Goal: Task Accomplishment & Management: Manage account settings

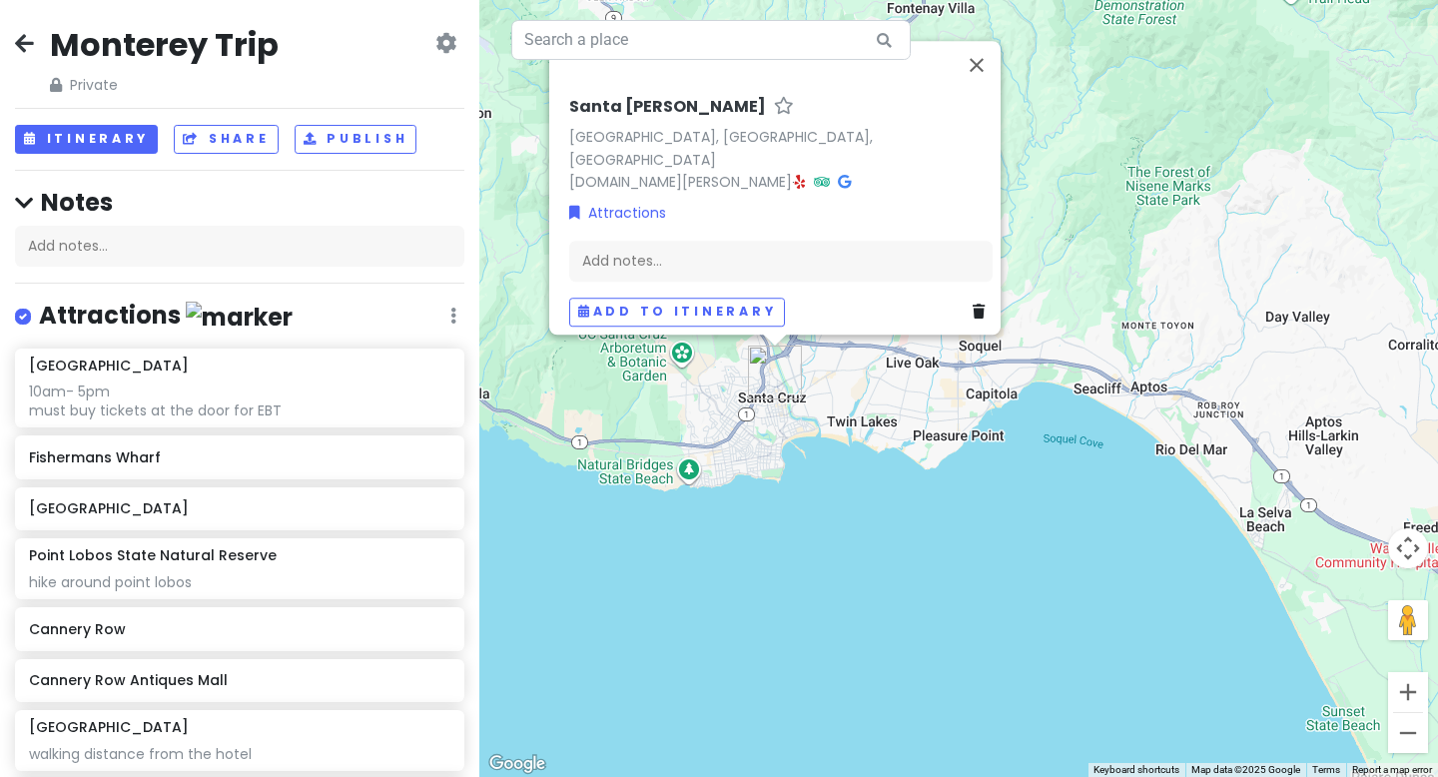
scroll to position [279, 0]
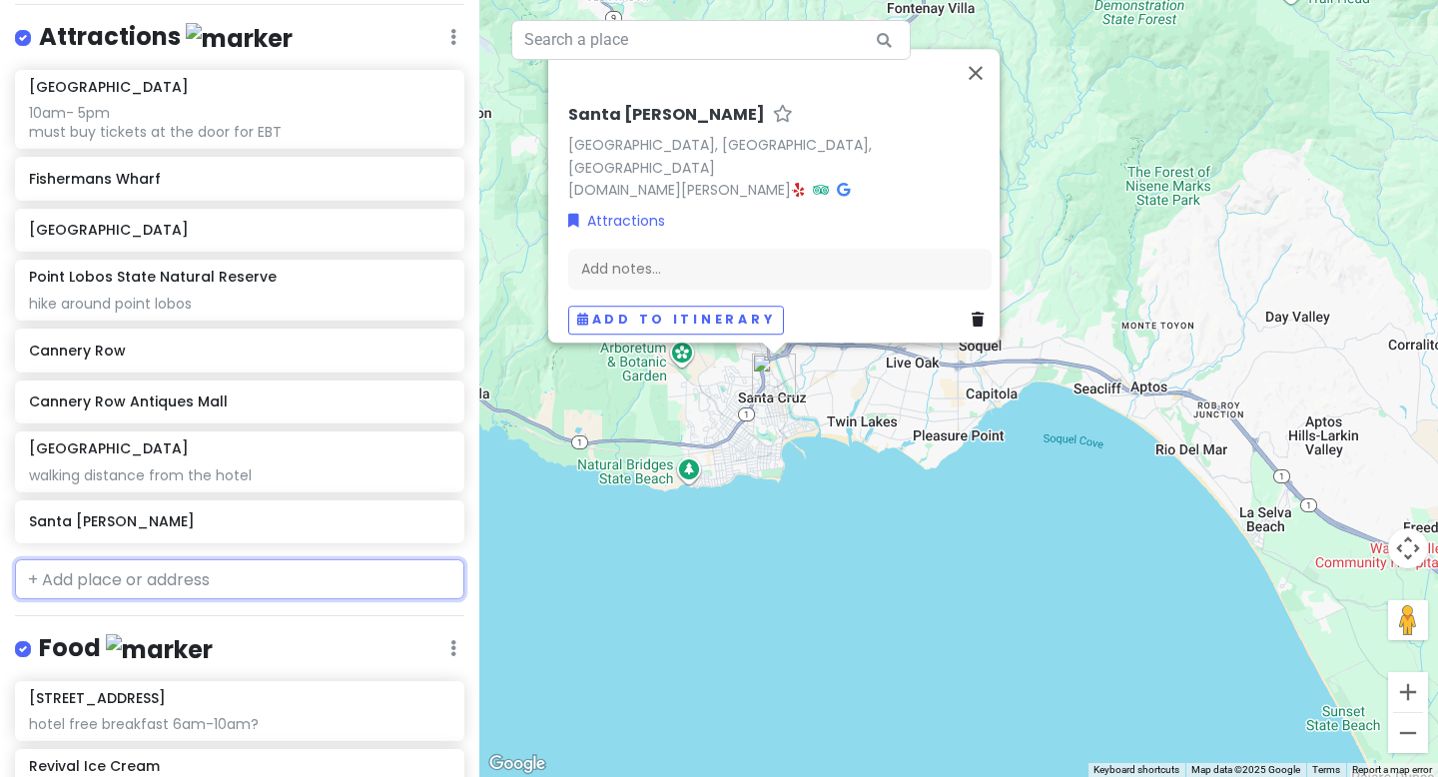
click at [216, 570] on input "text" at bounding box center [239, 579] width 449 height 40
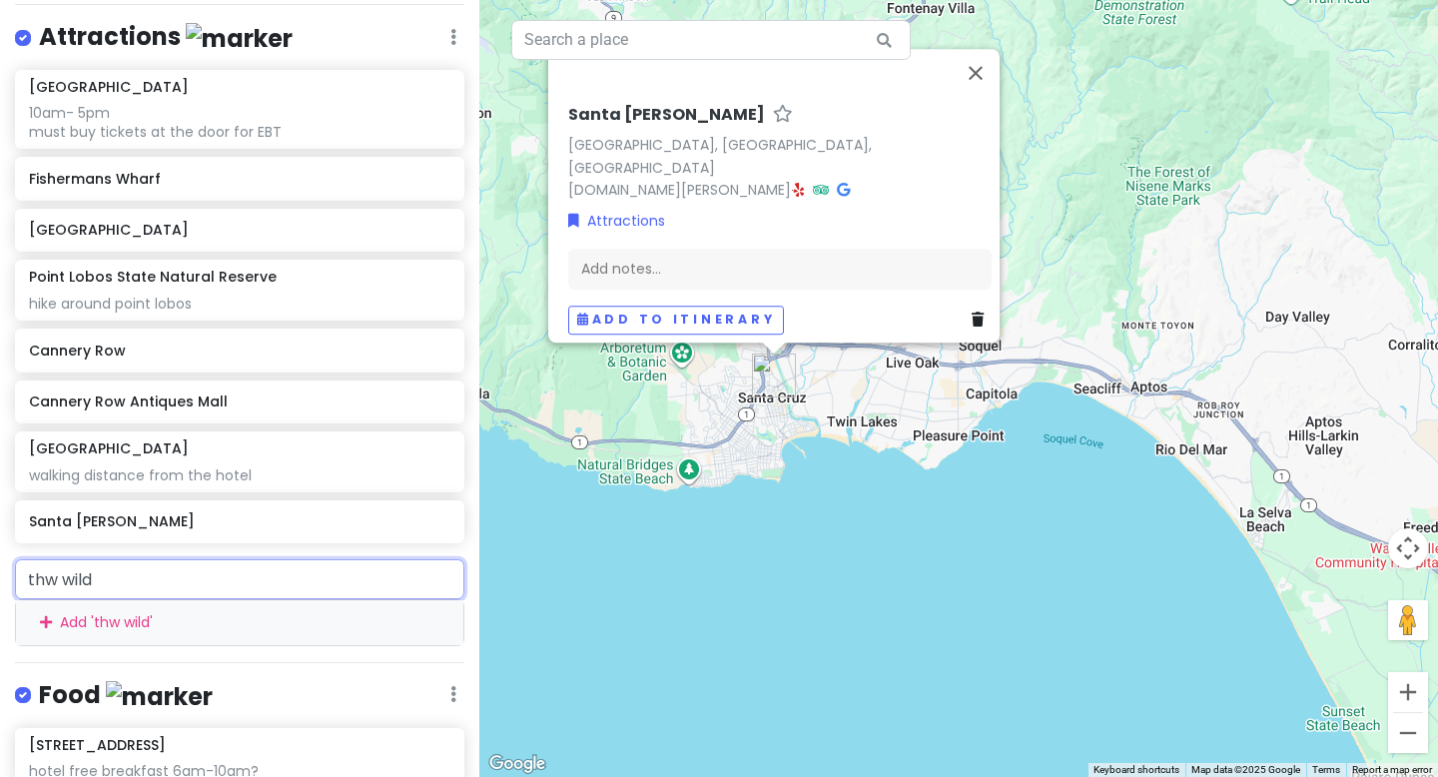
type input "thw wild"
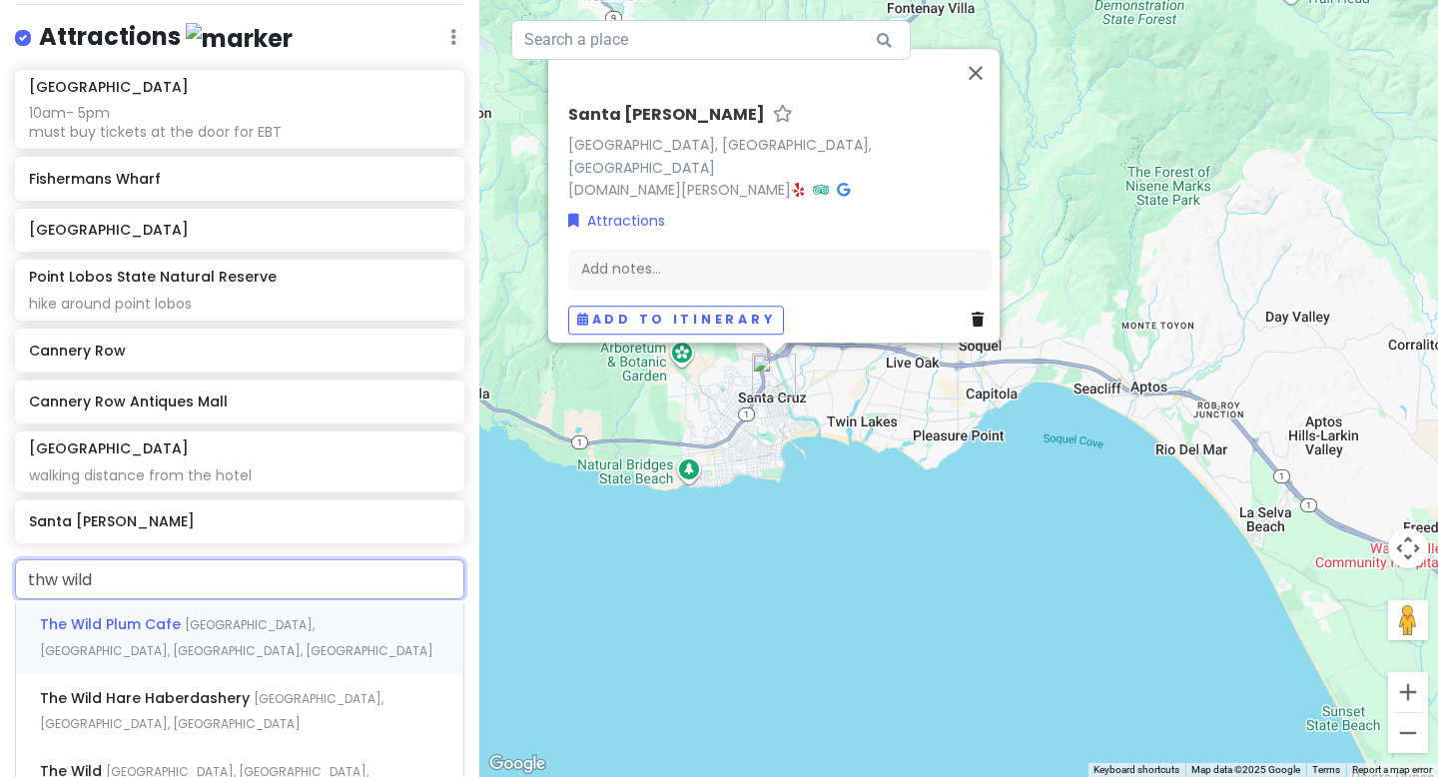
click at [204, 626] on span "[GEOGRAPHIC_DATA], [GEOGRAPHIC_DATA], [GEOGRAPHIC_DATA], [GEOGRAPHIC_DATA]" at bounding box center [237, 637] width 394 height 43
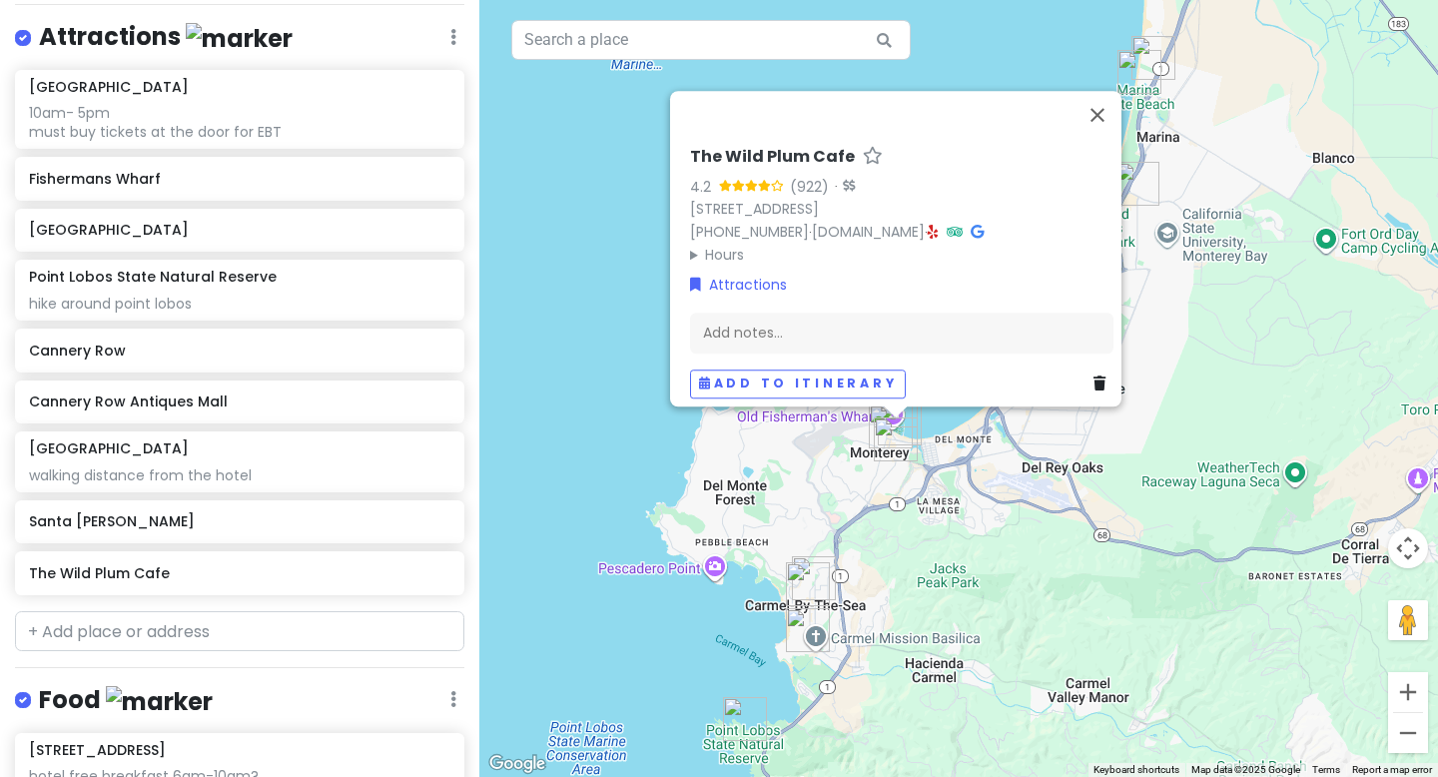
drag, startPoint x: 779, startPoint y: 518, endPoint x: 525, endPoint y: 264, distance: 359.5
click at [525, 264] on div "The Wild Plum Cafe 4.2 (922) · [STREET_ADDRESS] [PHONE_NUMBER] · [DOMAIN_NAME] …" at bounding box center [958, 388] width 959 height 777
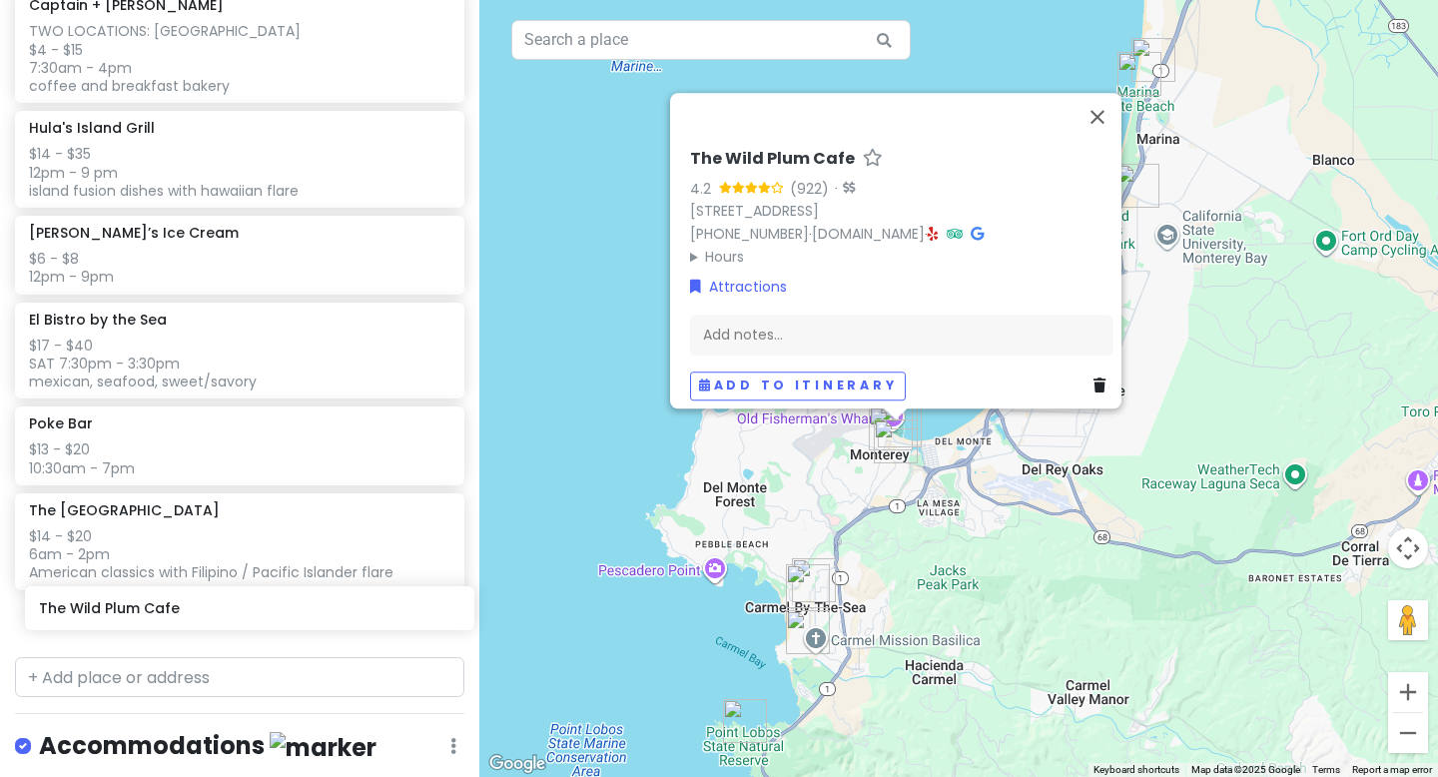
drag, startPoint x: 245, startPoint y: 581, endPoint x: 255, endPoint y: 619, distance: 39.2
click at [255, 619] on div "Monterey Trip Private Change Dates Make a Copy Delete Trip Go Pro ⚡️ Give Feedb…" at bounding box center [239, 388] width 479 height 777
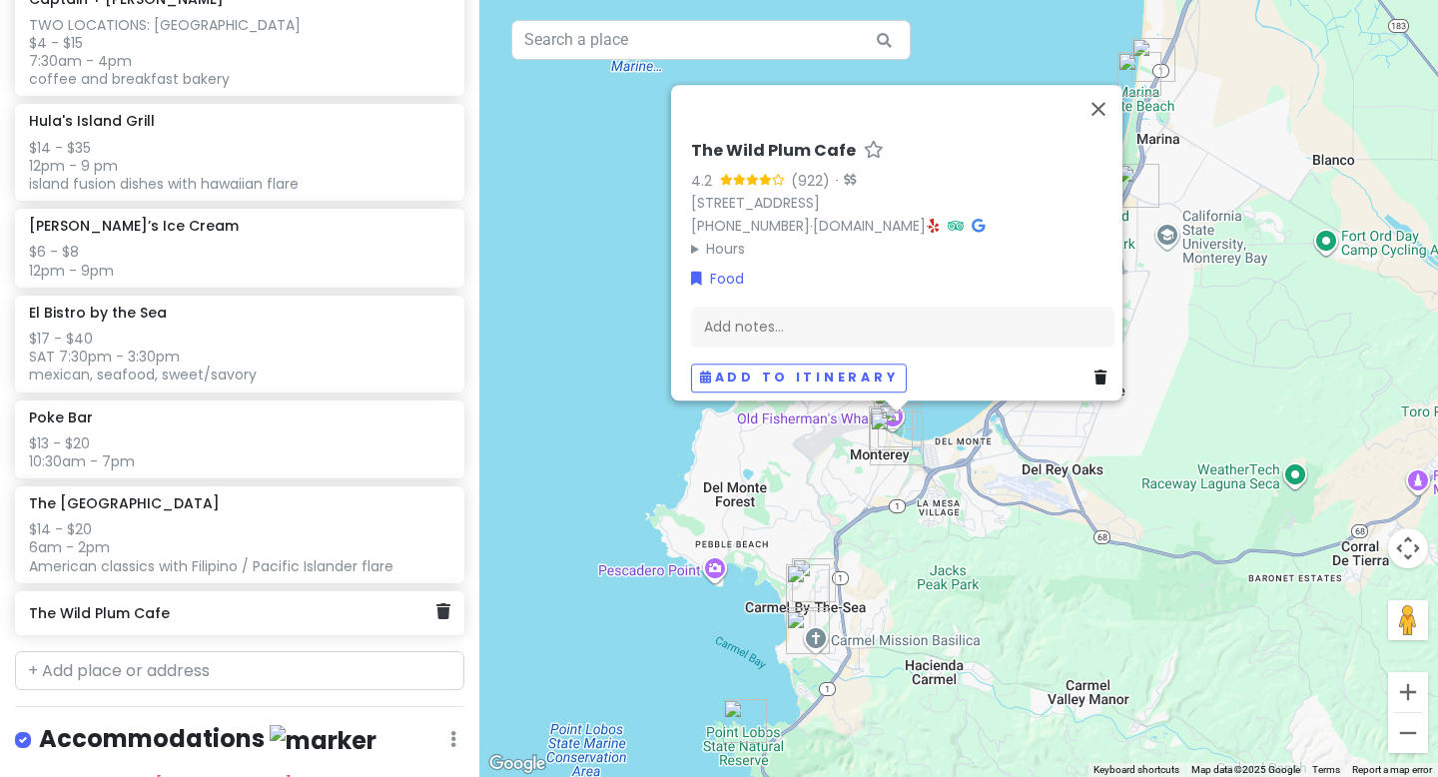
scroll to position [1480, 0]
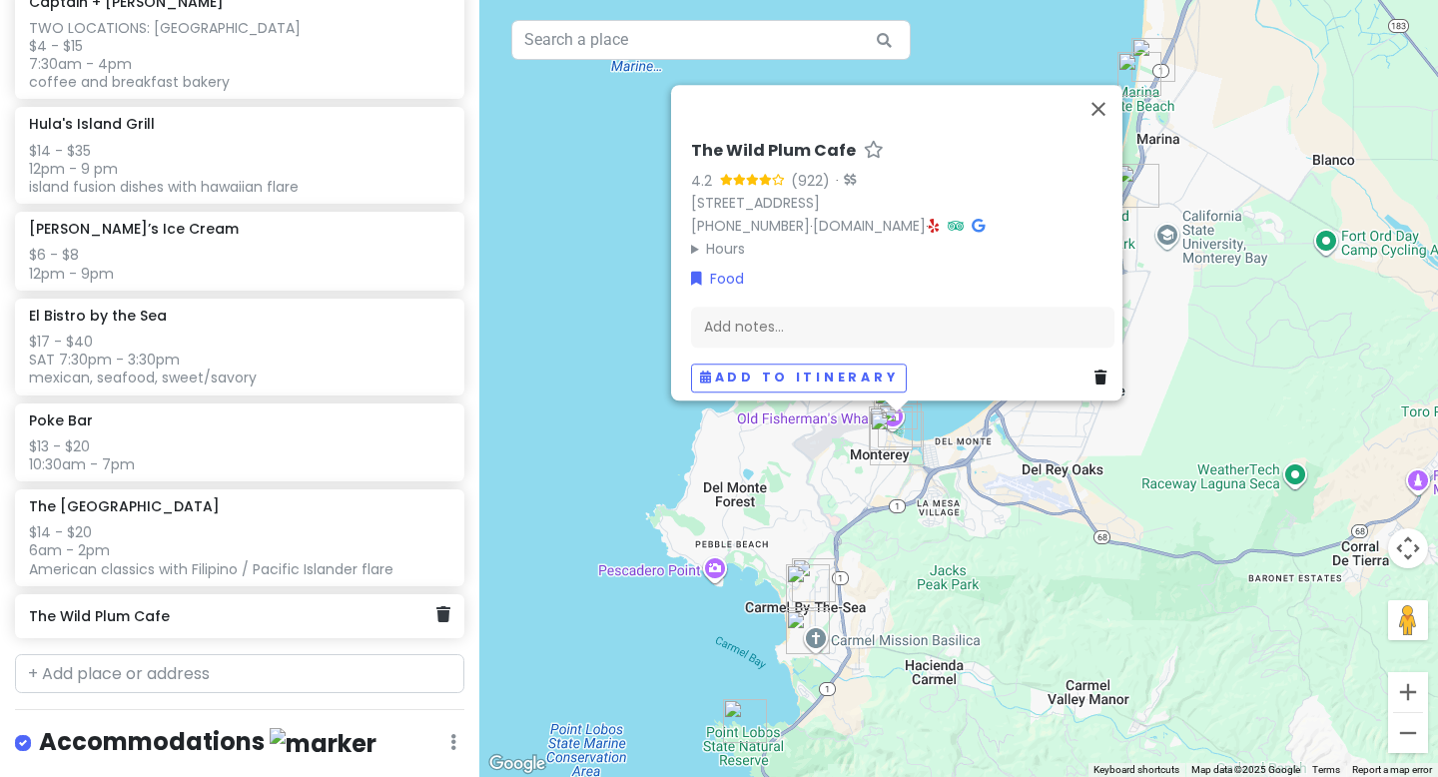
click at [183, 625] on div "The Wild Plum Cafe" at bounding box center [232, 616] width 407 height 28
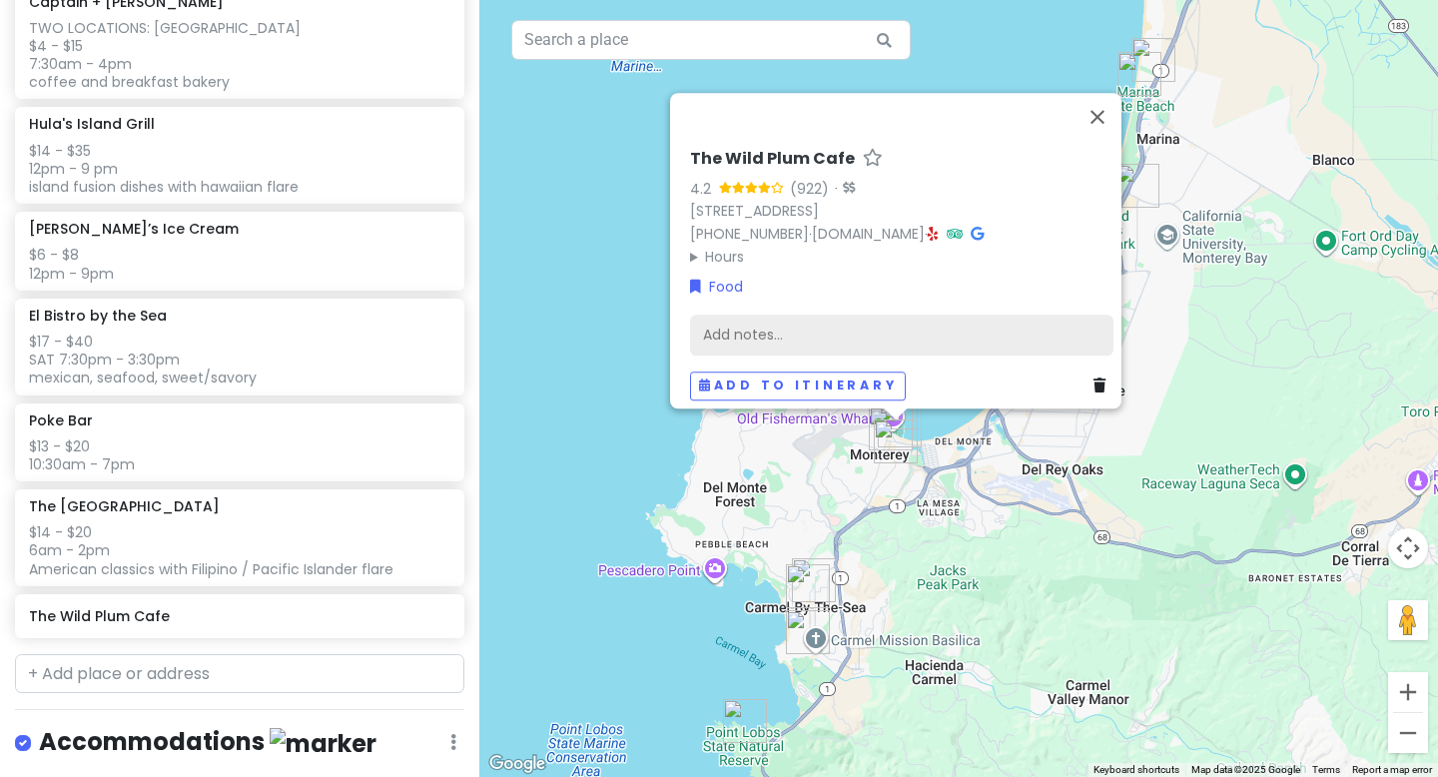
click at [743, 329] on div "Add notes..." at bounding box center [901, 336] width 423 height 42
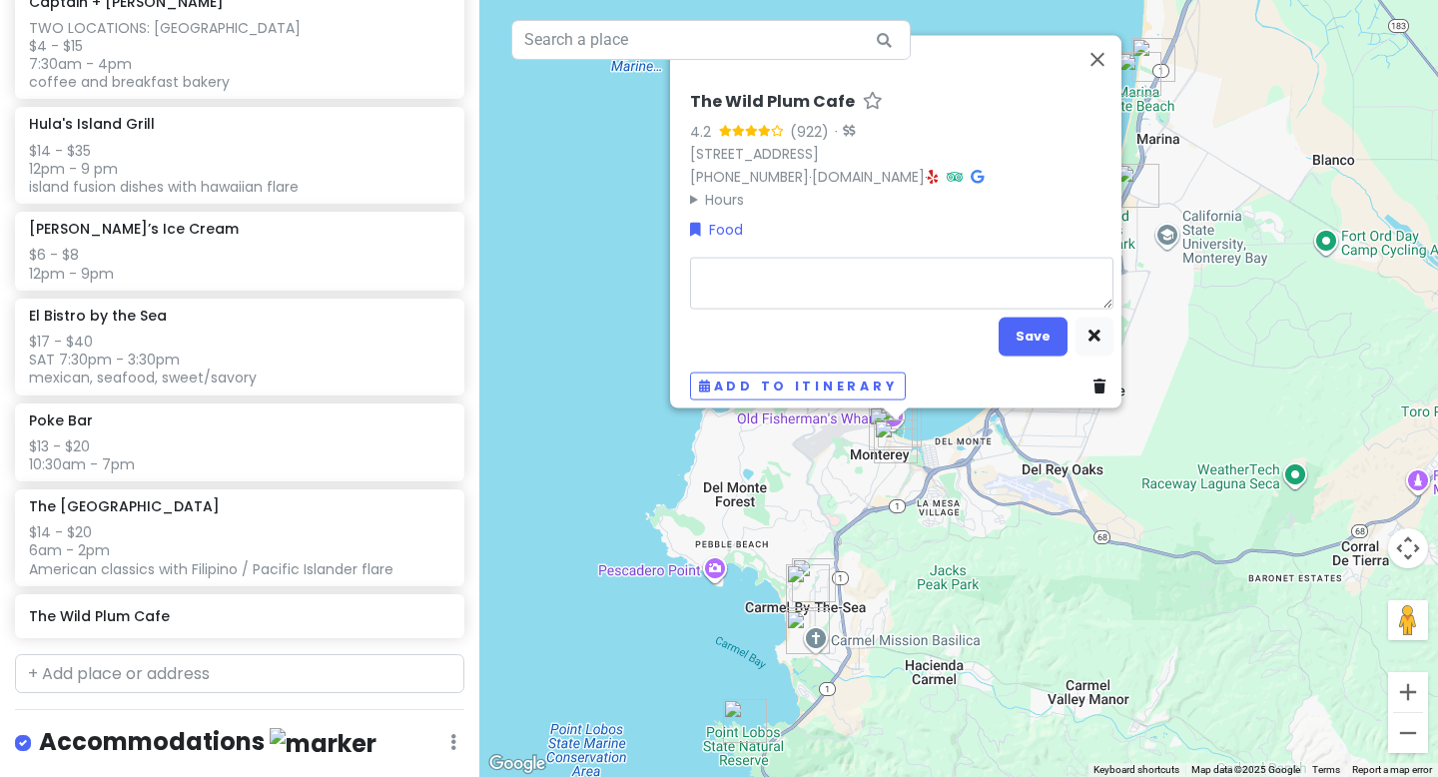
type textarea "x"
type textarea "a"
type textarea "x"
type textarea "ar"
type textarea "x"
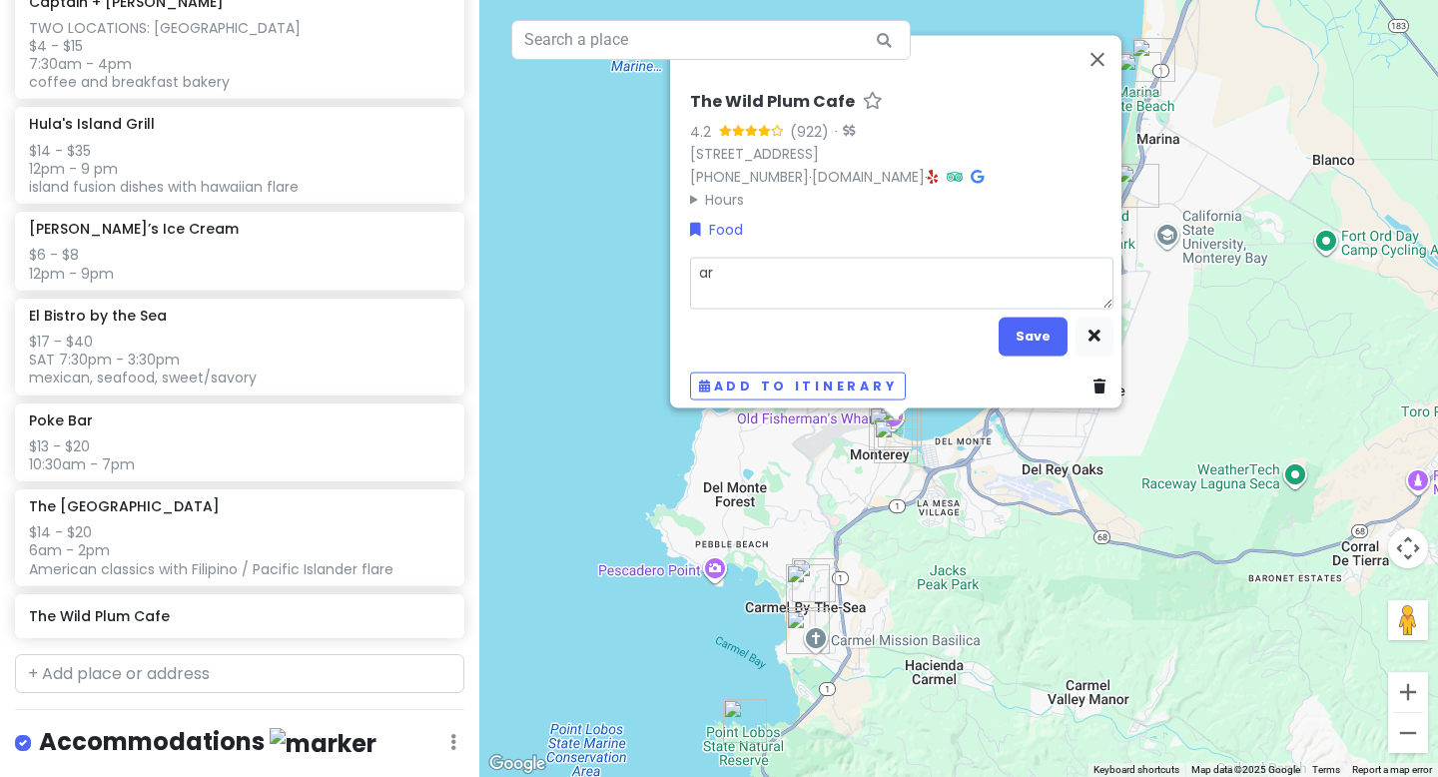
type textarea "aro"
type textarea "x"
type textarea "arou"
type textarea "x"
type textarea "around"
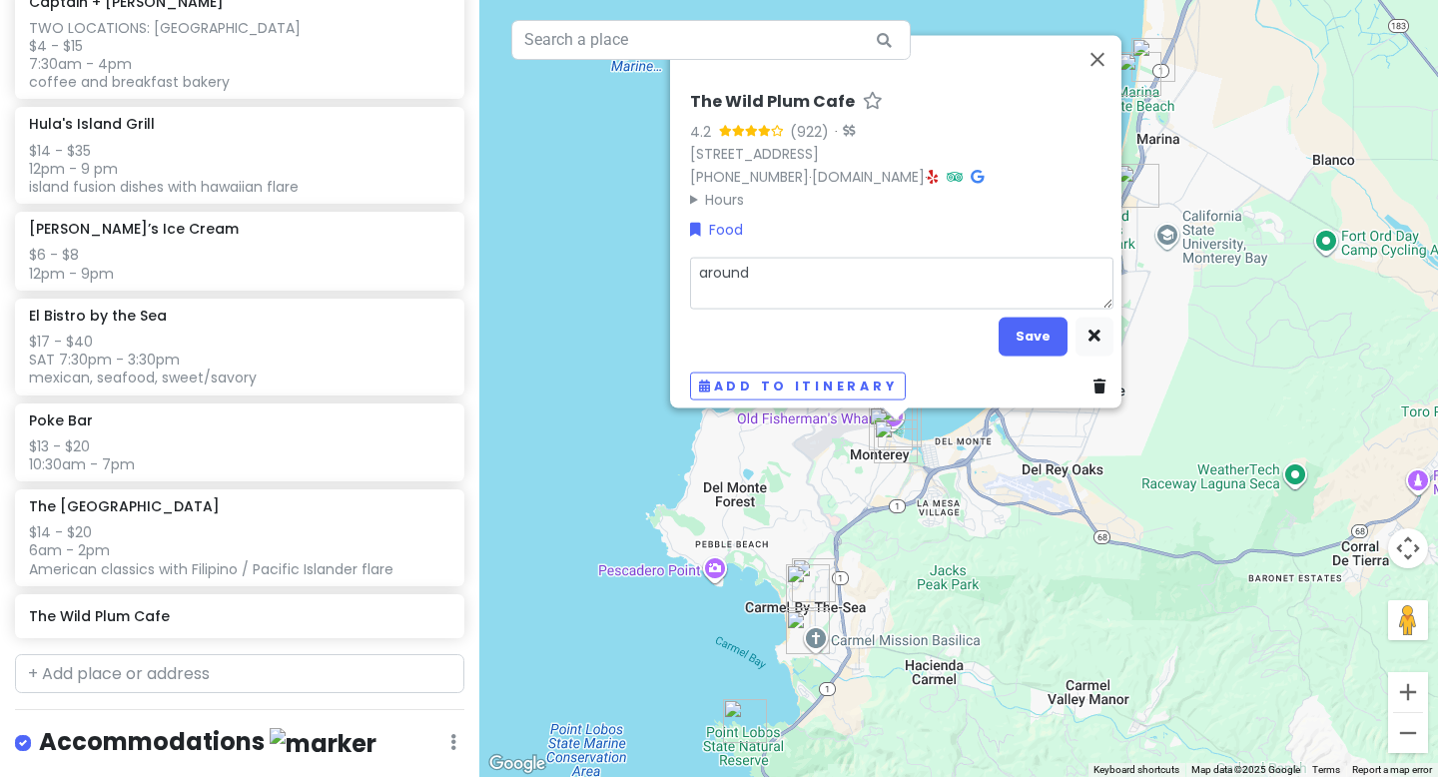
type textarea "x"
type textarea "around"
type textarea "x"
type textarea "around"
type textarea "x"
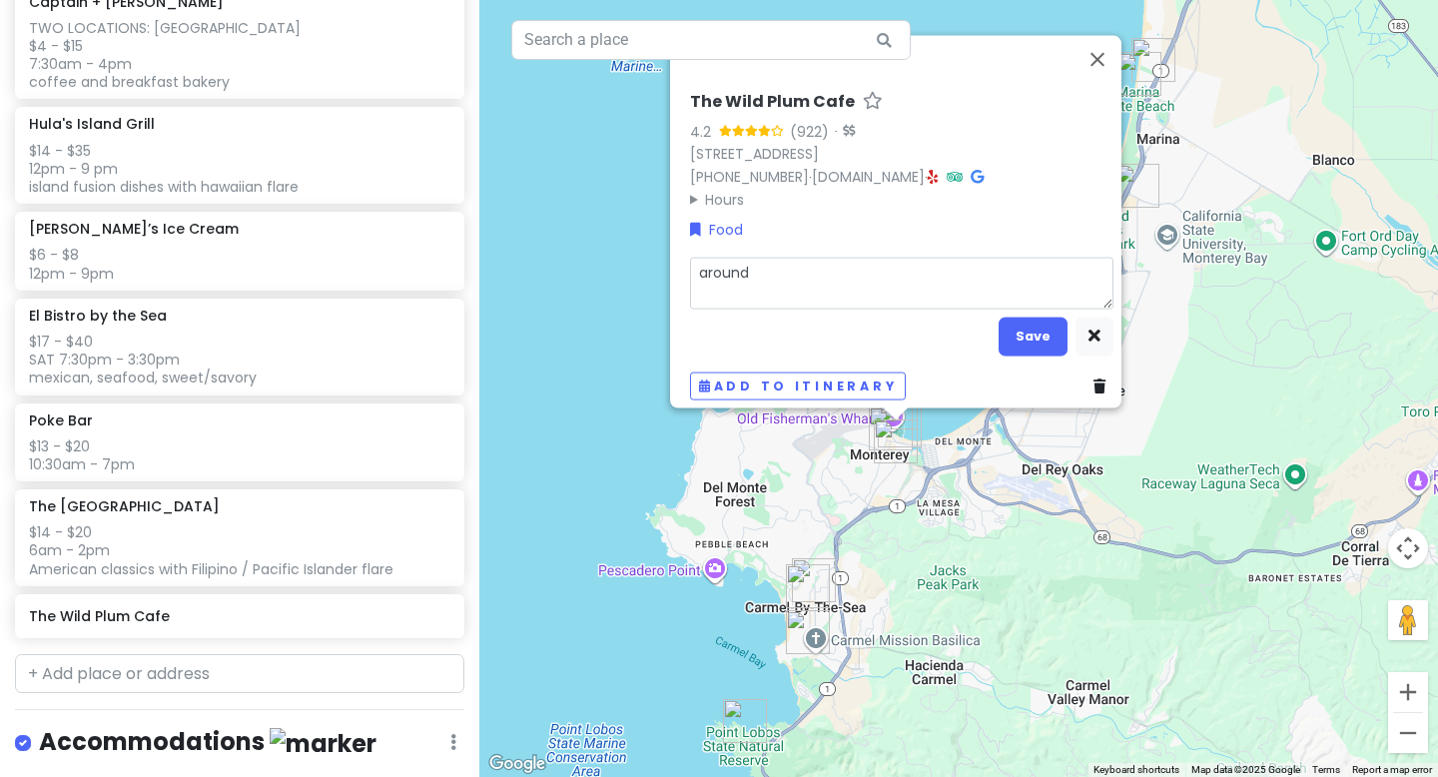
type textarea "aroun"
type textarea "x"
type textarea "arou"
type textarea "x"
type textarea "aro"
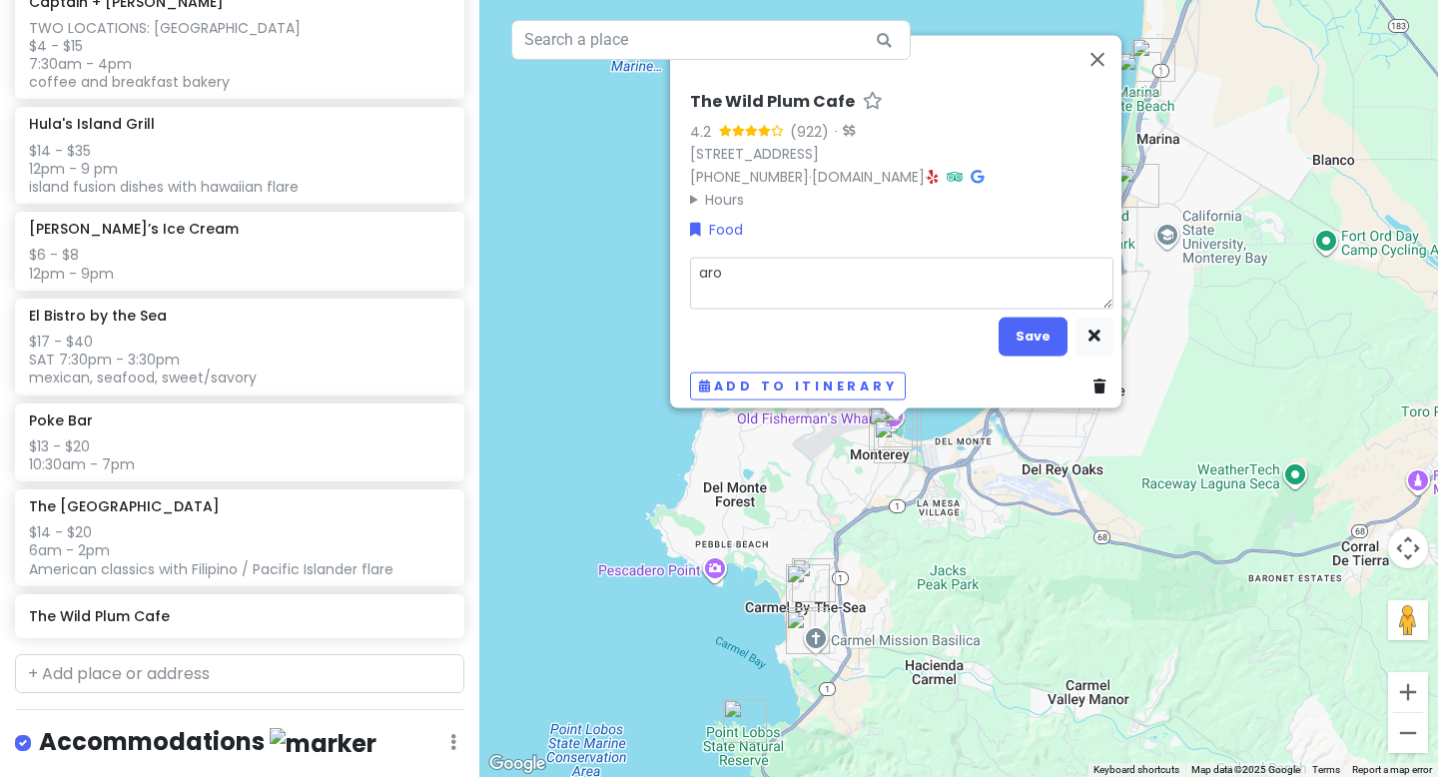
type textarea "x"
type textarea "ar"
type textarea "x"
type textarea "a"
type textarea "x"
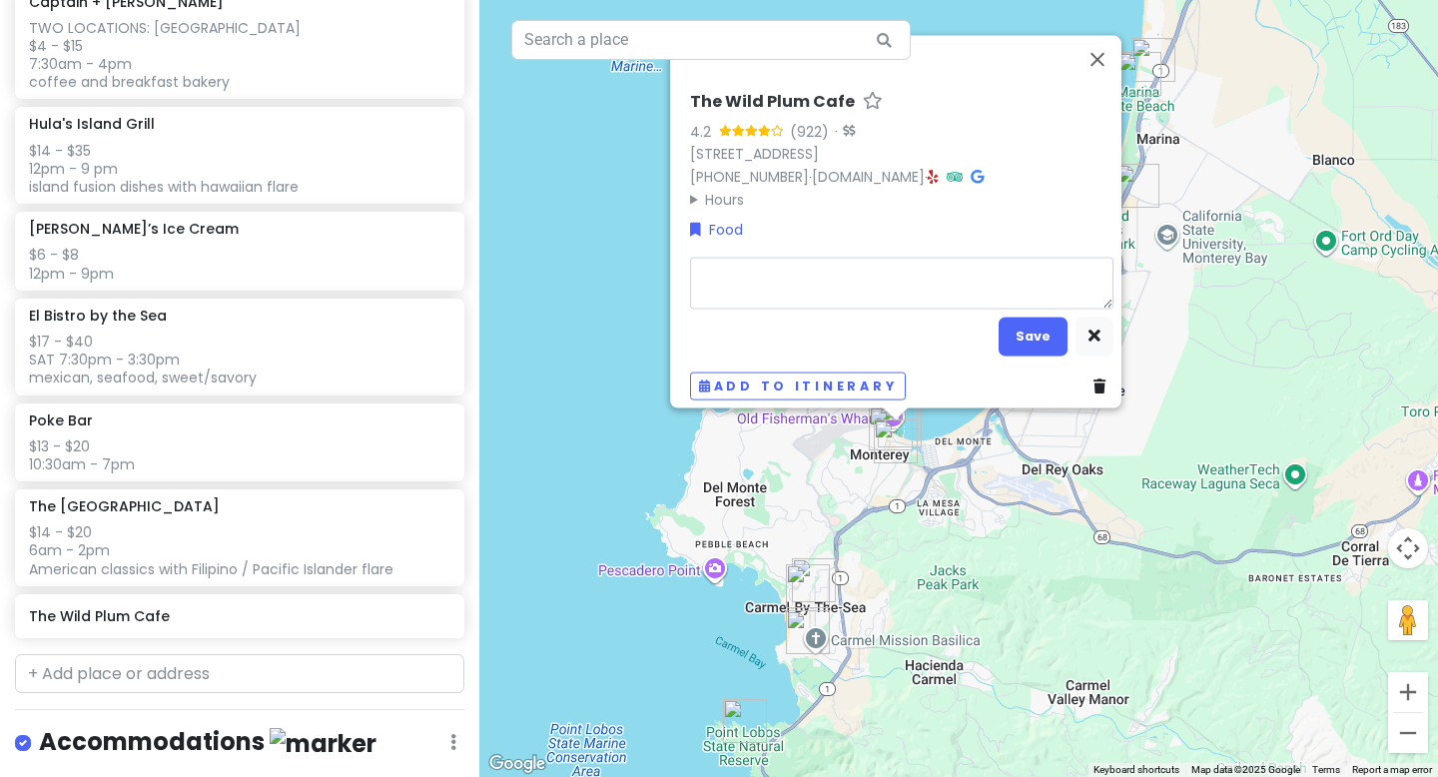
type textarea ","
type textarea "x"
type textarea "<"
type textarea "x"
type textarea ">"
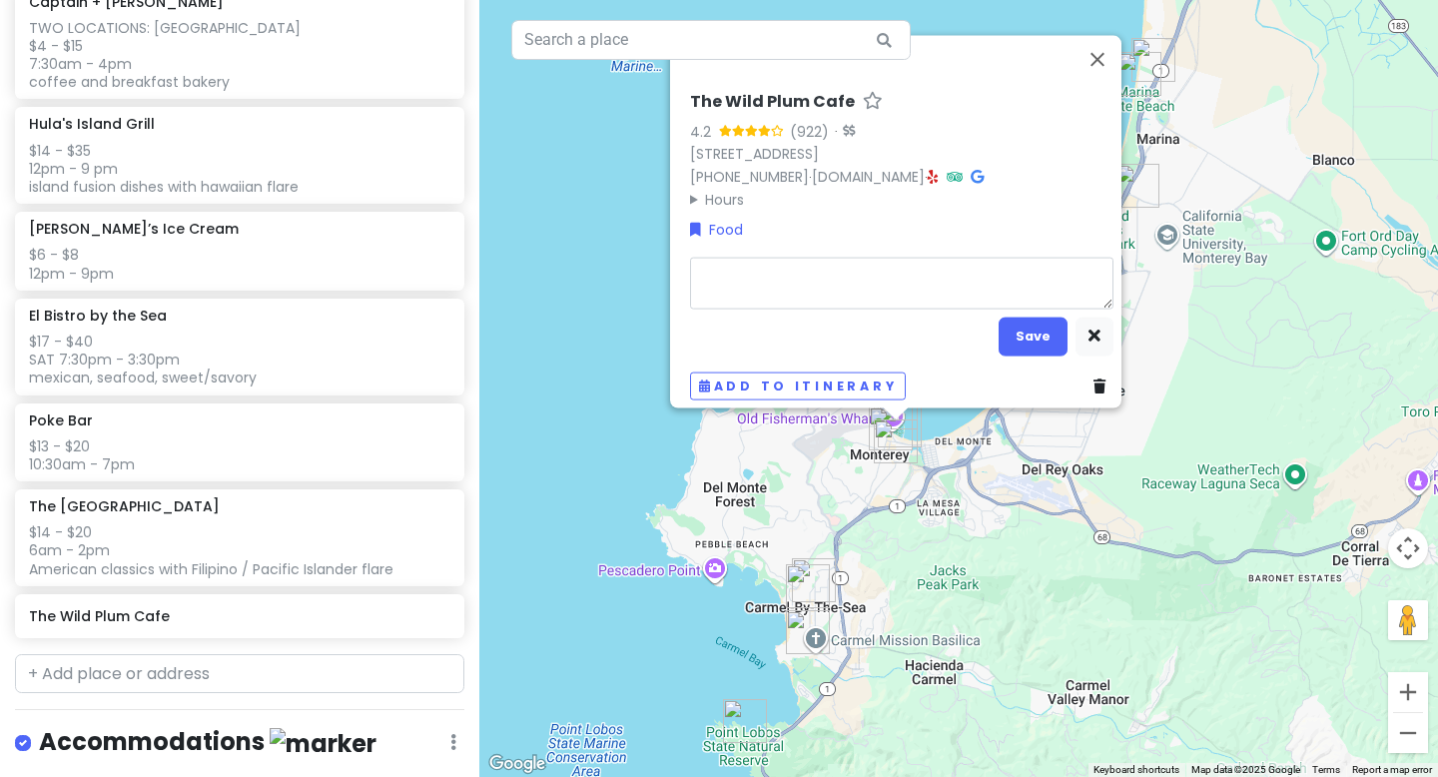
type textarea "x"
type textarea "<"
type textarea "x"
type textarea "<$"
type textarea "x"
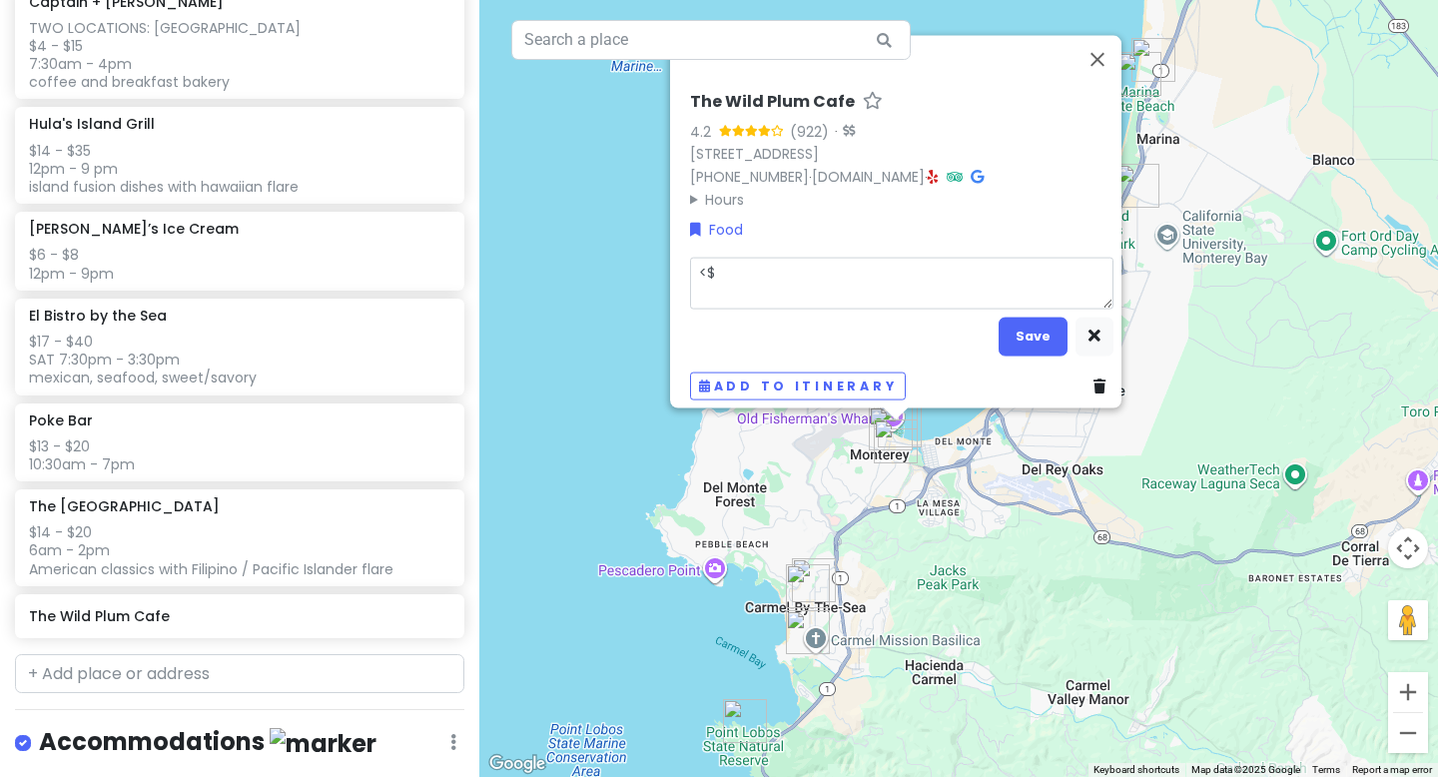
type textarea "<$2"
type textarea "x"
type textarea "<$20"
type textarea "x"
type textarea "<$20"
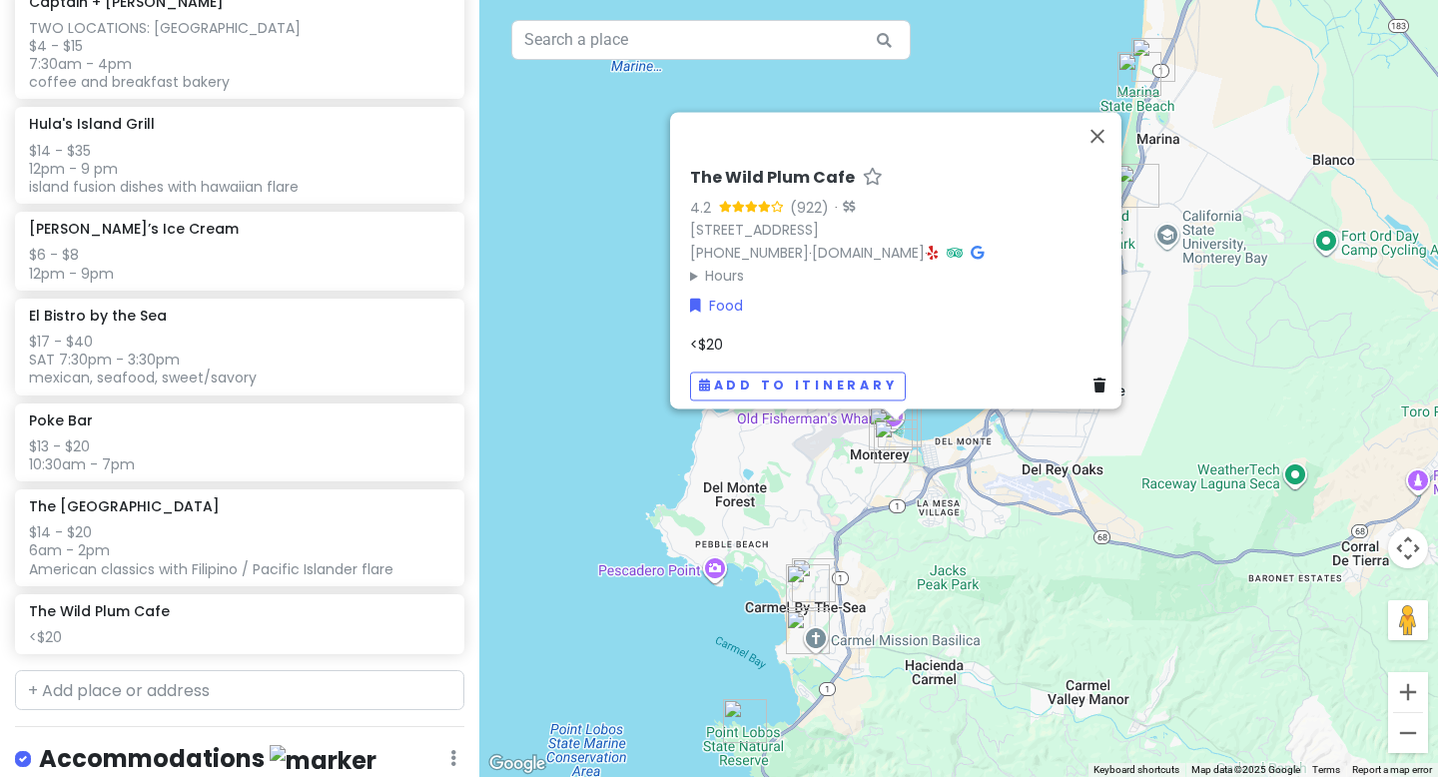
scroll to position [1497, 0]
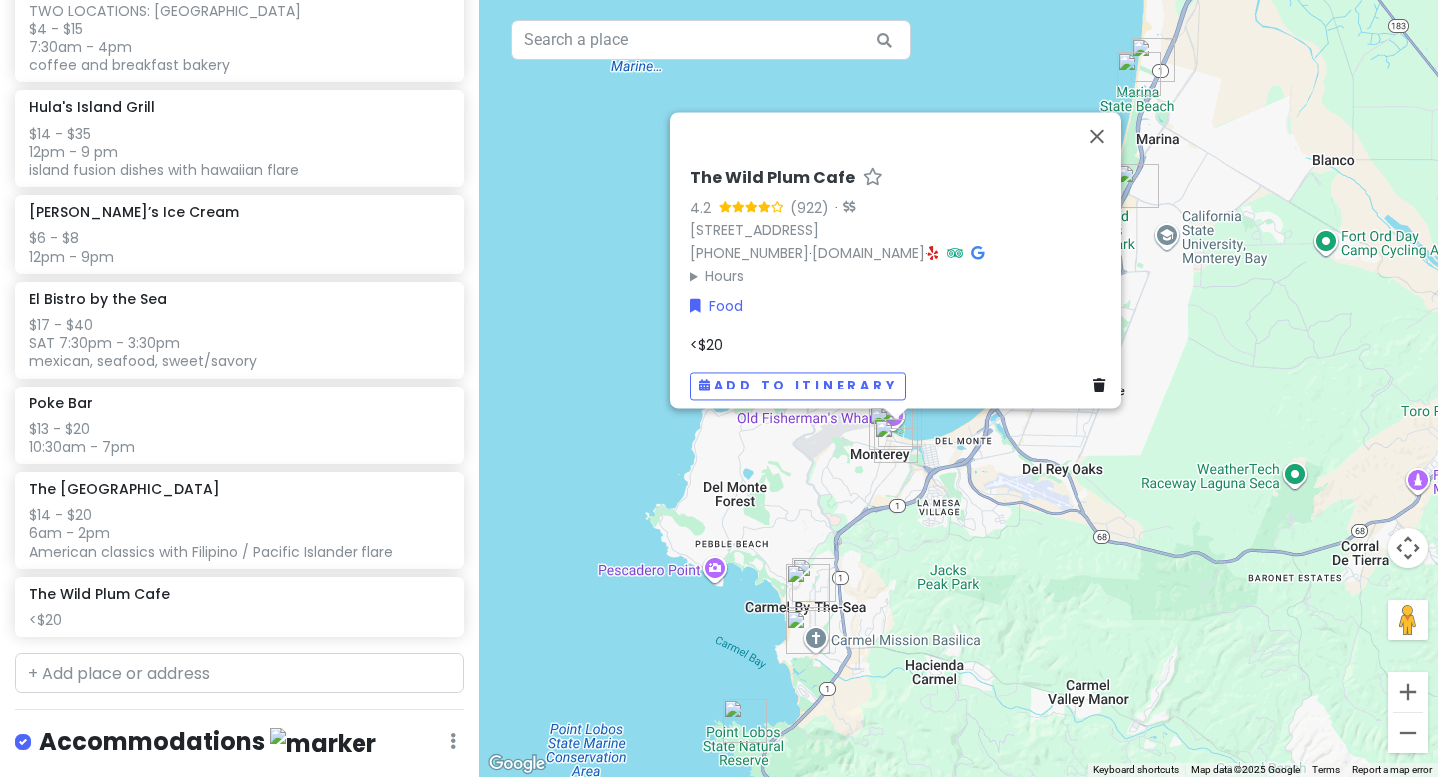
click at [751, 334] on div "<$20" at bounding box center [901, 345] width 423 height 22
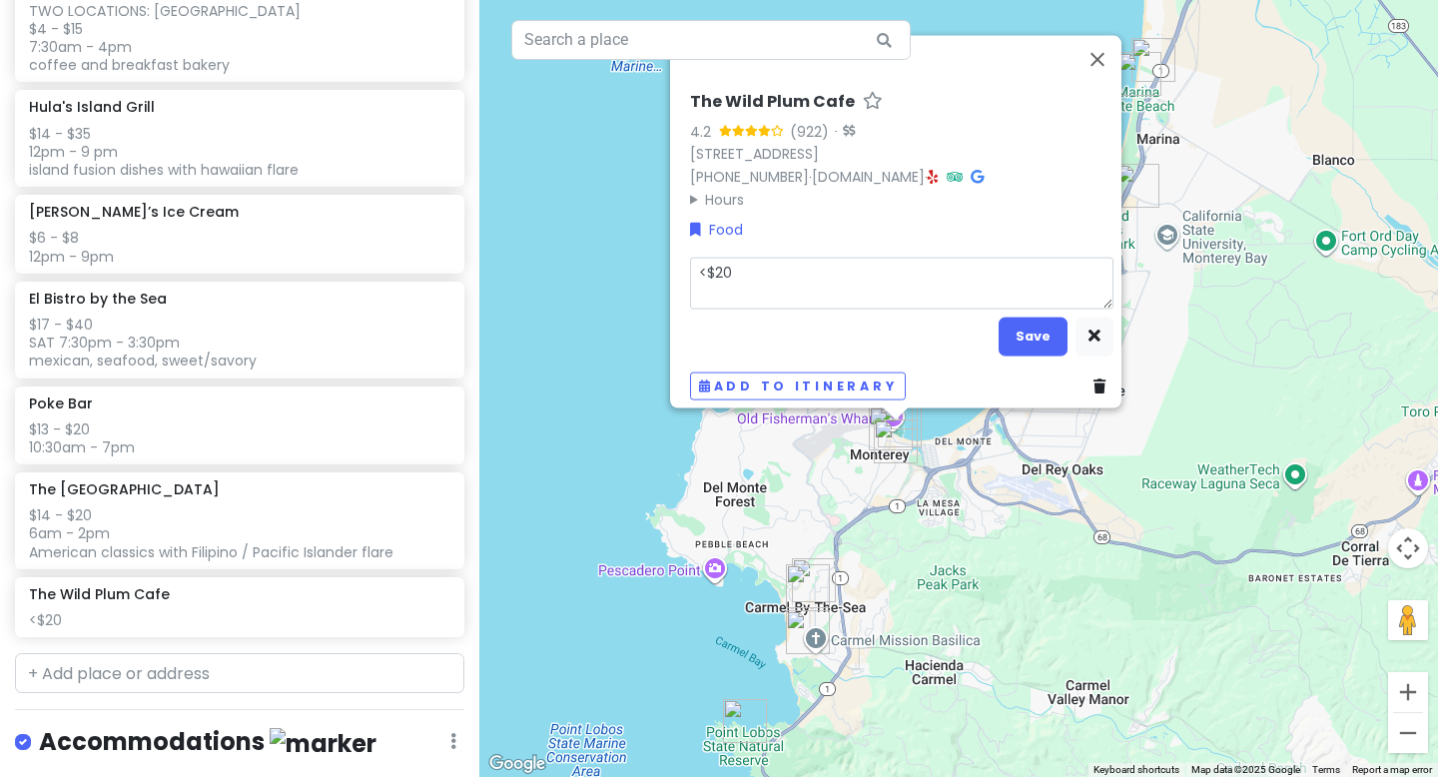
click at [700, 283] on textarea "<$20" at bounding box center [901, 283] width 423 height 52
type textarea "x"
type textarea "<$207"
type textarea "x"
type textarea "<$207a"
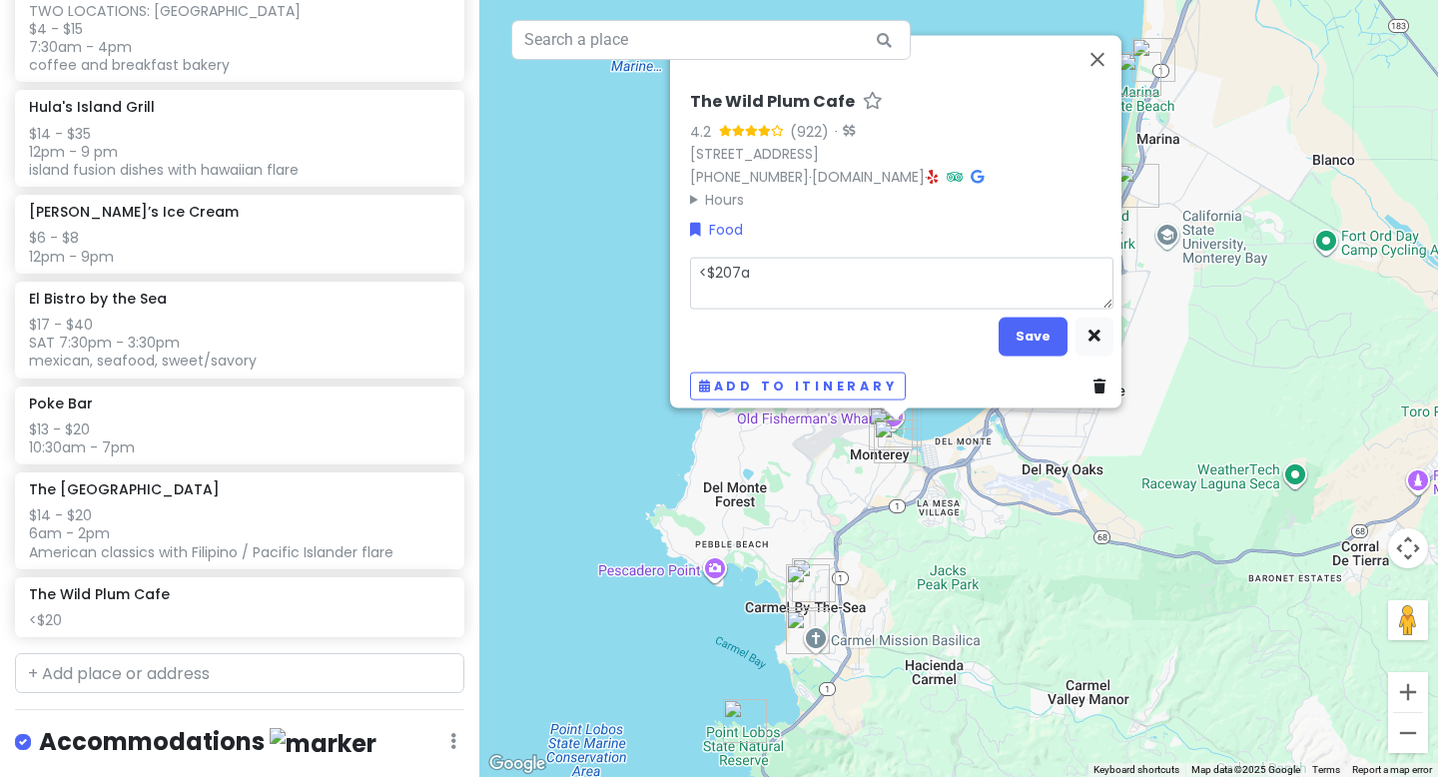
type textarea "x"
type textarea "<$207am"
type textarea "x"
type textarea "<$207am"
type textarea "x"
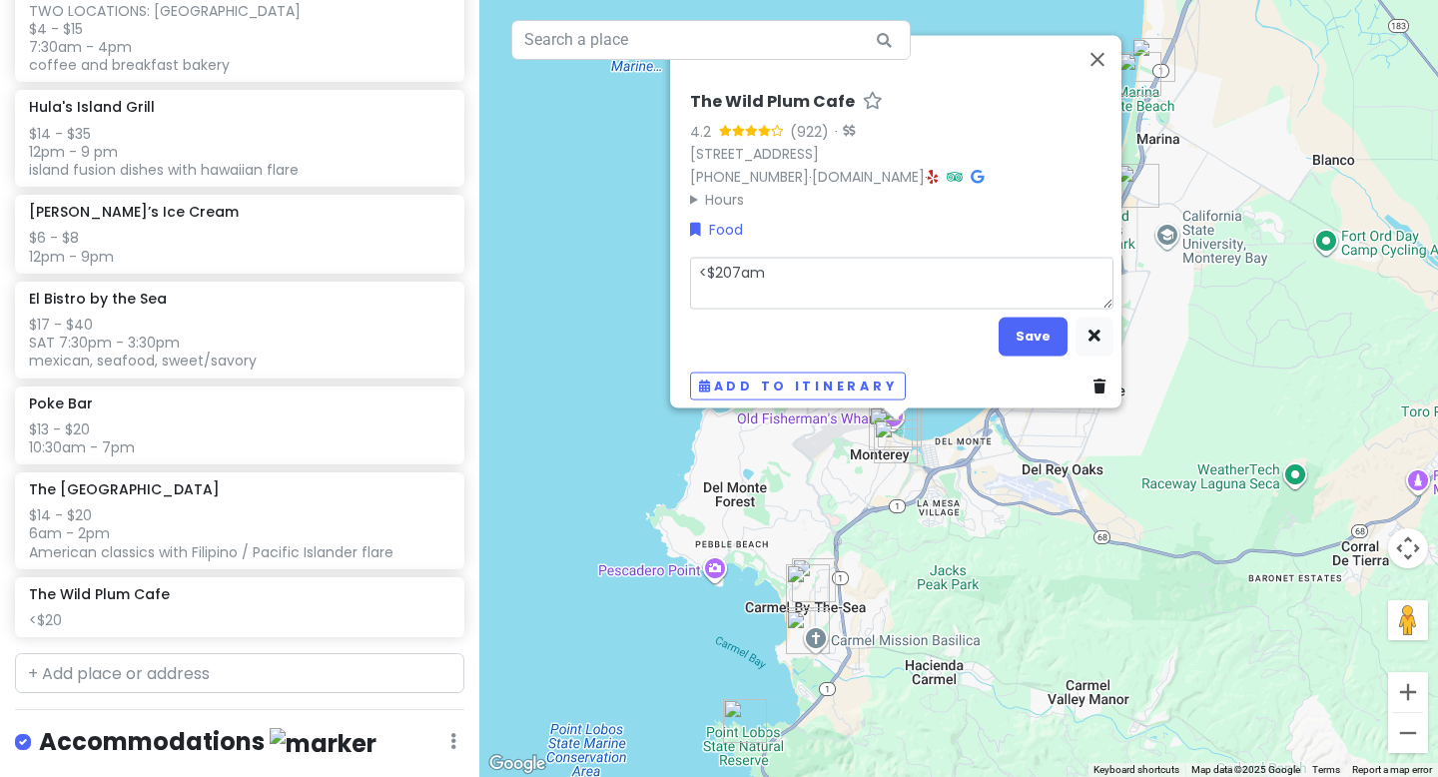
type textarea "<$207am -"
type textarea "x"
type textarea "<$207am -"
type textarea "x"
type textarea "<$207am - 3"
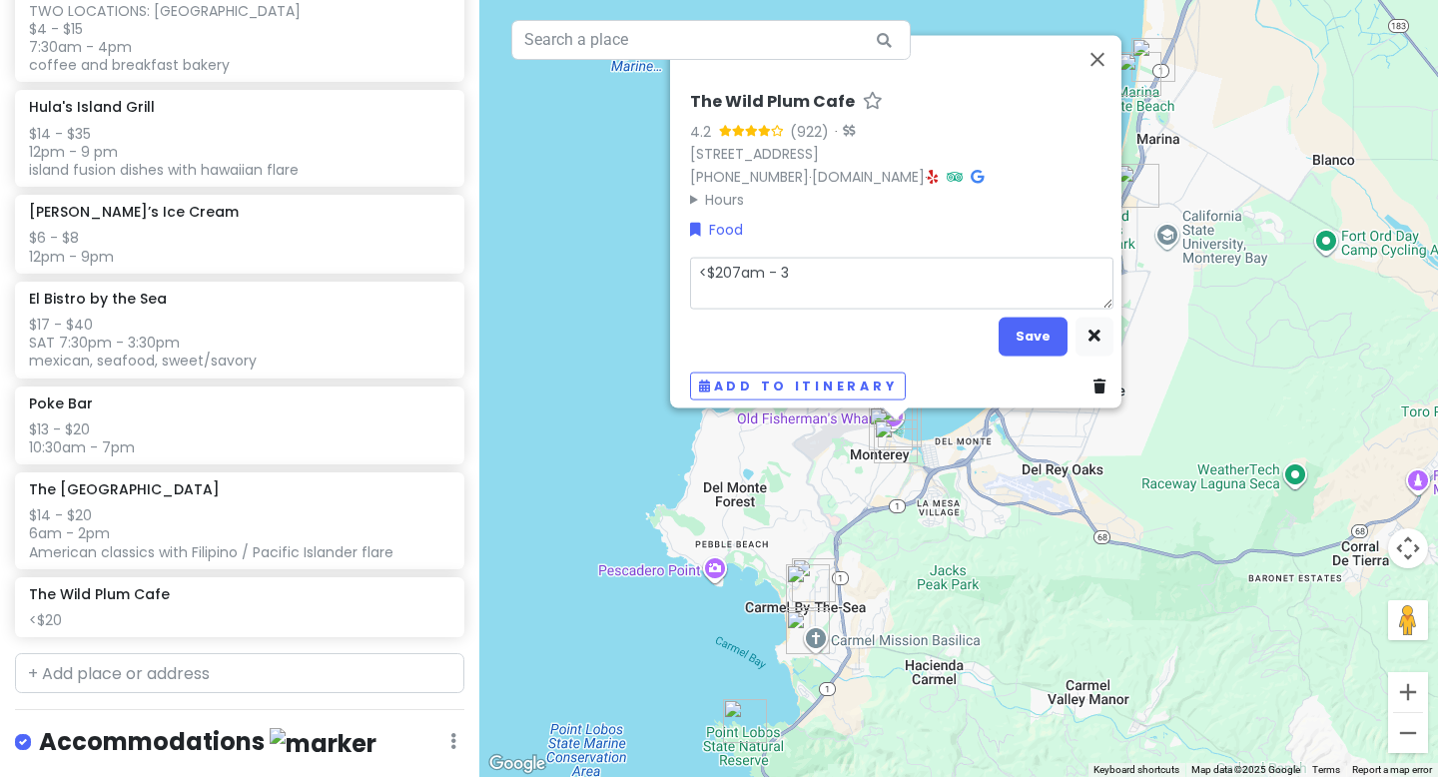
type textarea "x"
type textarea "<$207am - 3:"
type textarea "x"
type textarea "<$207am - 3:3"
type textarea "x"
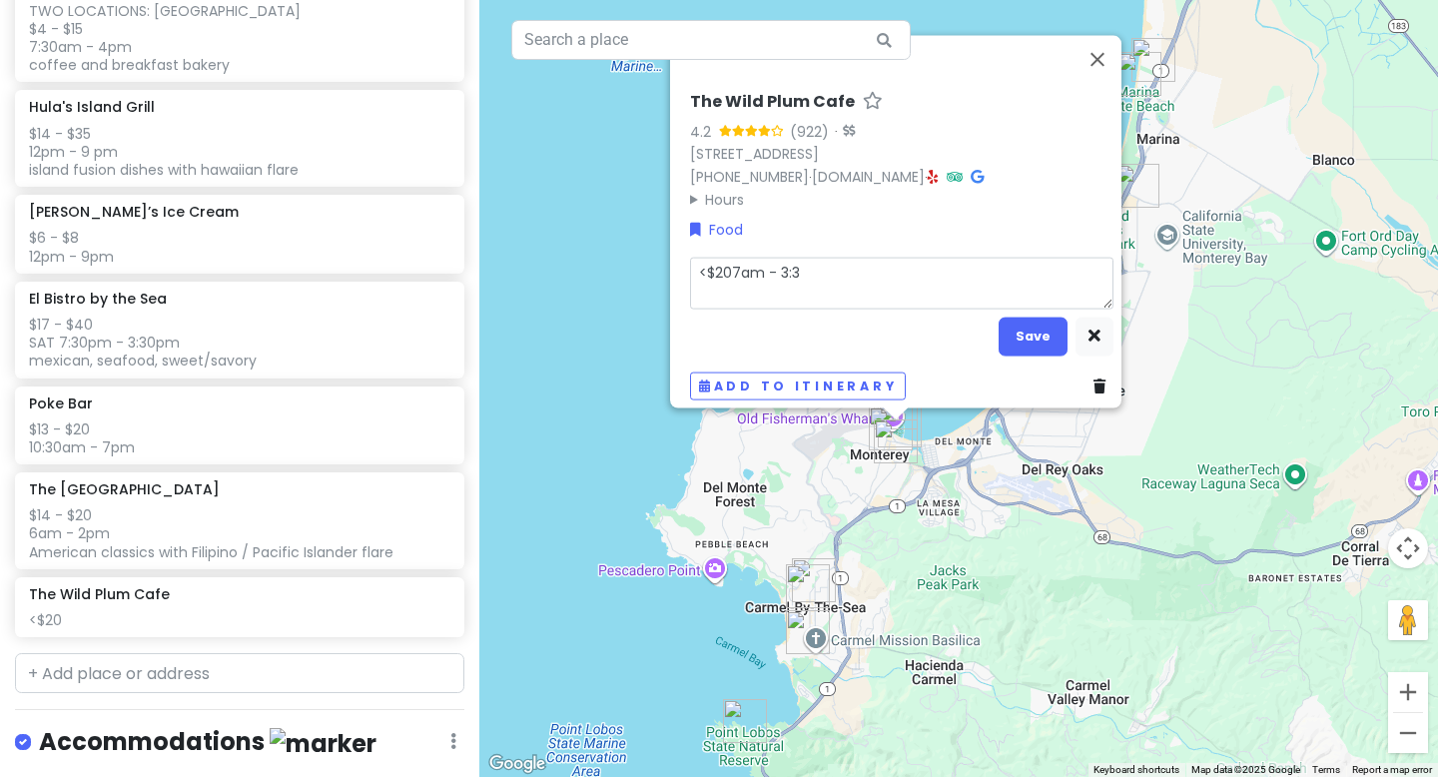
type textarea "<$207am - 3:30"
type textarea "x"
type textarea "<$207am - 3:30p"
type textarea "x"
type textarea "<$207am - 3:30pm"
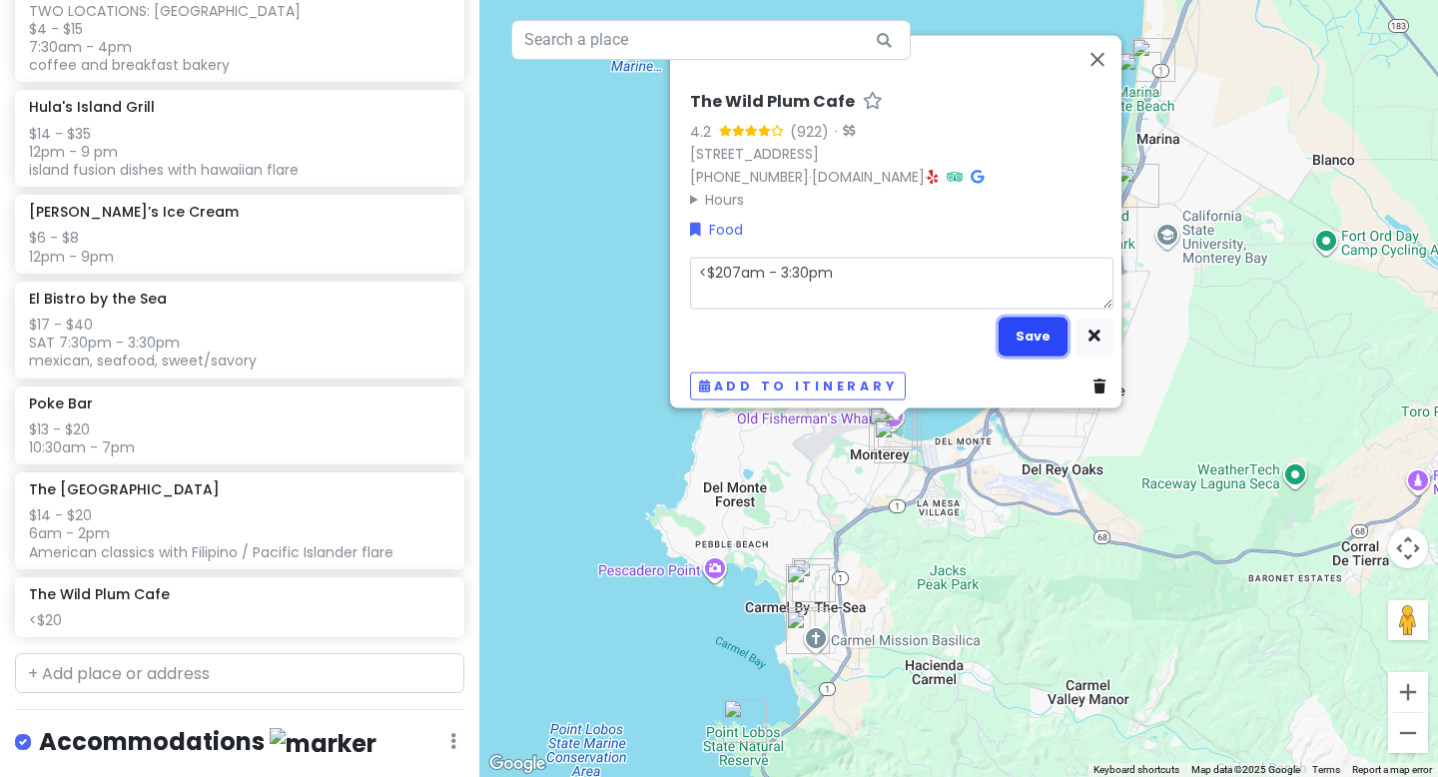
click at [1013, 324] on button "Save" at bounding box center [1033, 336] width 69 height 39
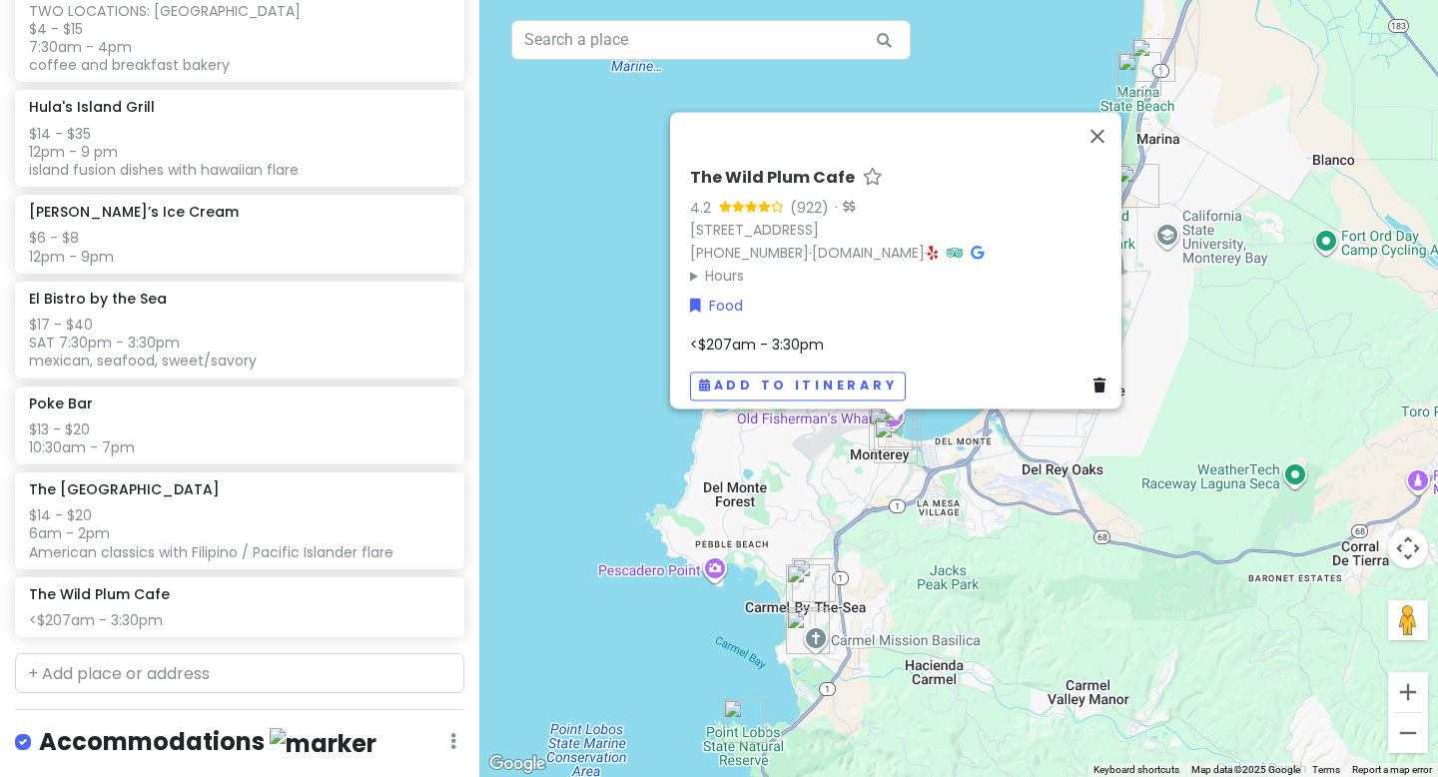
click at [760, 339] on span "<$207am - 3:30pm" at bounding box center [757, 345] width 134 height 20
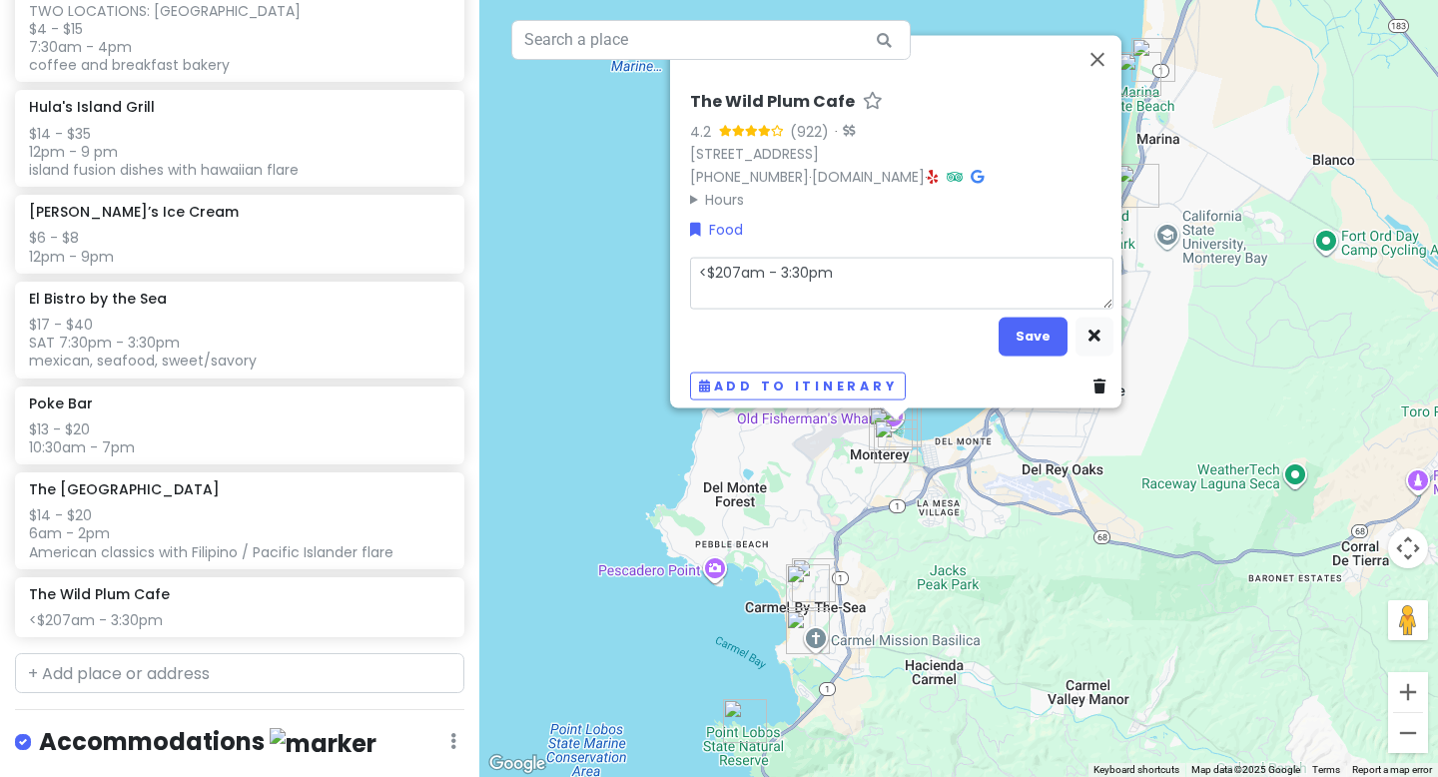
click at [722, 259] on textarea "<$207am - 3:30pm" at bounding box center [901, 283] width 423 height 52
type textarea "x"
type textarea "<$20 7am - 3:30pm"
click at [1012, 325] on button "Save" at bounding box center [1033, 336] width 69 height 39
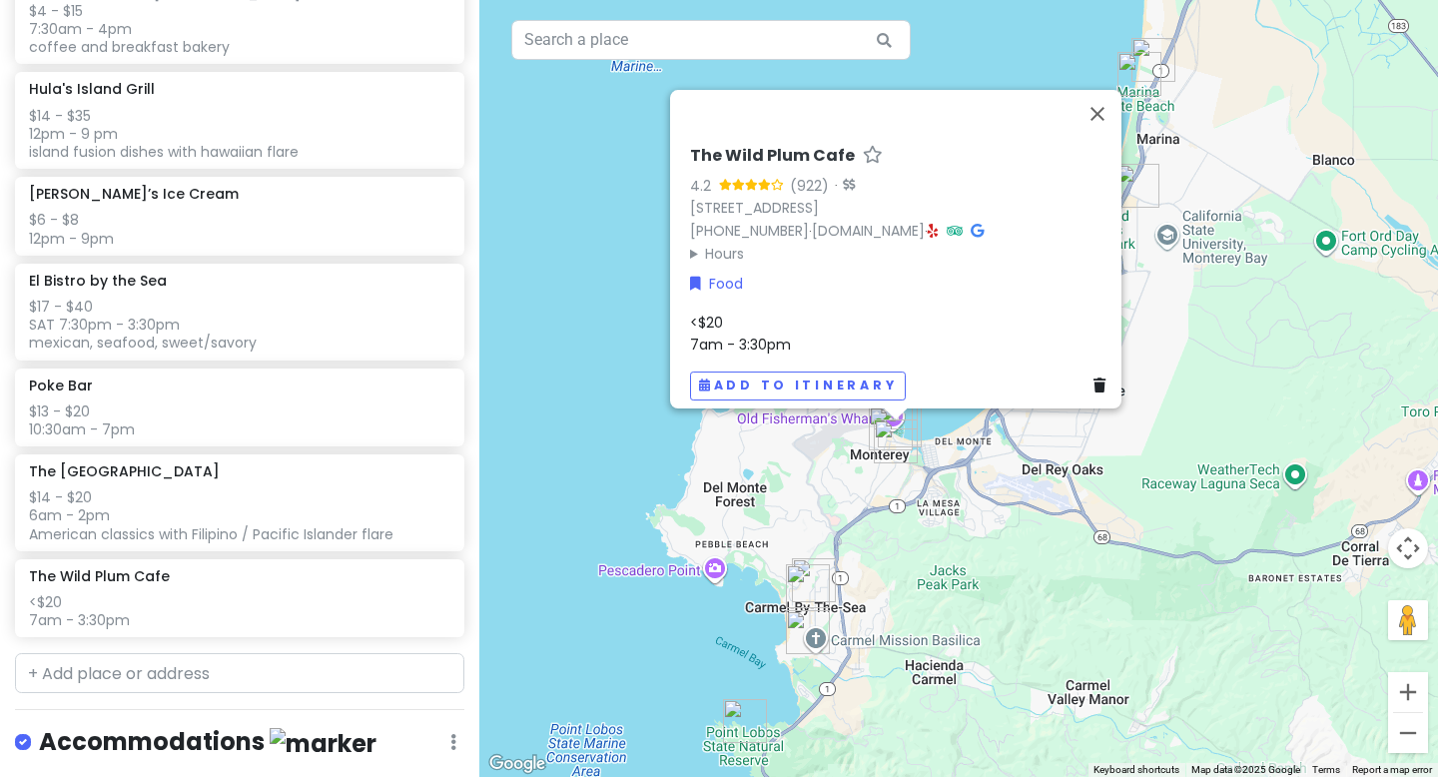
click at [778, 322] on span "<$20 7am - 3:30pm" at bounding box center [740, 334] width 101 height 42
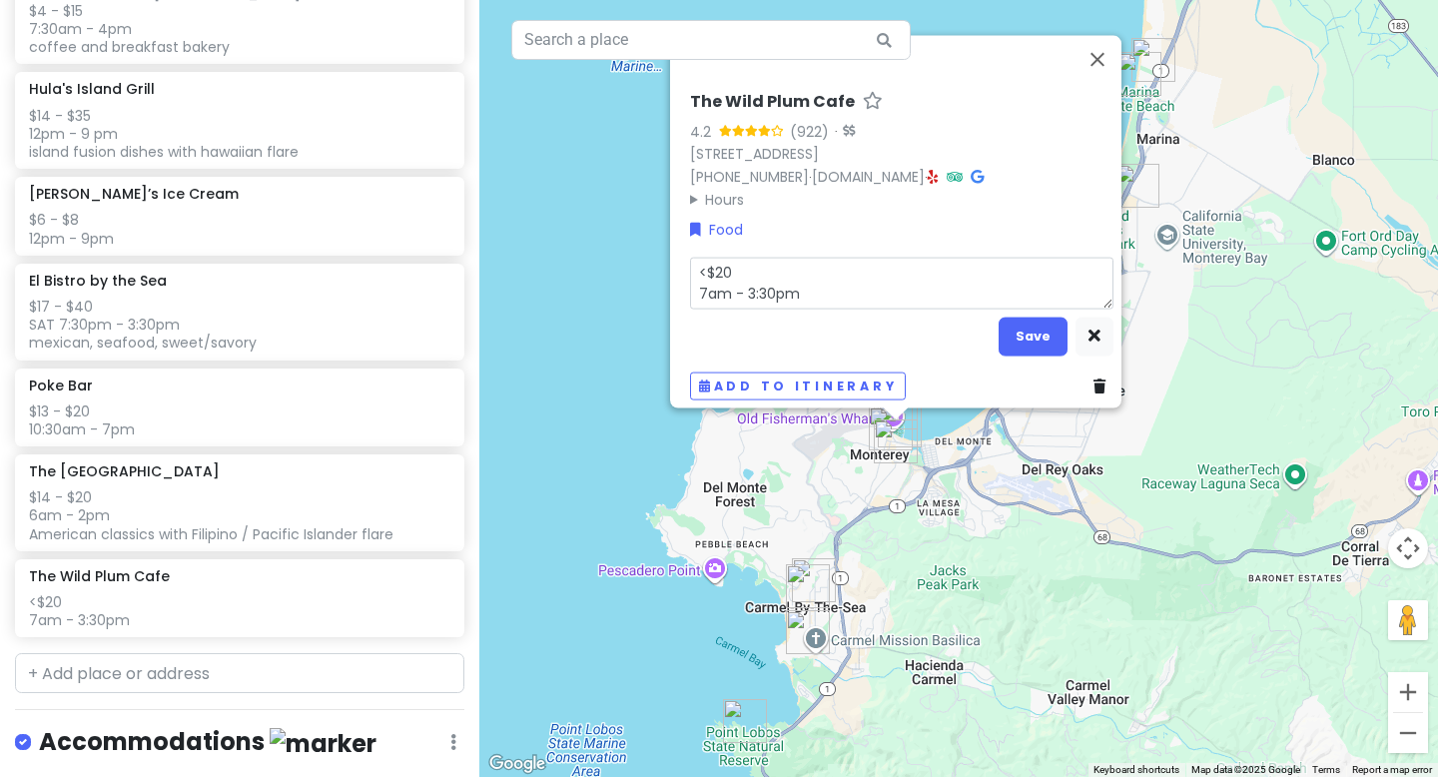
click at [767, 264] on textarea "<$20 7am - 3:30pm" at bounding box center [901, 283] width 423 height 52
click at [797, 280] on textarea "<$20 7am - 3:30pm" at bounding box center [901, 283] width 423 height 52
type textarea "x"
type textarea "<$20 7am - 3:30pm"
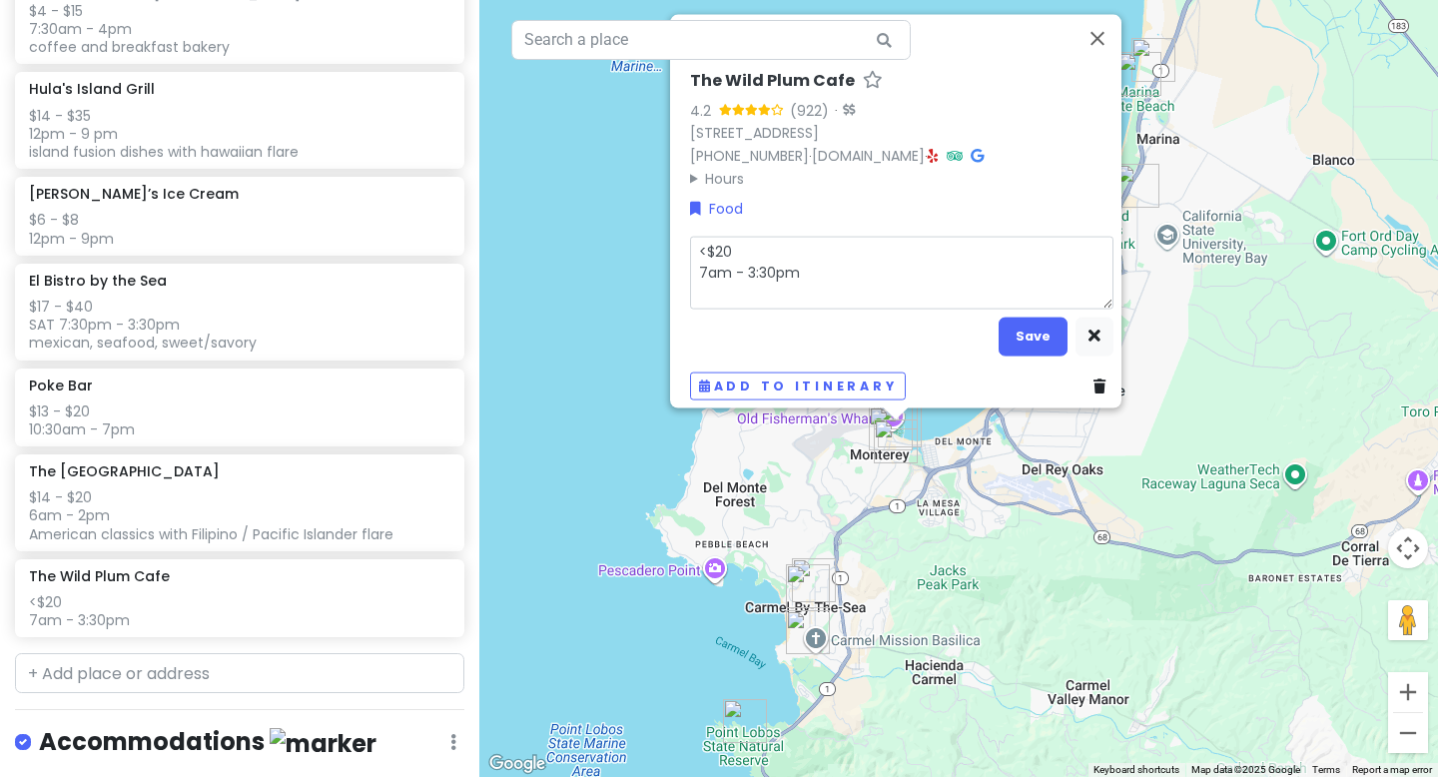
type textarea "x"
type textarea "<$20 7am - 3:30pm b"
type textarea "x"
type textarea "<$20 7am - 3:30pm br"
type textarea "x"
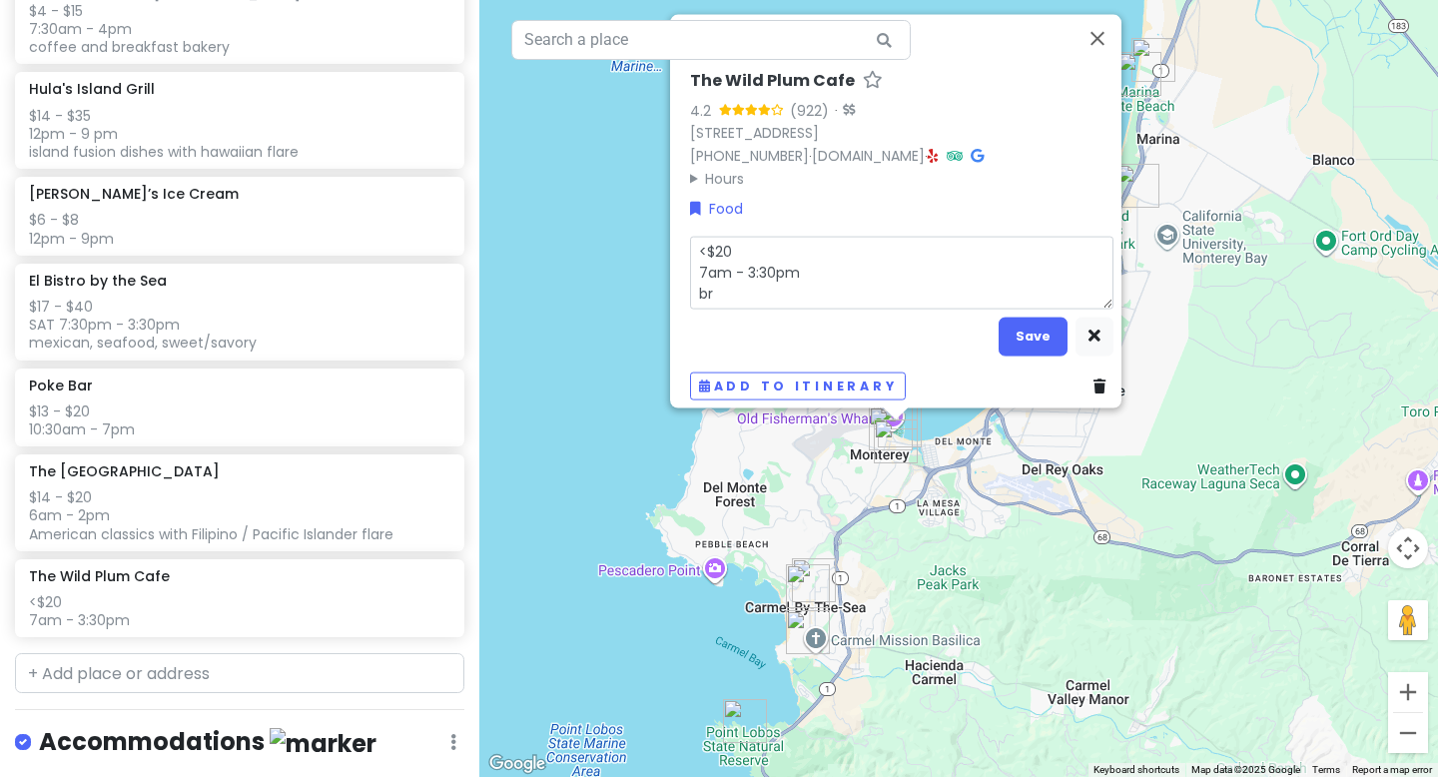
type textarea "<$20 7am - 3:30pm bre"
type textarea "x"
type textarea "<$20 7am - 3:30pm brea"
type textarea "x"
type textarea "<$20 7am - 3:30pm break"
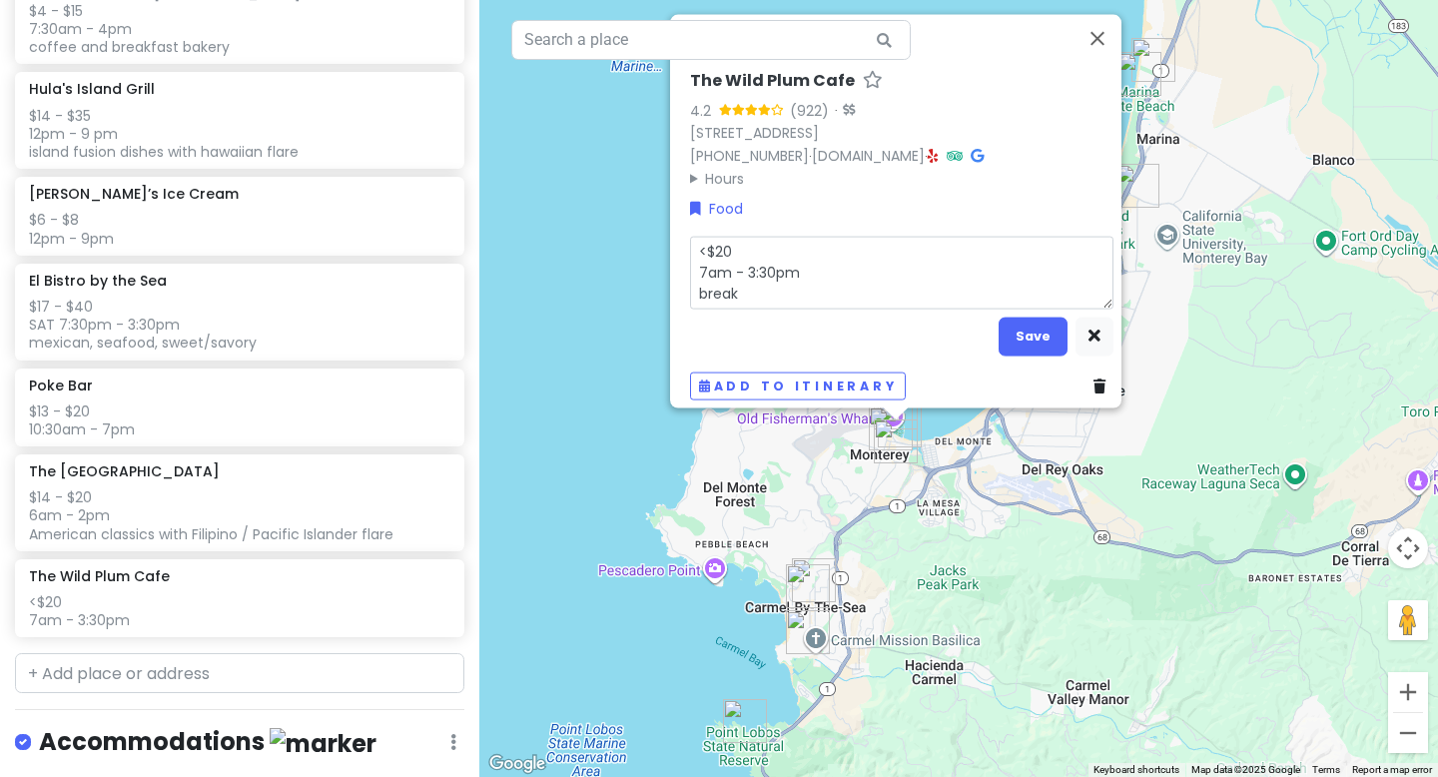
type textarea "x"
type textarea "<$20 7am - 3:30pm breakf"
type textarea "x"
type textarea "<$20 7am - 3:30pm breakfa"
type textarea "x"
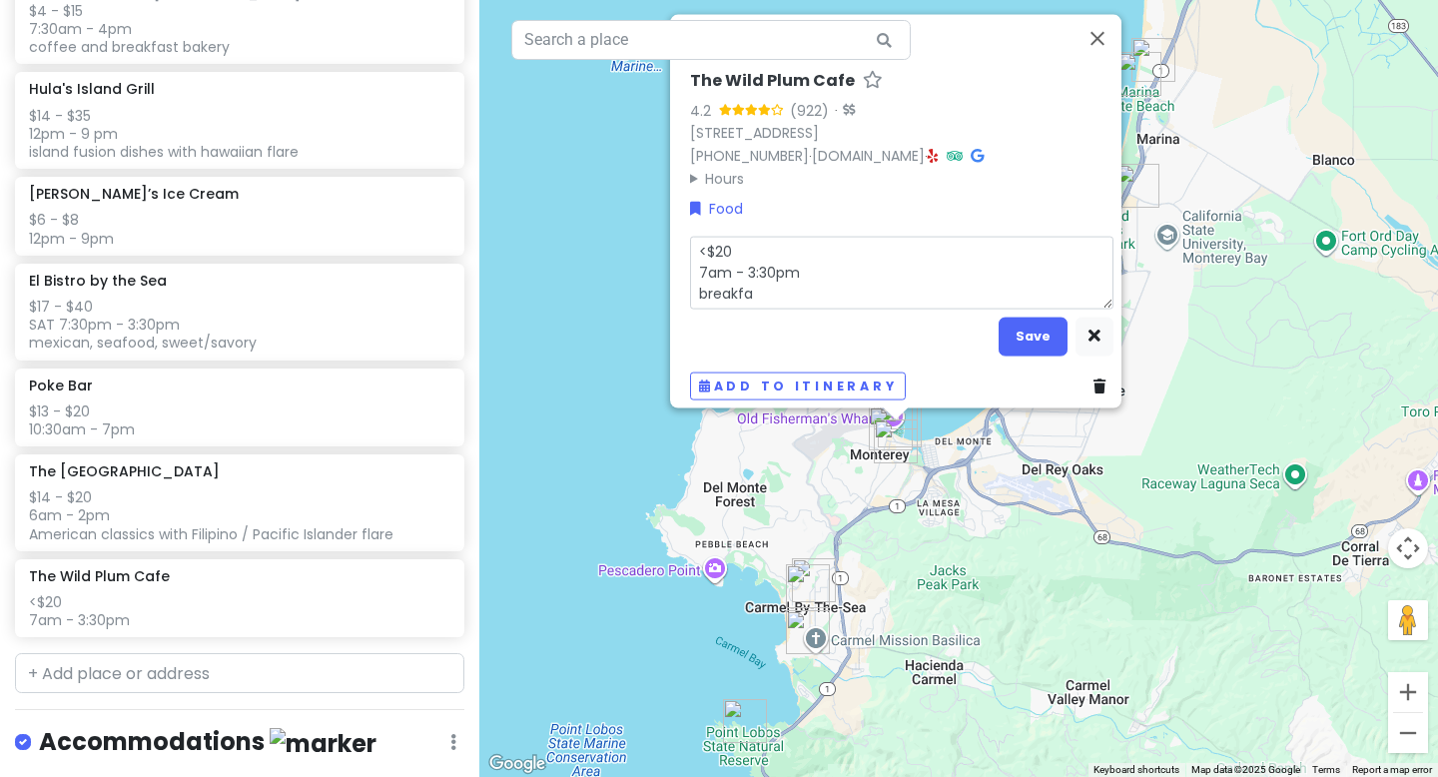
type textarea "<$20 7am - 3:30pm breakfas"
type textarea "x"
type textarea "<$20 7am - 3:30pm breakfast"
type textarea "x"
type textarea "<$20 7am - 3:30pm breakfast/"
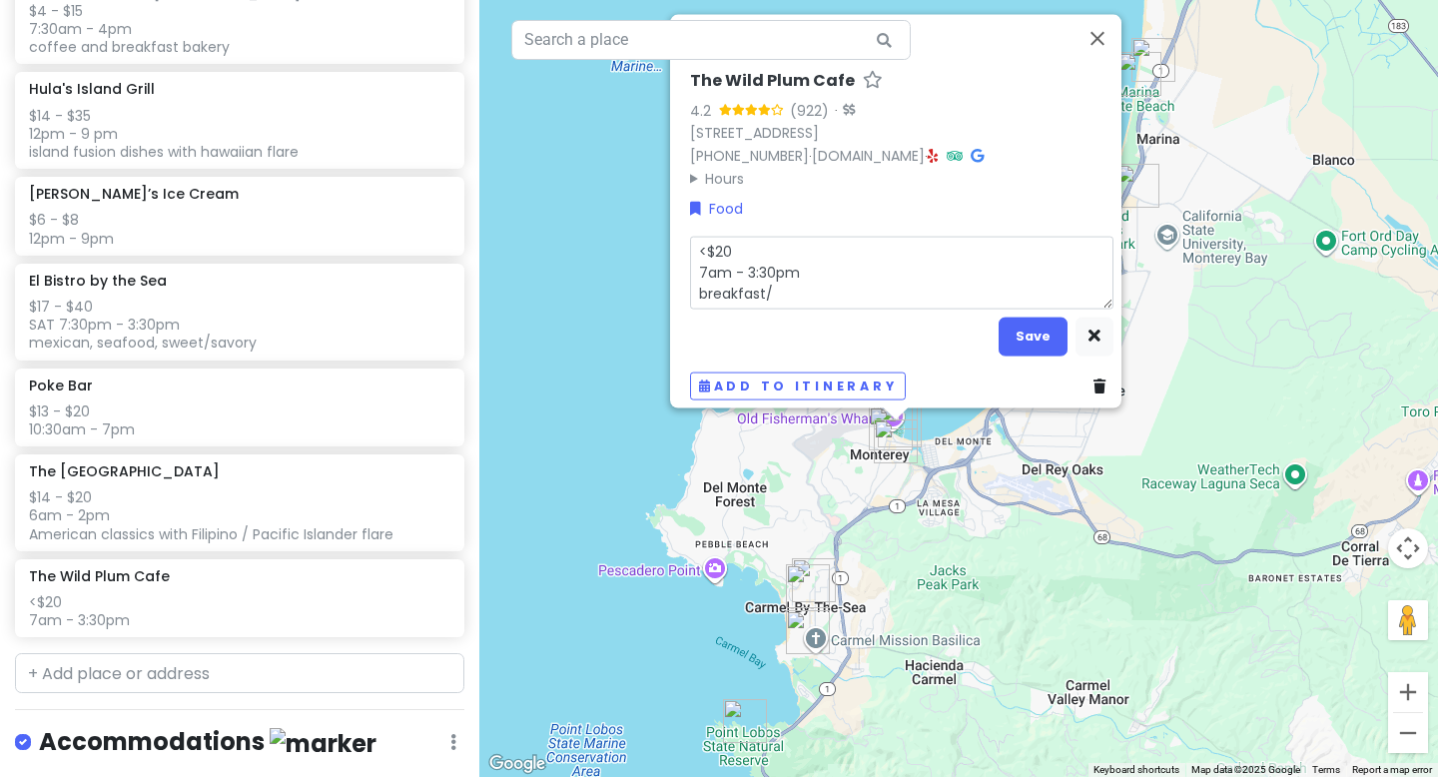
type textarea "x"
type textarea "<$20 7am - 3:30pm breakfast/b"
type textarea "x"
type textarea "<$20 7am - 3:30pm breakfast/br"
type textarea "x"
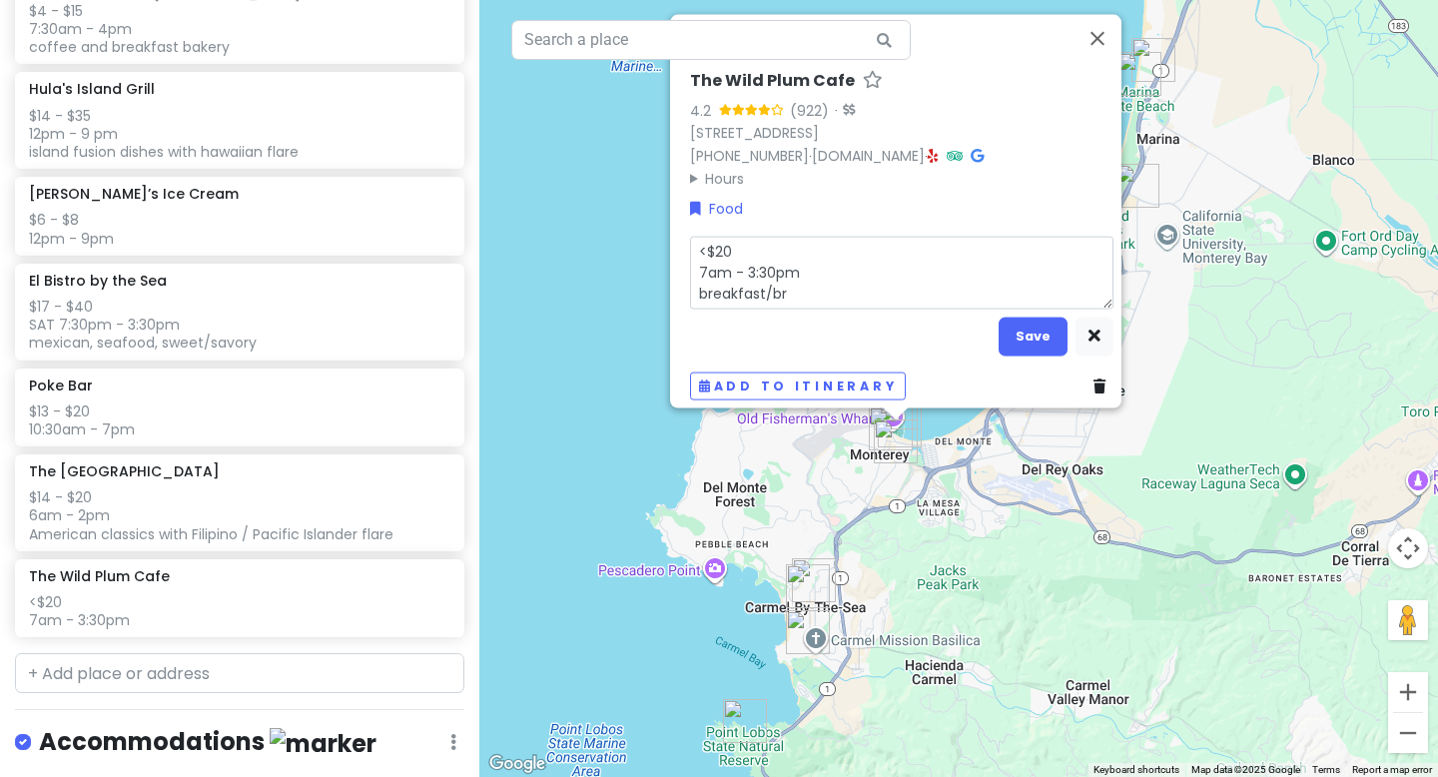
type textarea "<$20 7am - 3:30pm breakfast/bru"
type textarea "x"
type textarea "<$20 7am - 3:30pm breakfast/brun"
type textarea "x"
type textarea "<$20 7am - 3:30pm breakfast/brunc"
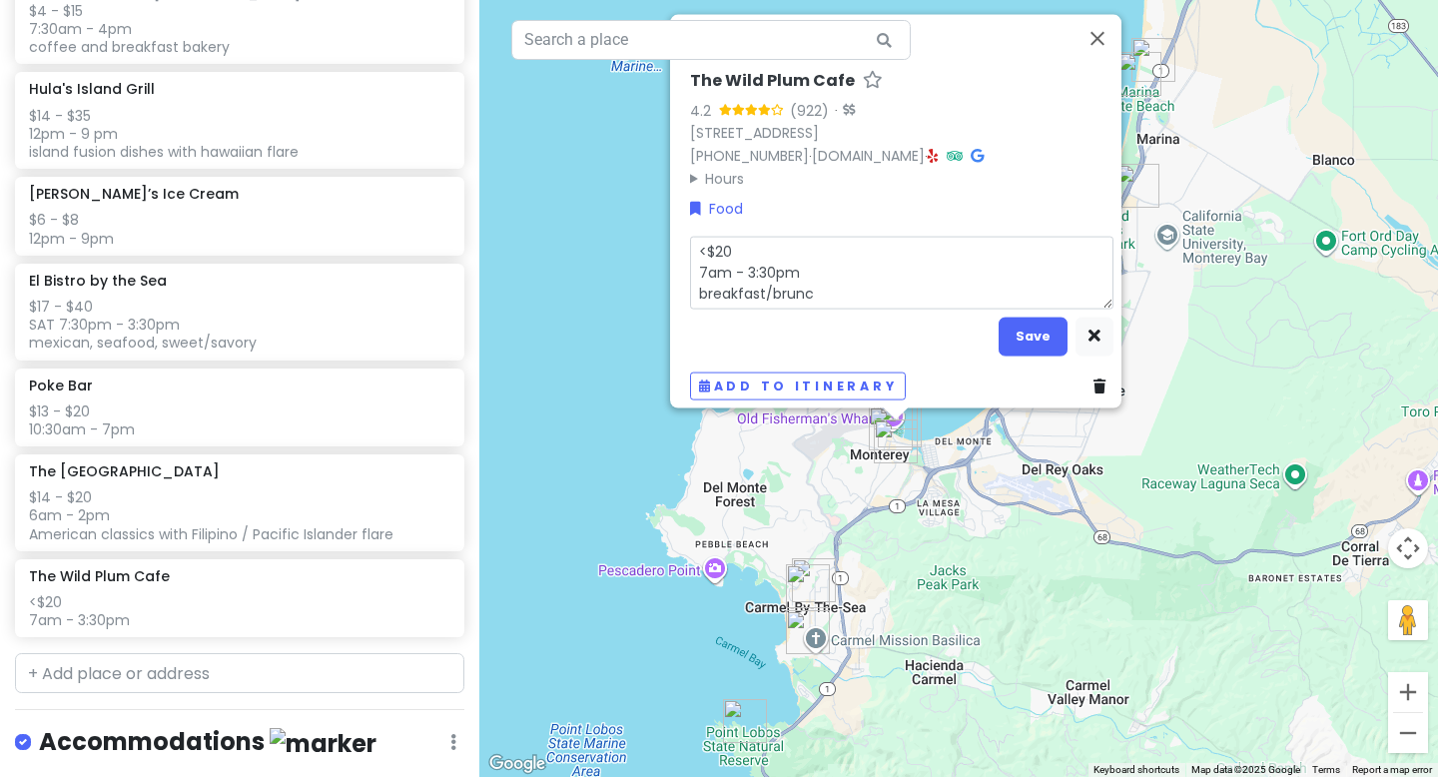
type textarea "x"
type textarea "<$20 7am - 3:30pm breakfast/brunch"
click at [1014, 338] on button "Save" at bounding box center [1033, 336] width 69 height 39
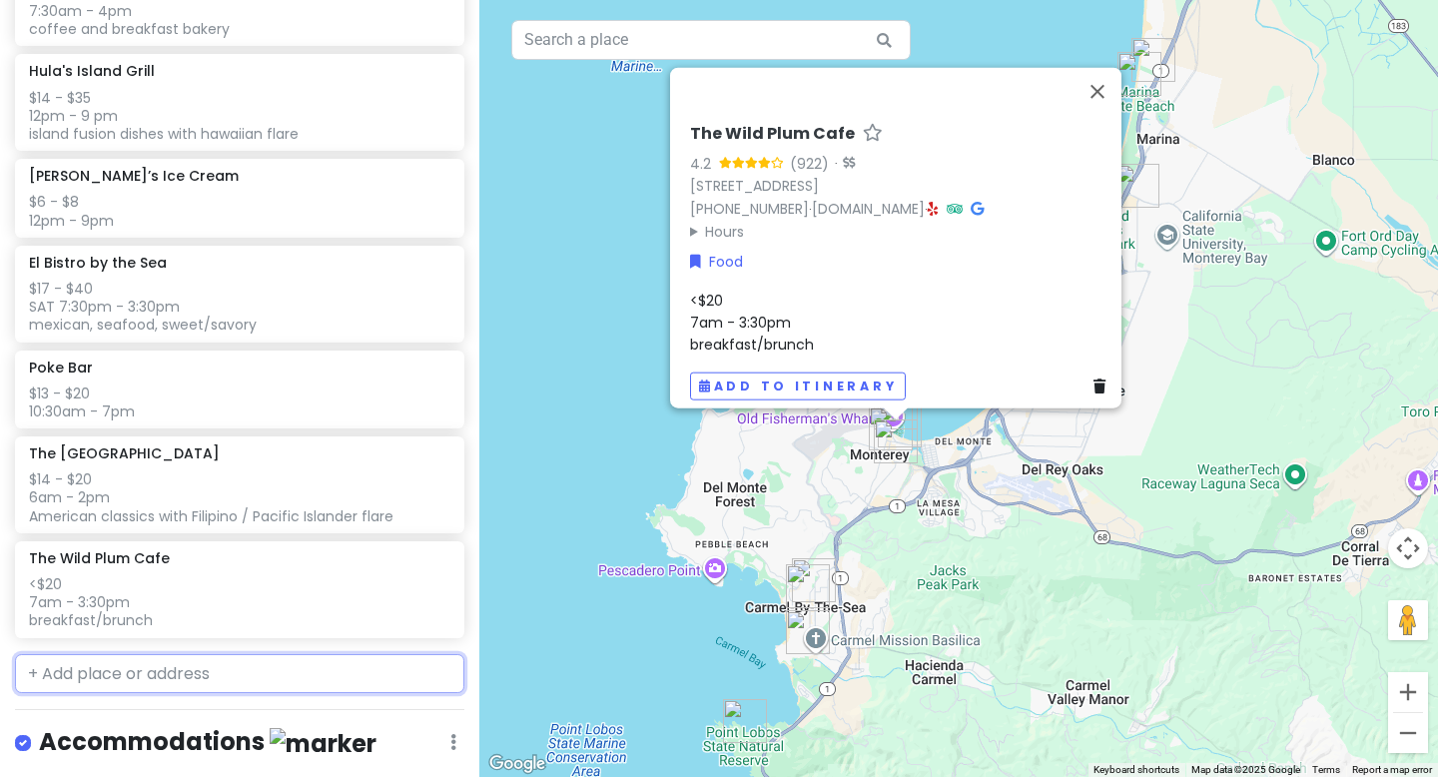
click at [95, 680] on input "text" at bounding box center [239, 674] width 449 height 40
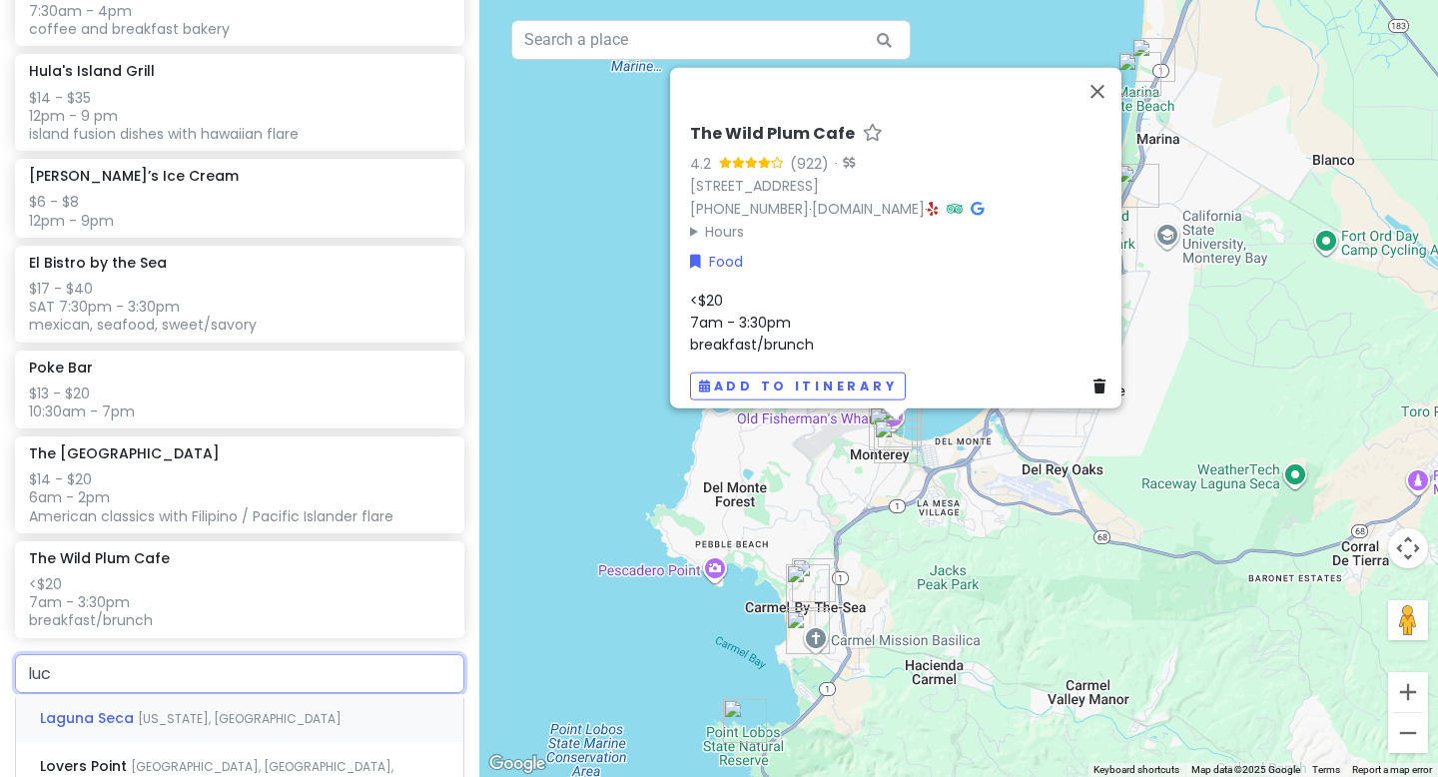
type input "[PERSON_NAME]"
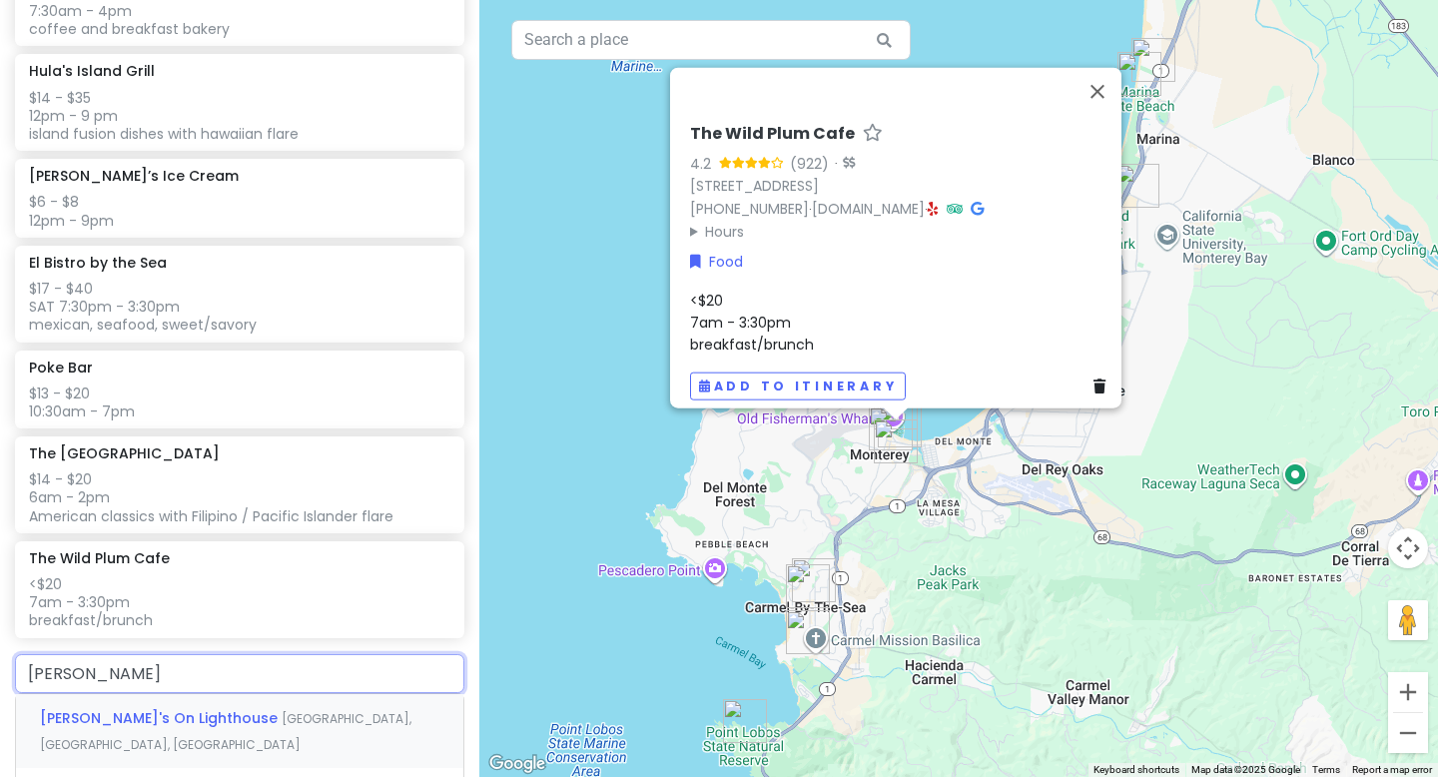
click at [235, 711] on span "[GEOGRAPHIC_DATA], [GEOGRAPHIC_DATA], [GEOGRAPHIC_DATA]" at bounding box center [226, 731] width 372 height 43
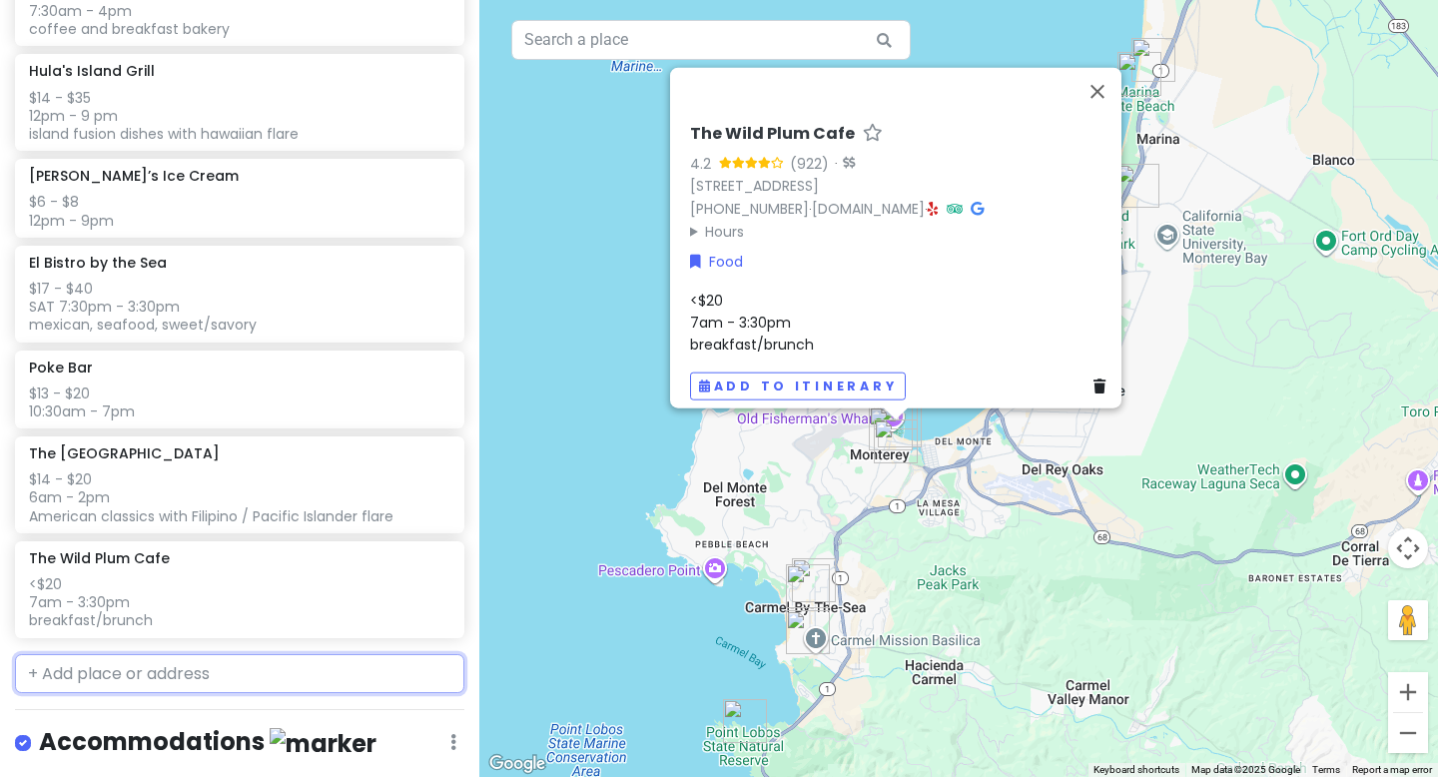
scroll to position [1585, 0]
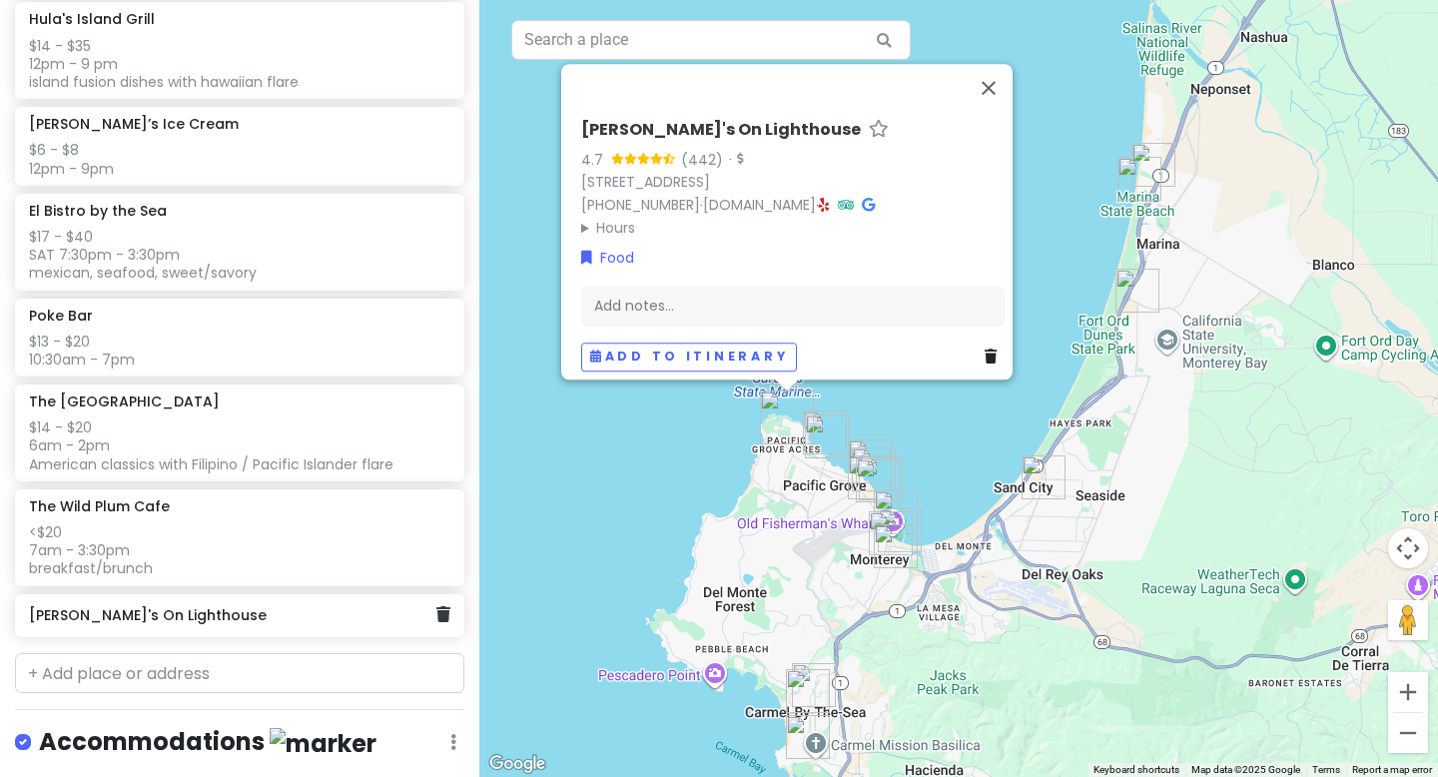
click at [207, 619] on h6 "[PERSON_NAME]'s On Lighthouse" at bounding box center [232, 615] width 407 height 18
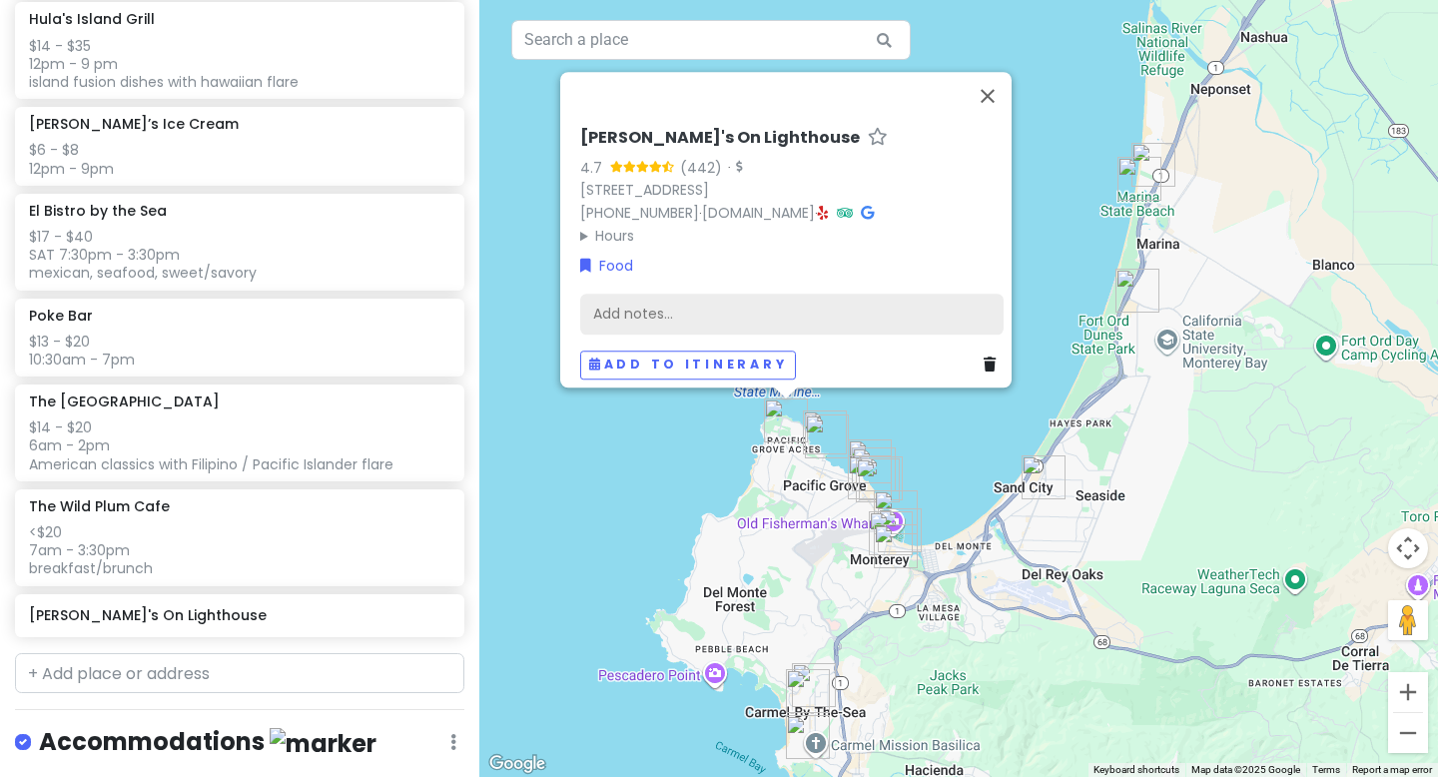
click at [671, 296] on div "Add notes..." at bounding box center [791, 315] width 423 height 42
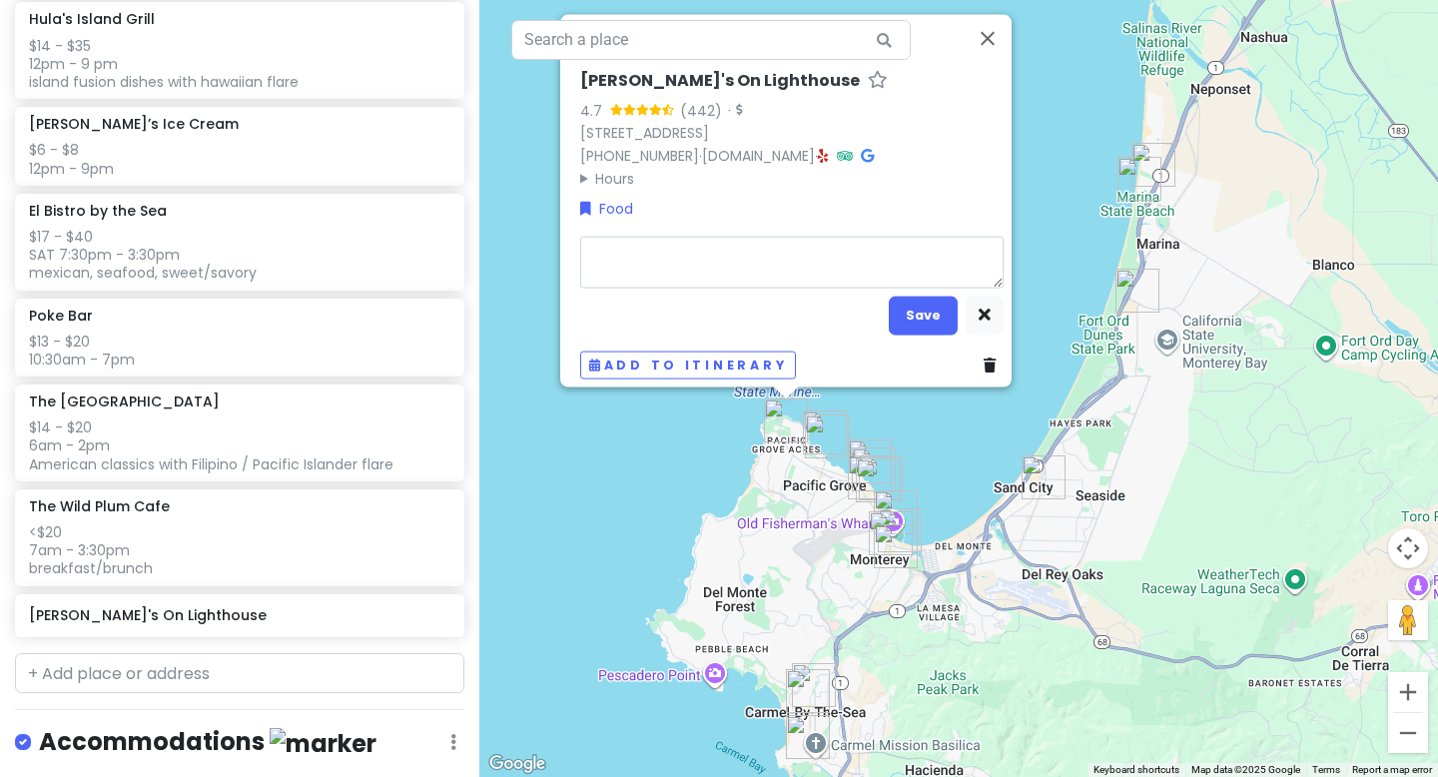
type textarea "x"
type textarea "h"
type textarea "x"
type textarea "ho"
type textarea "x"
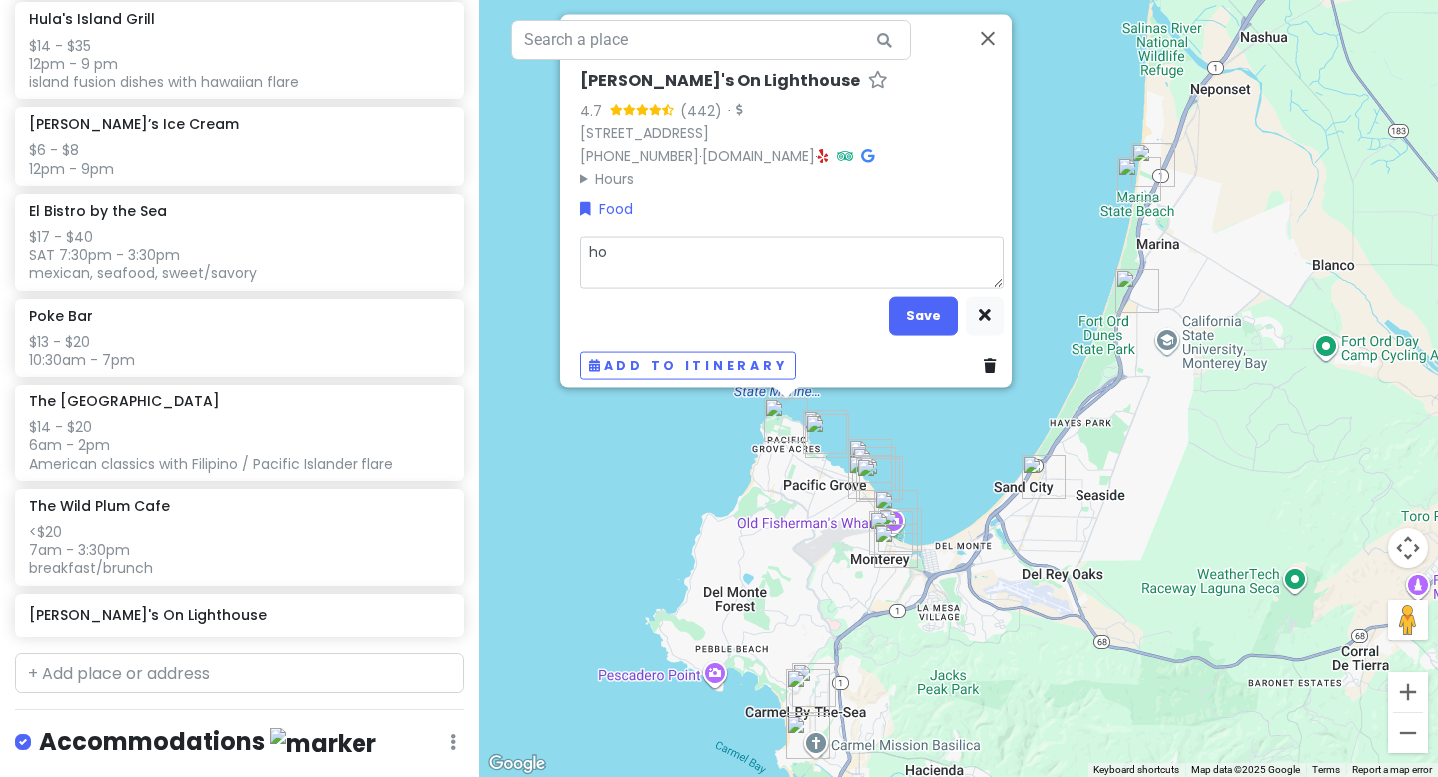
type textarea "hot"
type textarea "x"
type textarea "hotg"
type textarea "x"
type textarea "hot"
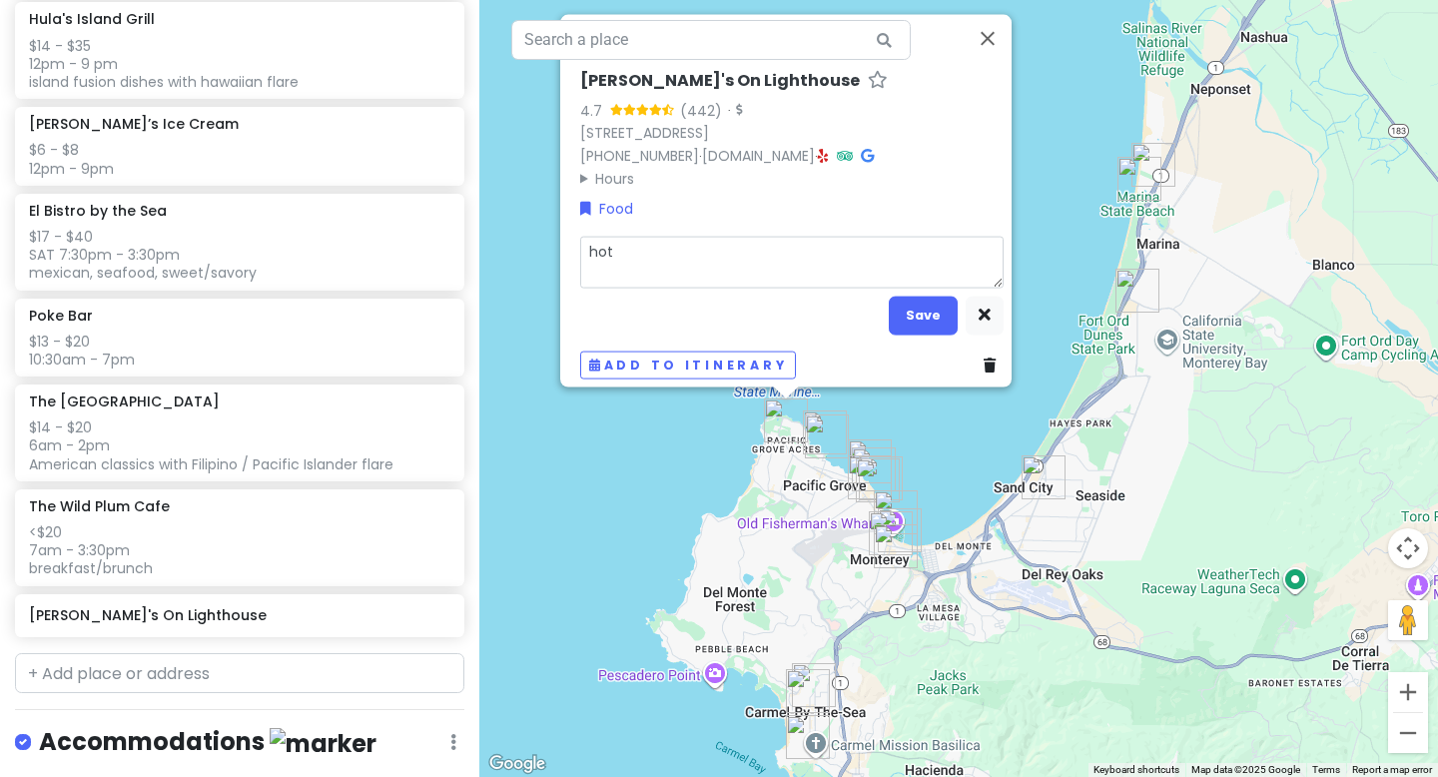
type textarea "x"
type textarea "hotd"
type textarea "x"
type textarea "hotdg"
type textarea "x"
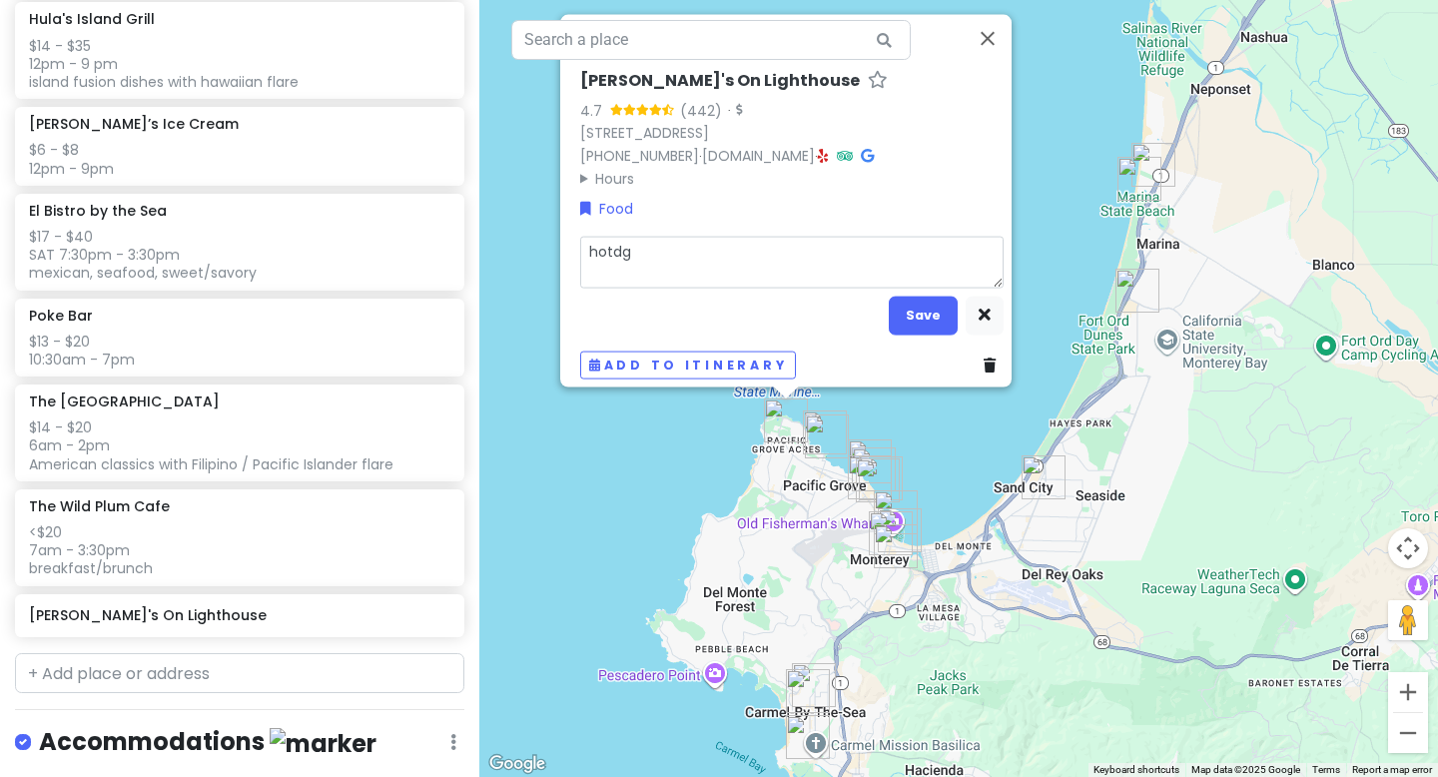
type textarea "hotdgo"
type textarea "x"
type textarea "hotdgos"
type textarea "x"
type textarea "hotdgo"
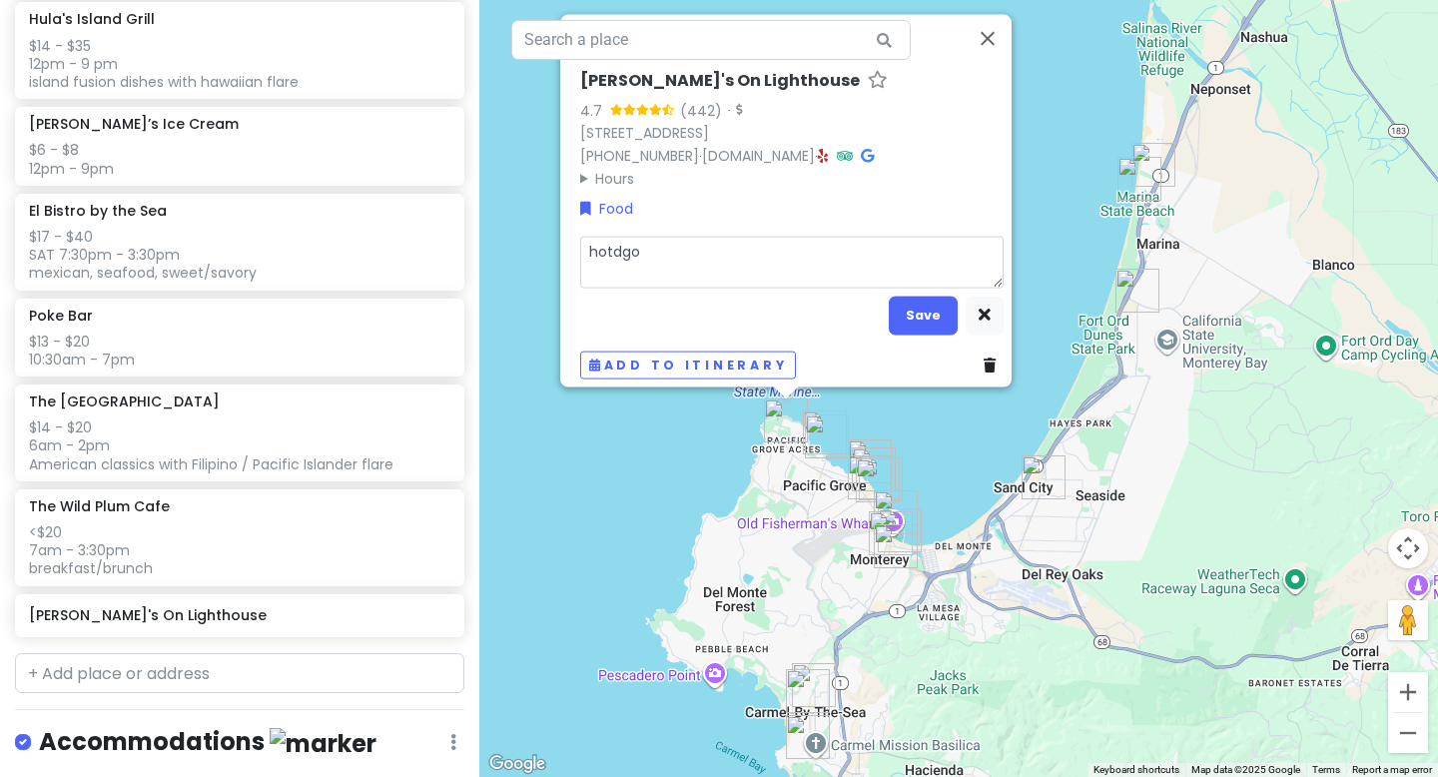
type textarea "x"
type textarea "hotdg"
type textarea "x"
type textarea "hotd"
type textarea "x"
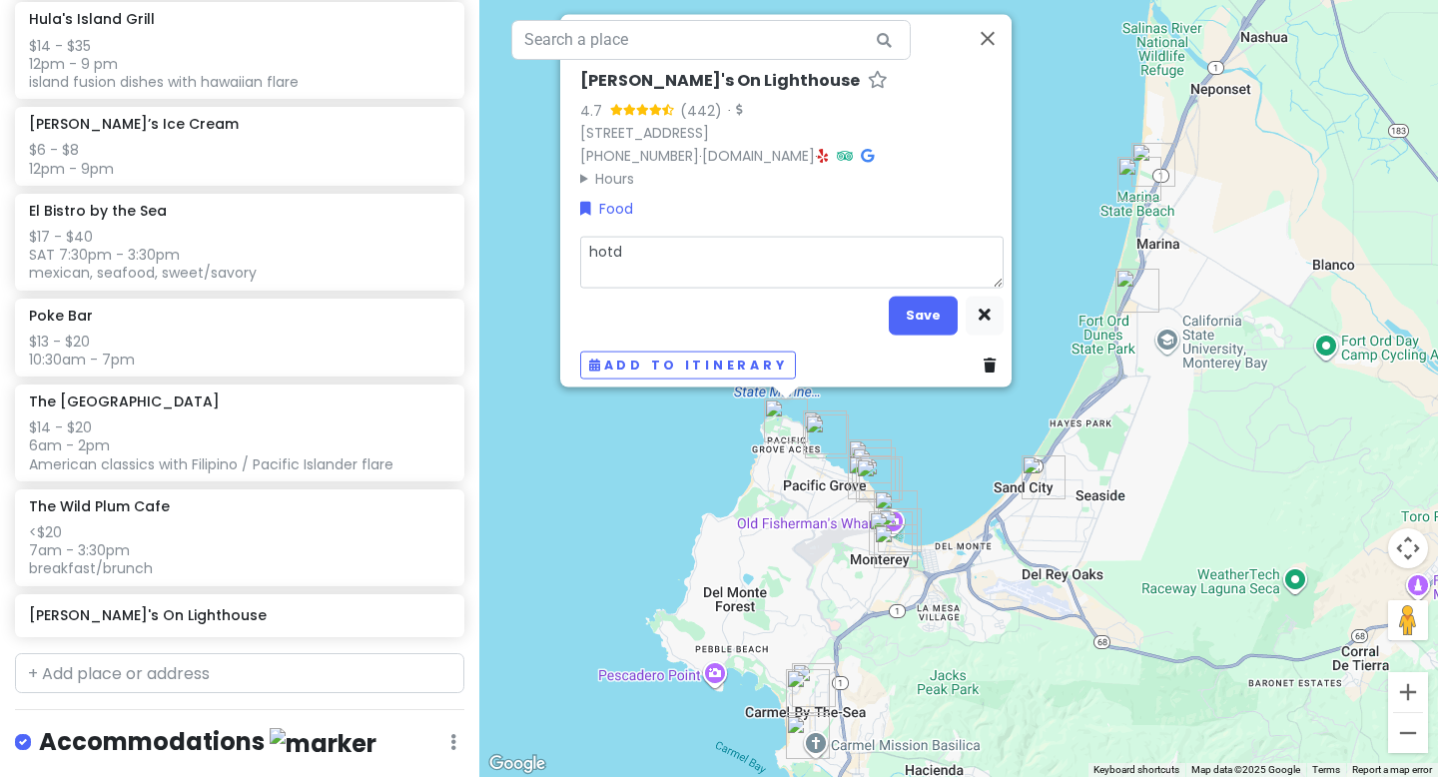
type textarea "hotdo"
type textarea "x"
type textarea "hotdog"
type textarea "x"
type textarea "hotdogs"
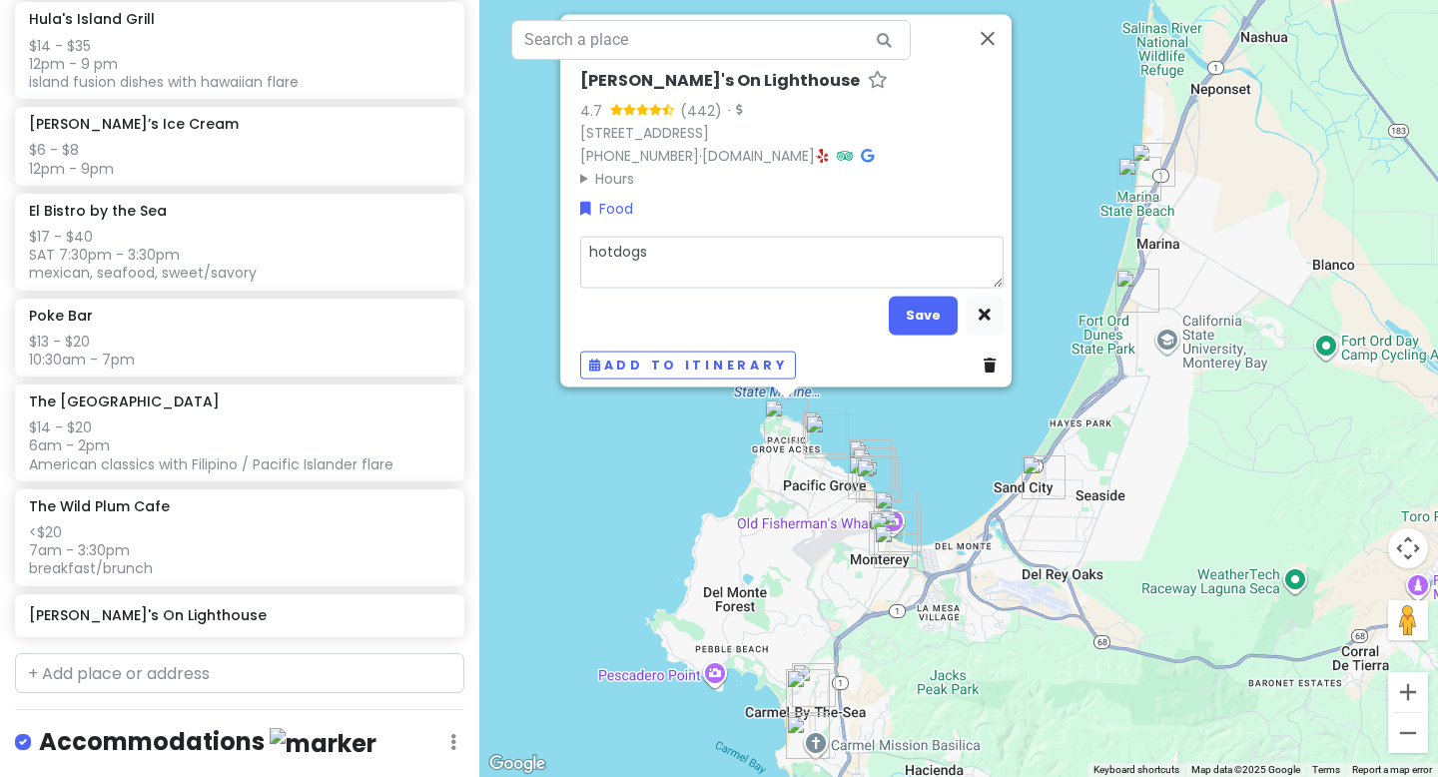
type textarea "x"
type textarea "$hotdogs"
type textarea "x"
type textarea "$1hotdogs"
type textarea "x"
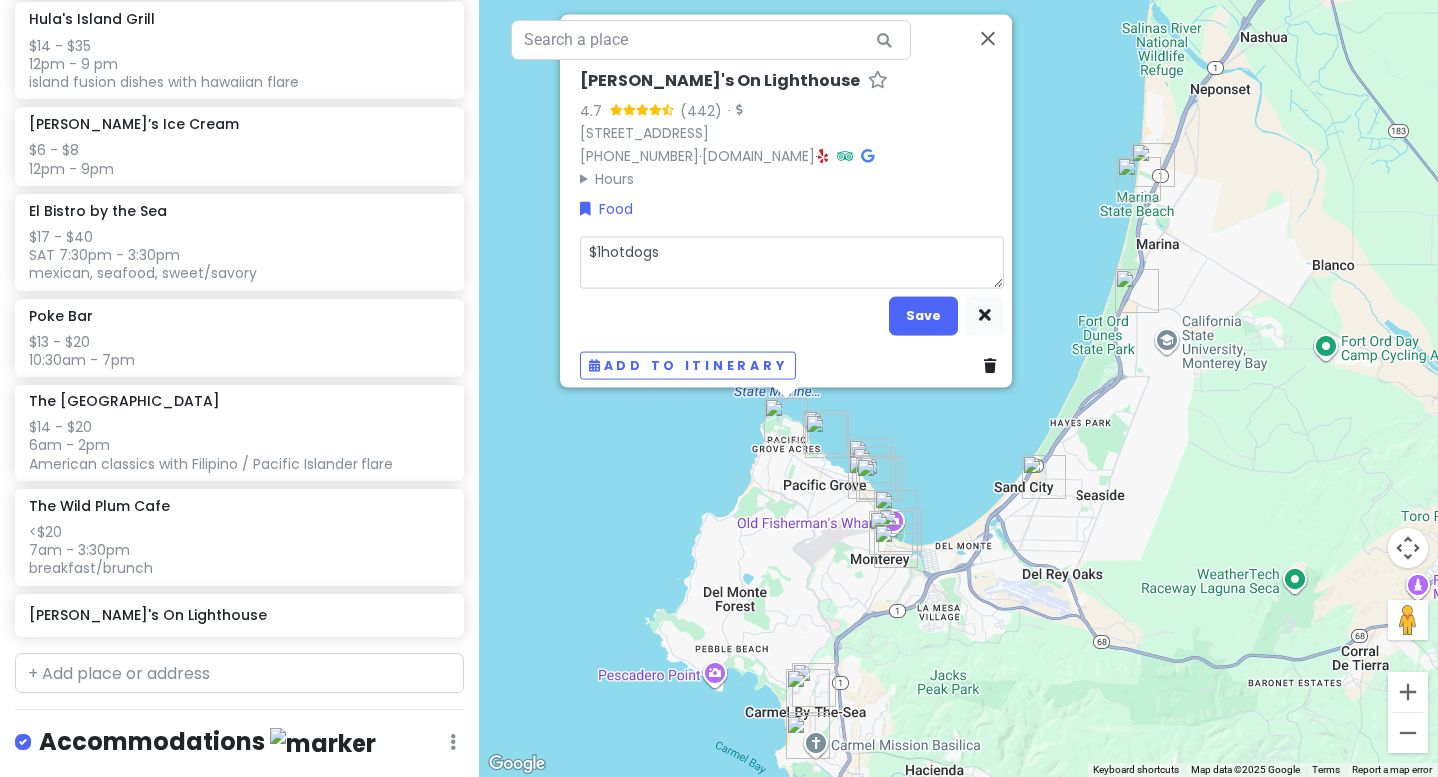
type textarea "$11hotdogs"
type textarea "x"
type textarea "$11-hotdogs"
type textarea "x"
type textarea "$11hotdogs"
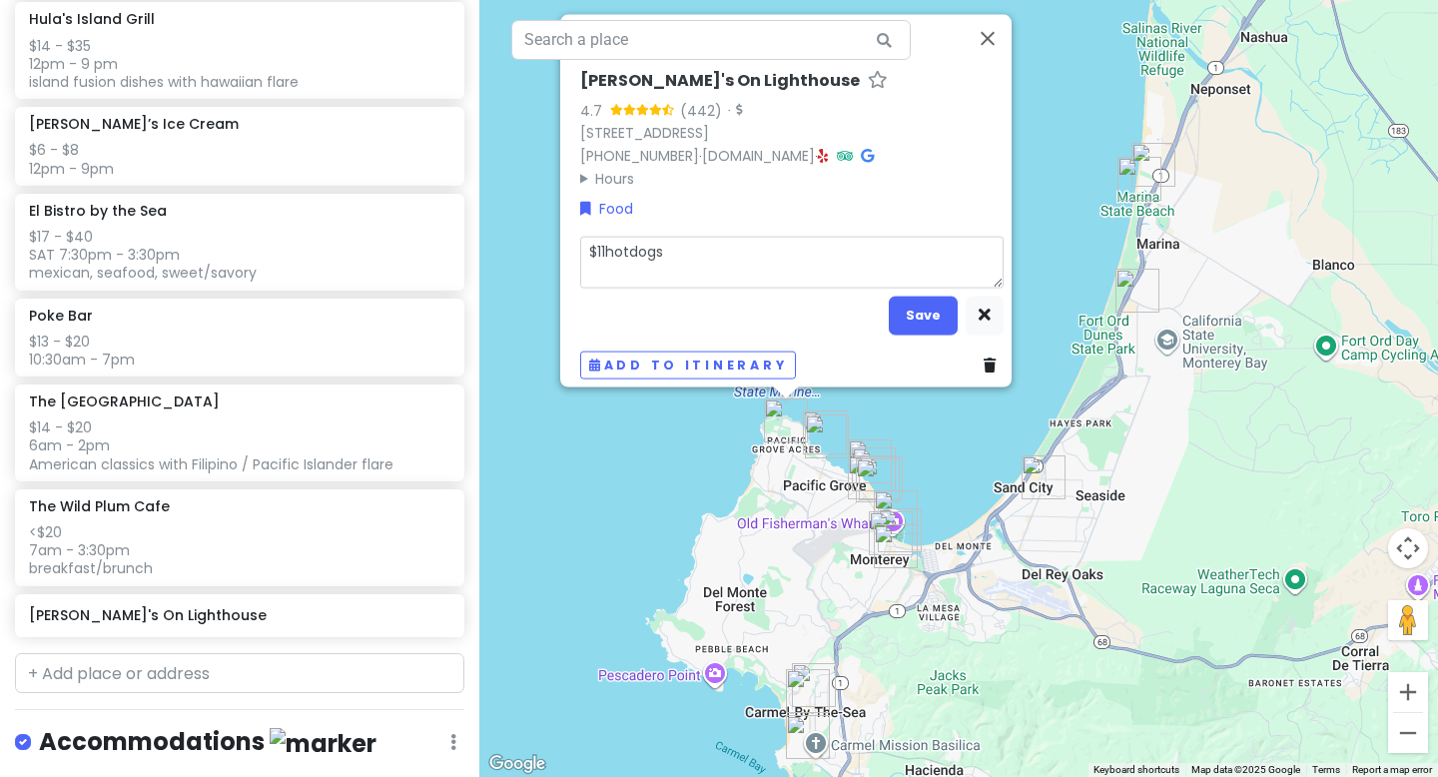
type textarea "x"
type textarea "$11 hotdogs"
type textarea "x"
type textarea "$11 -hotdogs"
type textarea "x"
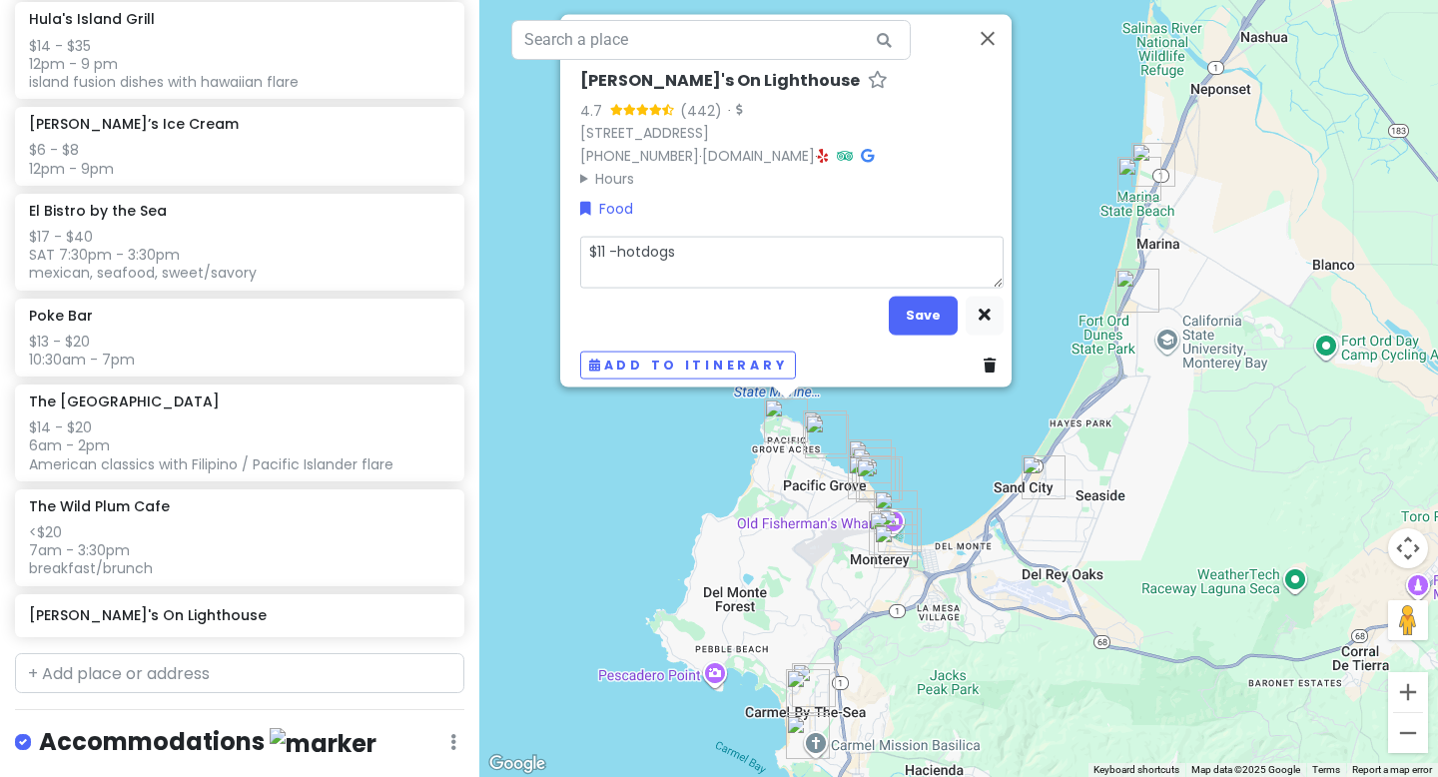
type textarea "$11 - hotdogs"
type textarea "x"
type textarea "$11 - $hotdogs"
type textarea "x"
type textarea "$11 - $1hotdogs"
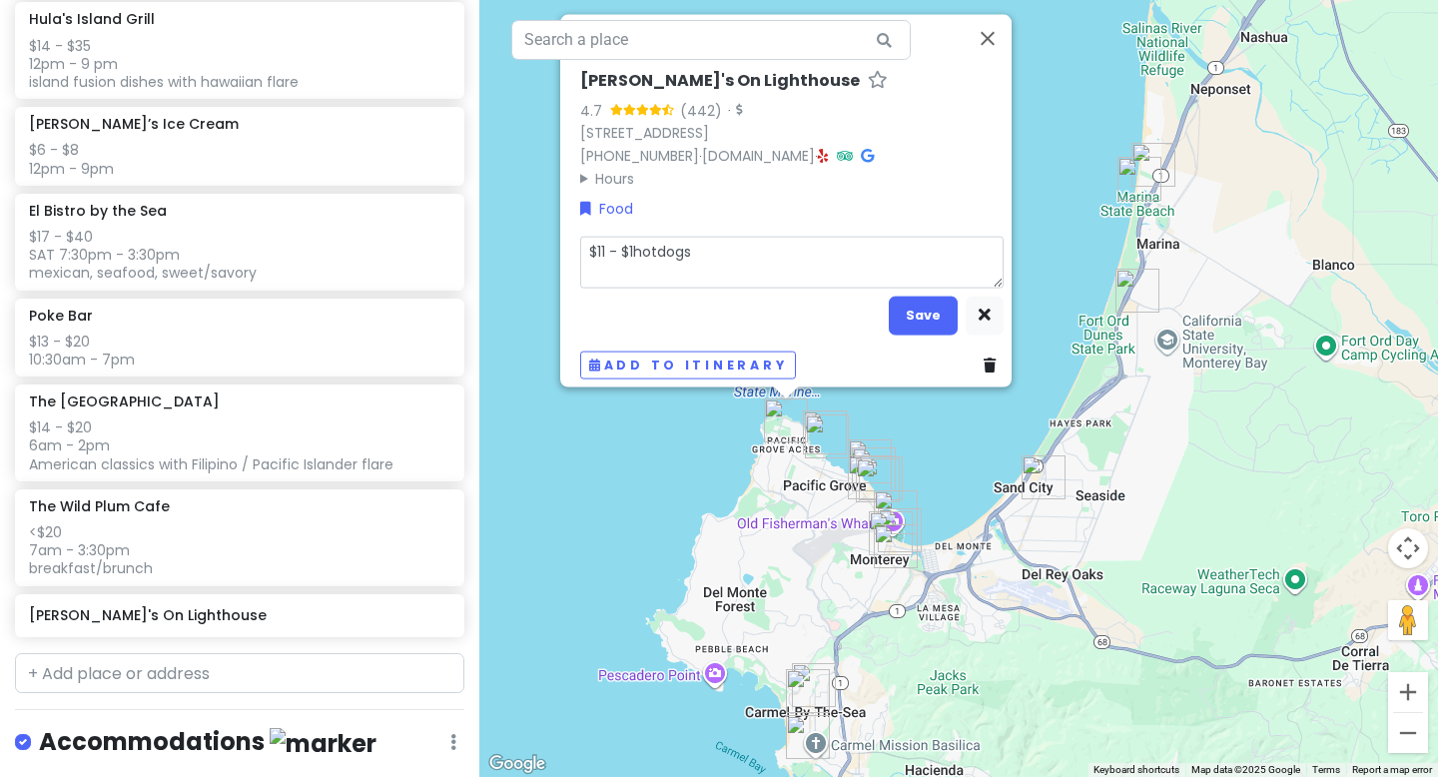
type textarea "x"
type textarea "$11 - $14hotdogs"
type textarea "x"
type textarea "$11 - $14 hotdogs"
click at [591, 162] on div "[PERSON_NAME]'s On Lighthouse 4.7 (442) · [STREET_ADDRESS] [PHONE_NUMBER] · [DO…" at bounding box center [791, 130] width 423 height 119
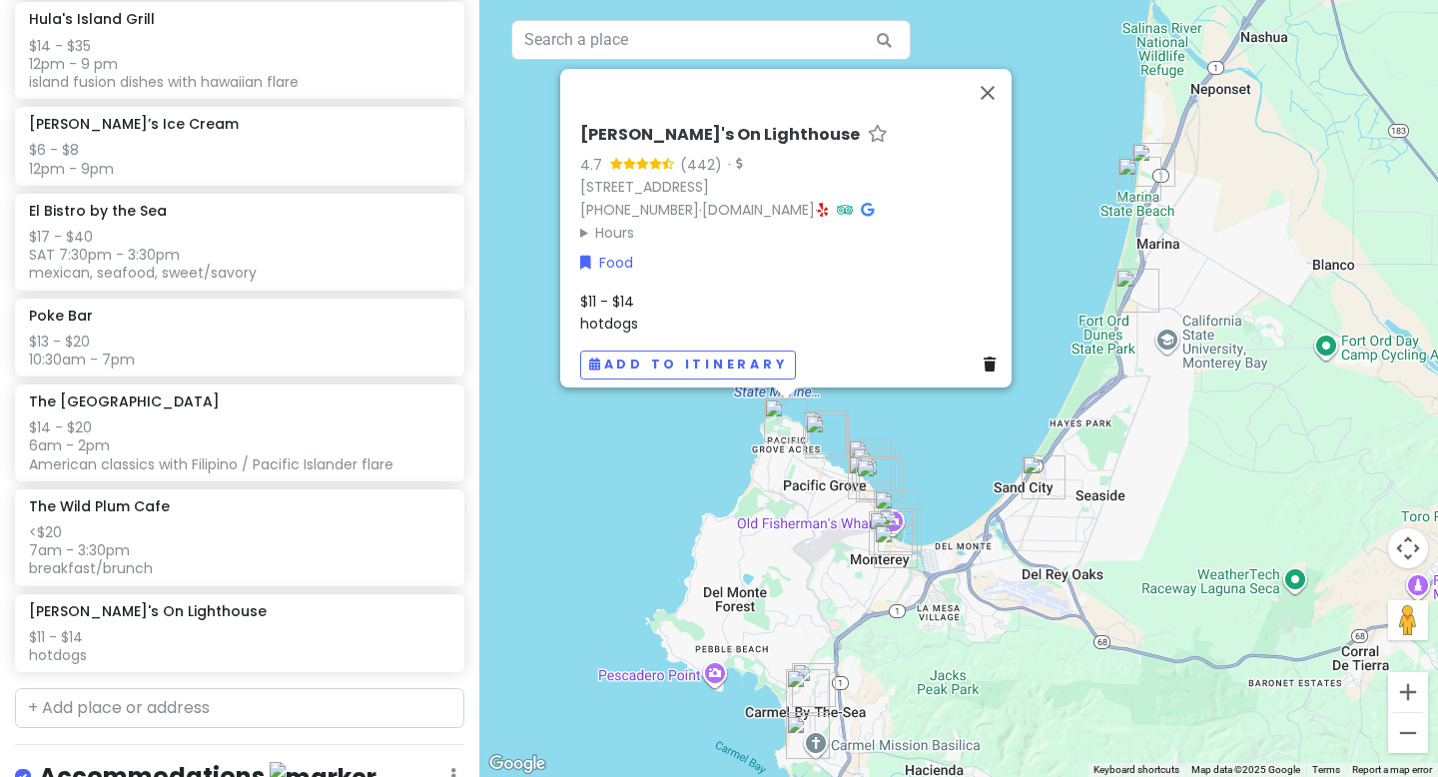
scroll to position [1620, 0]
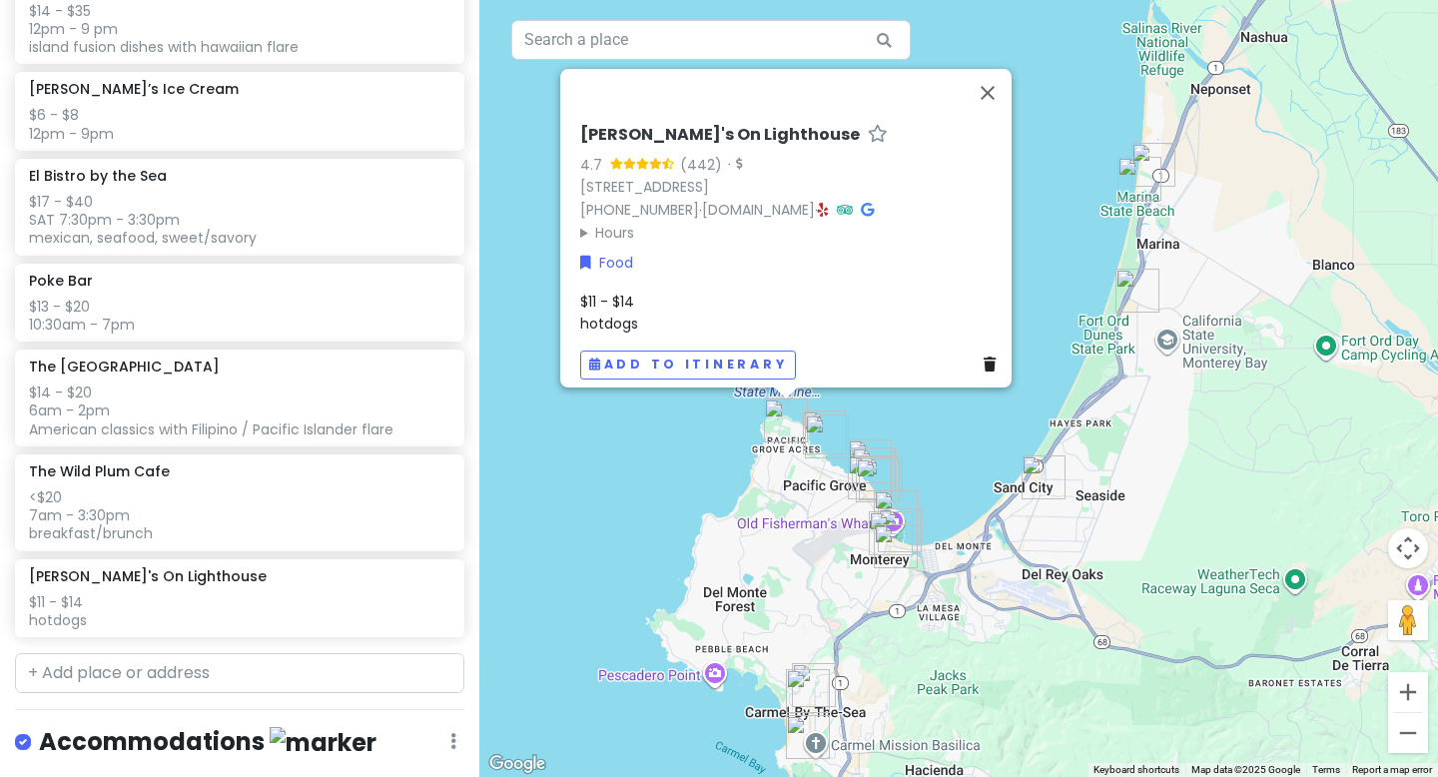
click at [608, 222] on summary "Hours" at bounding box center [791, 233] width 423 height 22
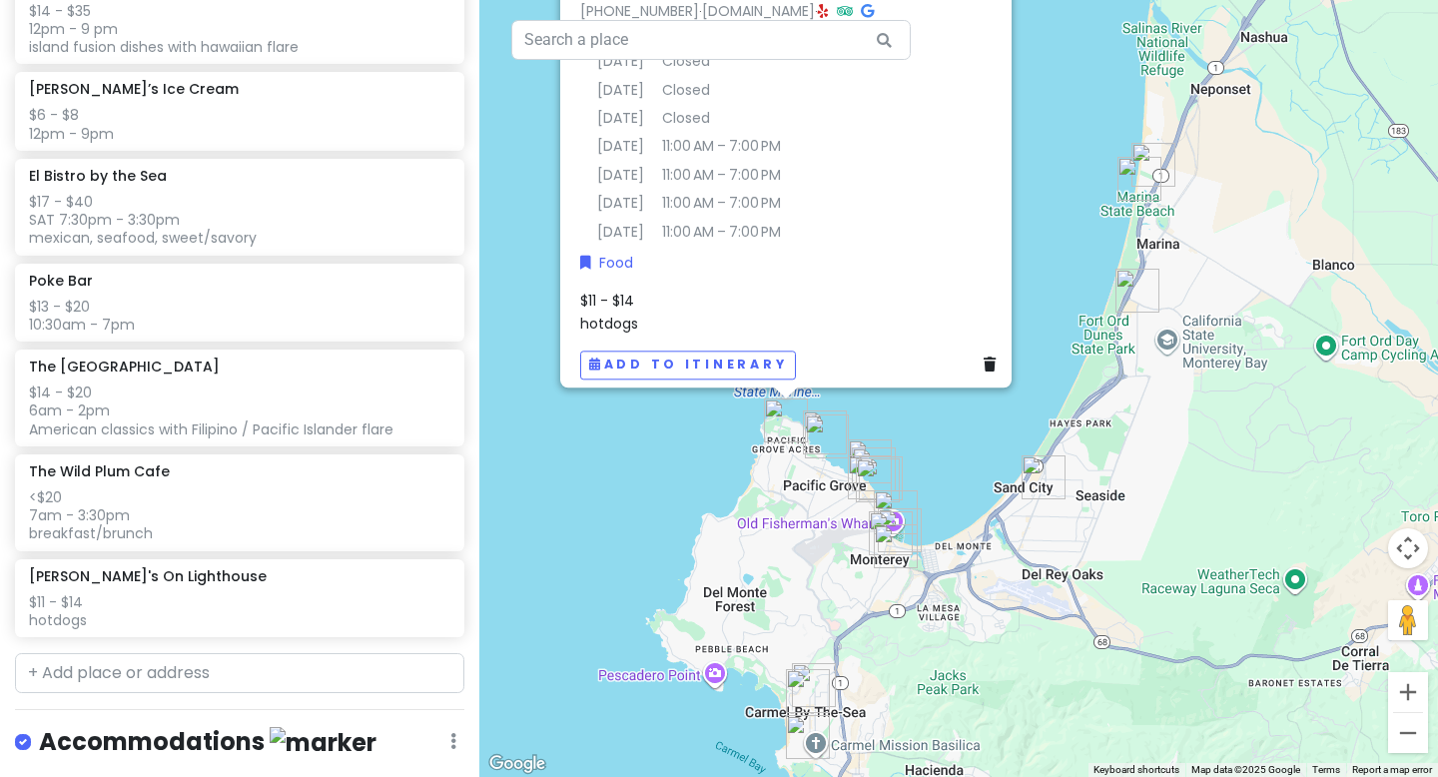
click at [644, 306] on div "$11 - $14 hotdogs" at bounding box center [791, 313] width 423 height 45
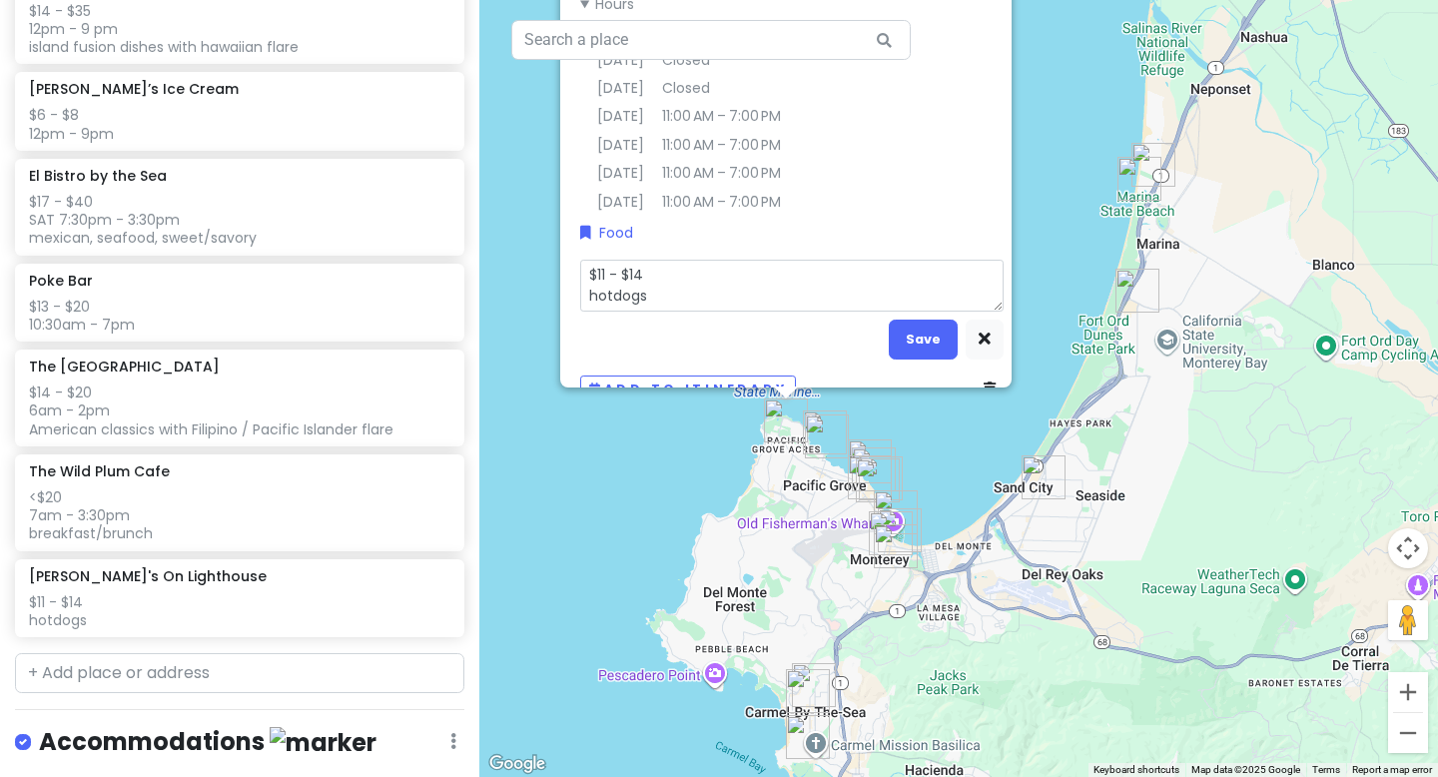
click at [646, 262] on textarea "$11 - $14 hotdogs" at bounding box center [791, 286] width 423 height 52
type textarea "x"
type textarea "$11 - $14 hotdogs"
type textarea "x"
type textarea "$11 - $14 1 hotdogs"
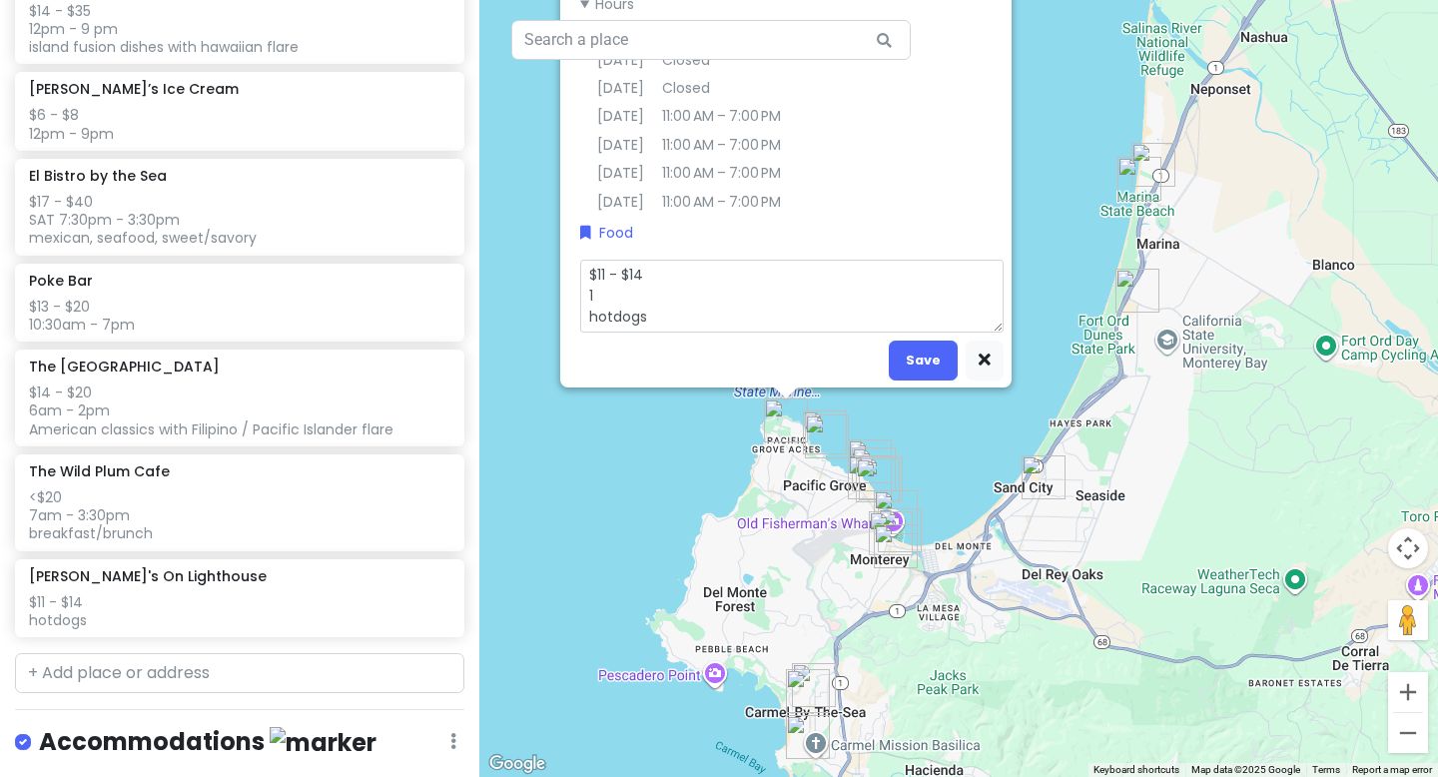
type textarea "x"
type textarea "$11 - $14 11 hotdogs"
type textarea "x"
type textarea "$11 - $14 11a hotdogs"
type textarea "x"
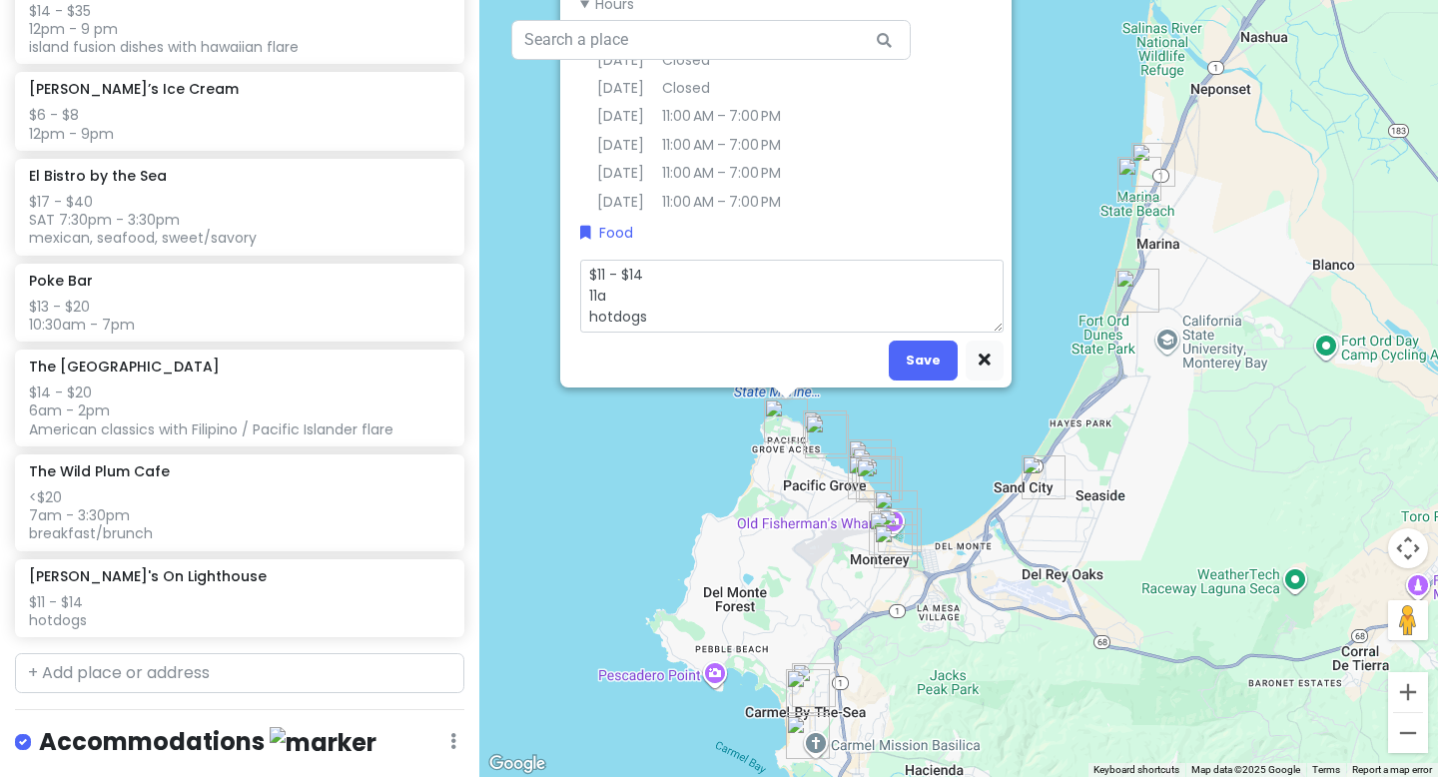
type textarea "$11 - $14 11am hotdogs"
type textarea "x"
type textarea "$11 - $14 11am hotdogs"
type textarea "x"
type textarea "$11 - $14 11am - hotdogs"
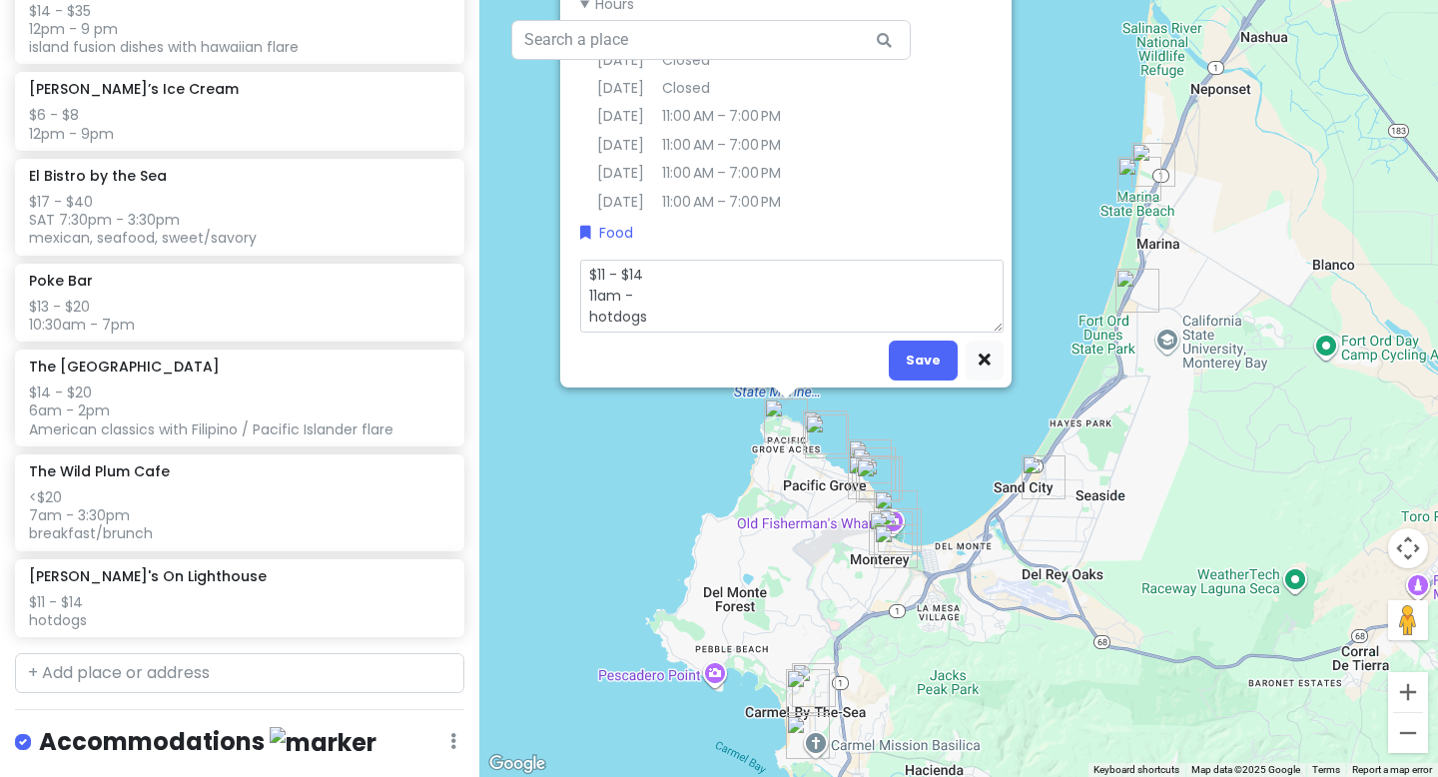
type textarea "x"
type textarea "$11 - $14 11am - hotdogs"
type textarea "x"
type textarea "$11 - $14 11am - 7 hotdogs"
type textarea "x"
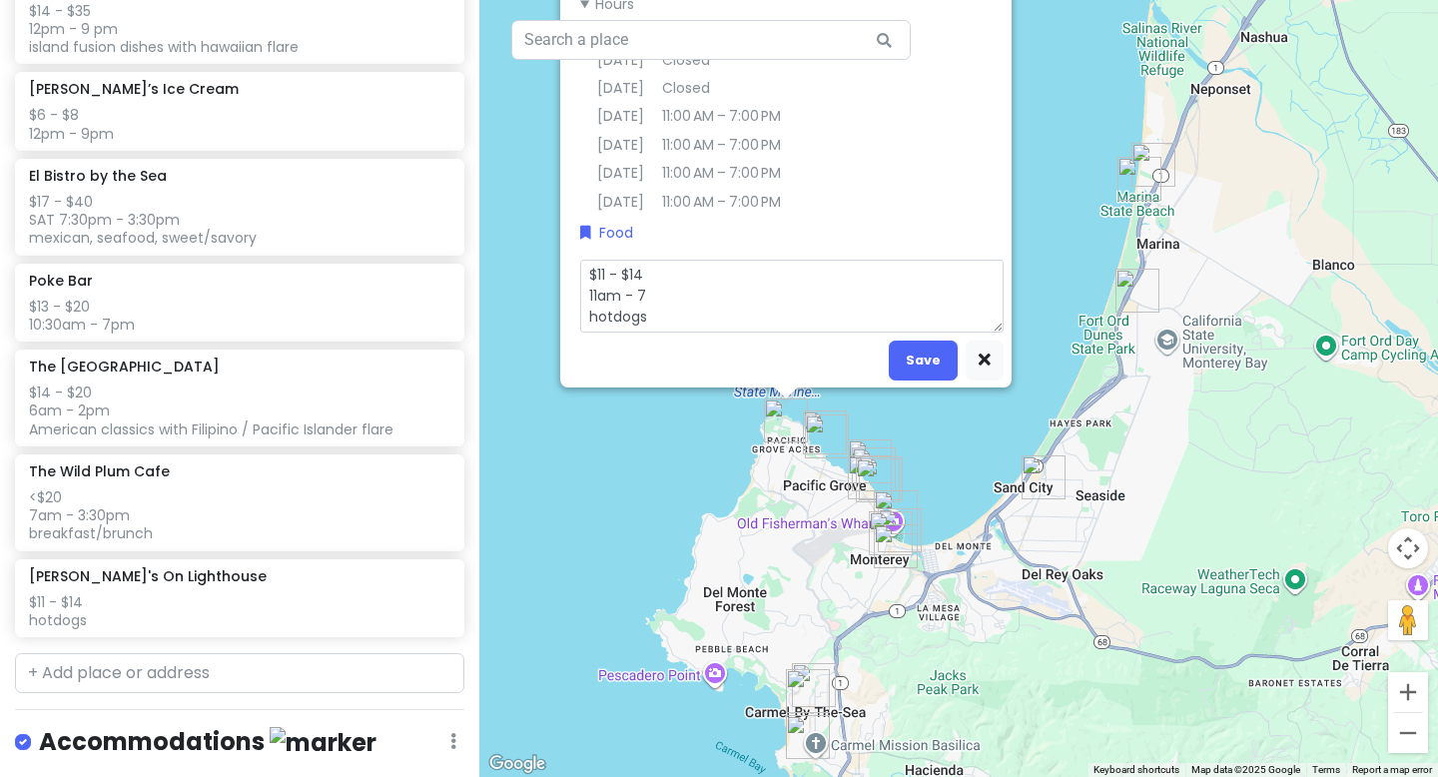
type textarea "$11 - $14 11am - 7p hotdogs"
type textarea "x"
type textarea "$11 - $14 11am - 7pm hotdogs"
click at [919, 355] on button "Save" at bounding box center [923, 360] width 69 height 39
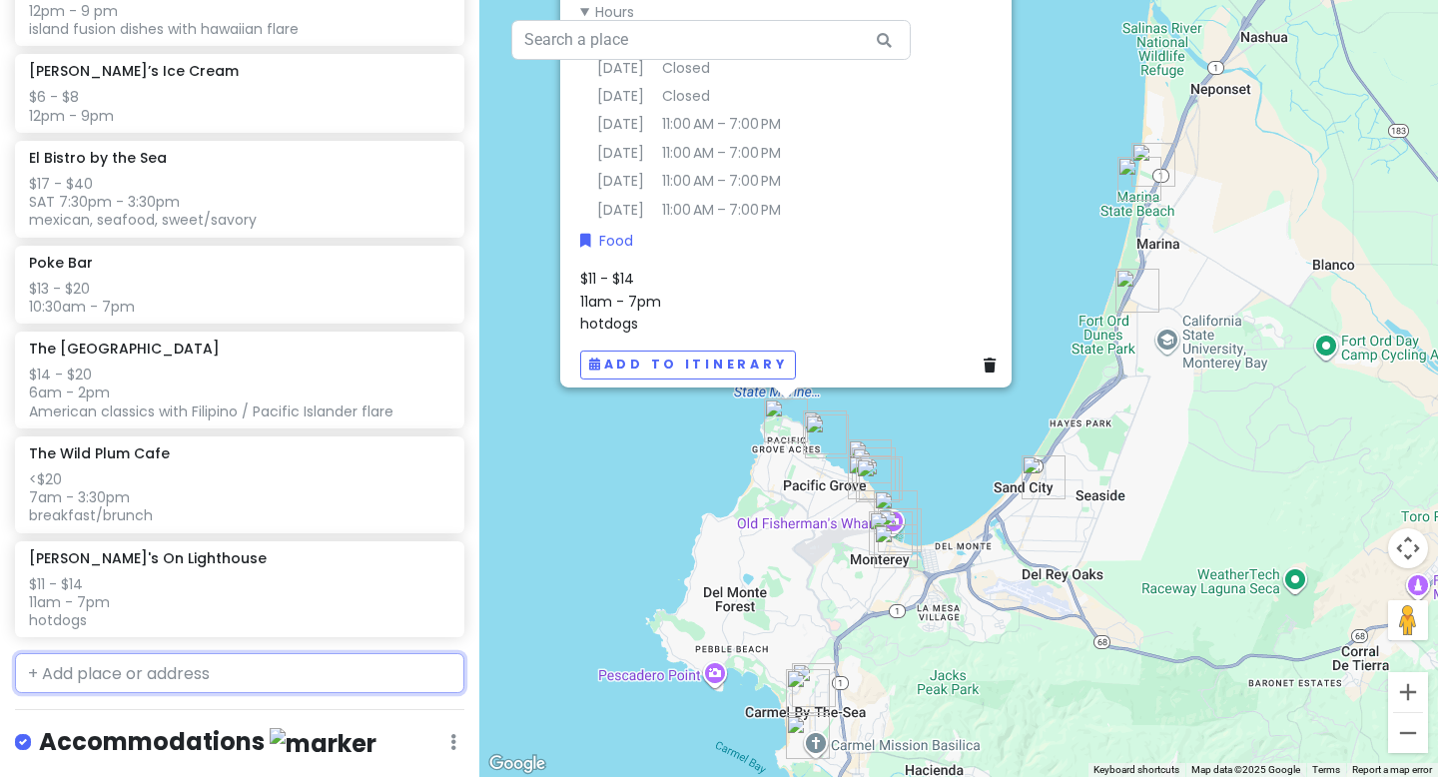
click at [188, 676] on input "text" at bounding box center [239, 673] width 449 height 40
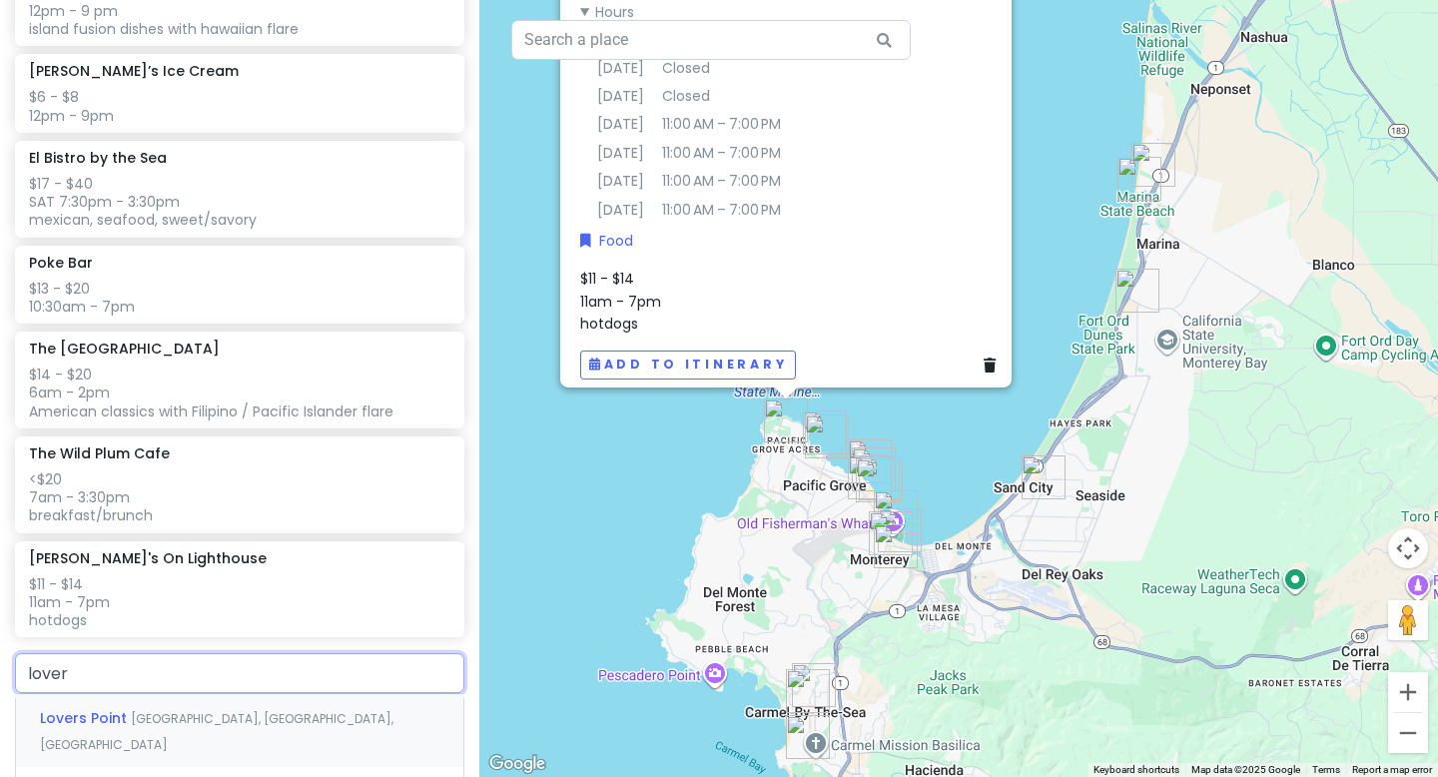
type input "lovers"
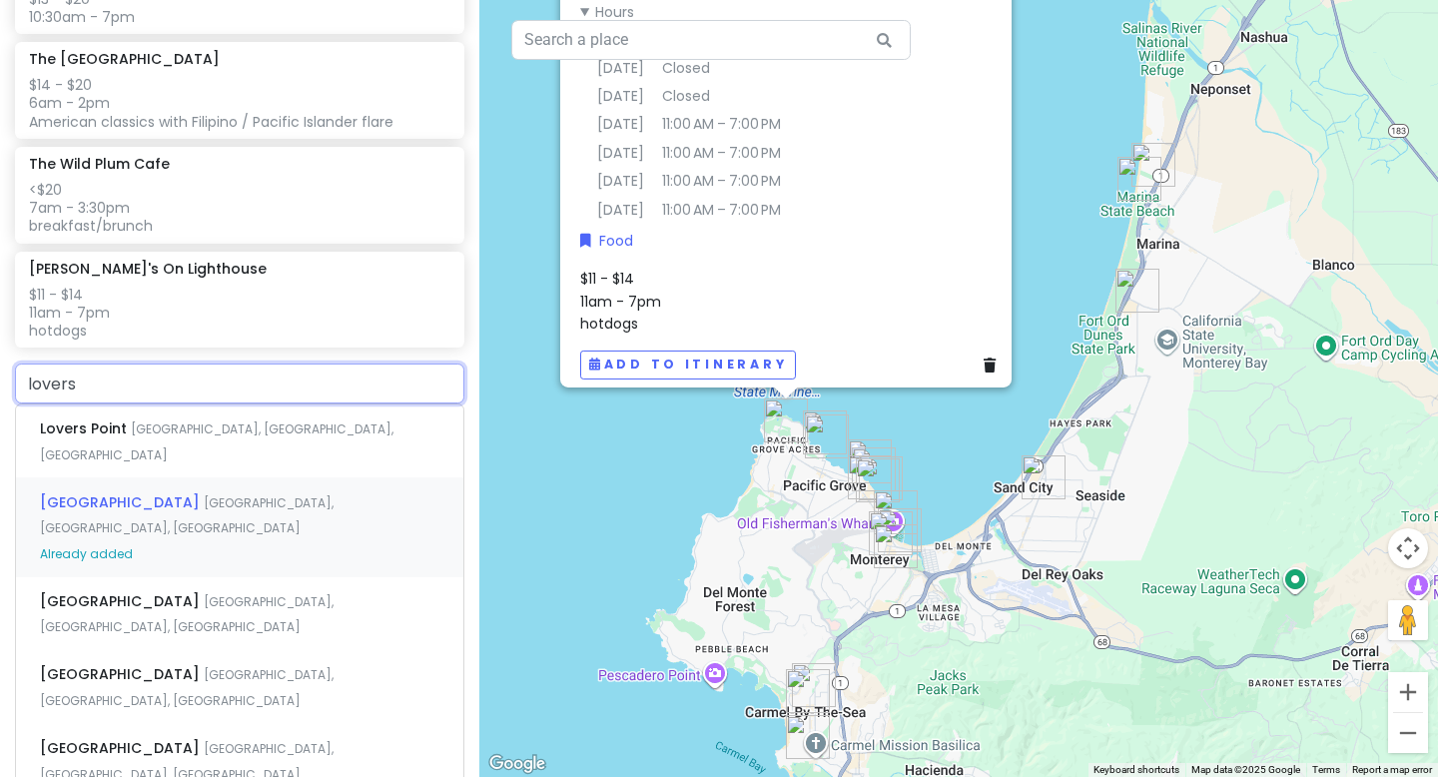
scroll to position [1931, 0]
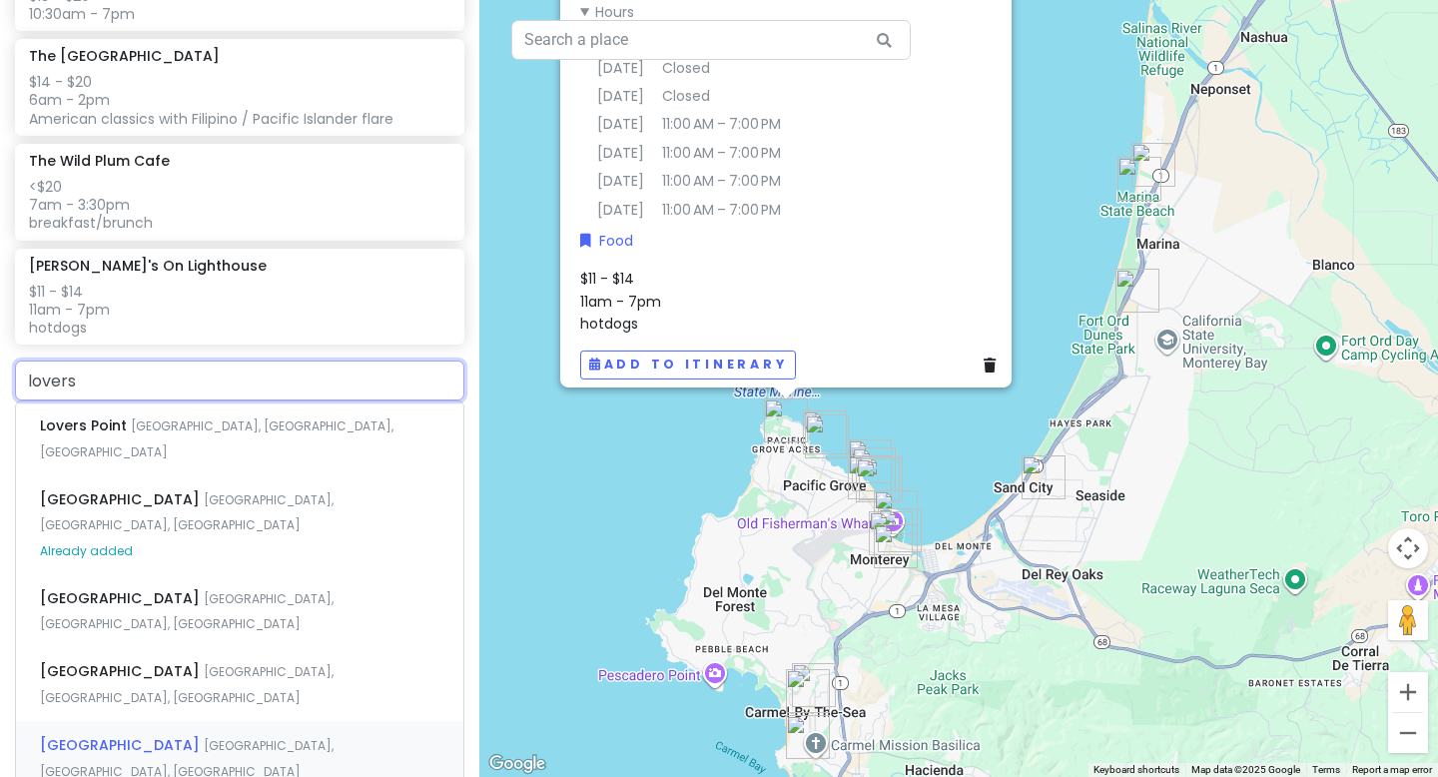
click at [207, 721] on div "[GEOGRAPHIC_DATA], [GEOGRAPHIC_DATA], [GEOGRAPHIC_DATA]" at bounding box center [239, 758] width 447 height 74
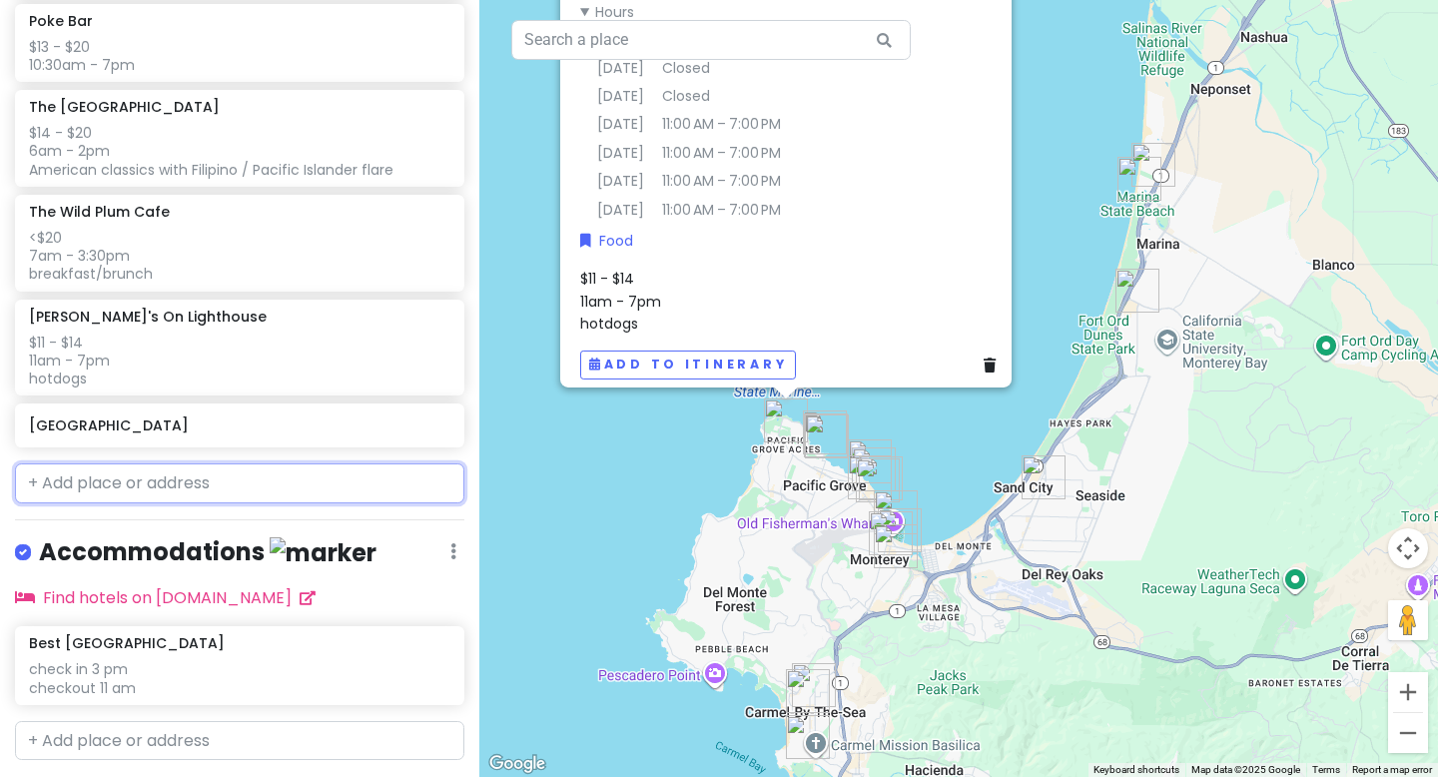
scroll to position [1932, 0]
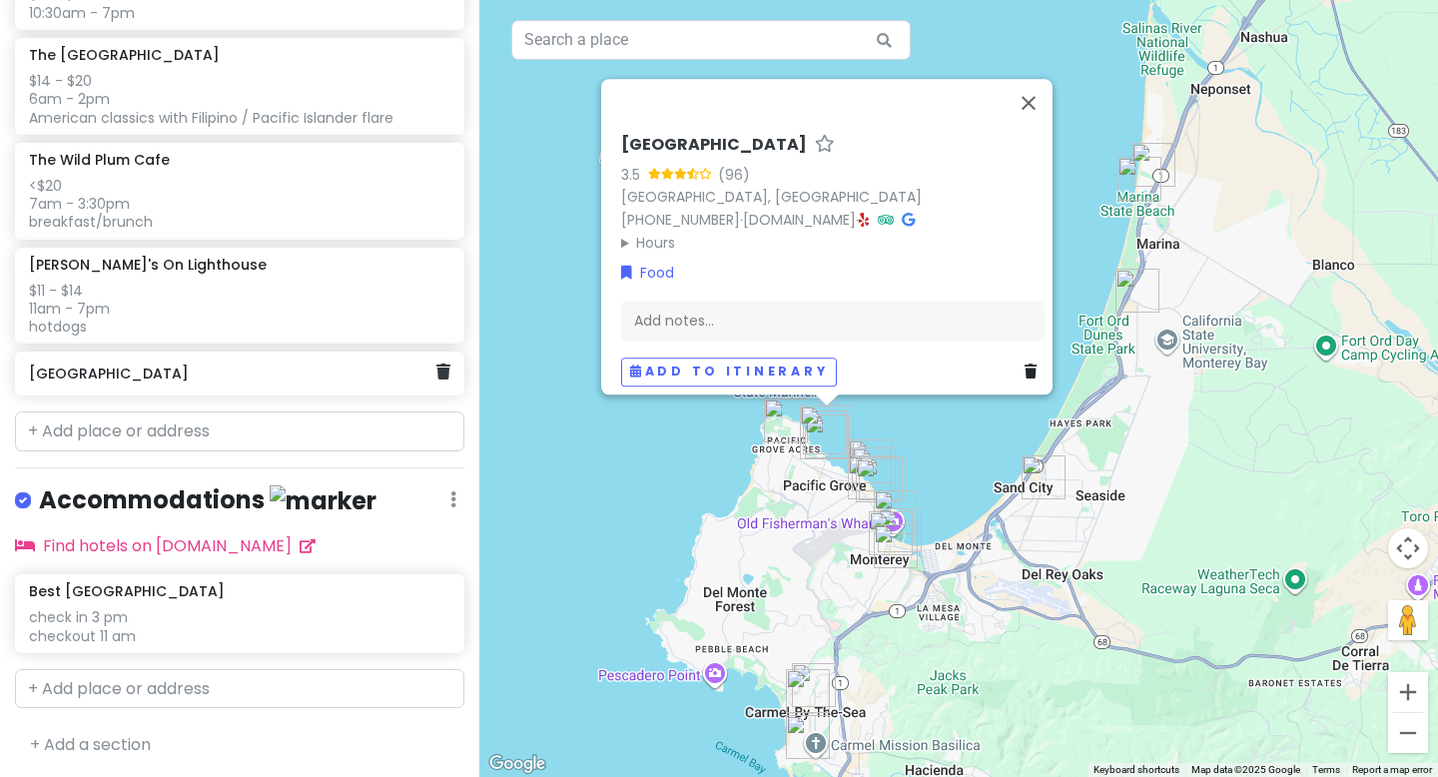
click at [247, 376] on h6 "[GEOGRAPHIC_DATA]" at bounding box center [232, 374] width 407 height 18
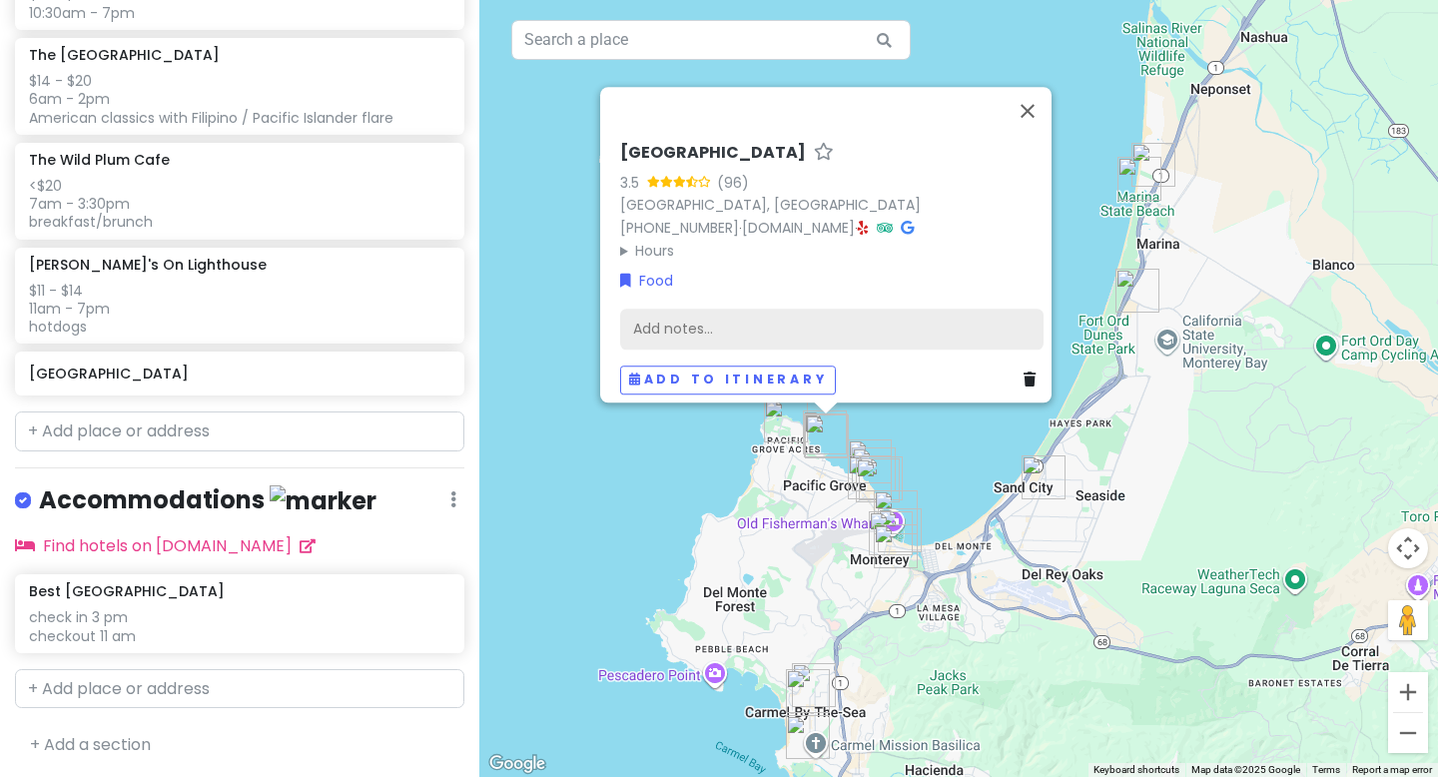
click at [697, 328] on div "Add notes..." at bounding box center [831, 330] width 423 height 42
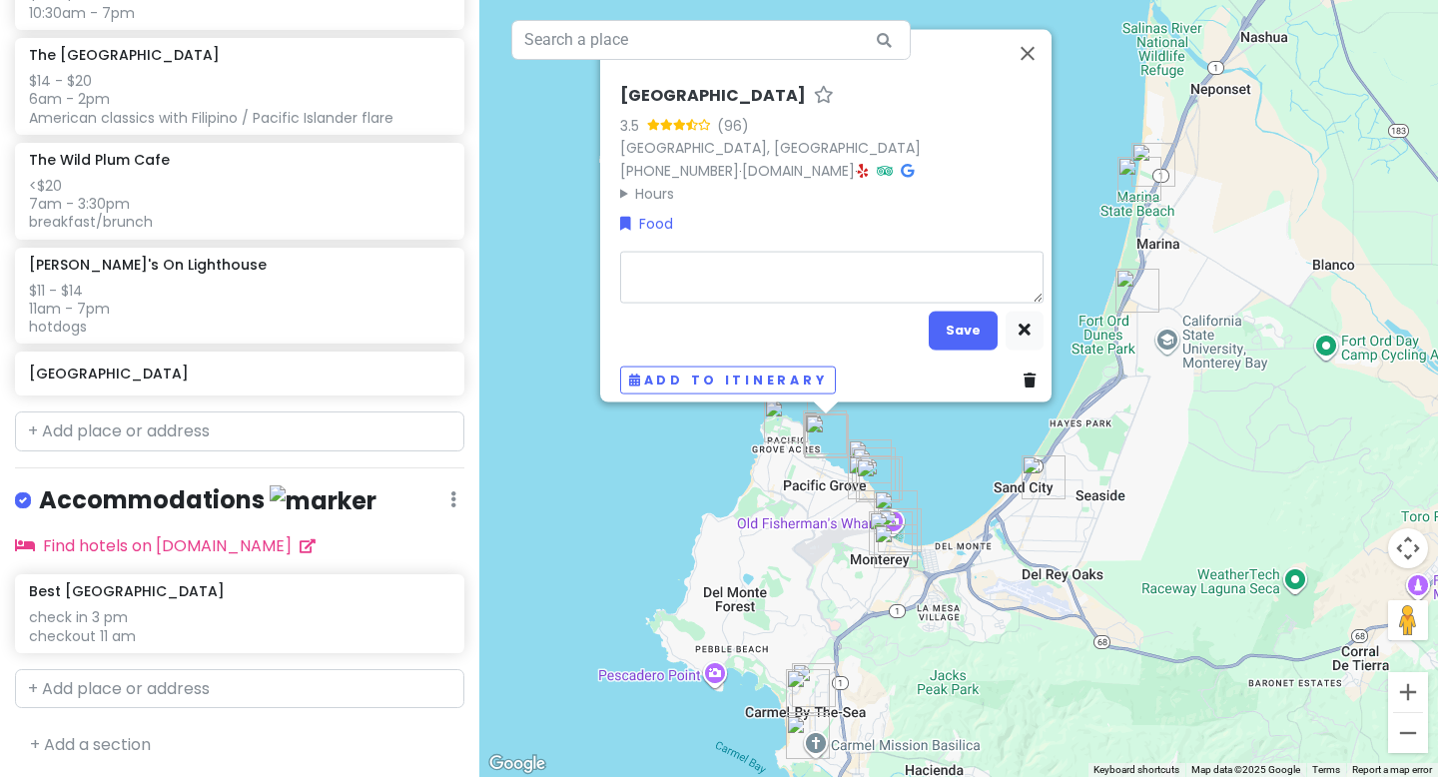
type textarea "x"
type textarea "$"
type textarea "x"
type textarea "$3"
type textarea "x"
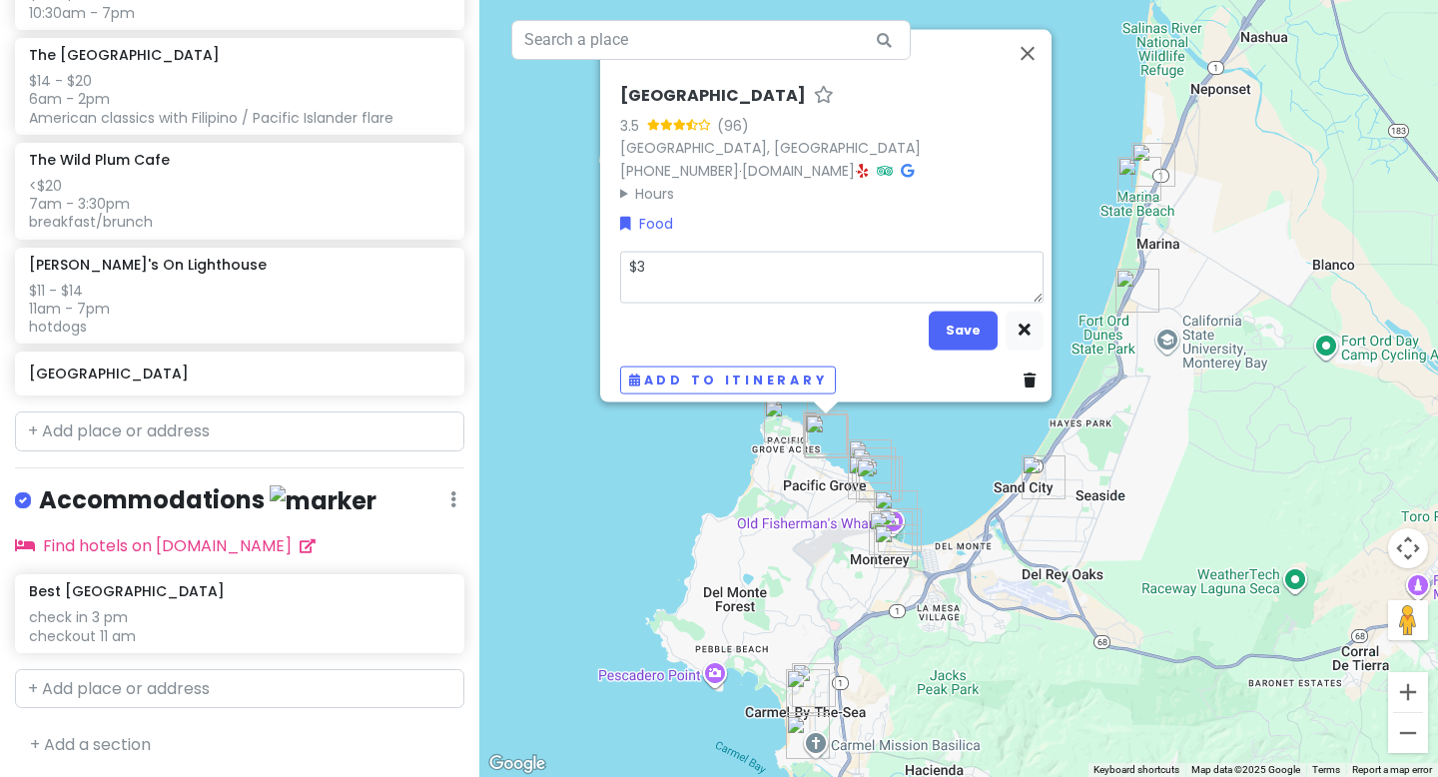
type textarea "$3-"
type textarea "x"
type textarea "$3-"
type textarea "x"
type textarea "$3-"
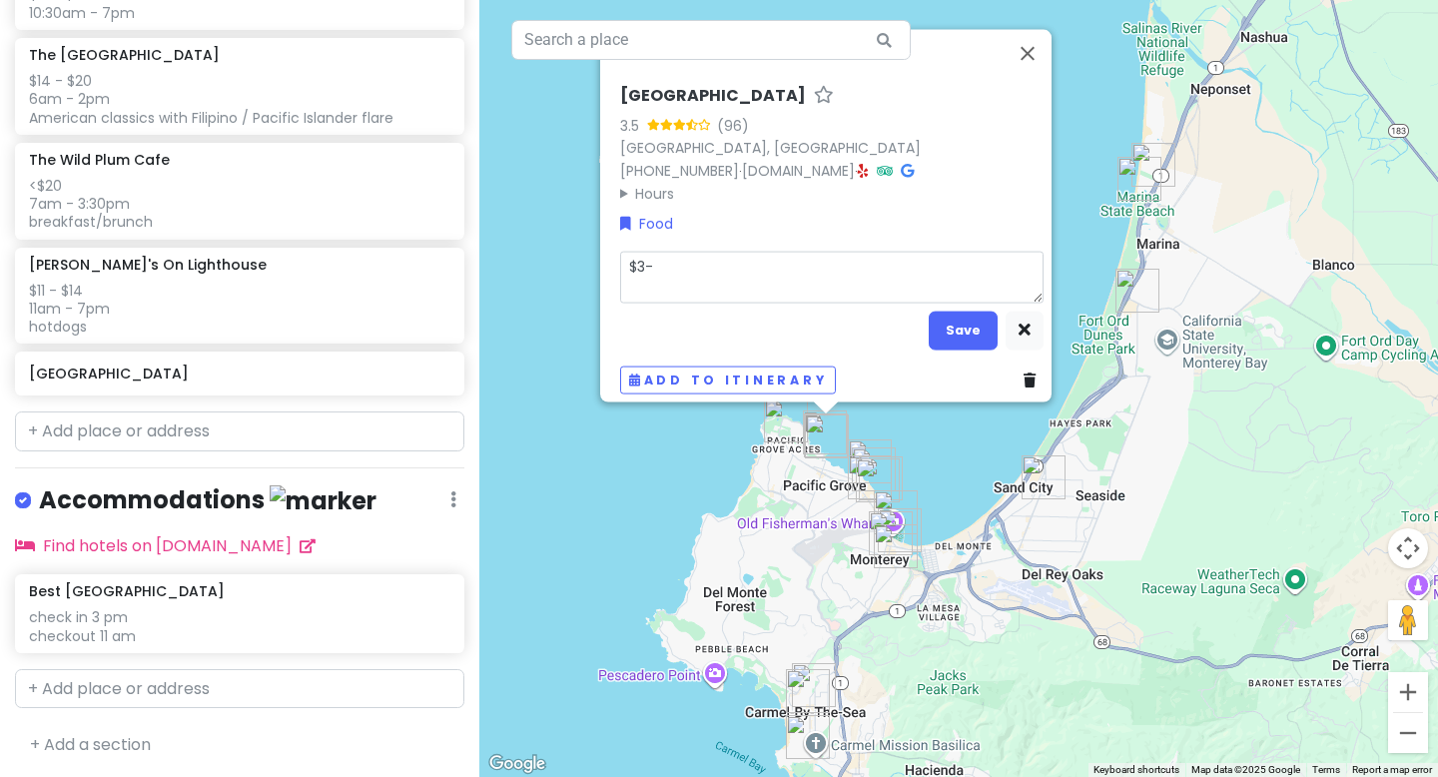
type textarea "x"
type textarea "$3"
type textarea "x"
type textarea "$3 -"
click at [620, 182] on div "[GEOGRAPHIC_DATA] 3.5 (96) [GEOGRAPHIC_DATA] [PHONE_NUMBER] · [DOMAIN_NAME] · H…" at bounding box center [831, 145] width 423 height 119
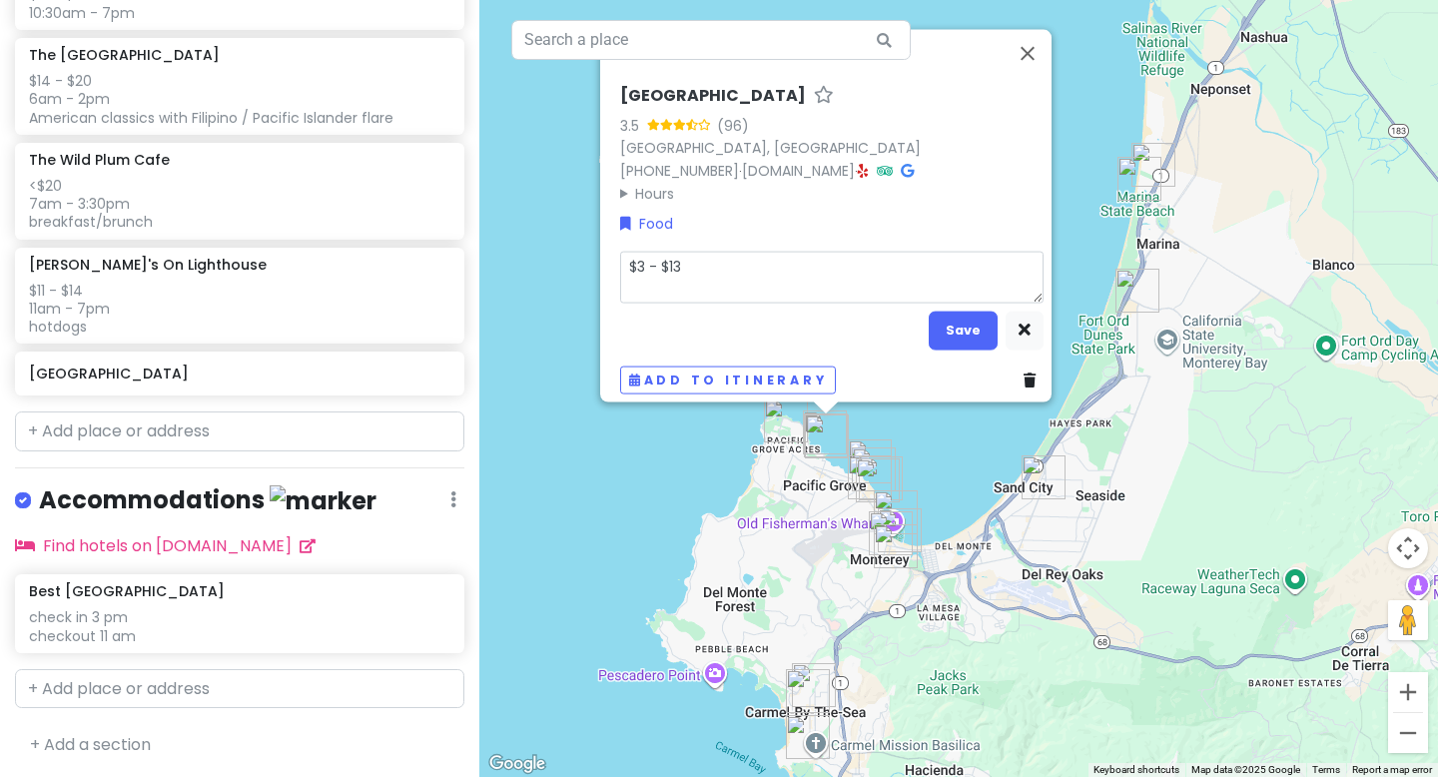
scroll to position [1948, 0]
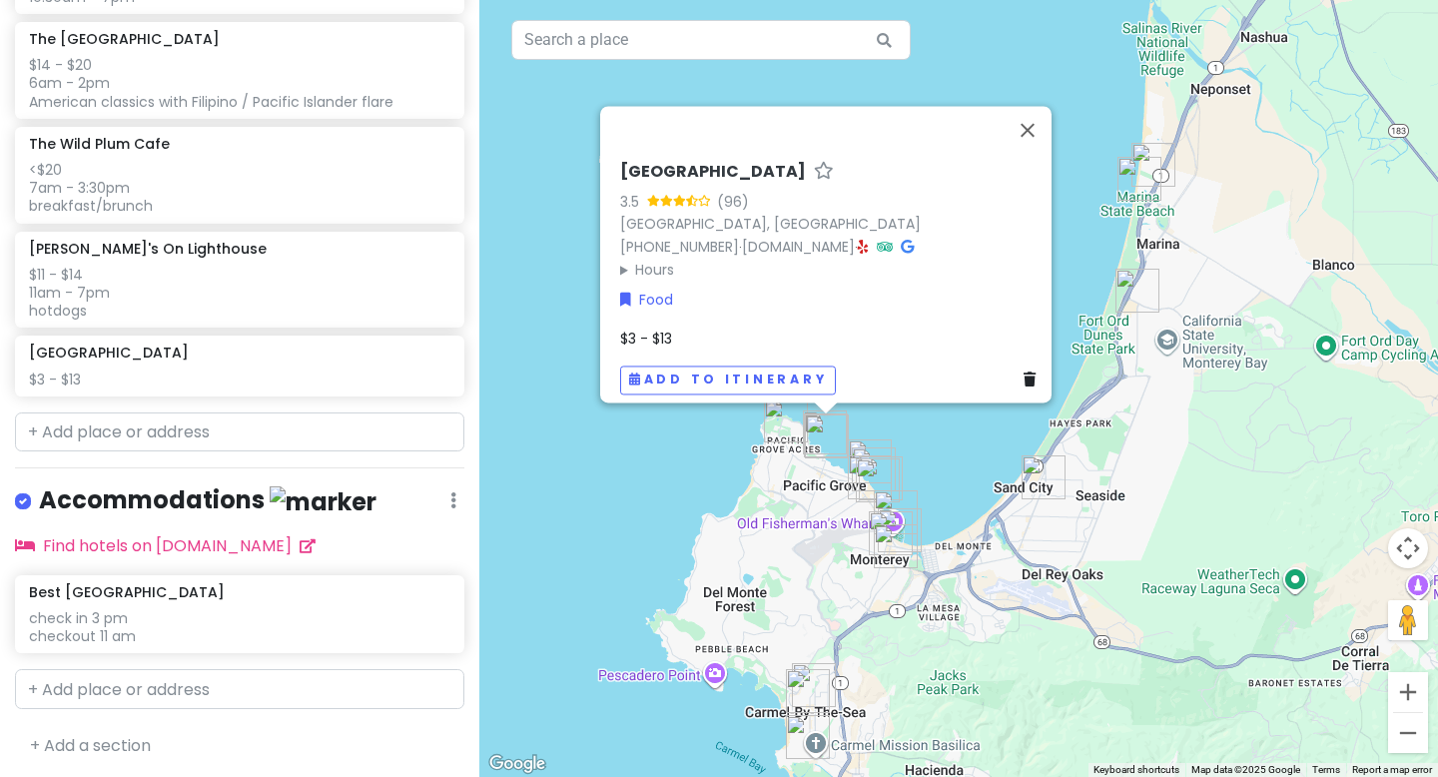
click at [620, 259] on summary "Hours" at bounding box center [831, 270] width 423 height 22
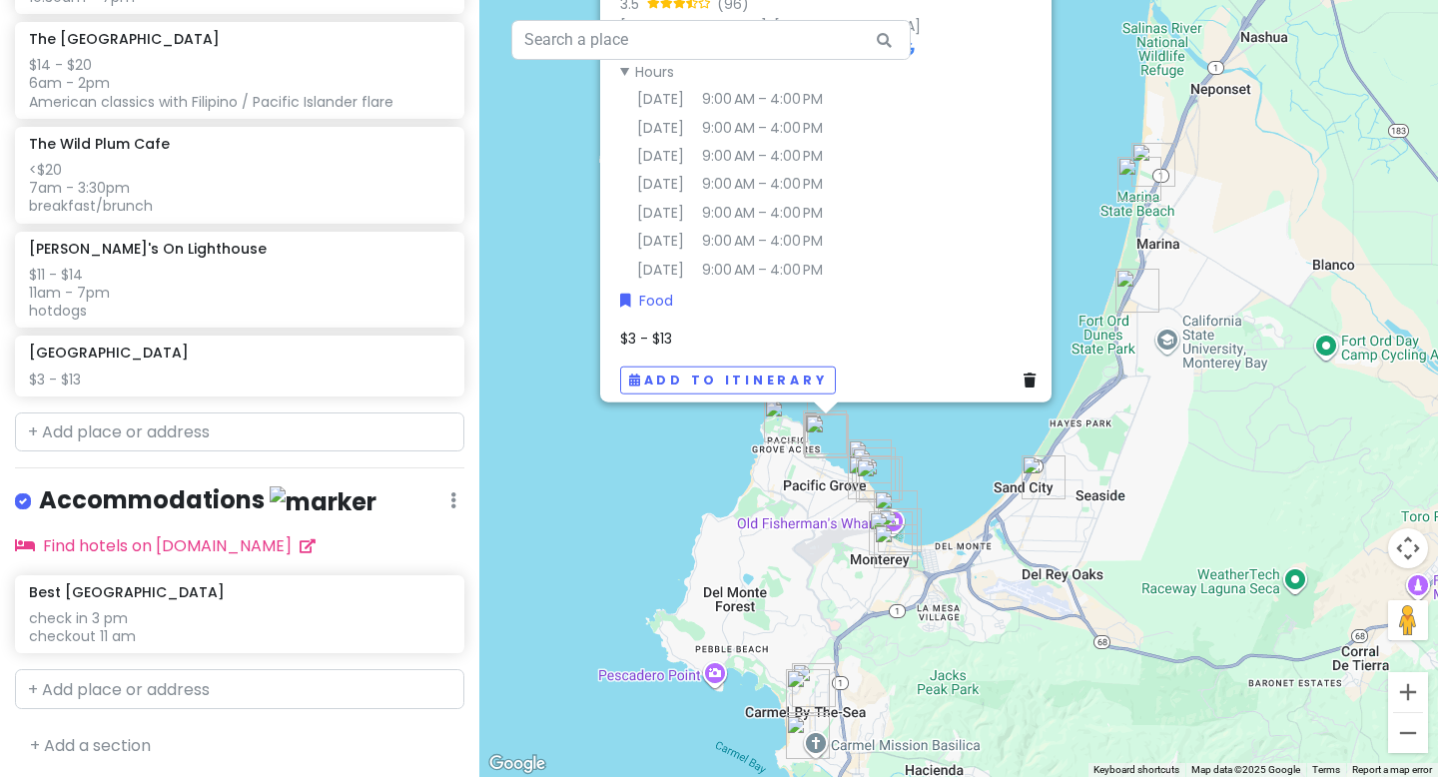
click at [687, 328] on div "$3 - $13" at bounding box center [831, 339] width 423 height 22
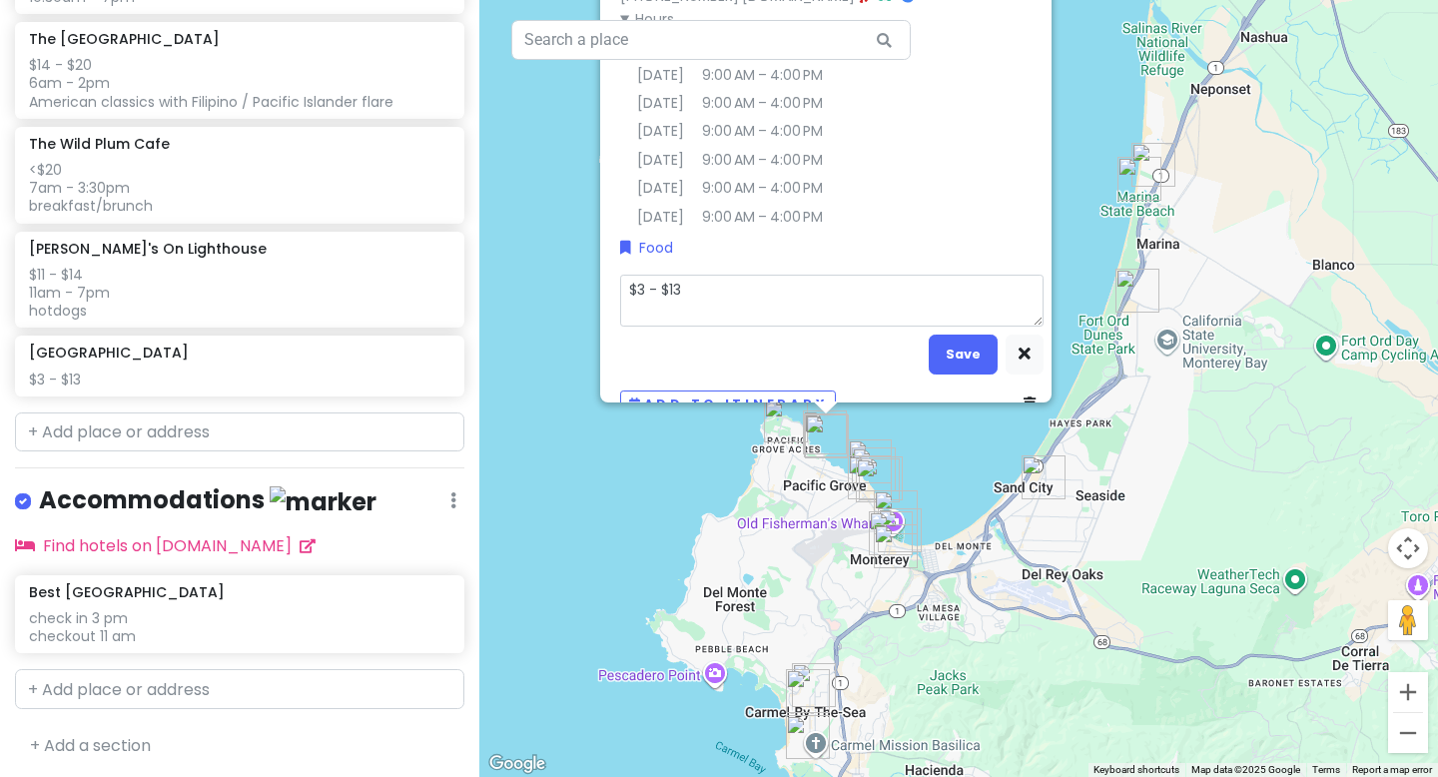
click at [708, 291] on textarea "$3 - $13" at bounding box center [831, 301] width 423 height 52
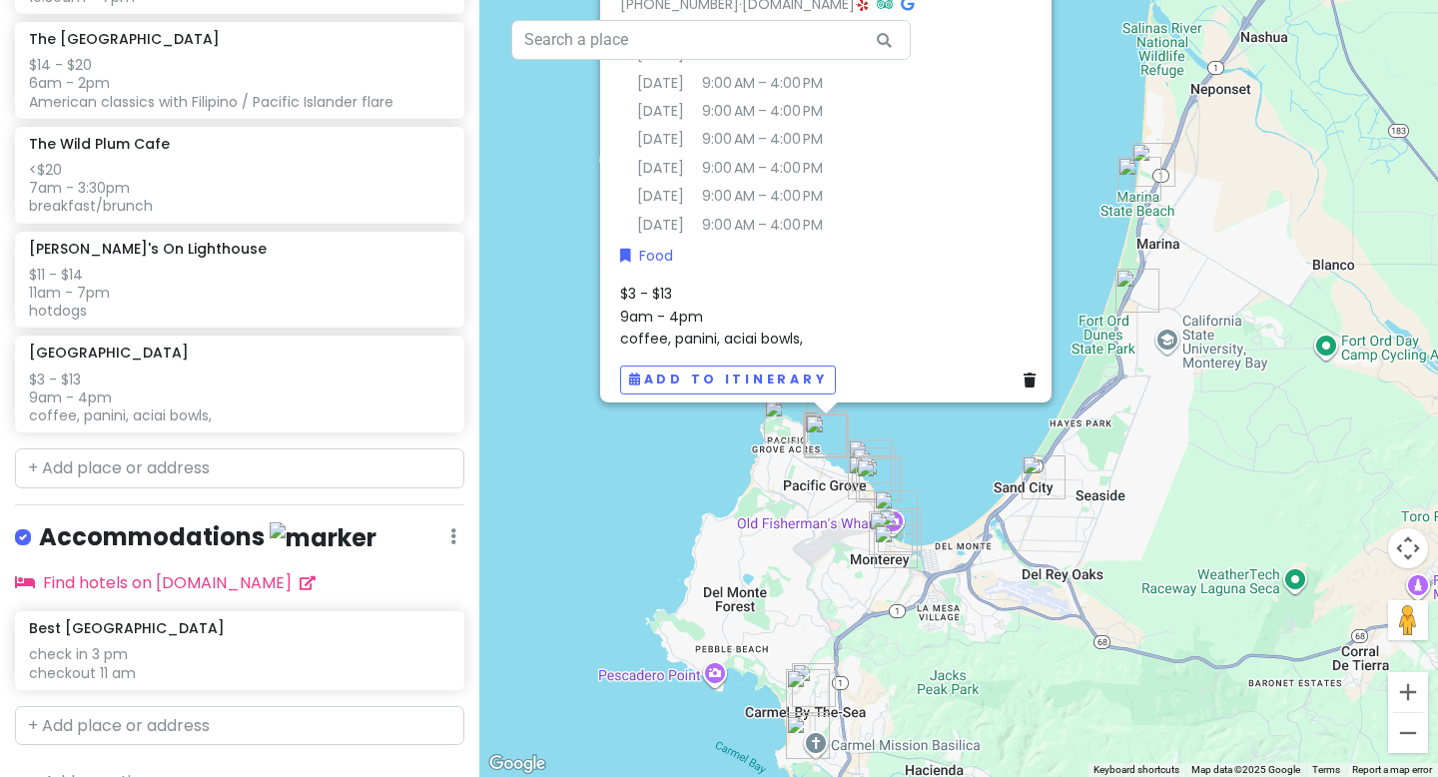
scroll to position [1985, 0]
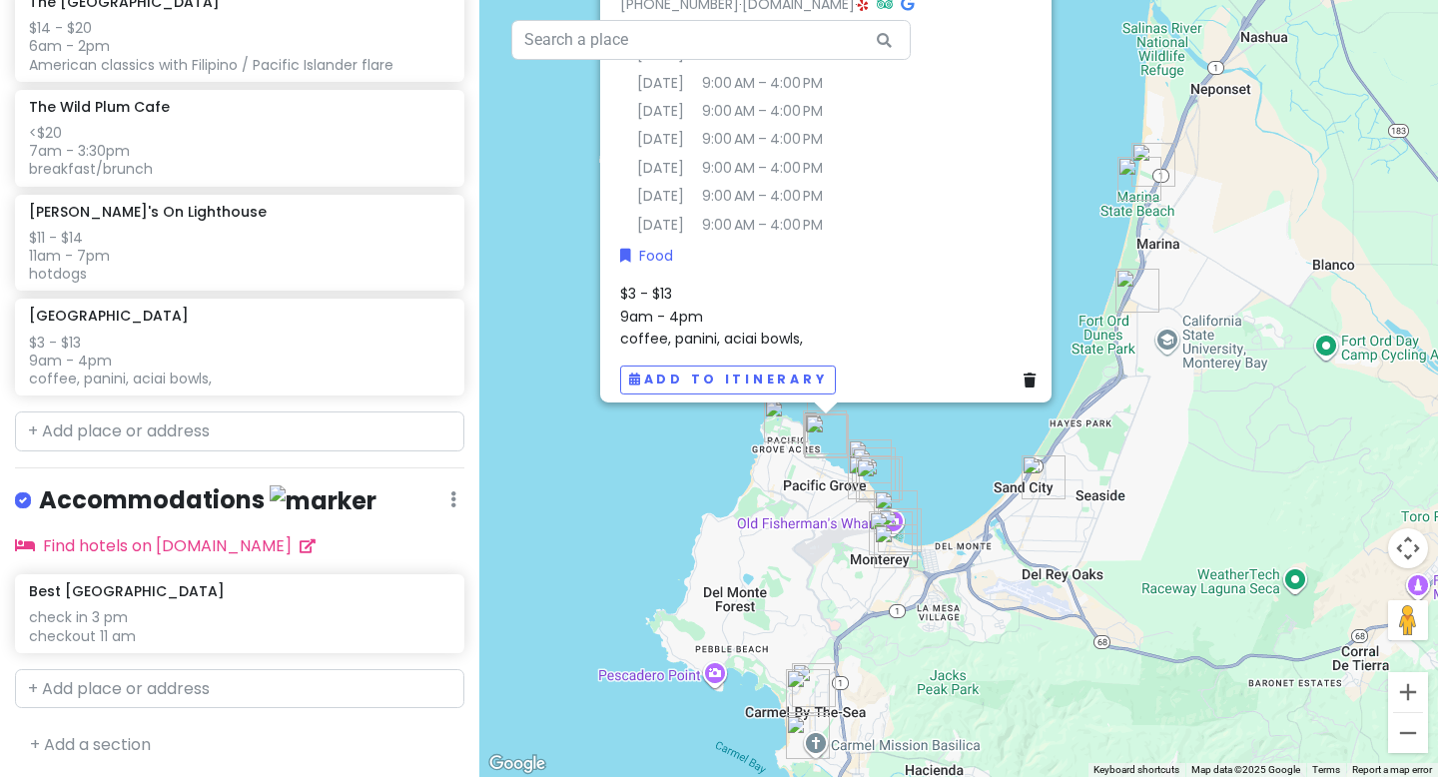
click at [812, 323] on div "$3 - $13 9am - 4pm coffee, panini, aciai bowls," at bounding box center [831, 316] width 423 height 67
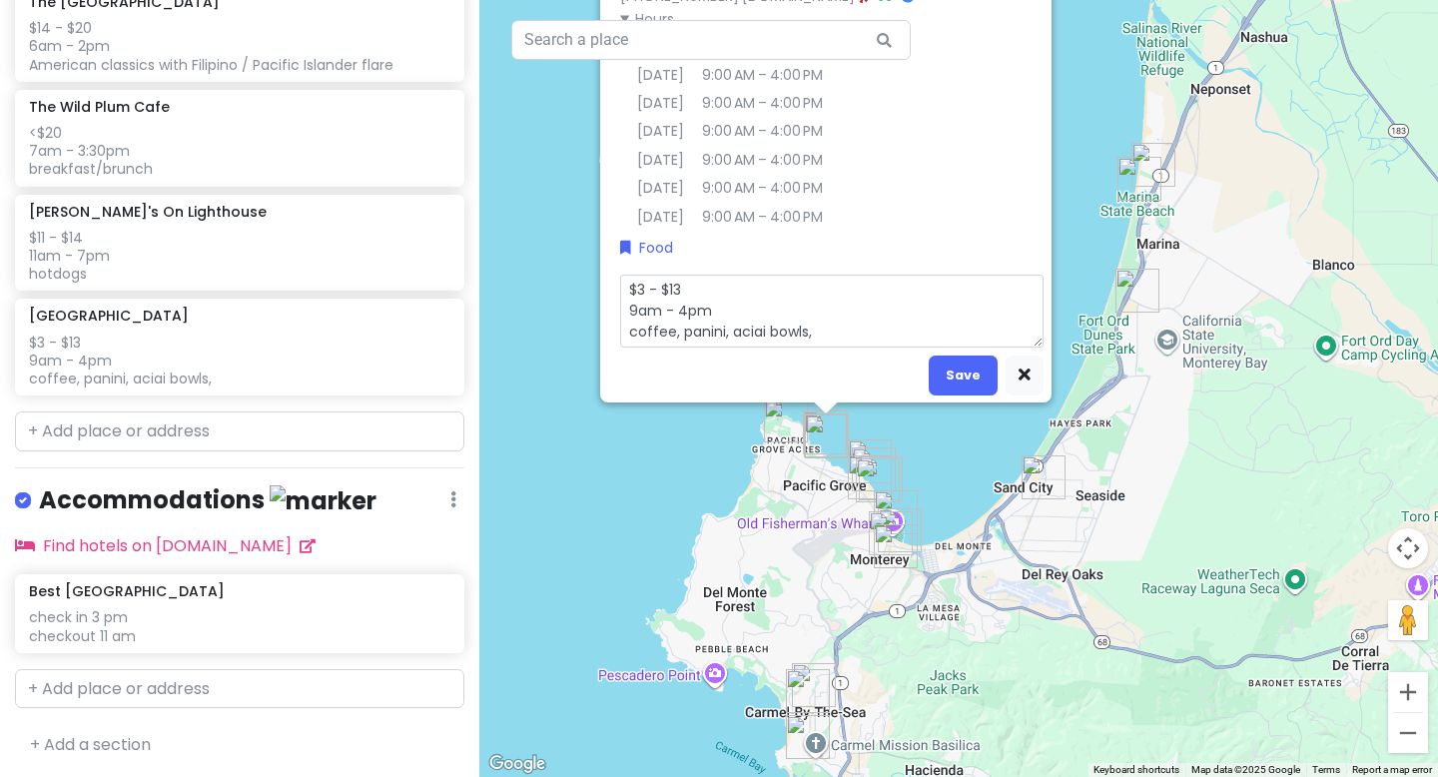
click at [826, 323] on textarea "$3 - $13 9am - 4pm coffee, panini, aciai bowls," at bounding box center [831, 311] width 423 height 73
click at [741, 317] on textarea "$3 - $13 9am - 4pm coffee, panini, aciai bowls, bakery" at bounding box center [831, 311] width 423 height 73
click at [949, 373] on button "Save" at bounding box center [963, 375] width 69 height 39
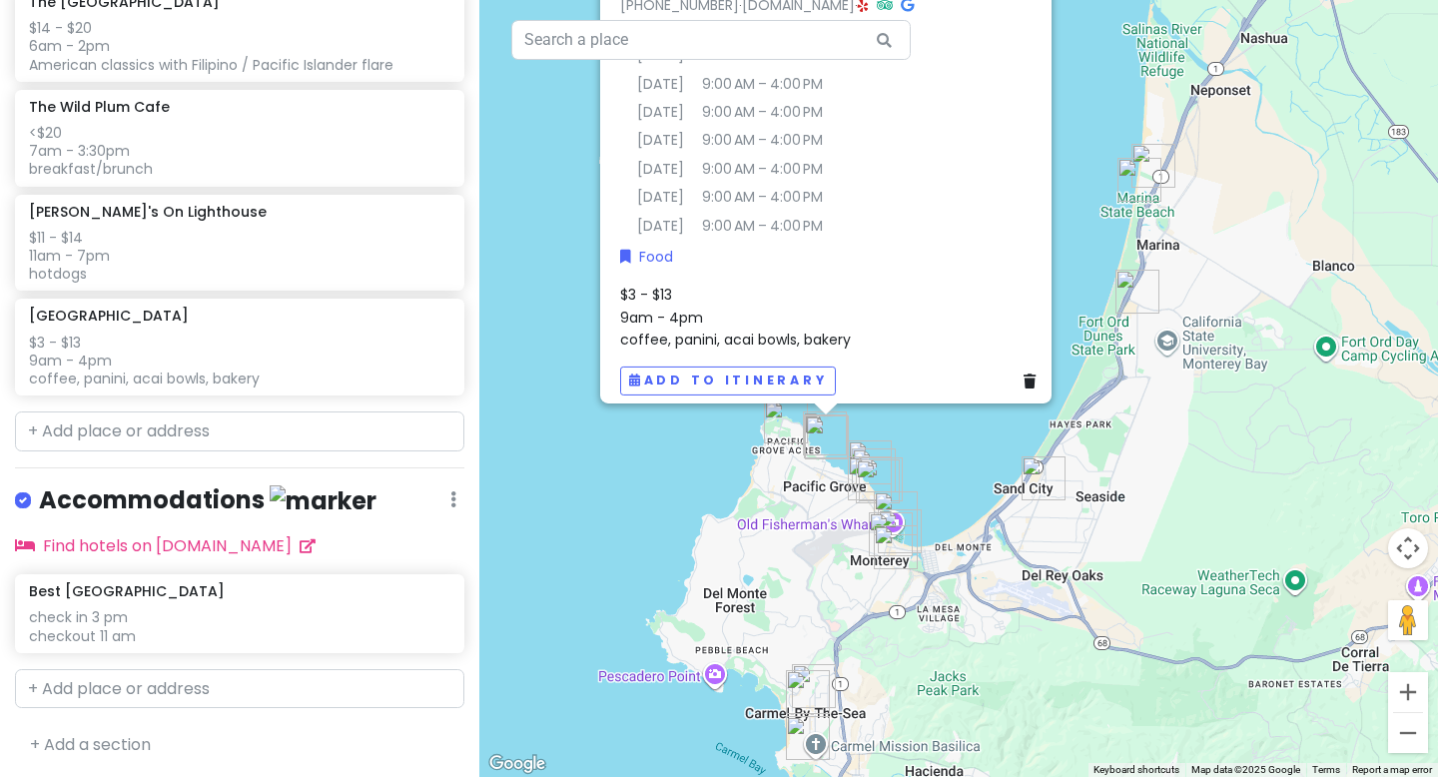
click at [402, 493] on div "Accommodations Edit Reorder Delete List" at bounding box center [239, 504] width 449 height 41
click at [102, 736] on link "+ Add a section" at bounding box center [90, 744] width 121 height 23
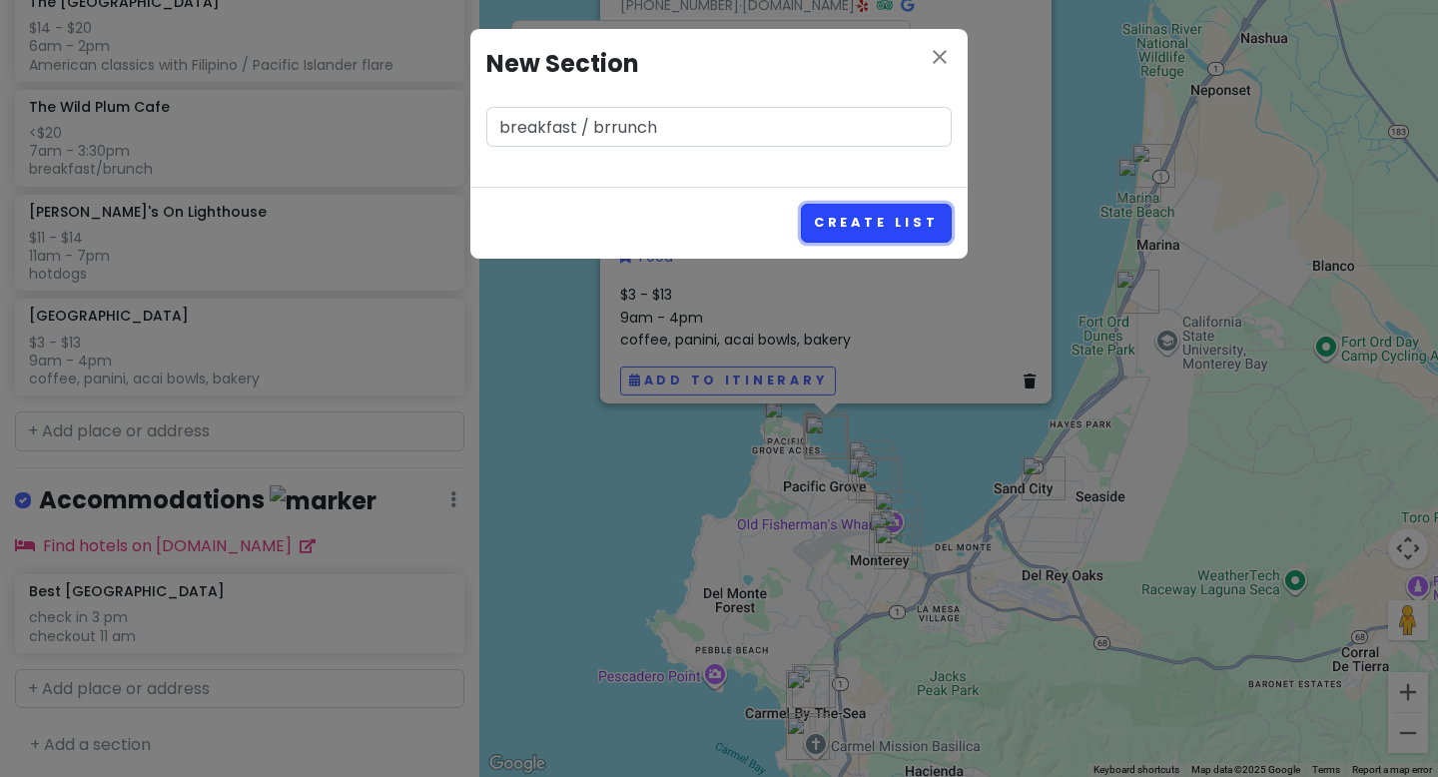
click at [892, 221] on button "Create List" at bounding box center [876, 223] width 151 height 39
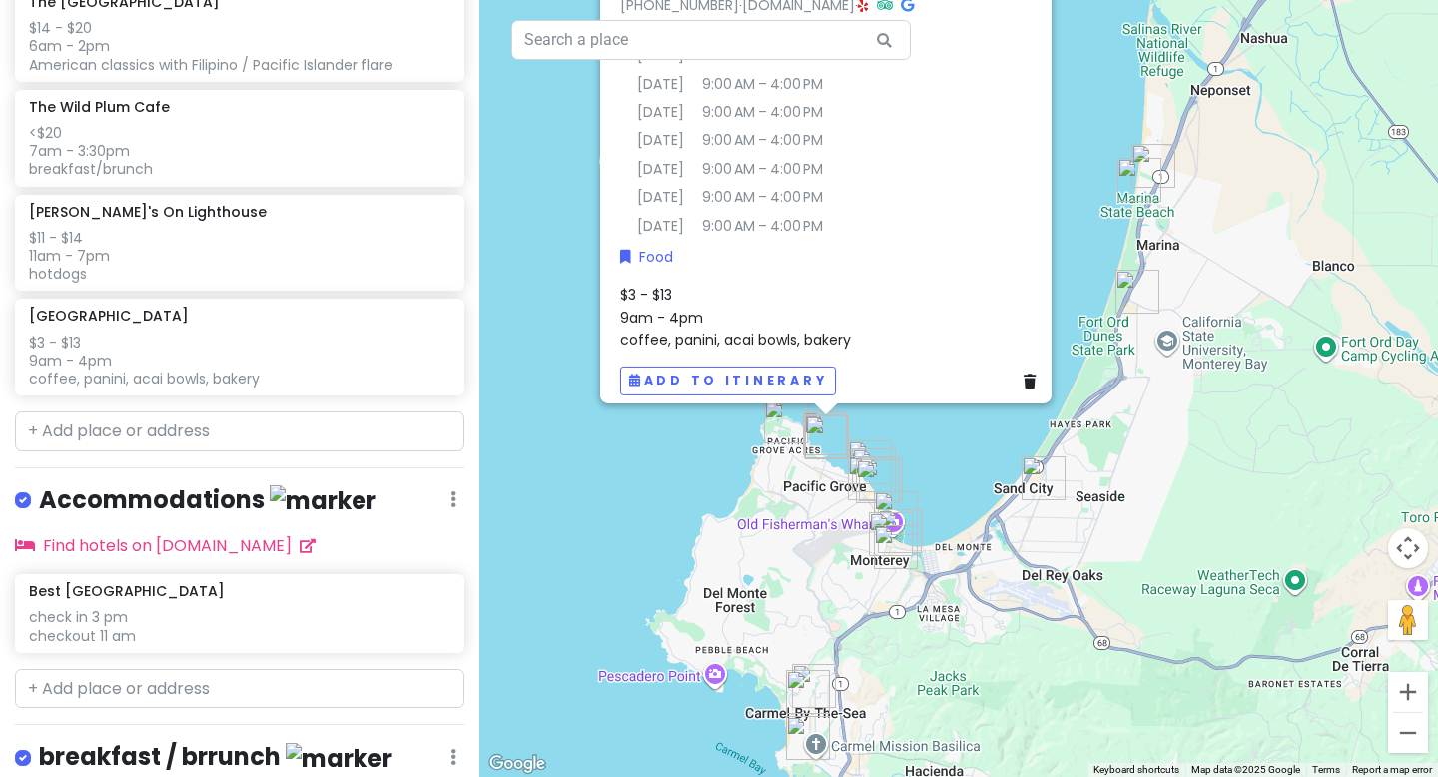
scroll to position [2112, 0]
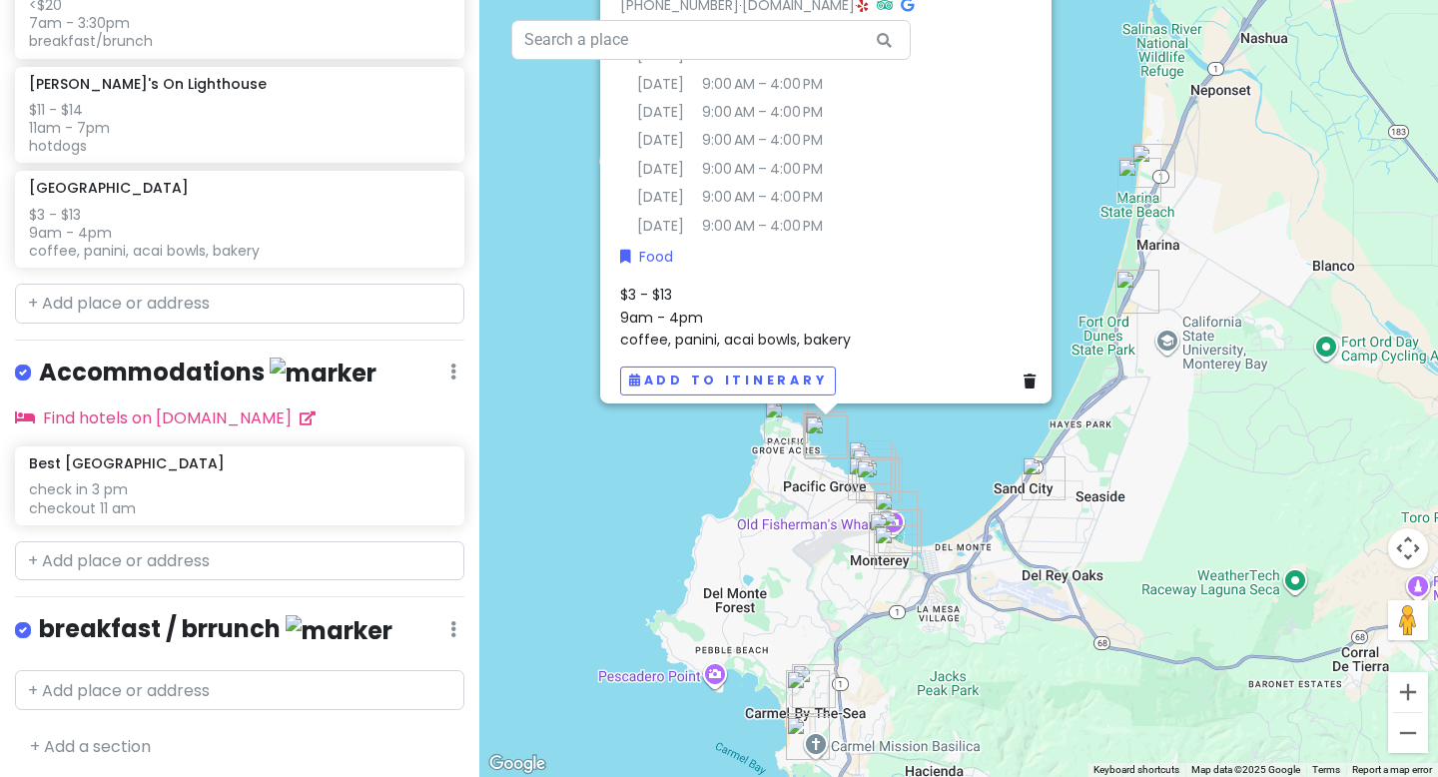
click at [256, 613] on h4 "breakfast / brrunch" at bounding box center [216, 629] width 354 height 33
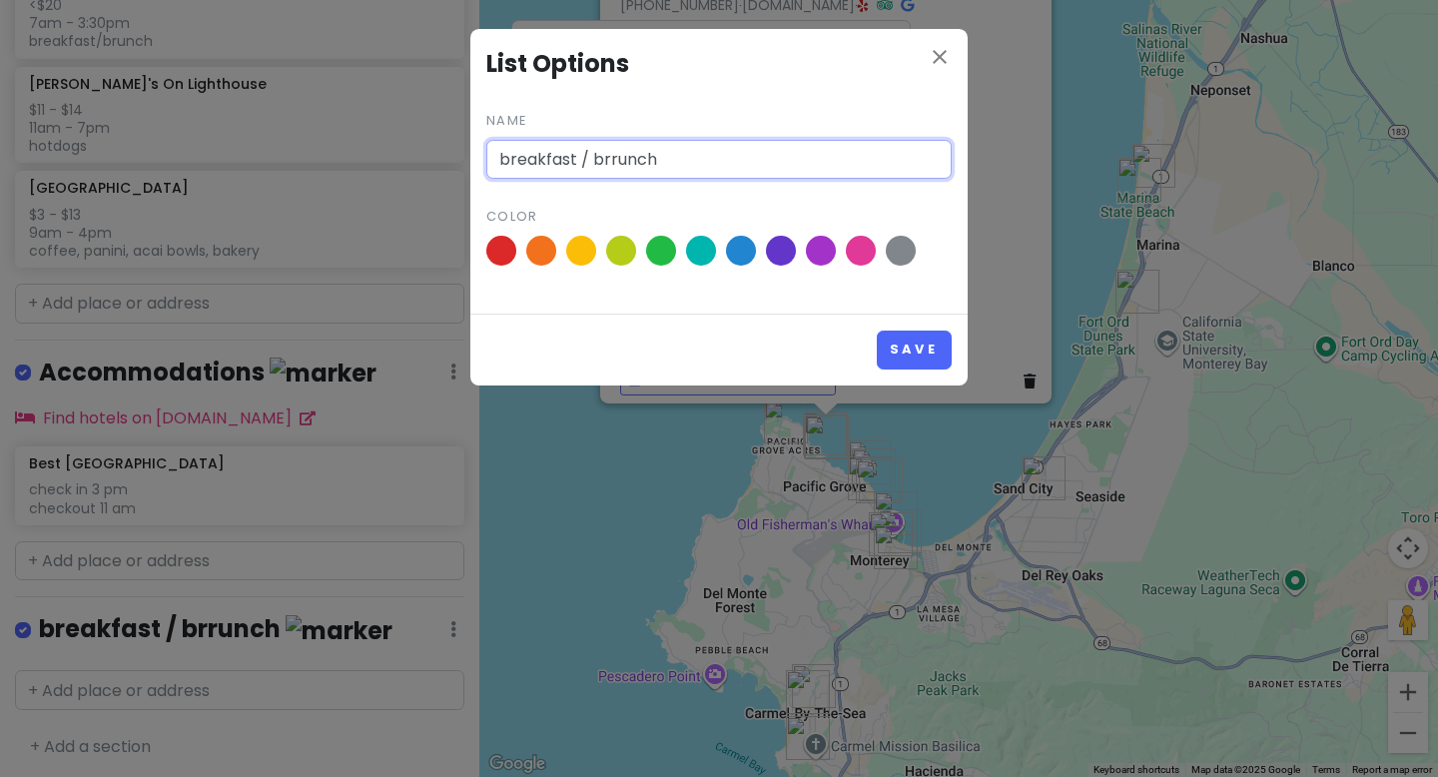
click at [608, 157] on input "breakfast / brrunch" at bounding box center [718, 160] width 465 height 40
click at [877, 331] on button "Save" at bounding box center [914, 350] width 75 height 39
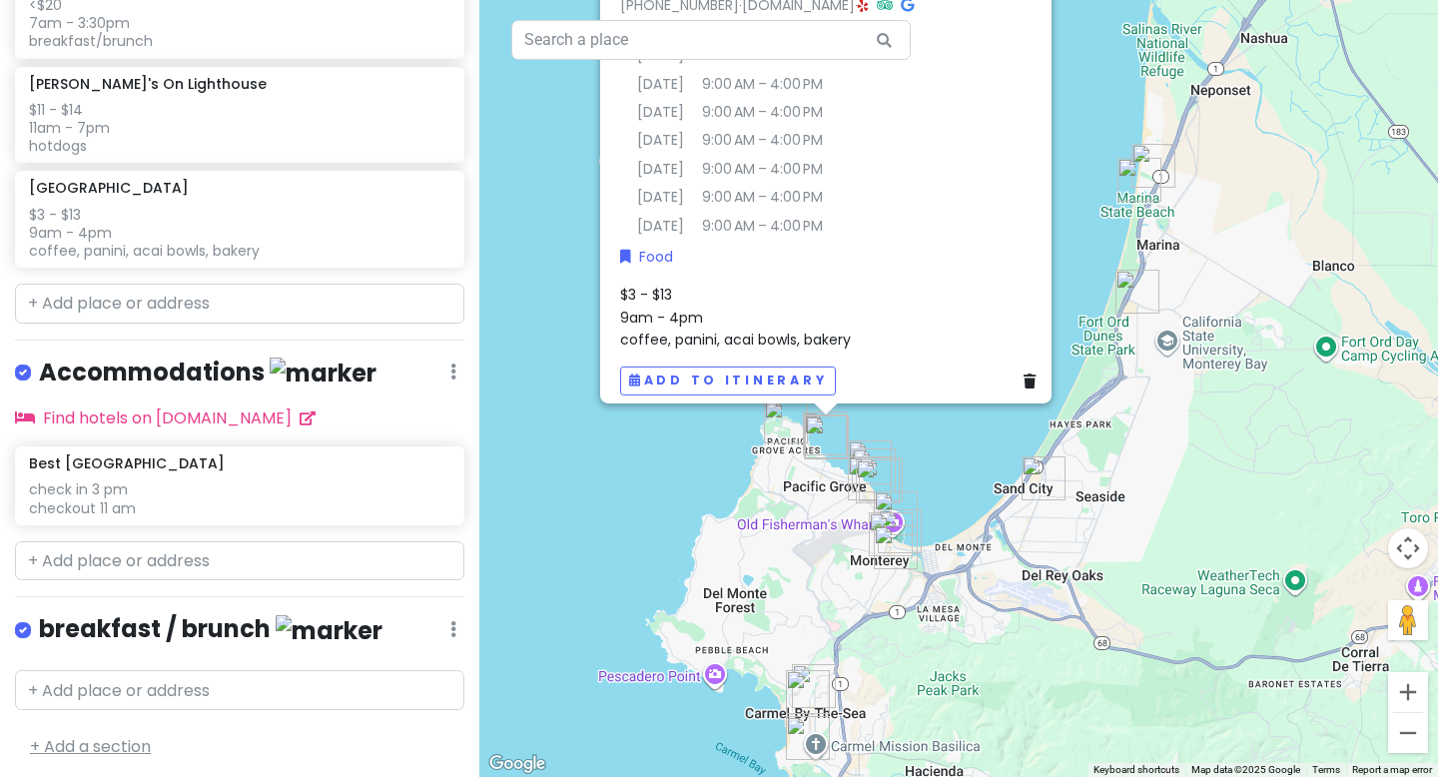
click at [126, 741] on link "+ Add a section" at bounding box center [90, 746] width 121 height 23
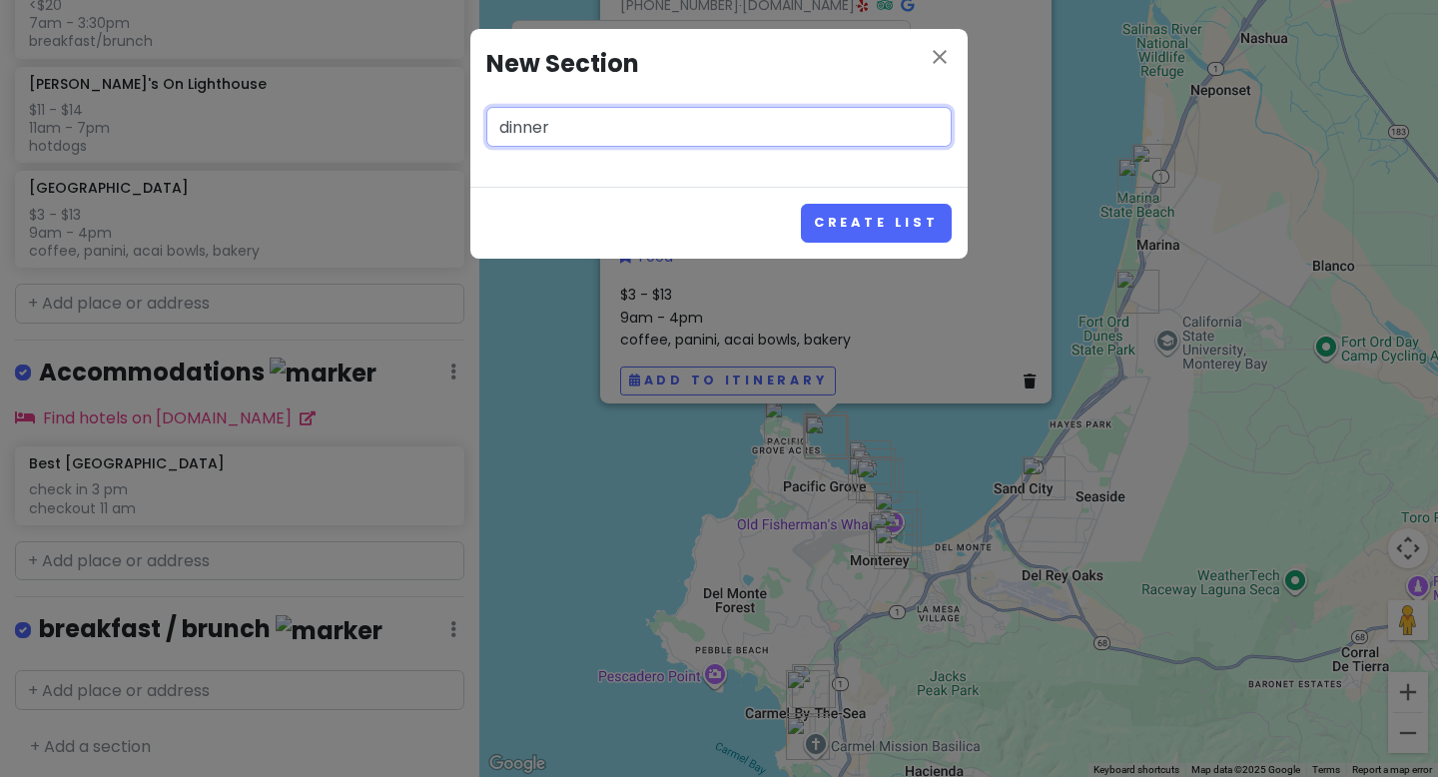
click at [801, 204] on button "Create List" at bounding box center [876, 223] width 151 height 39
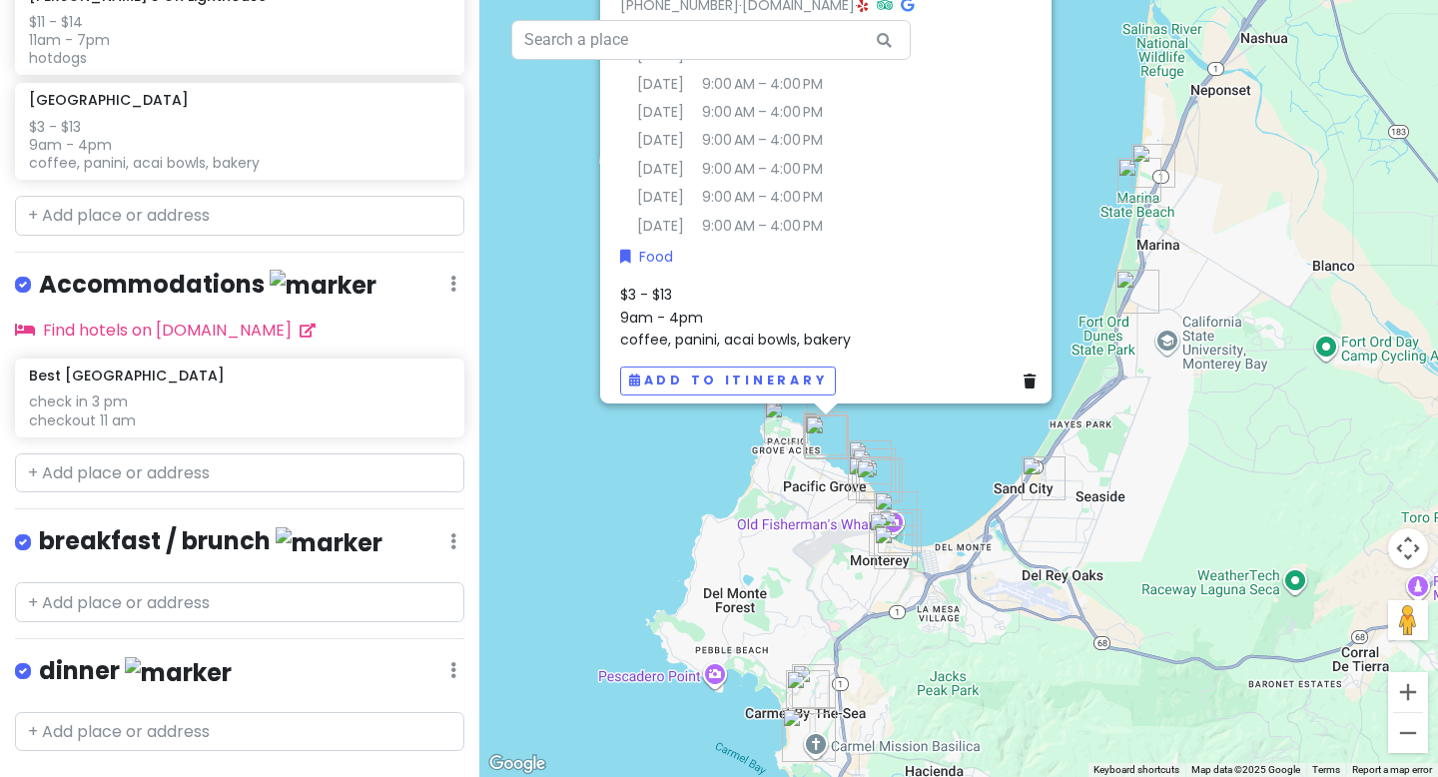
scroll to position [2239, 0]
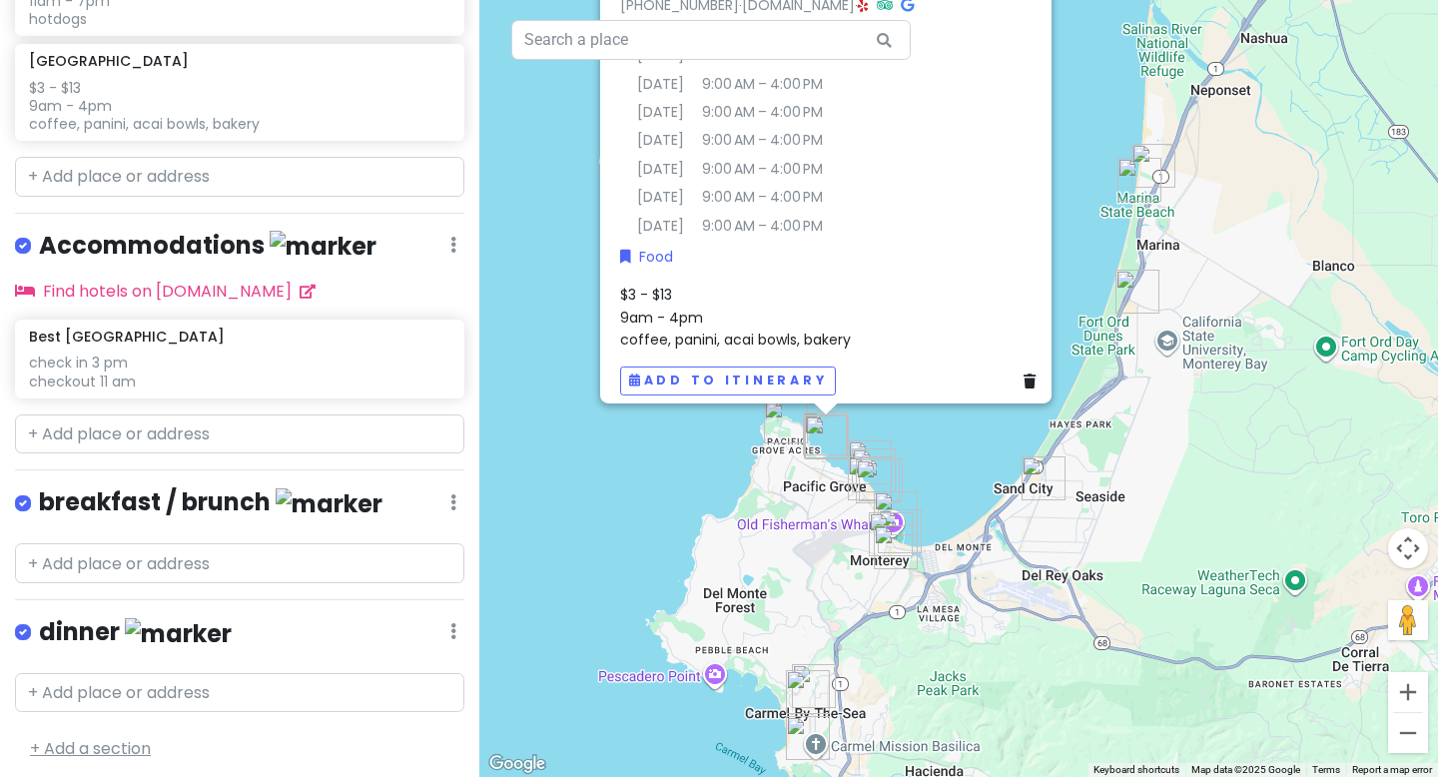
click at [103, 737] on link "+ Add a section" at bounding box center [90, 748] width 121 height 23
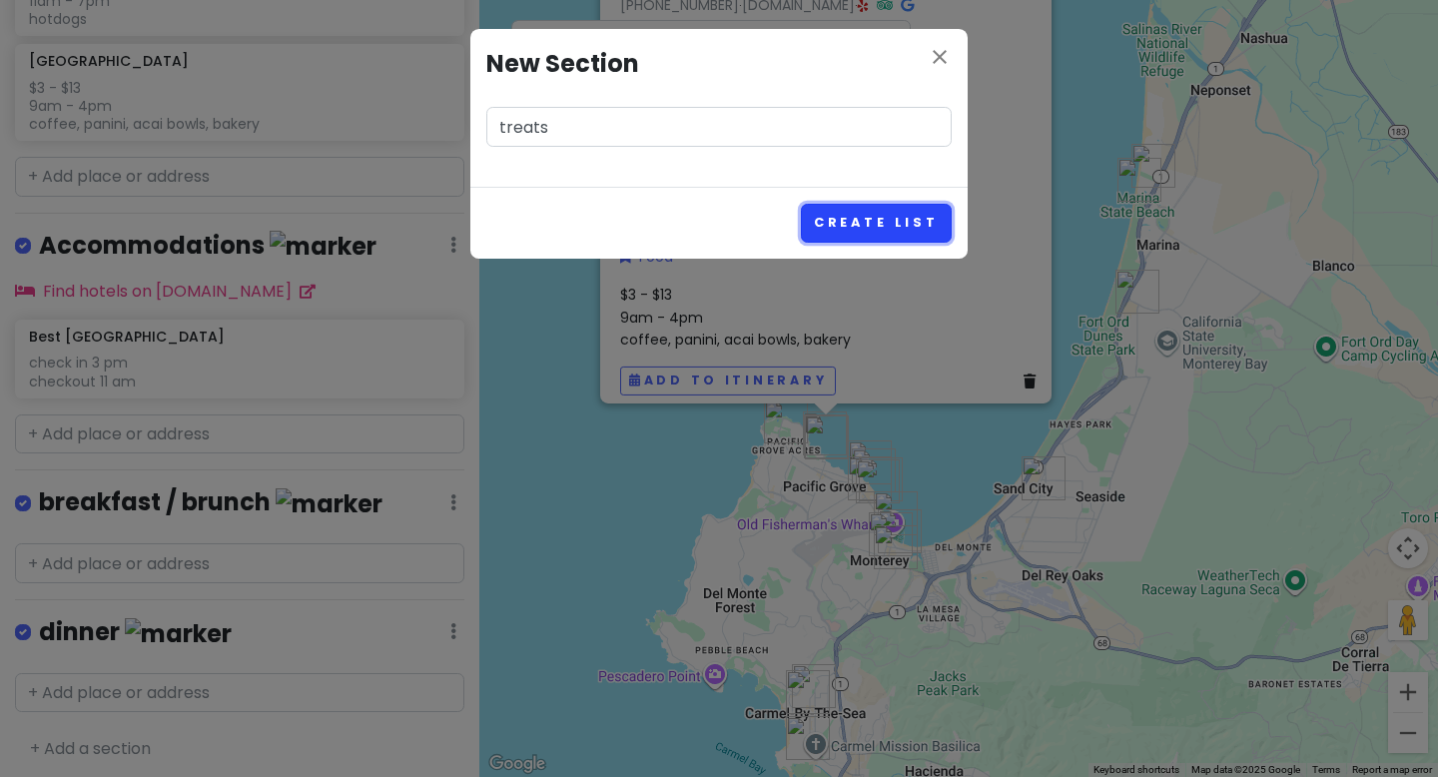
click at [866, 225] on button "Create List" at bounding box center [876, 223] width 151 height 39
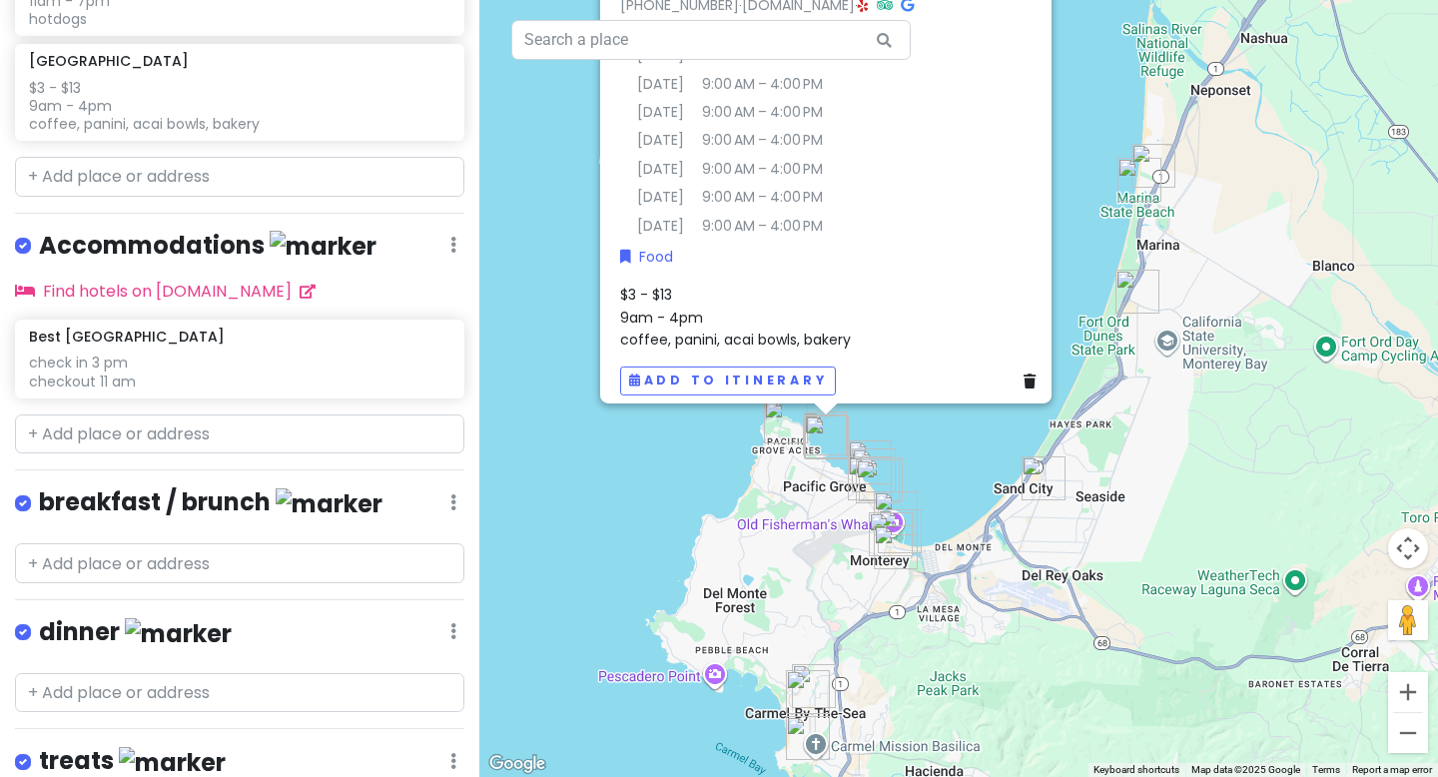
scroll to position [2367, 0]
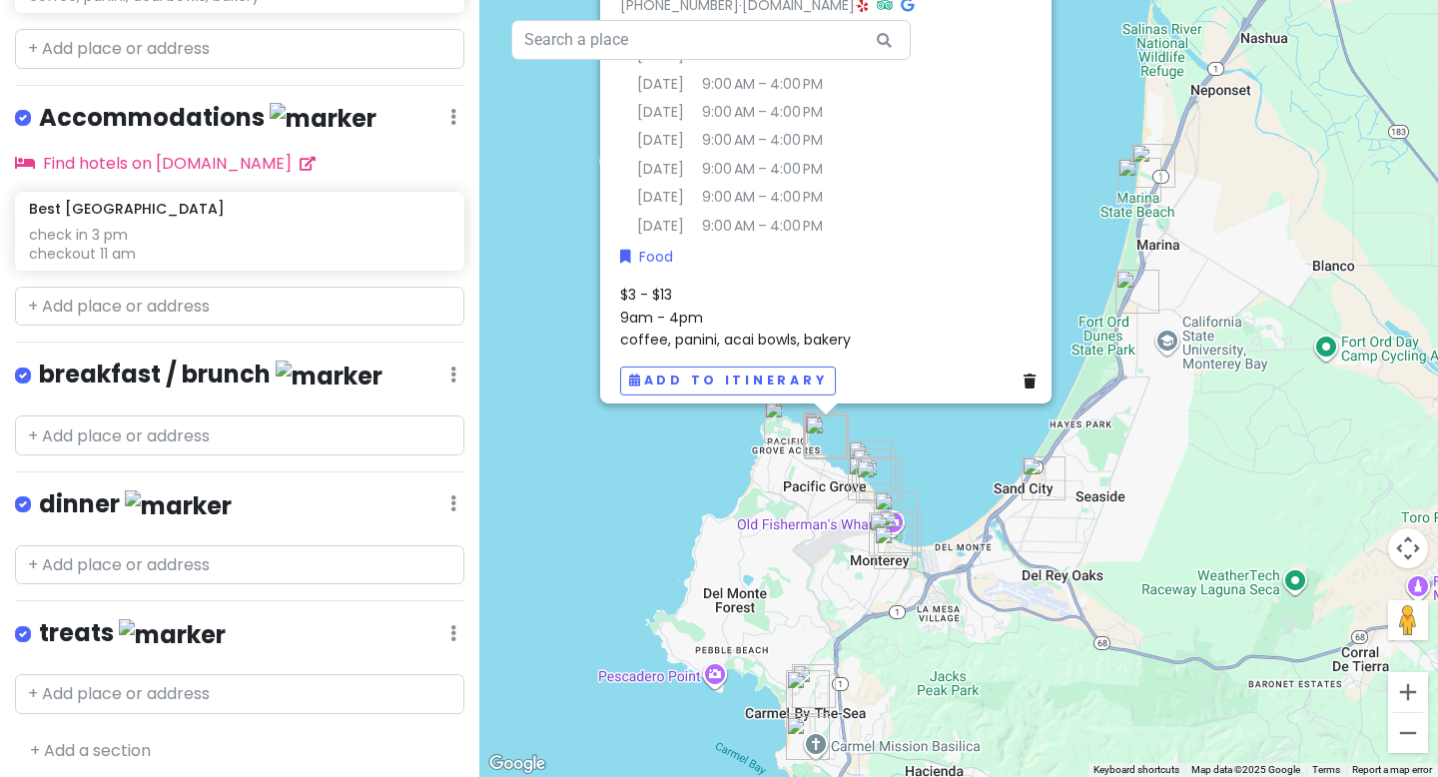
click at [128, 624] on img at bounding box center [172, 634] width 107 height 31
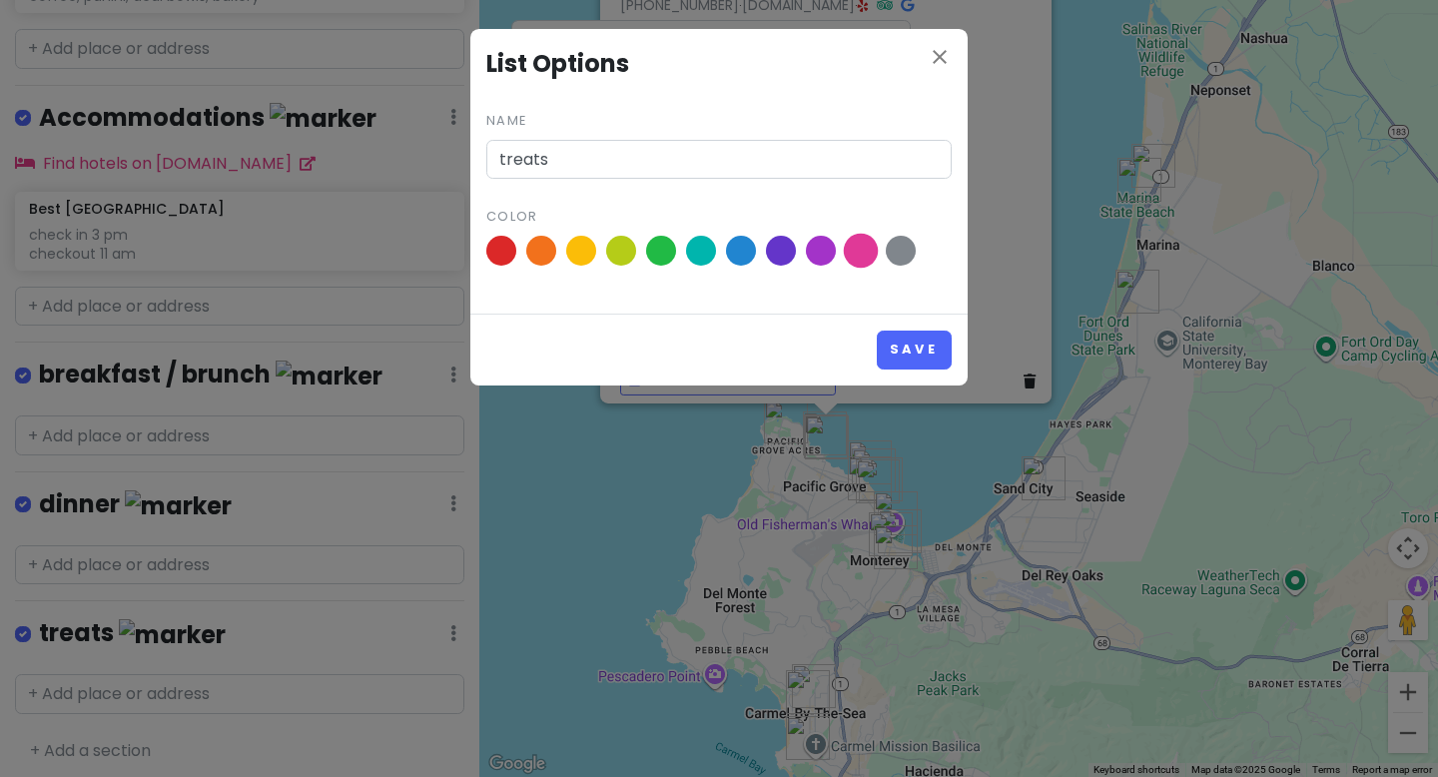
click at [858, 253] on span at bounding box center [861, 251] width 35 height 35
click at [0, 0] on input "radio" at bounding box center [0, 0] width 0 height 0
click at [906, 358] on button "Save" at bounding box center [914, 350] width 75 height 39
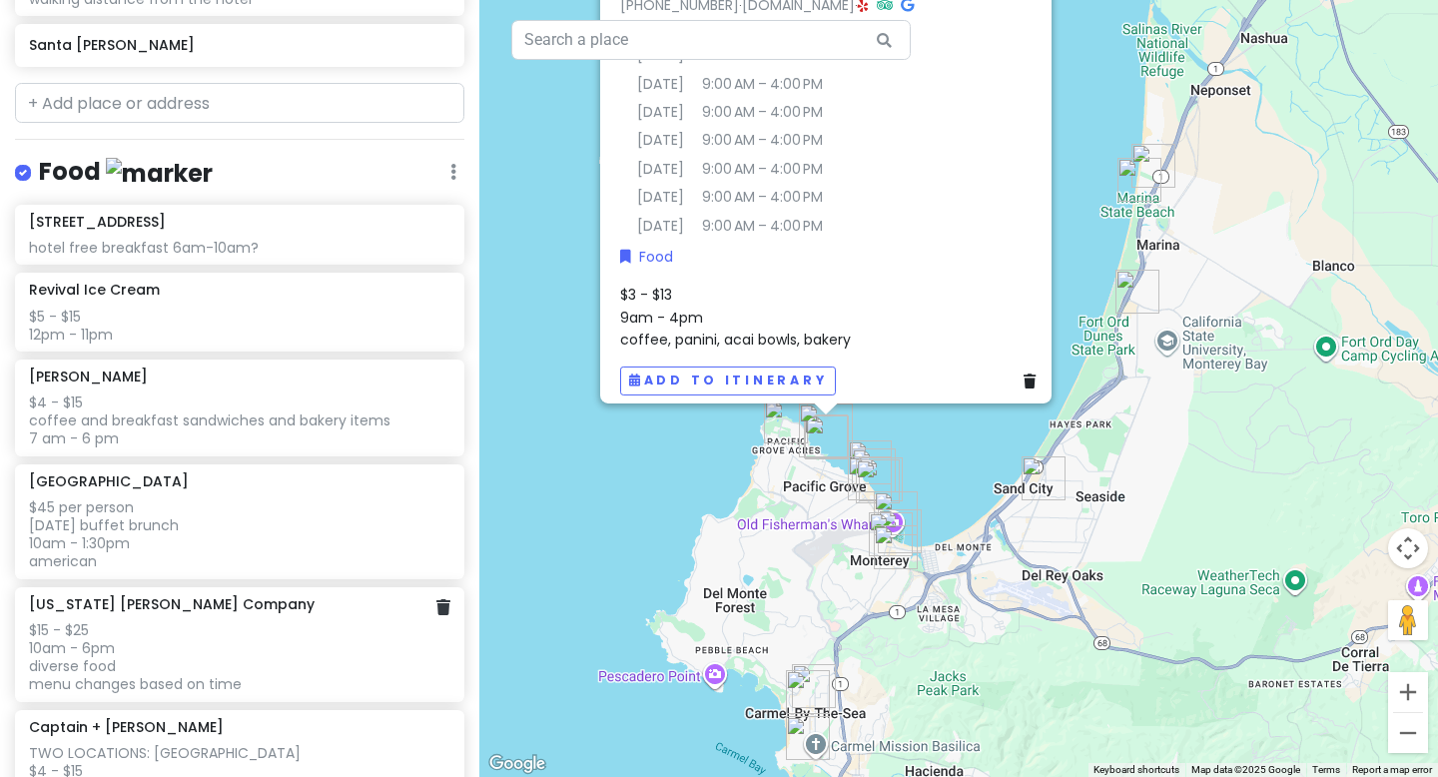
scroll to position [740, 0]
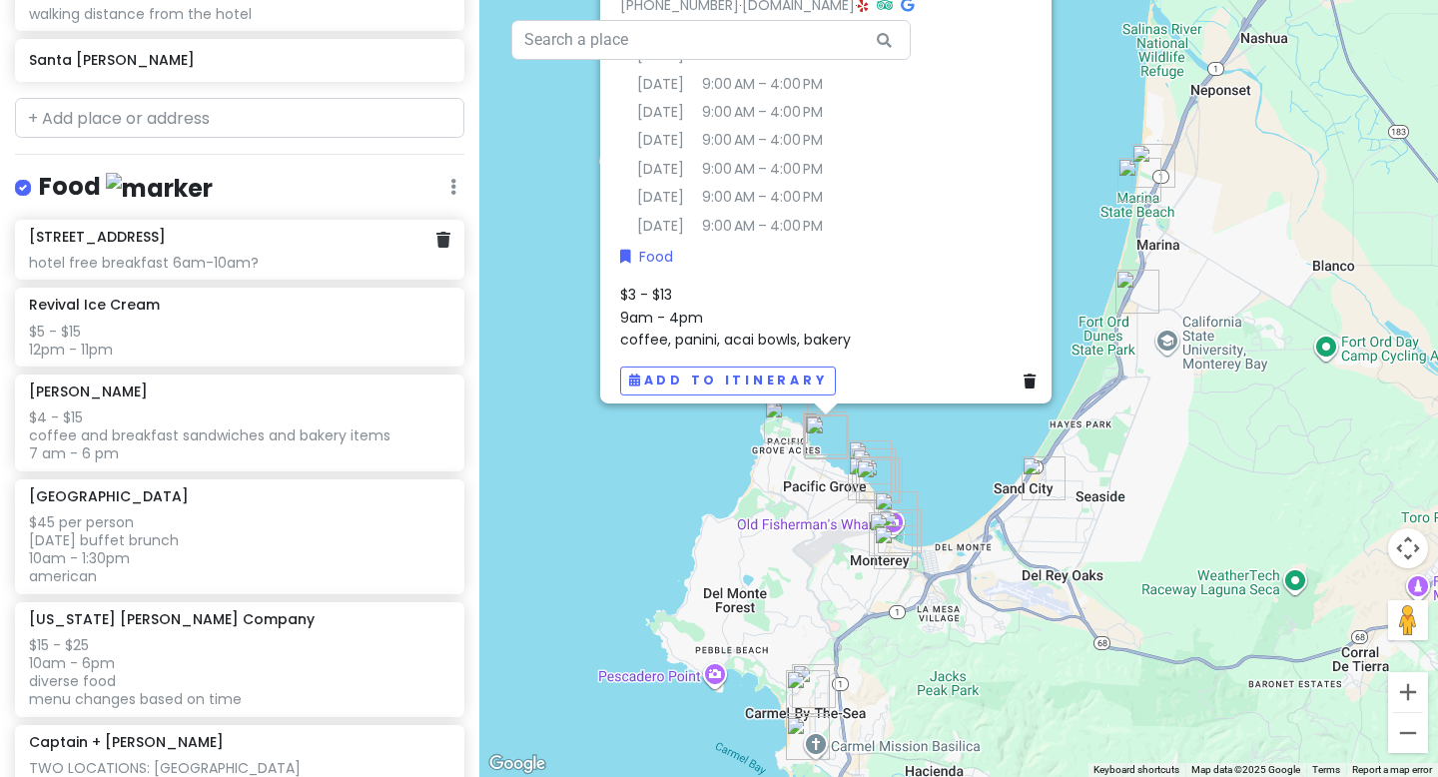
click at [268, 257] on div "hotel free breakfast 6am-10am?" at bounding box center [239, 263] width 420 height 18
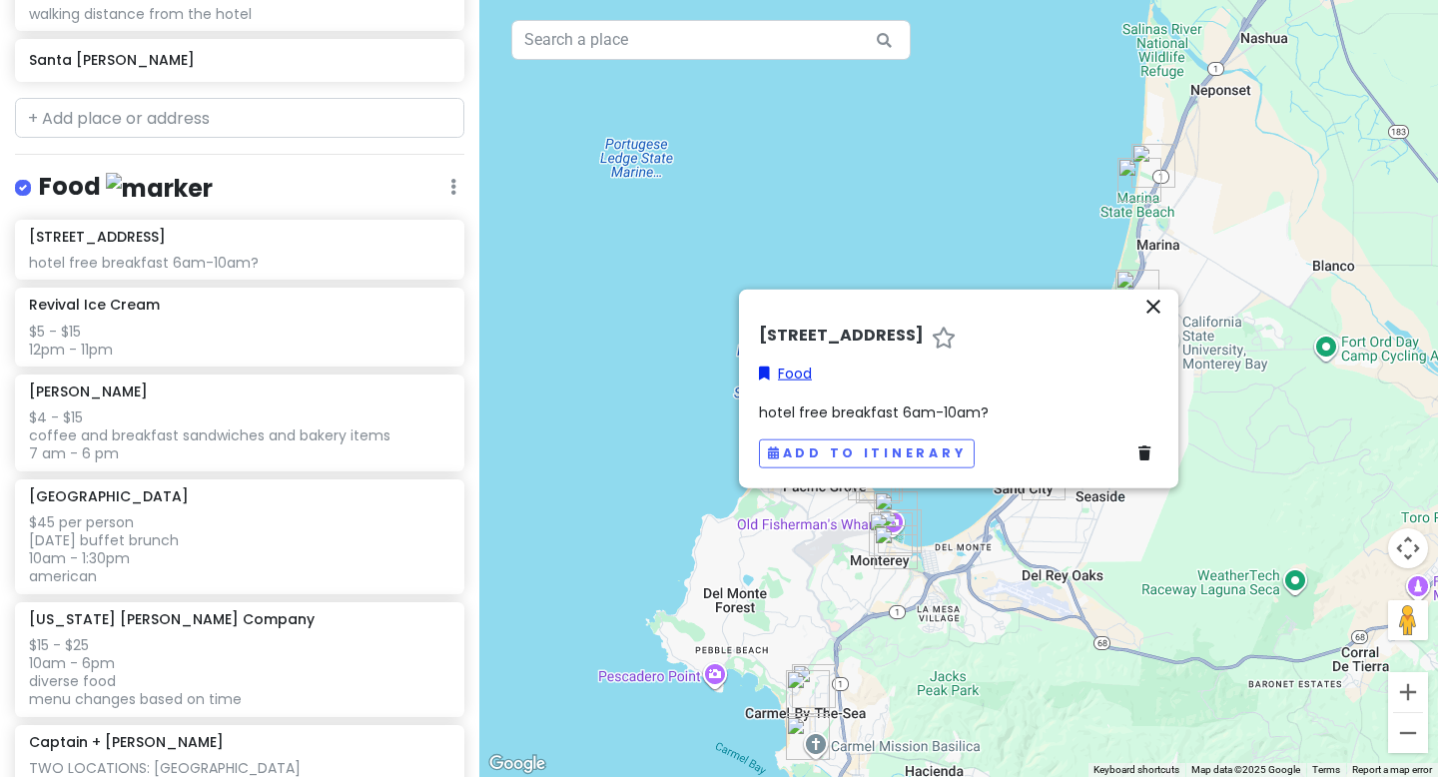
click at [795, 381] on link "Food" at bounding box center [785, 374] width 53 height 22
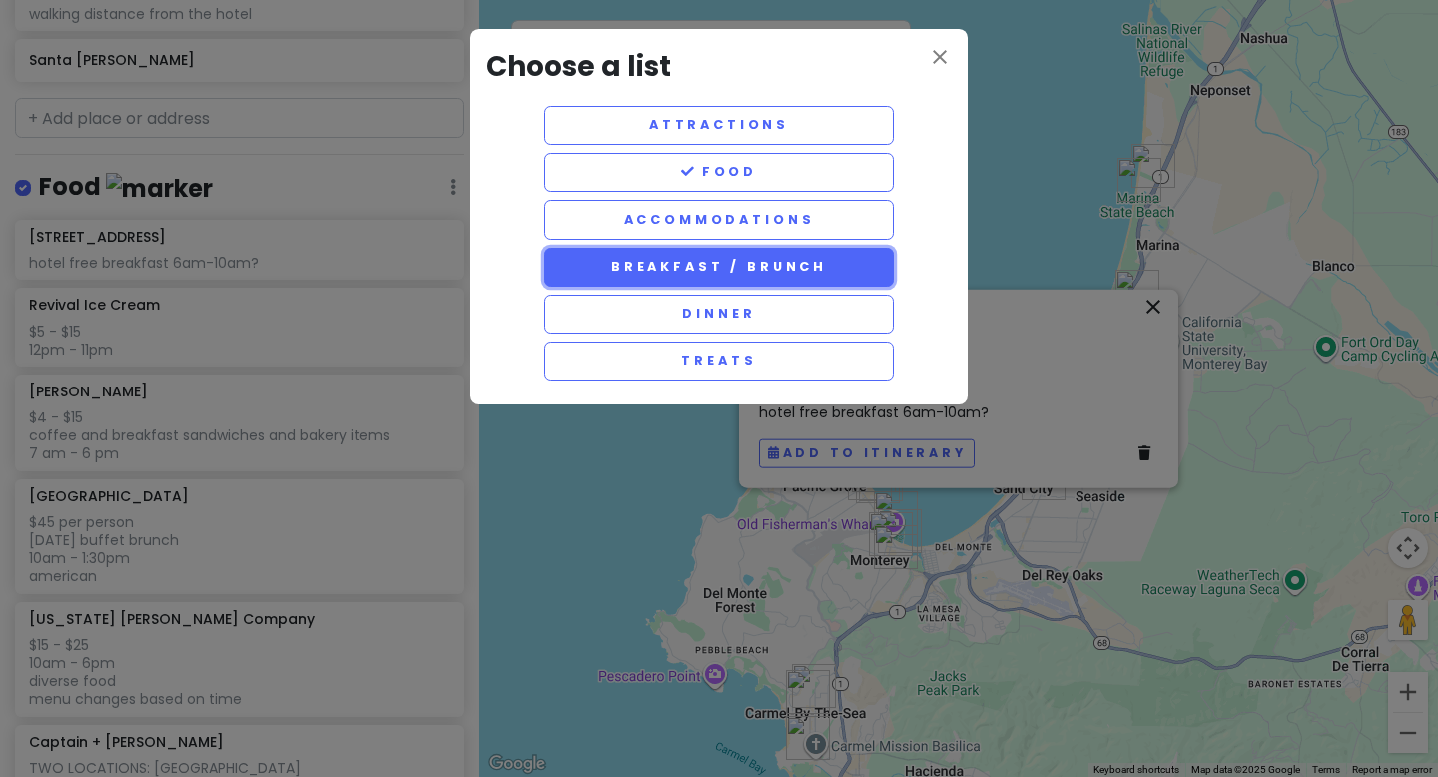
click at [729, 262] on button "breakfast / brunch" at bounding box center [719, 267] width 350 height 39
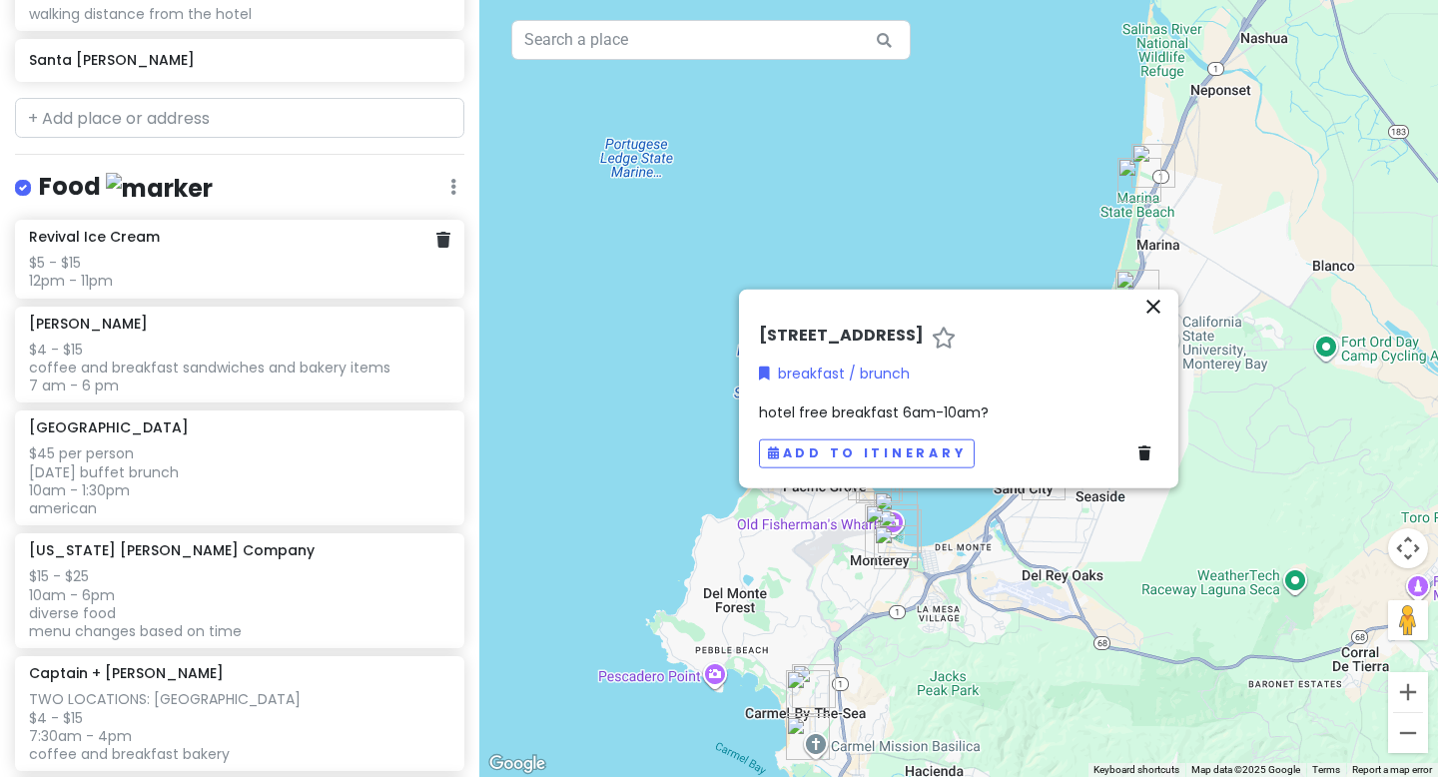
click at [304, 283] on div "$5 - $15 12pm - 11pm" at bounding box center [239, 272] width 420 height 36
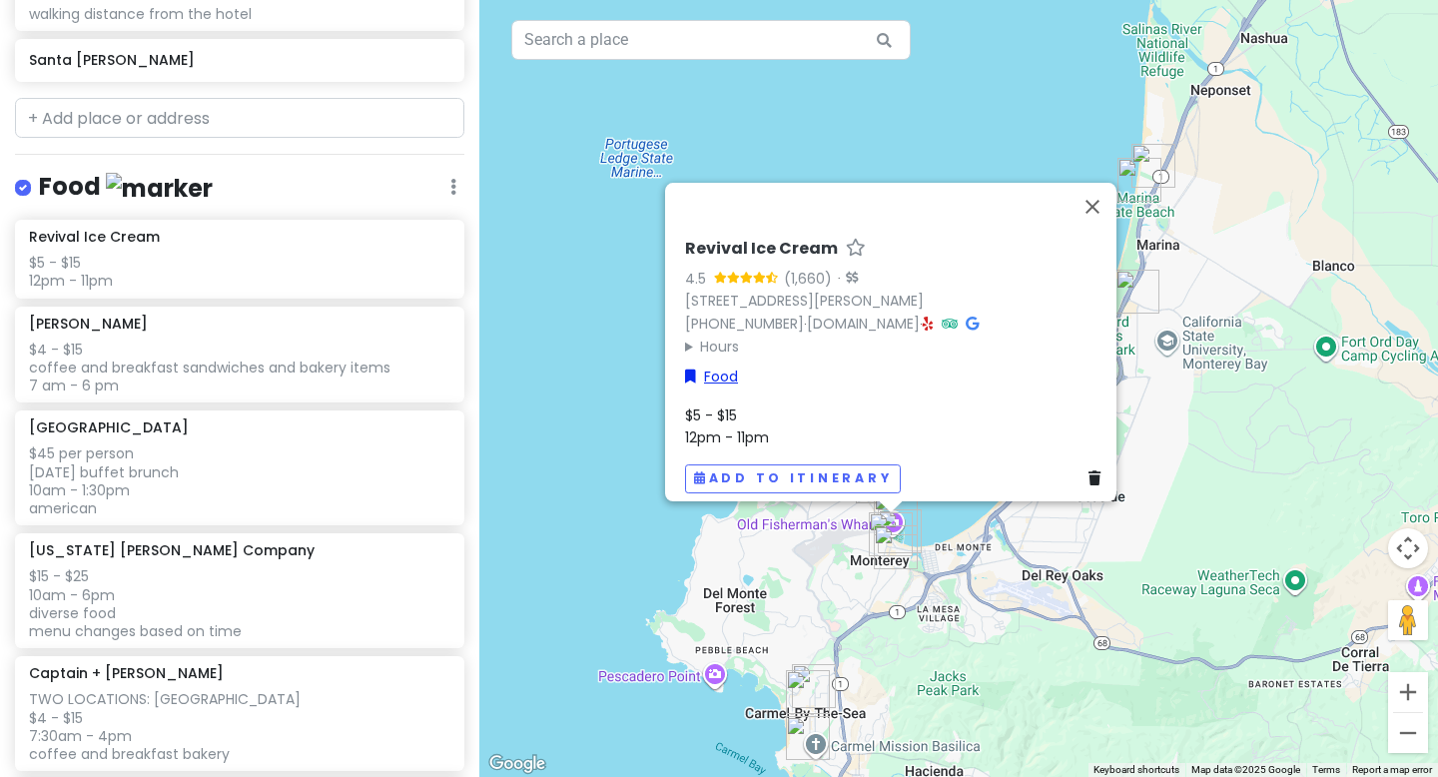
click at [707, 366] on link "Food" at bounding box center [711, 377] width 53 height 22
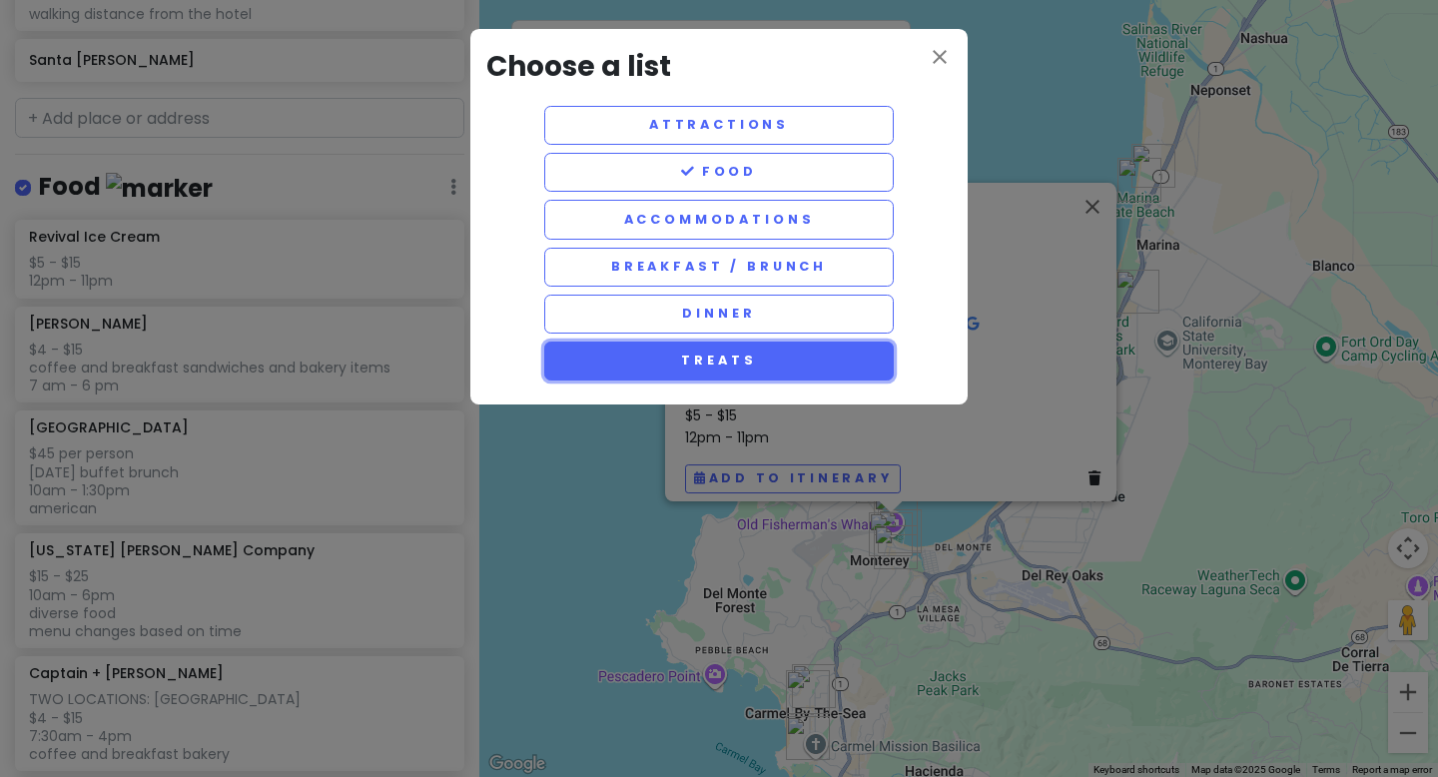
click at [714, 361] on button "treats" at bounding box center [719, 361] width 350 height 39
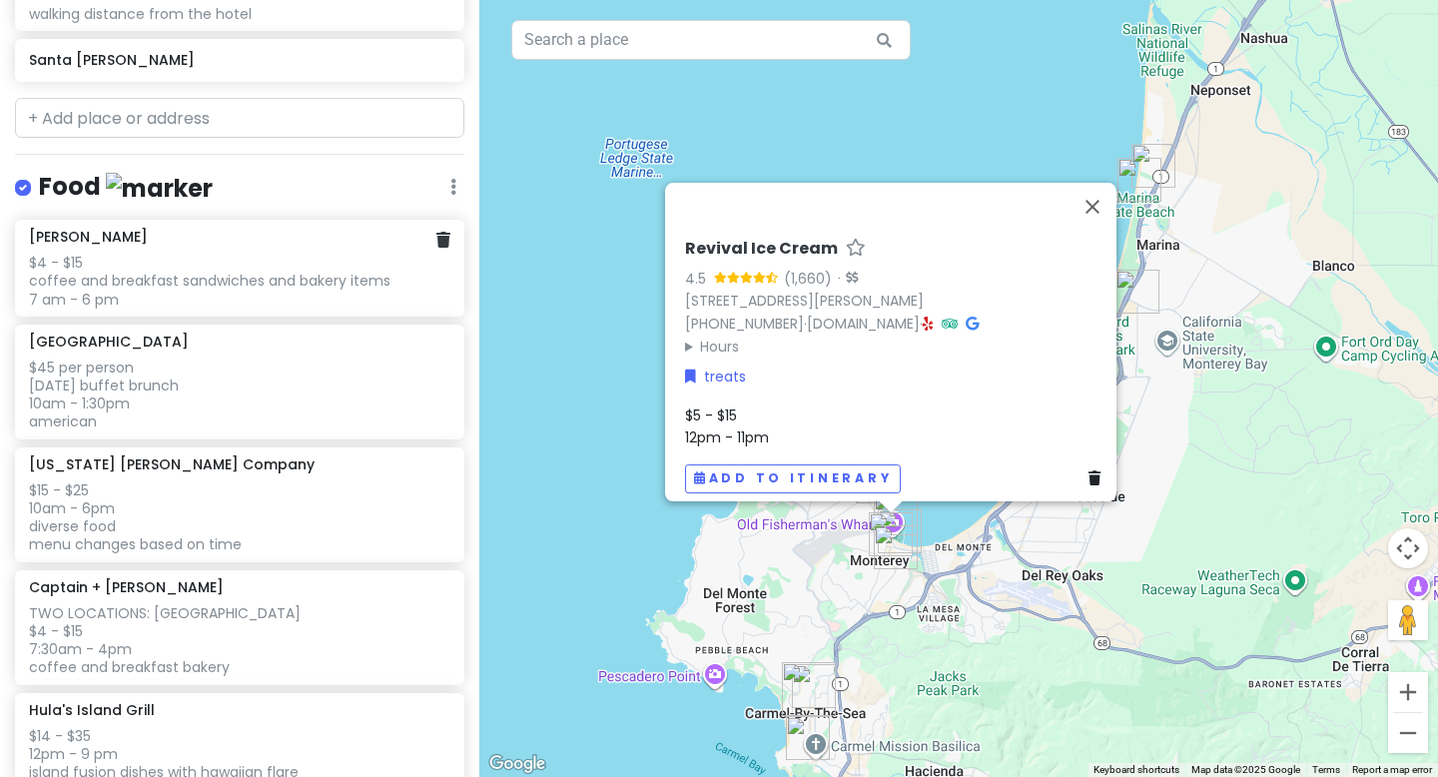
click at [276, 269] on div "$4 - $15 coffee and breakfast sandwiches and bakery items 7 am - 6 pm" at bounding box center [239, 281] width 420 height 55
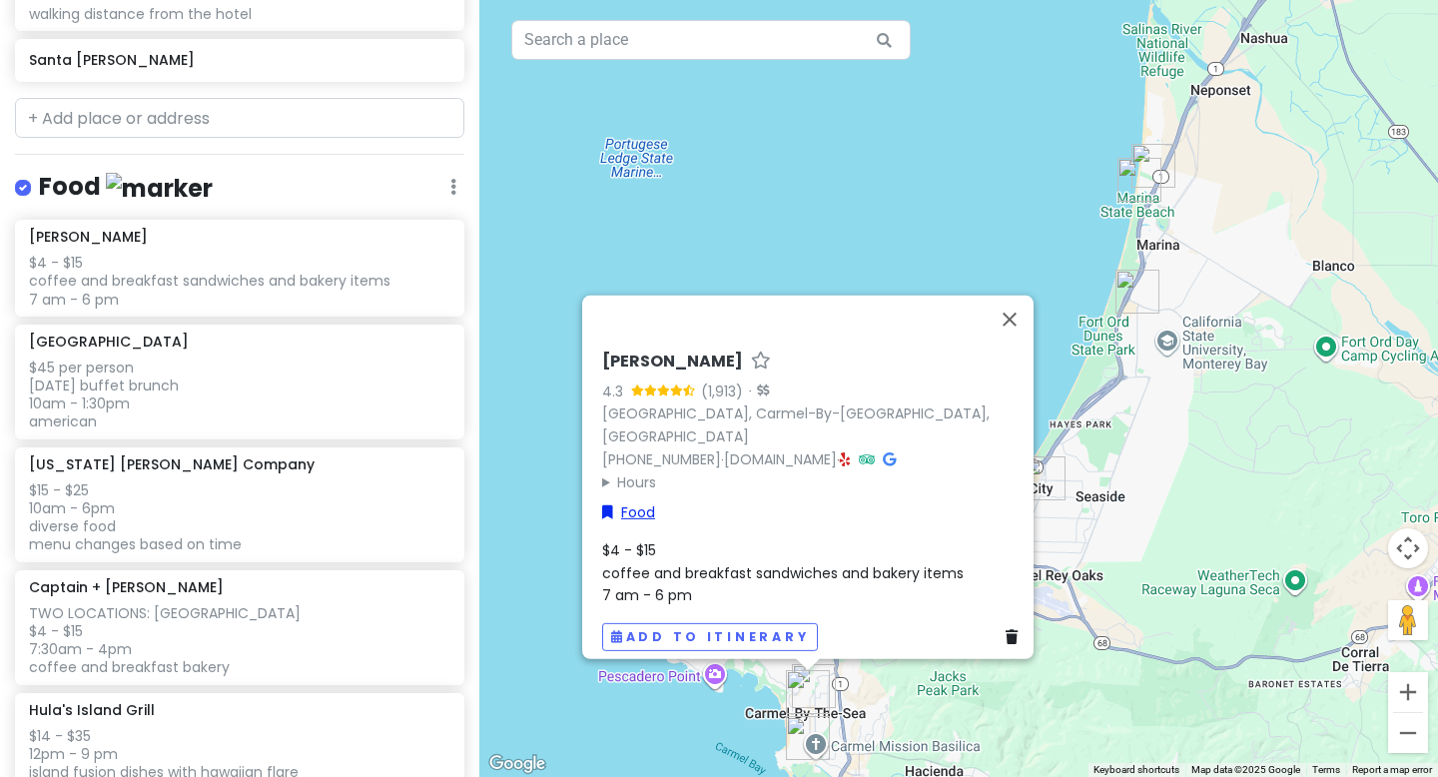
click at [621, 501] on link "Food" at bounding box center [628, 512] width 53 height 22
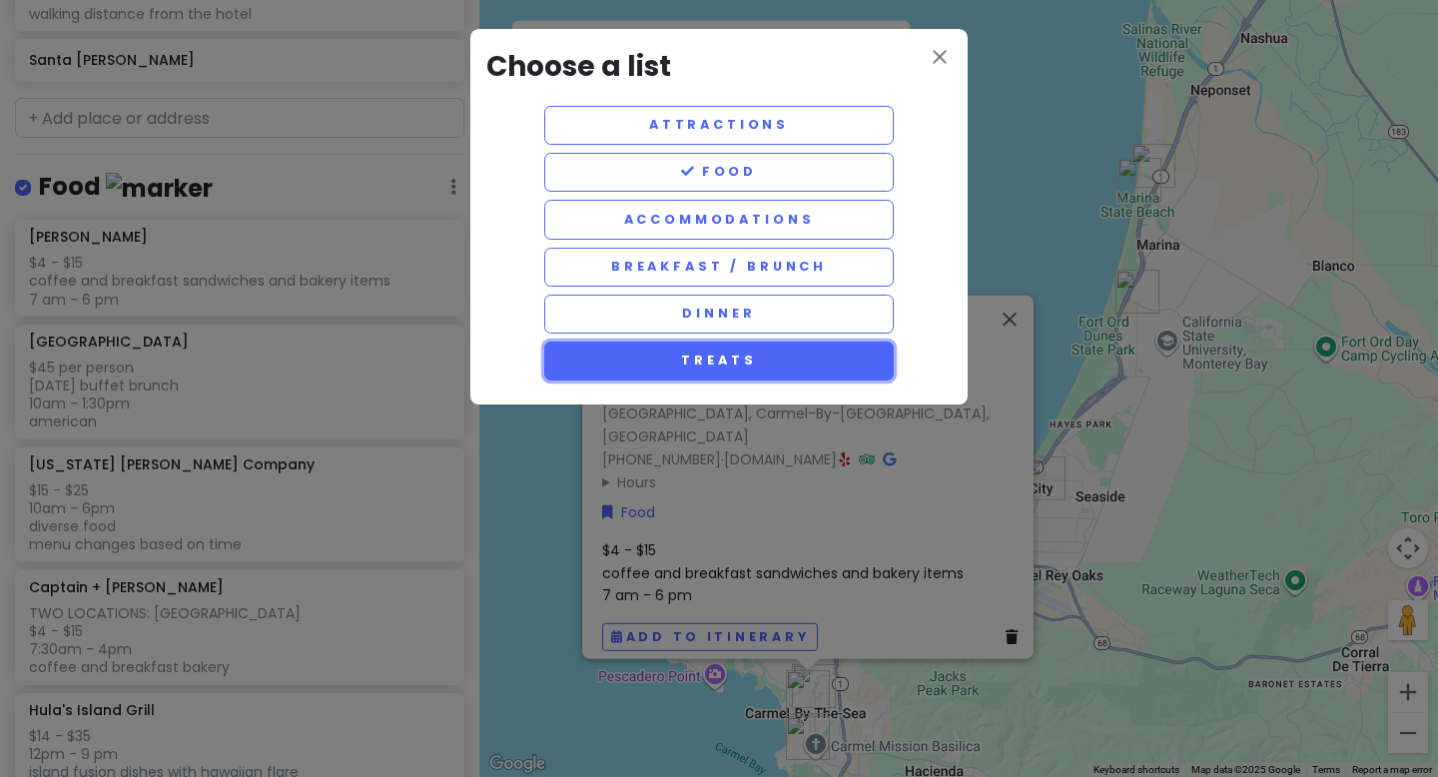
click at [726, 352] on button "treats" at bounding box center [719, 361] width 350 height 39
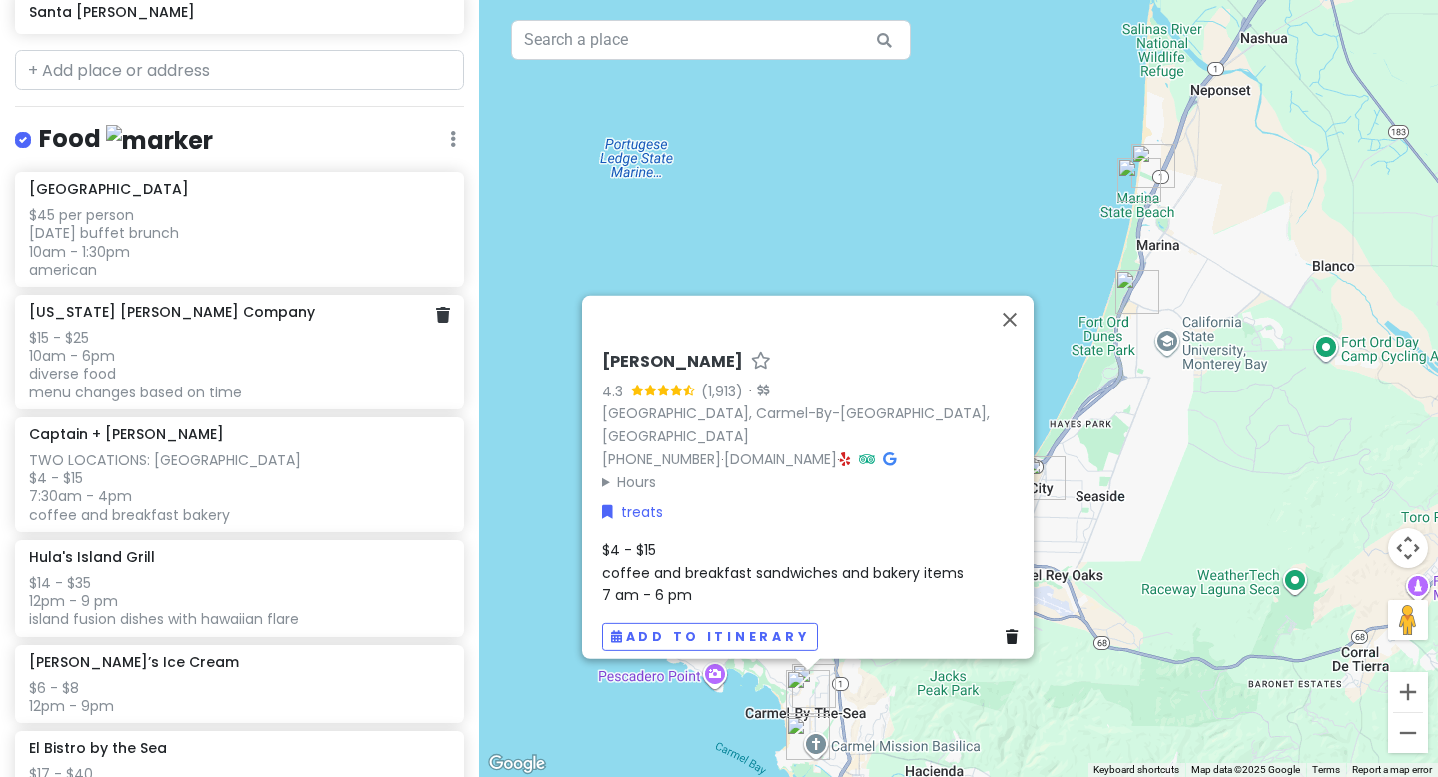
scroll to position [800, 0]
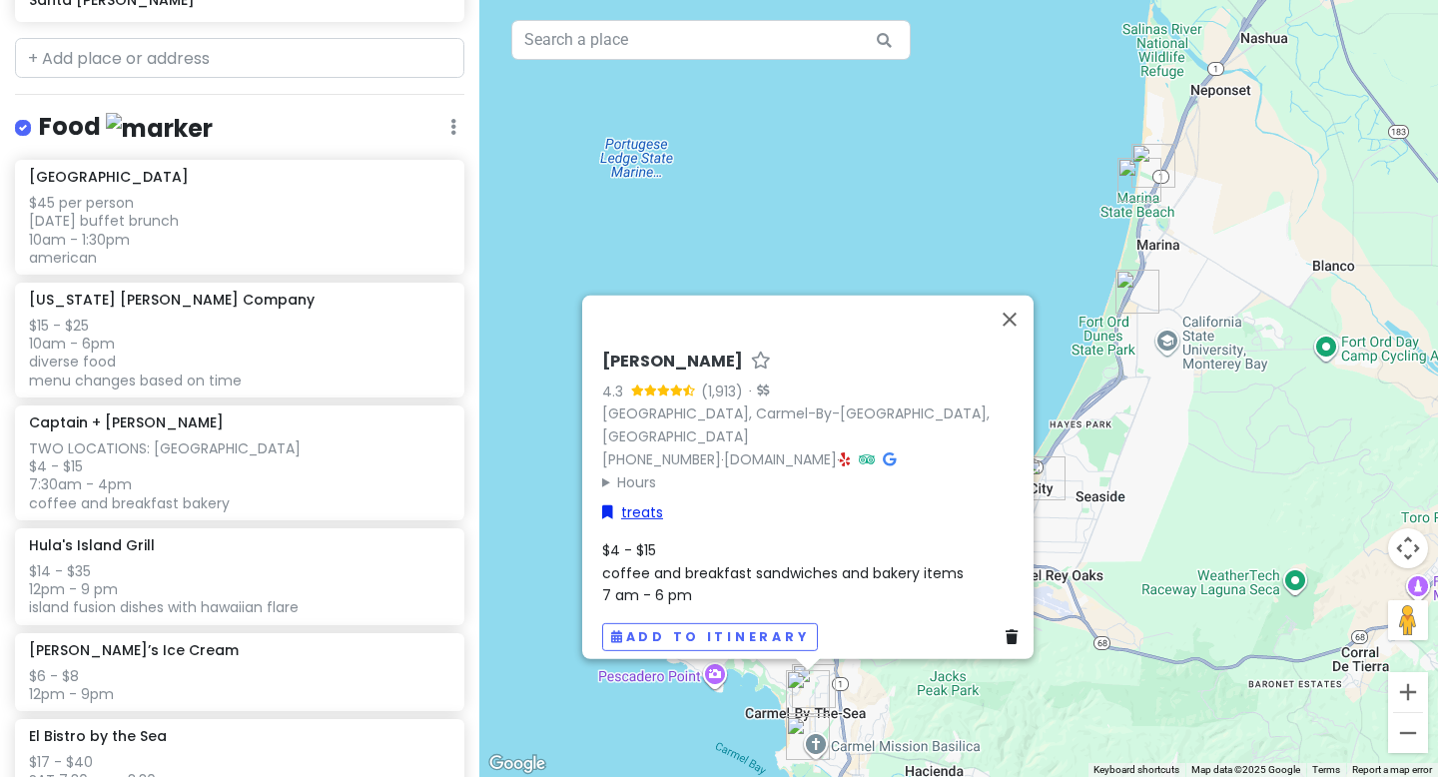
click at [631, 504] on link "treats" at bounding box center [632, 512] width 61 height 22
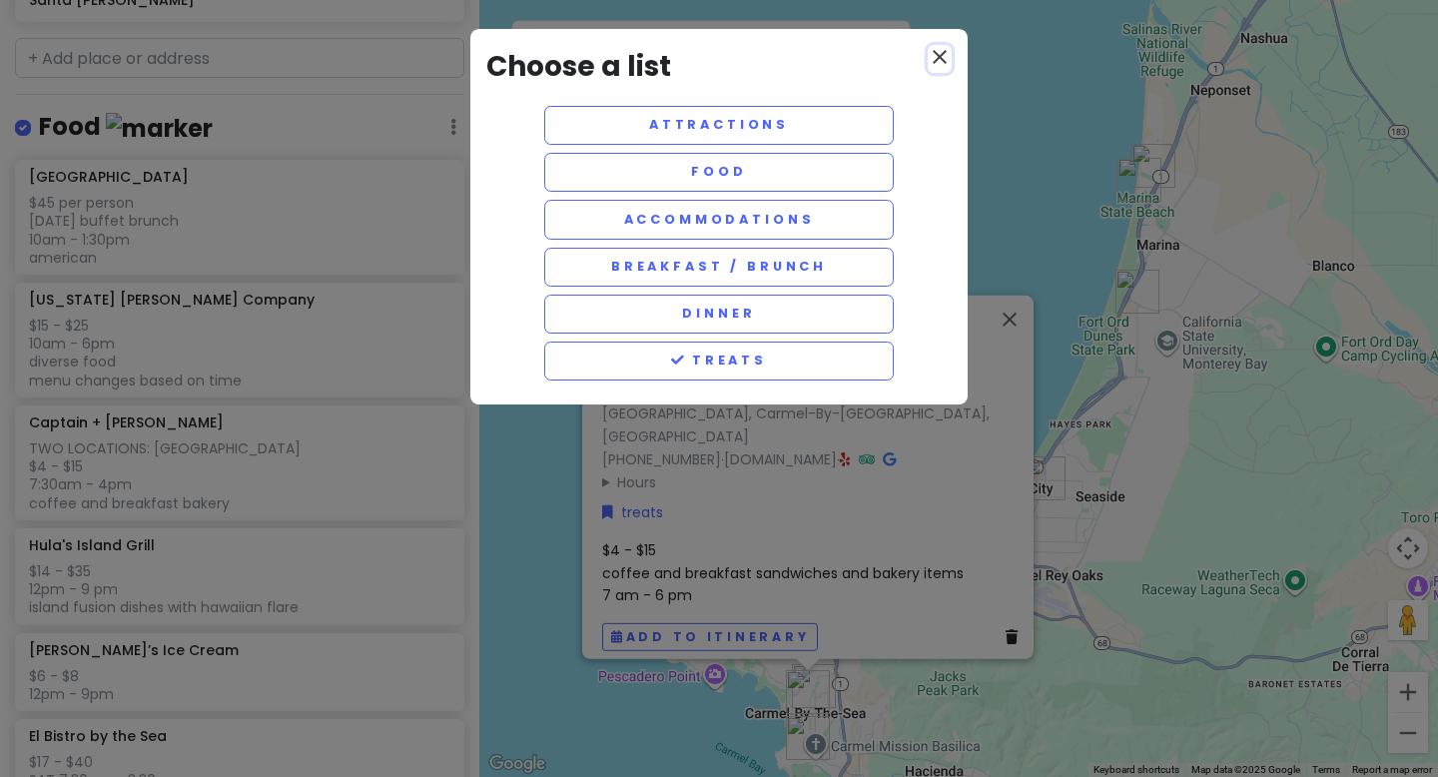
click at [943, 55] on icon "close" at bounding box center [940, 57] width 24 height 24
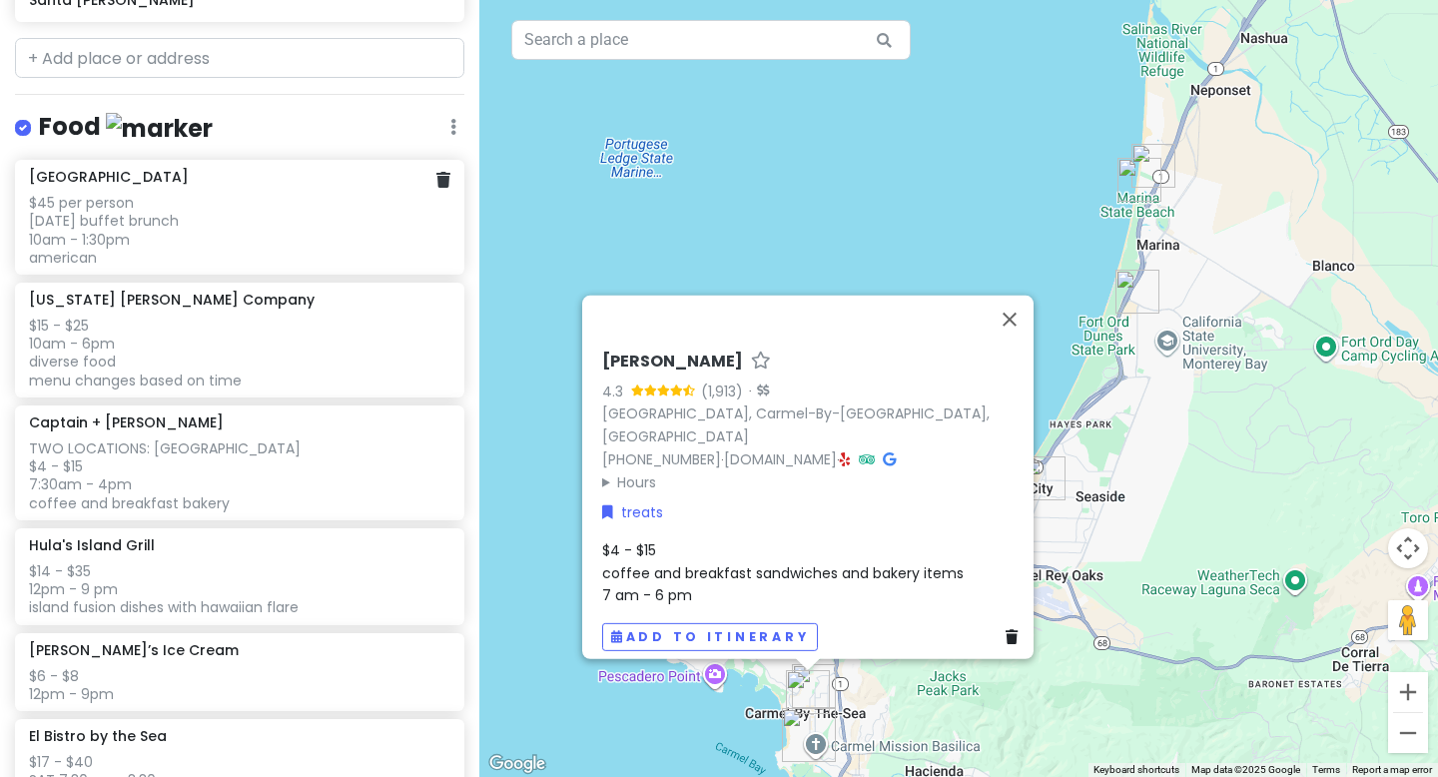
click at [317, 227] on div "$45 per person [DATE] buffet brunch 10am - 1:30pm american" at bounding box center [239, 230] width 420 height 73
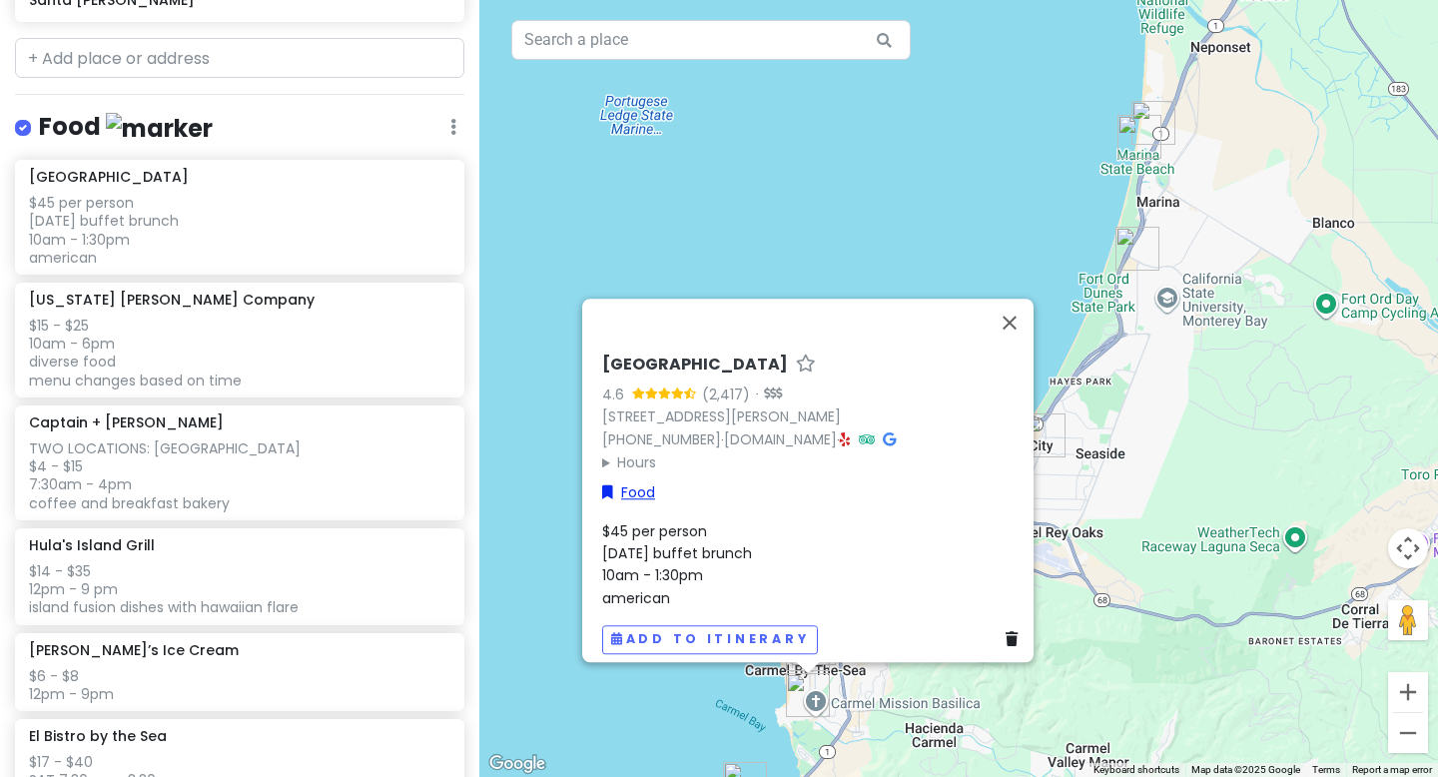
click at [626, 481] on link "Food" at bounding box center [628, 492] width 53 height 22
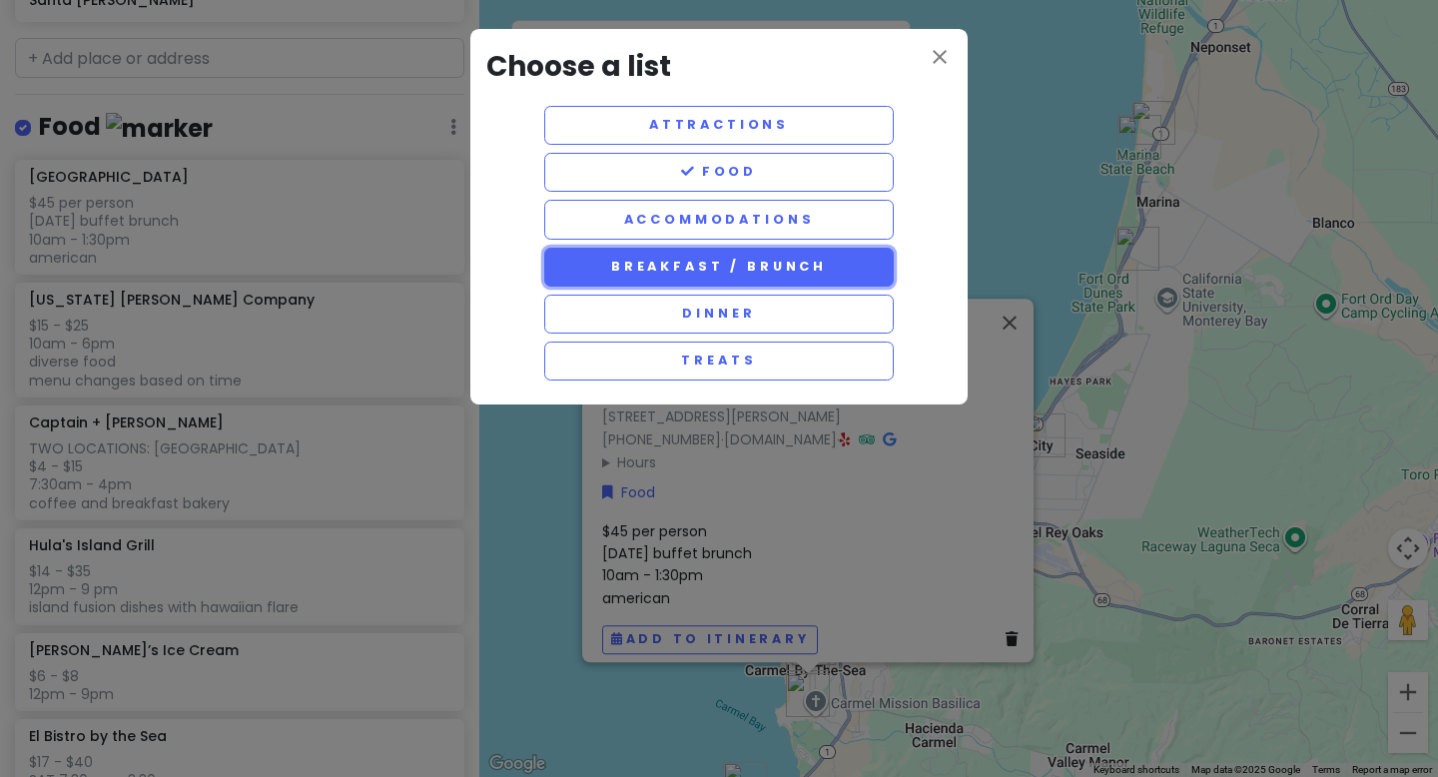
click at [705, 263] on button "breakfast / brunch" at bounding box center [719, 267] width 350 height 39
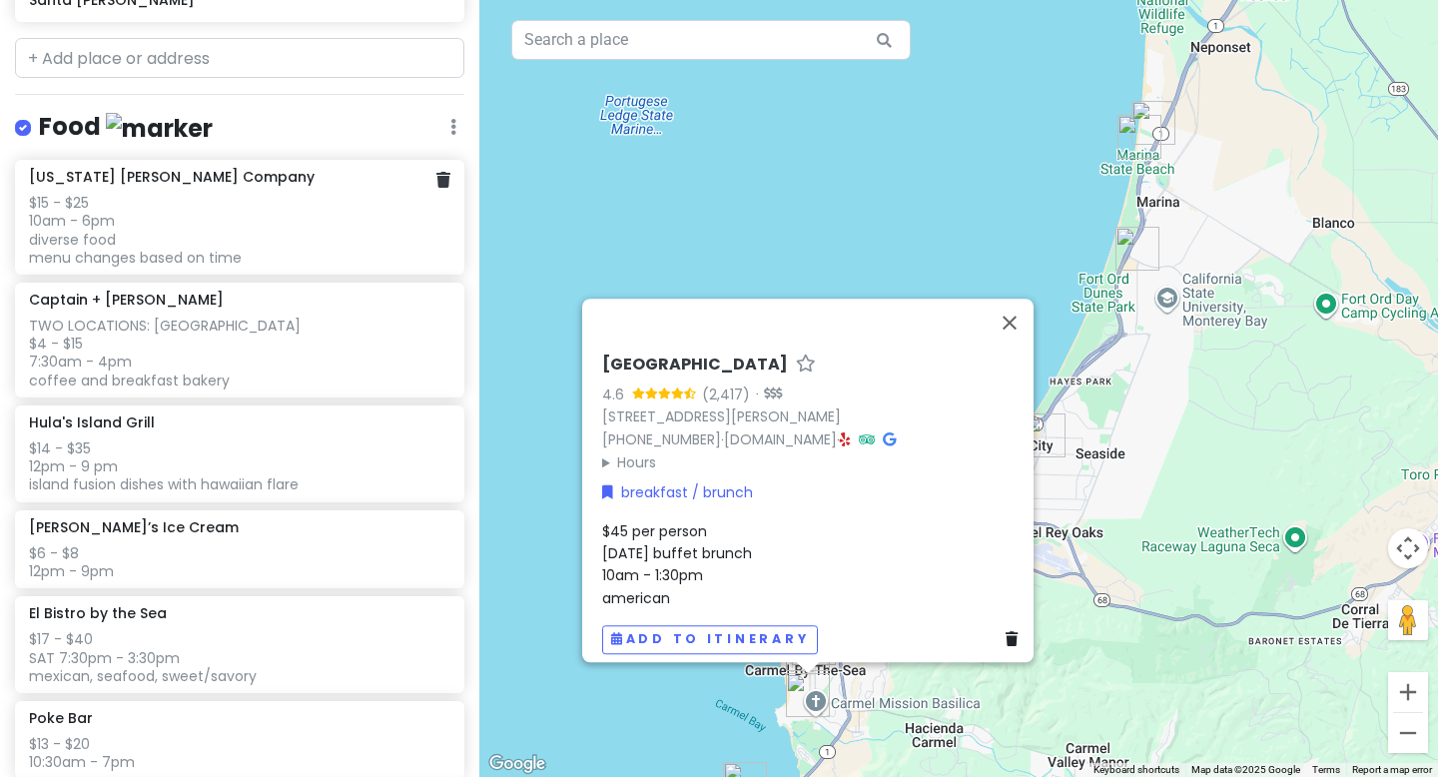
click at [276, 228] on div "$15 - $25 10am - 6pm diverse food menu changes based on time" at bounding box center [239, 230] width 420 height 73
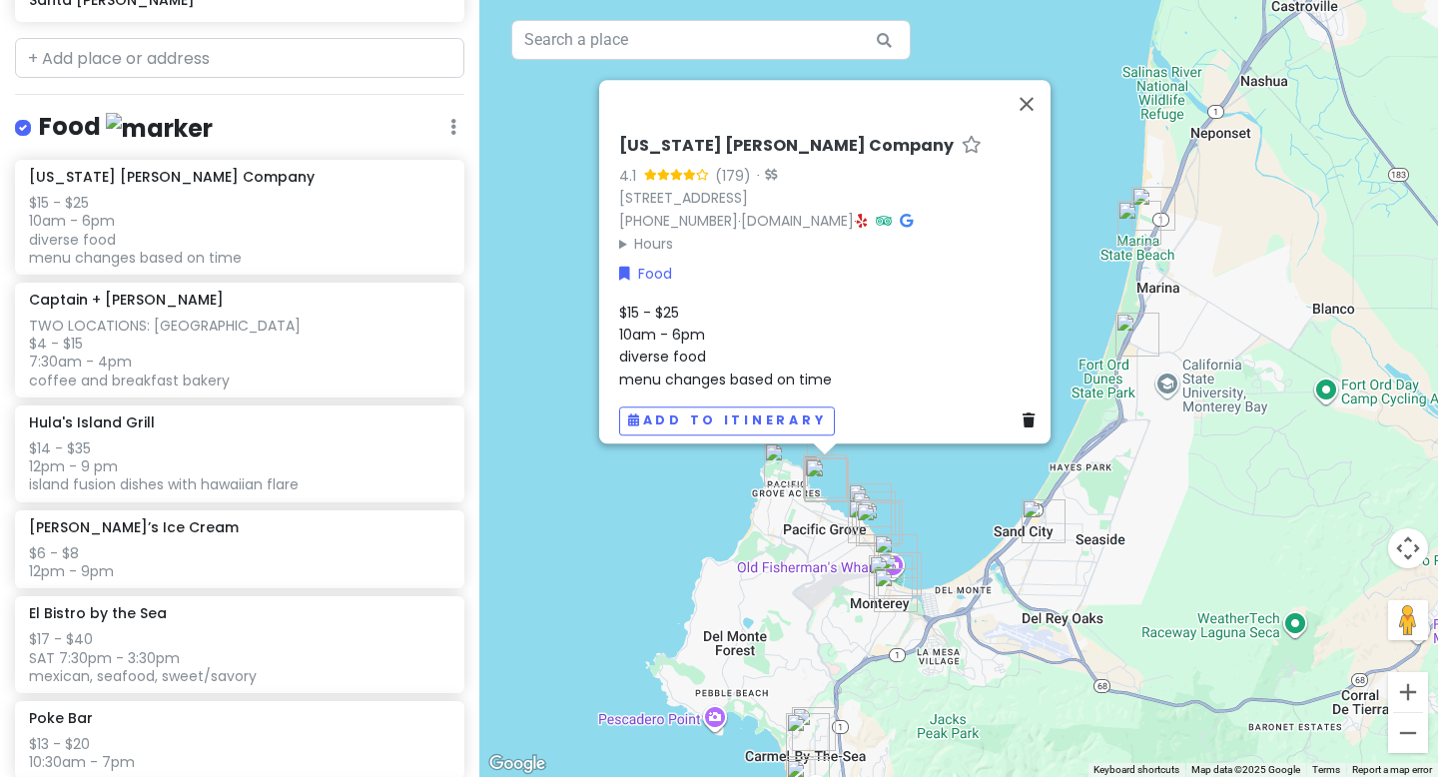
click at [66, 122] on h4 "Food" at bounding box center [126, 127] width 174 height 33
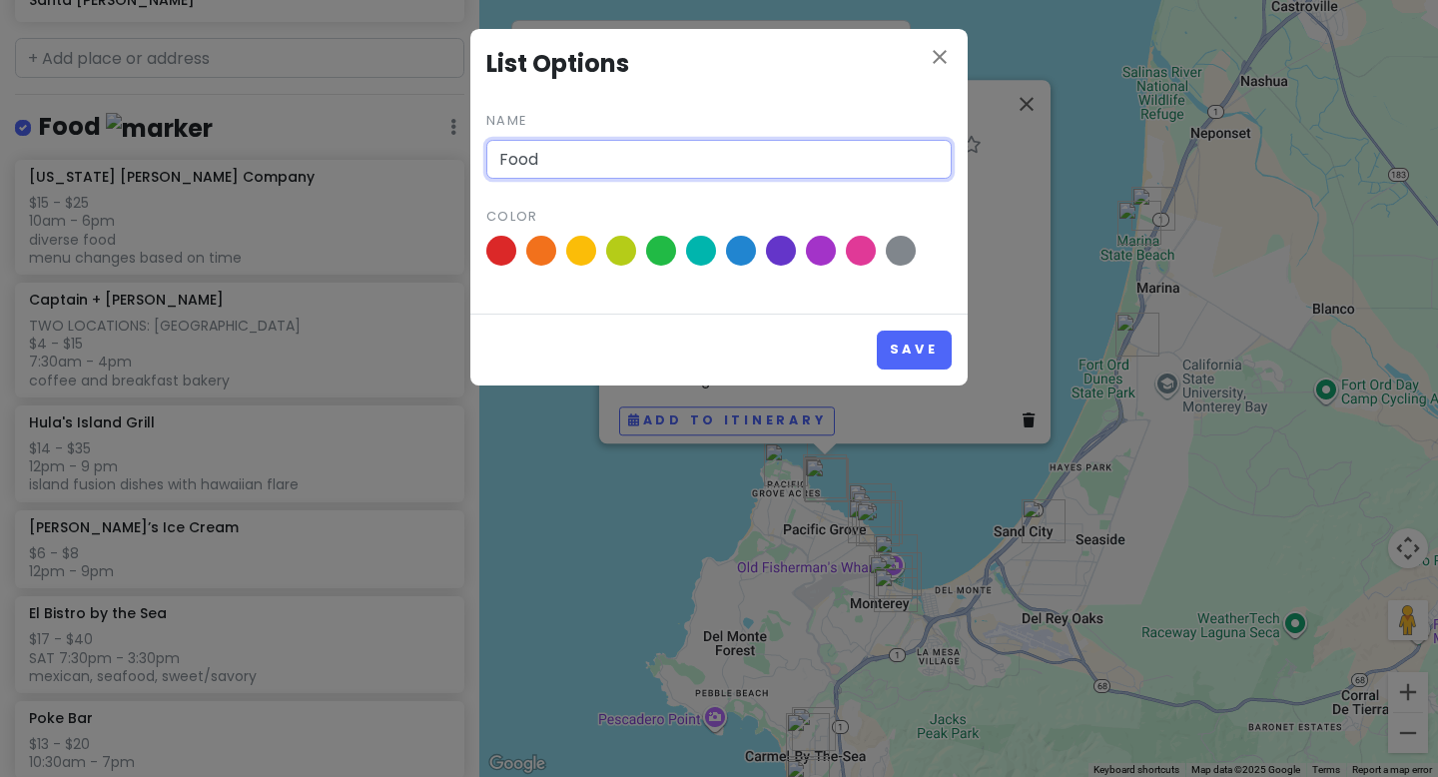
click at [509, 166] on input "Food" at bounding box center [718, 160] width 465 height 40
click at [918, 347] on button "Save" at bounding box center [914, 350] width 75 height 39
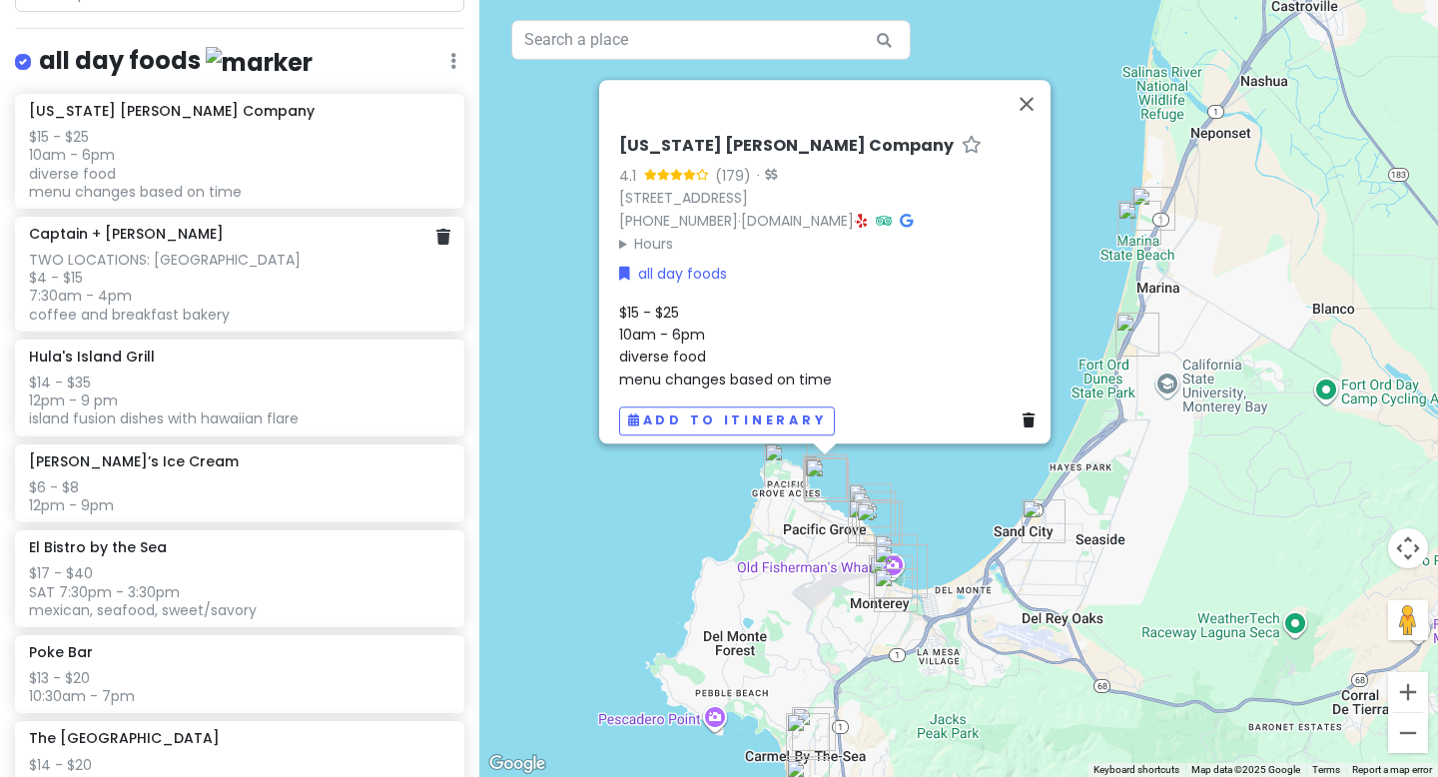
scroll to position [868, 0]
click at [326, 300] on div "TWO LOCATIONS: [GEOGRAPHIC_DATA] $4 - $15 7:30am - 4pm coffee and breakfast bak…" at bounding box center [239, 285] width 420 height 73
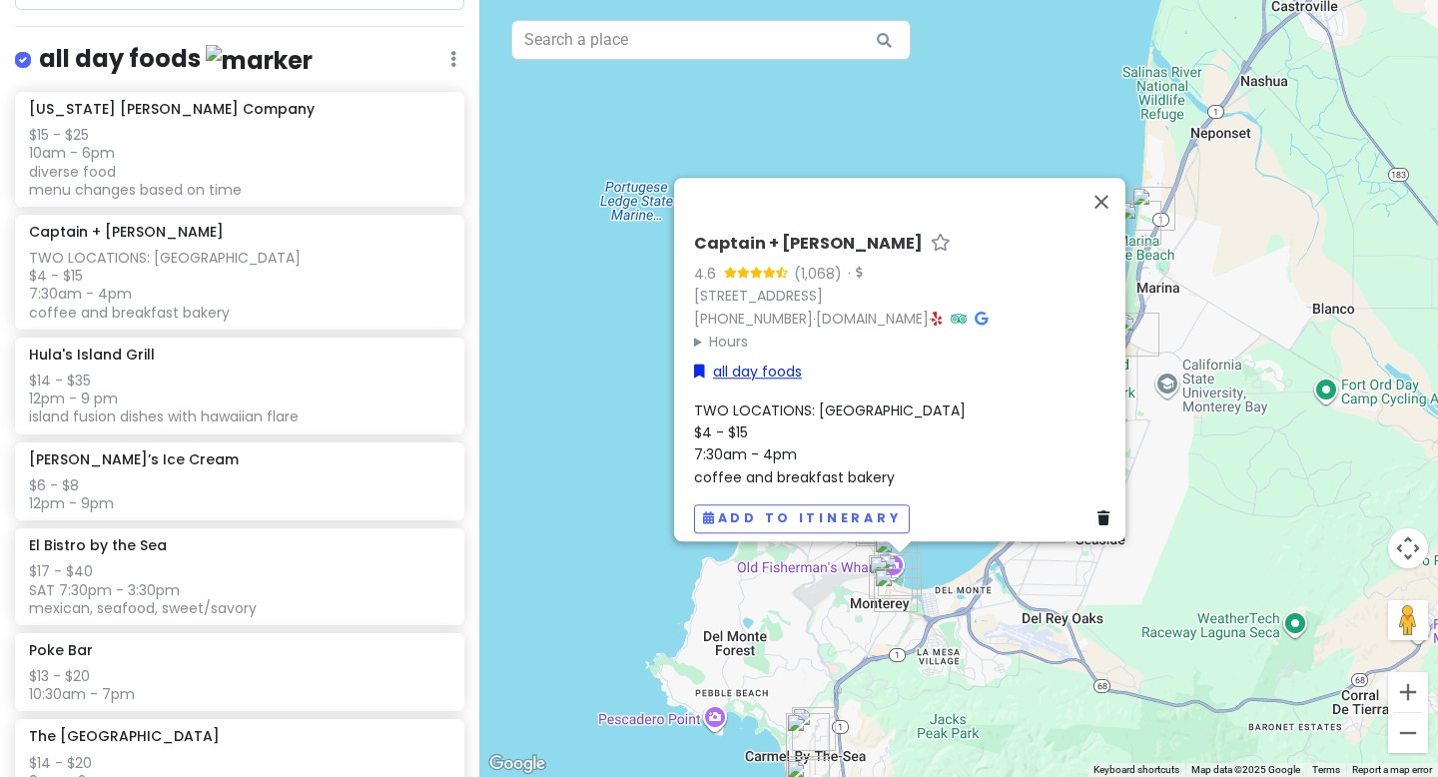
click at [716, 363] on link "all day foods" at bounding box center [748, 372] width 108 height 22
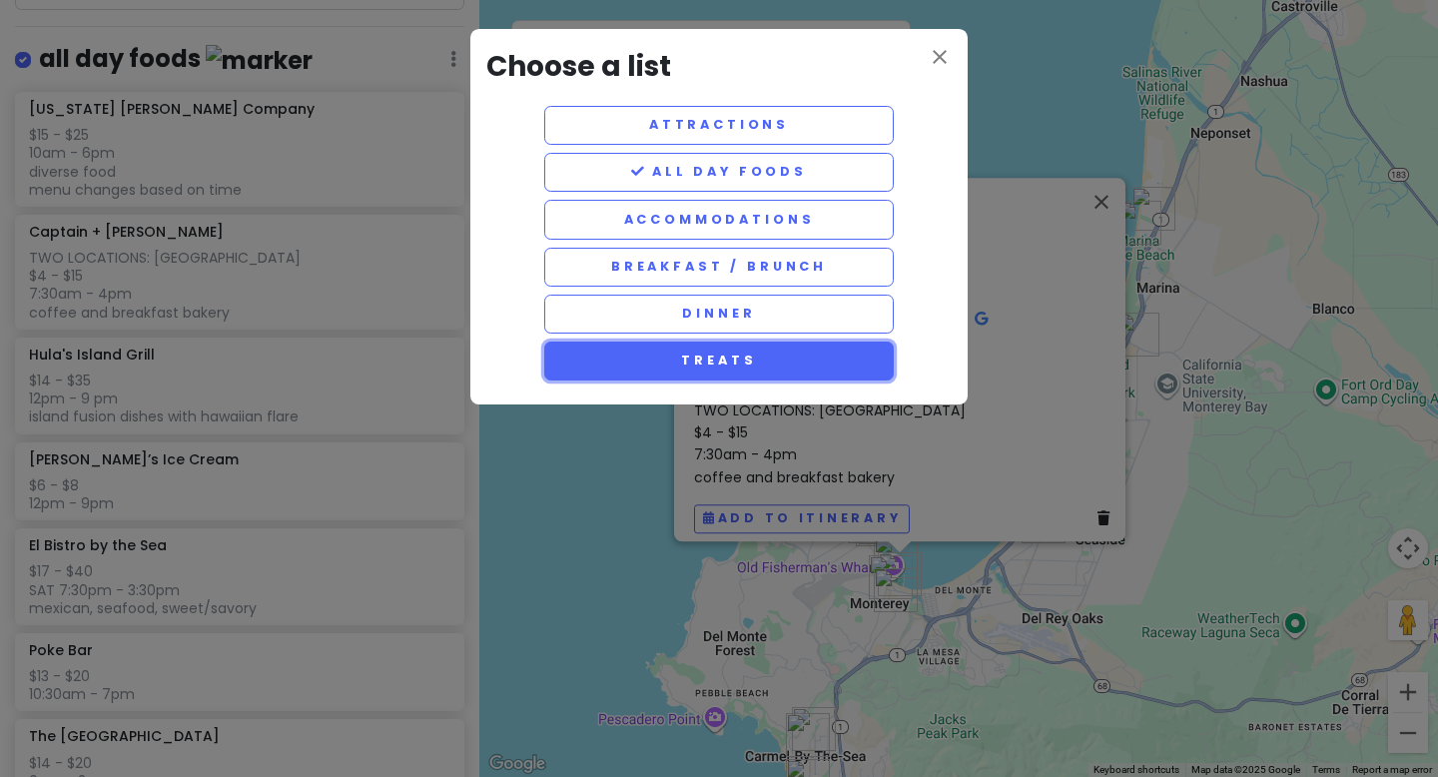
click at [673, 364] on button "treats" at bounding box center [719, 361] width 350 height 39
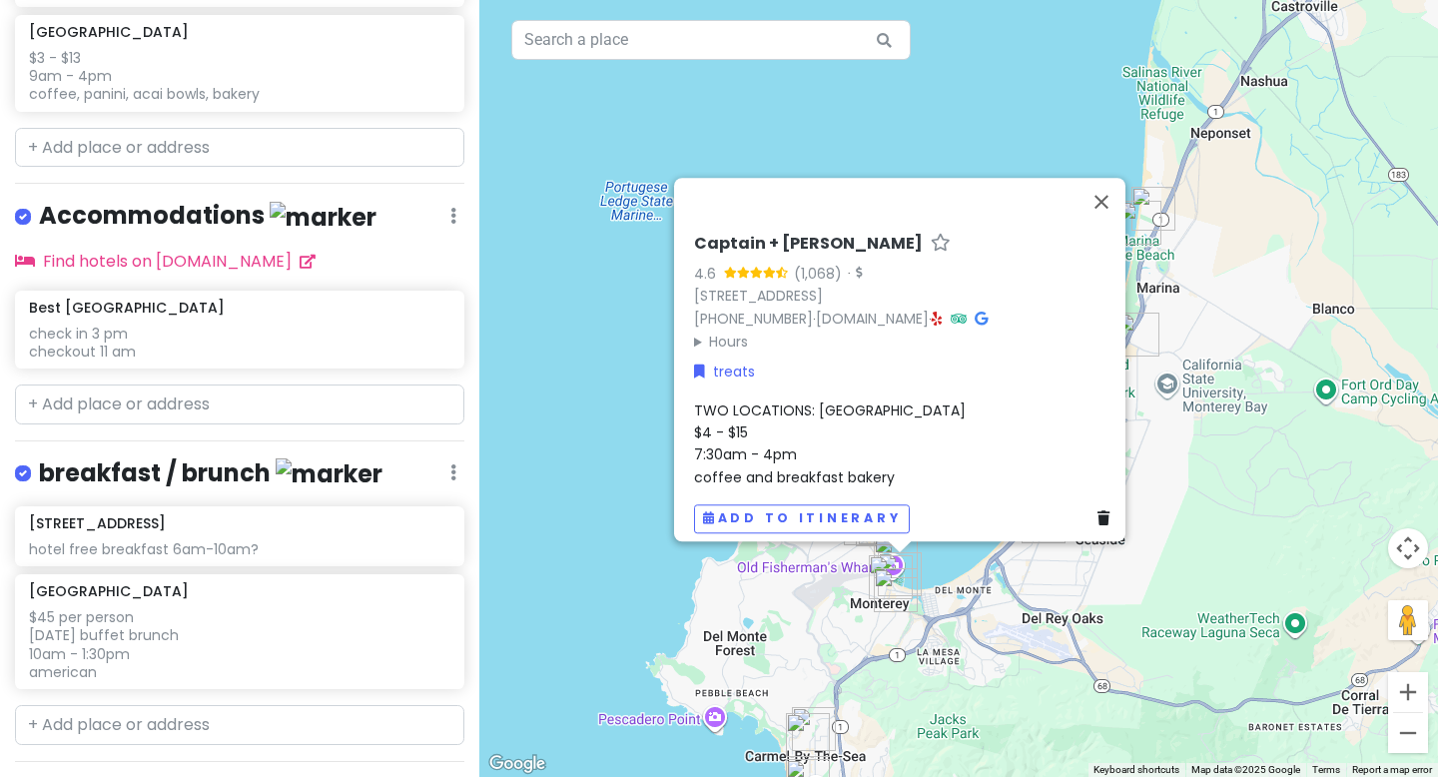
scroll to position [2367, 0]
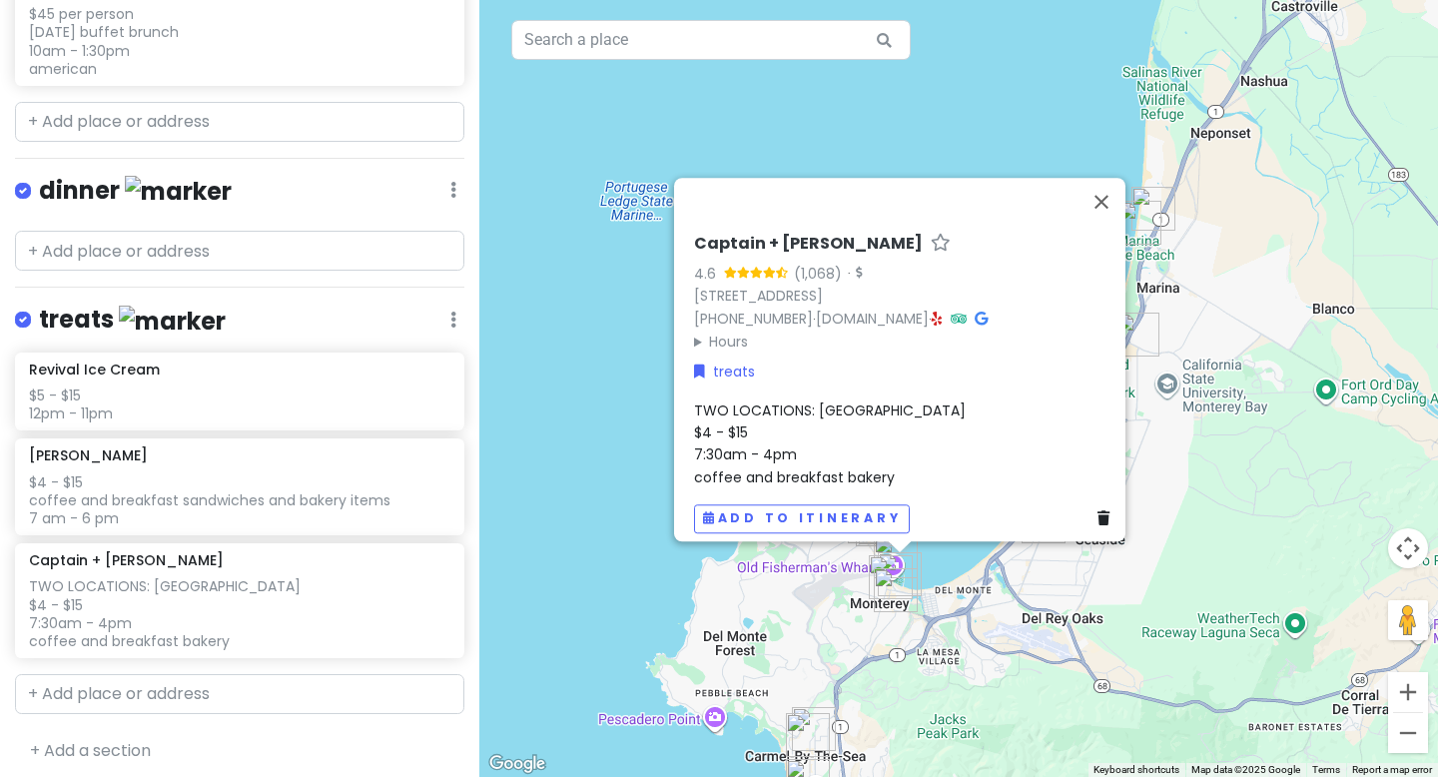
click at [75, 322] on h4 "treats" at bounding box center [132, 320] width 187 height 33
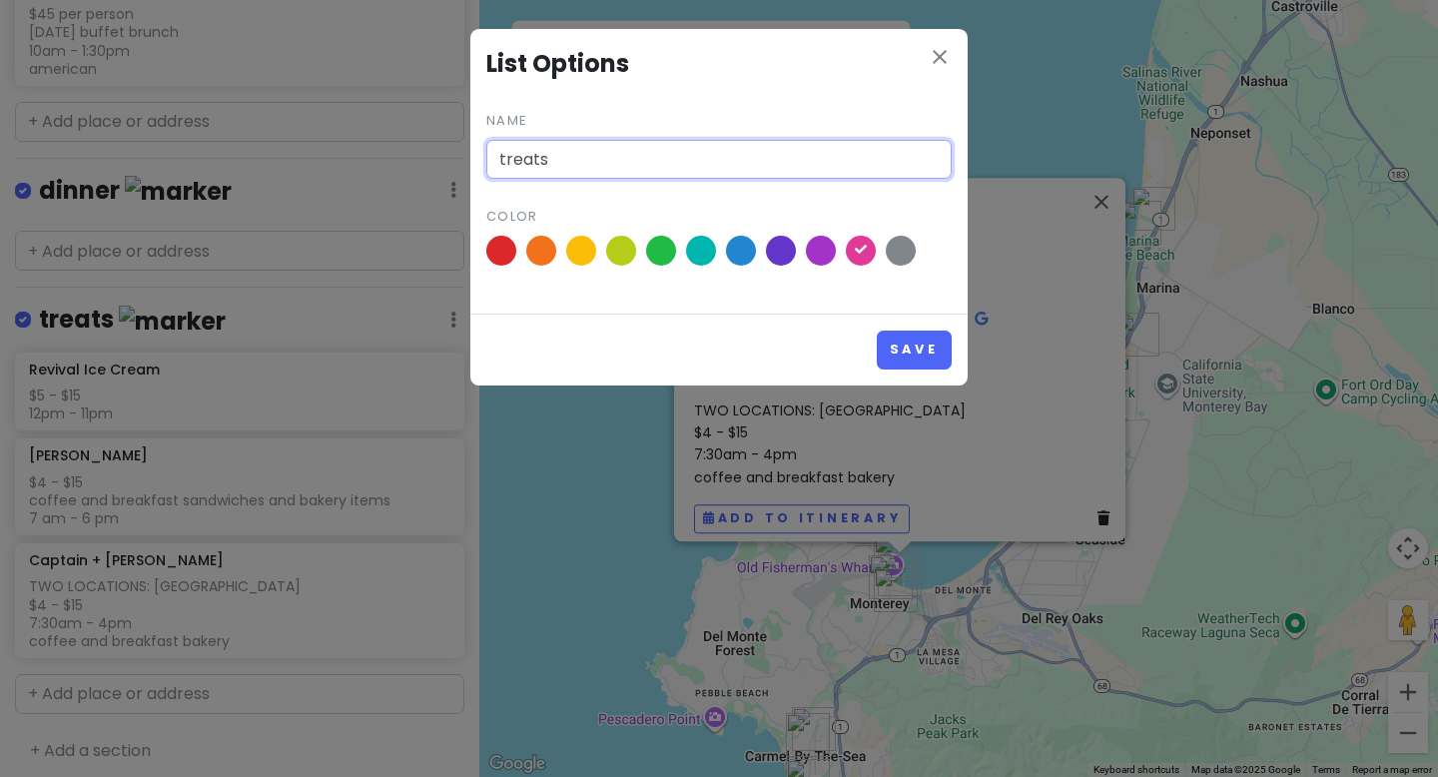
click at [499, 159] on input "treats" at bounding box center [718, 160] width 465 height 40
click at [917, 358] on button "Save" at bounding box center [914, 350] width 75 height 39
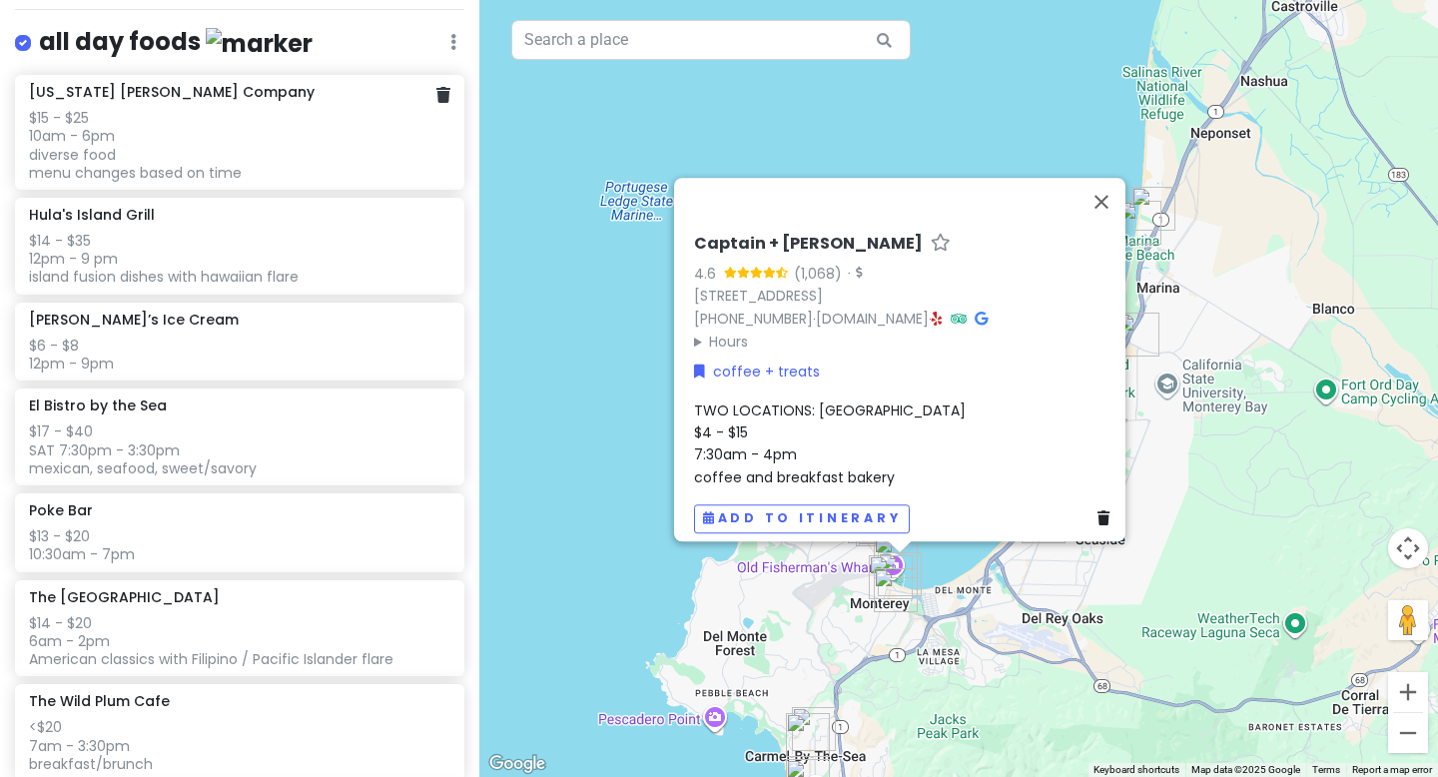
scroll to position [892, 0]
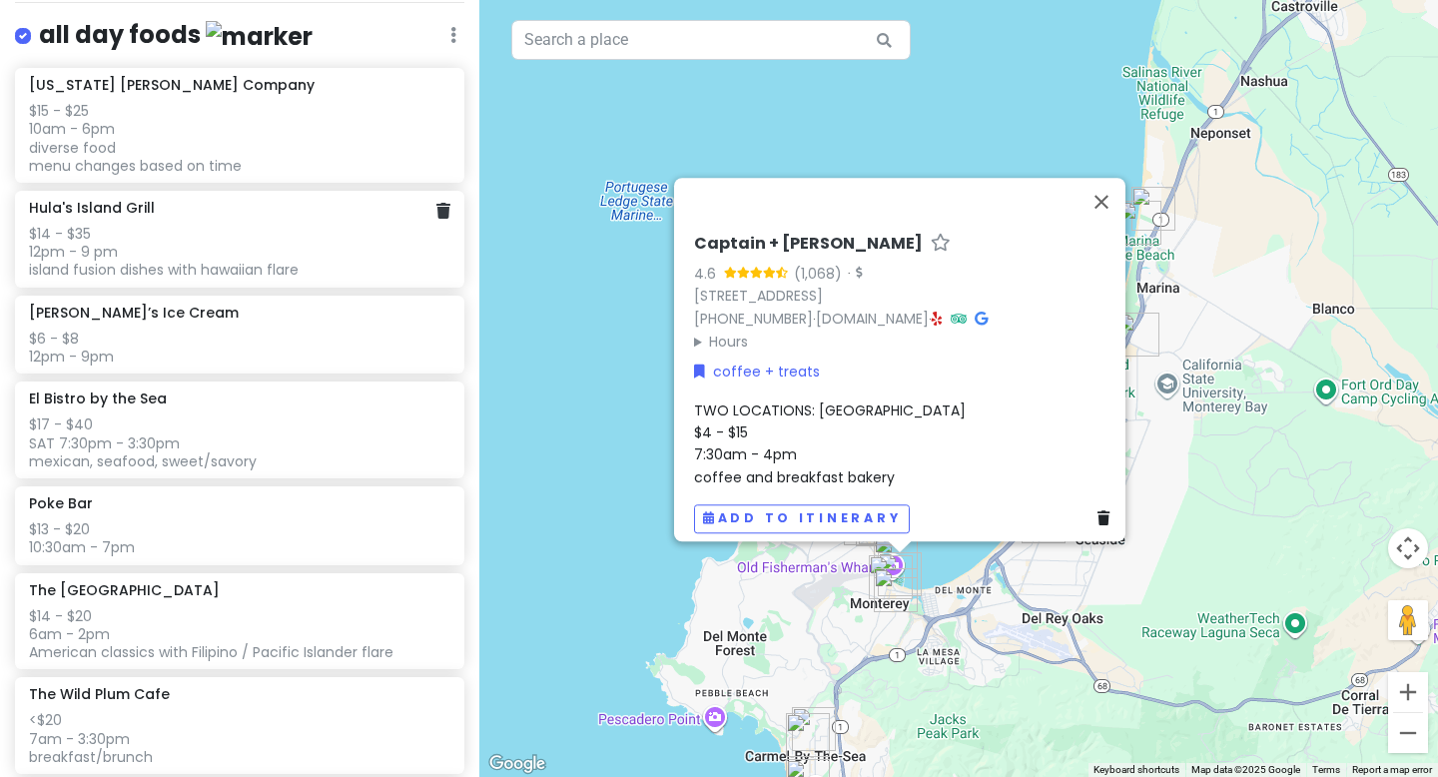
click at [324, 248] on div "$14 - $35 12pm - 9 pm island fusion dishes with hawaiian flare" at bounding box center [239, 252] width 420 height 55
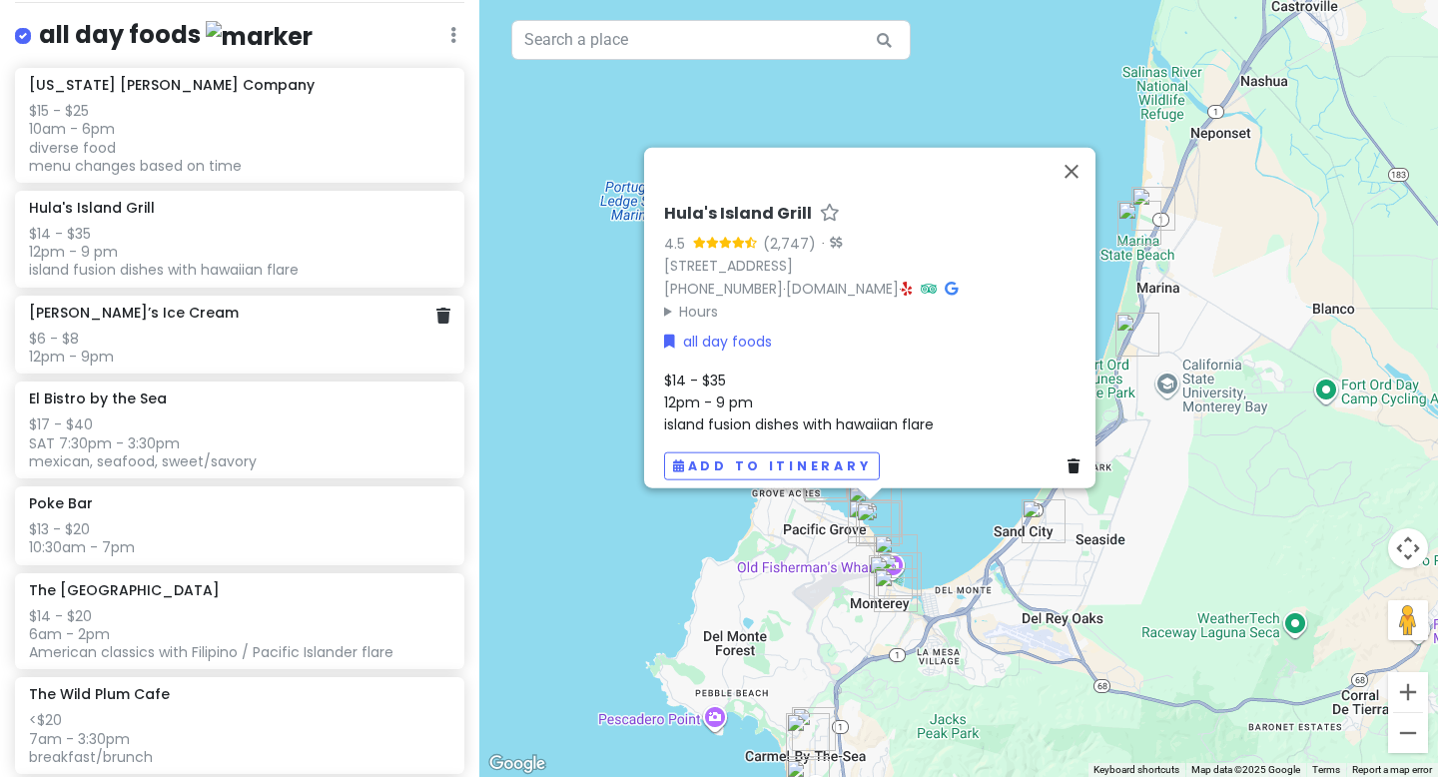
click at [216, 330] on div "$6 - $8 12pm - 9pm" at bounding box center [239, 348] width 420 height 36
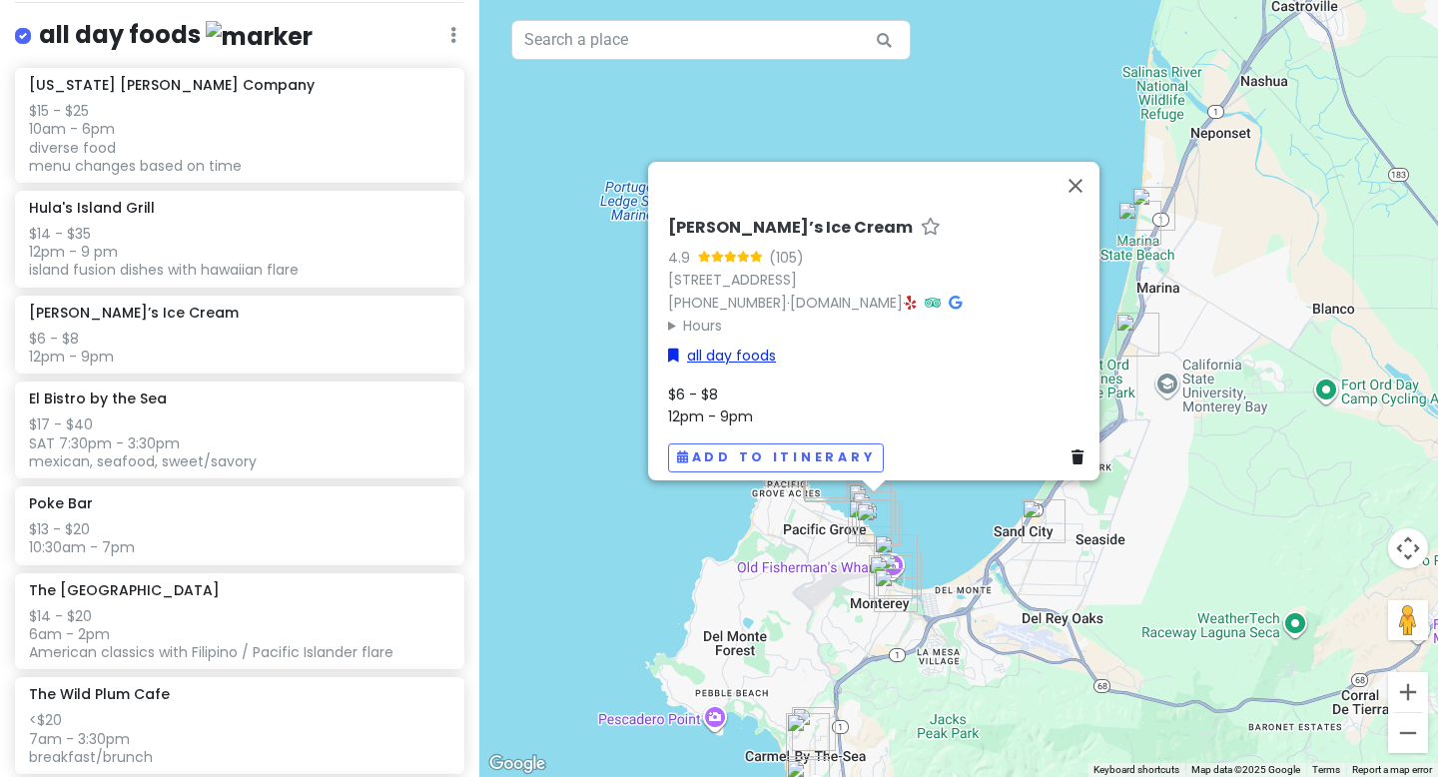
click at [707, 352] on link "all day foods" at bounding box center [722, 356] width 108 height 22
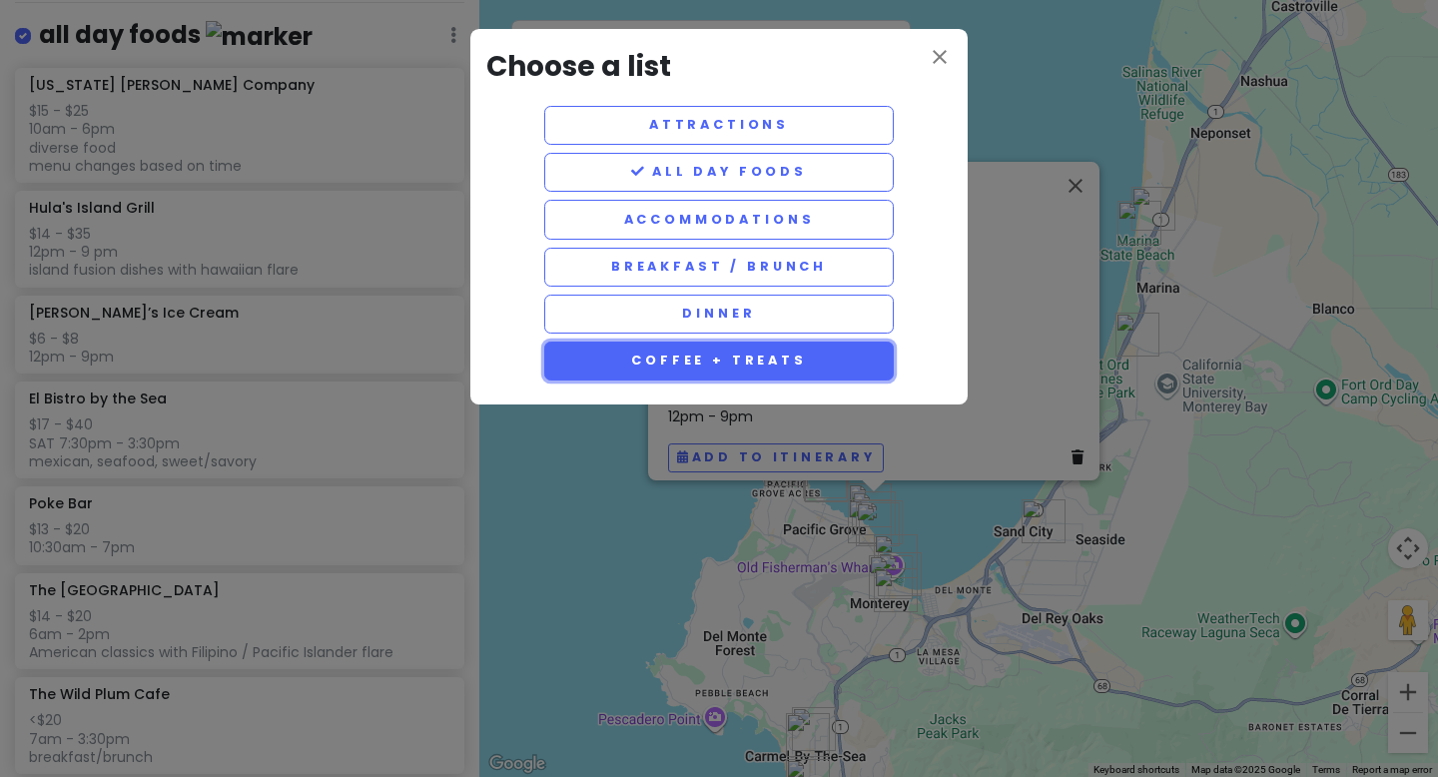
click at [731, 365] on button "coffee + treats" at bounding box center [719, 361] width 350 height 39
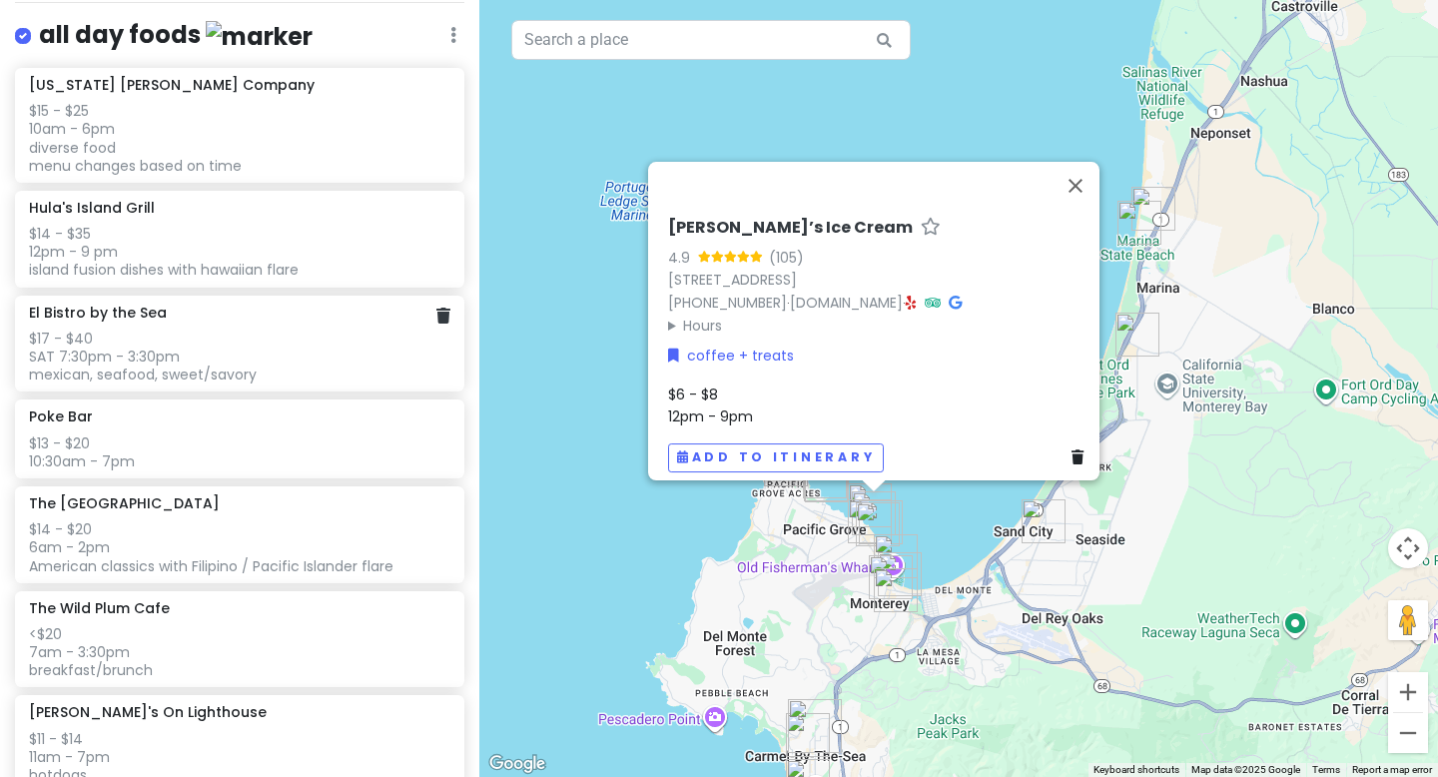
scroll to position [928, 0]
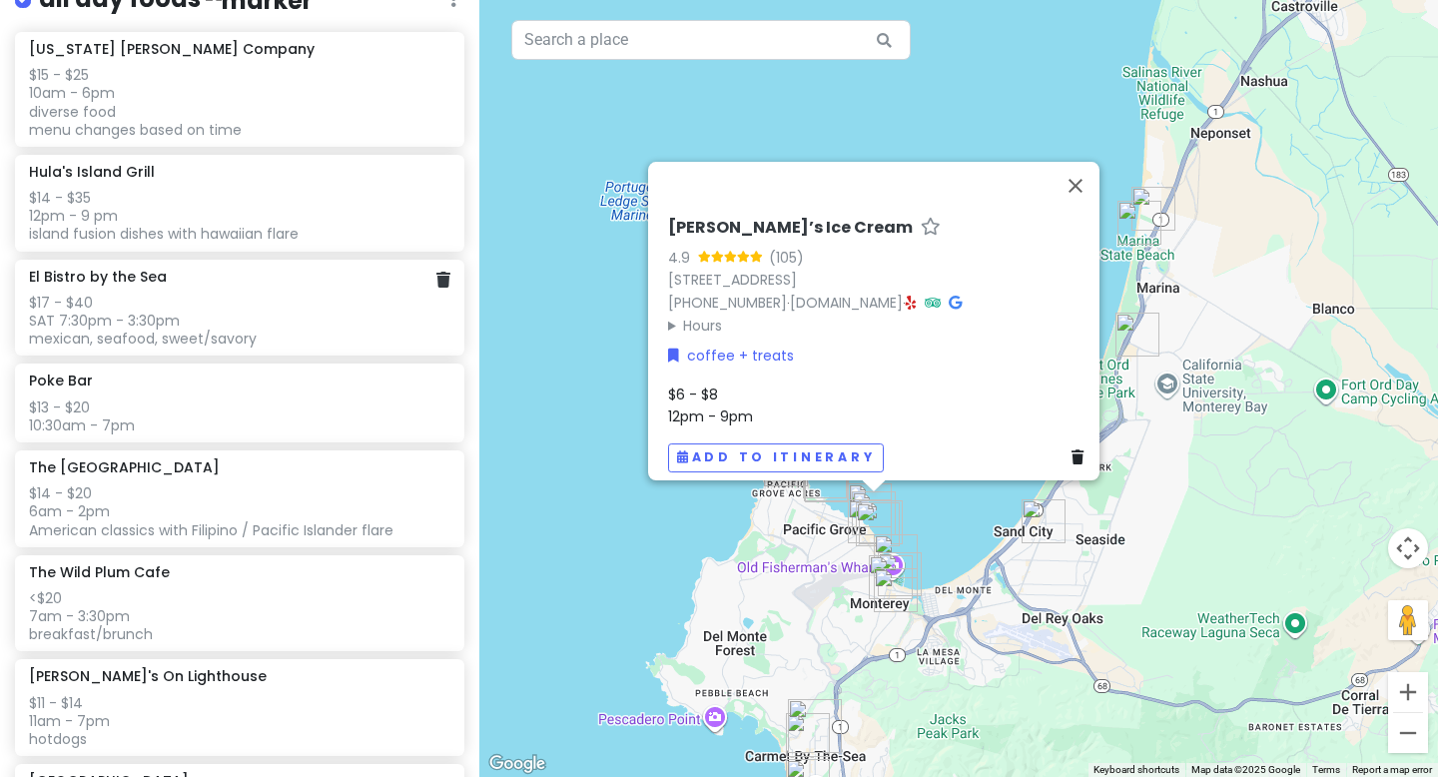
click at [214, 315] on div "$17 - $40 SAT 7:30pm - 3:30pm mexican, seafood, sweet/savory" at bounding box center [239, 321] width 420 height 55
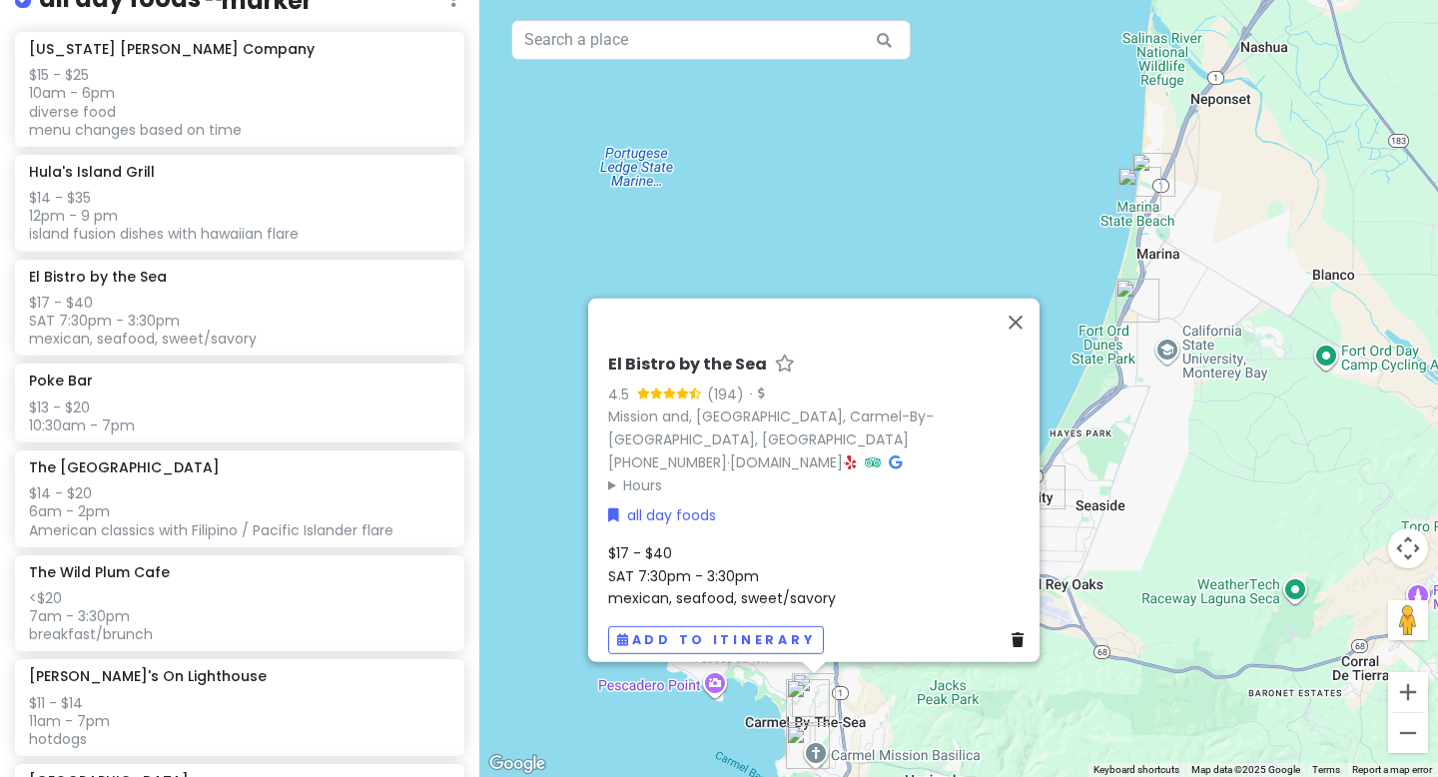
click at [652, 553] on span "$17 - $40 SAT 7:30pm - 3:30pm mexican, seafood, sweet/savory" at bounding box center [722, 575] width 228 height 65
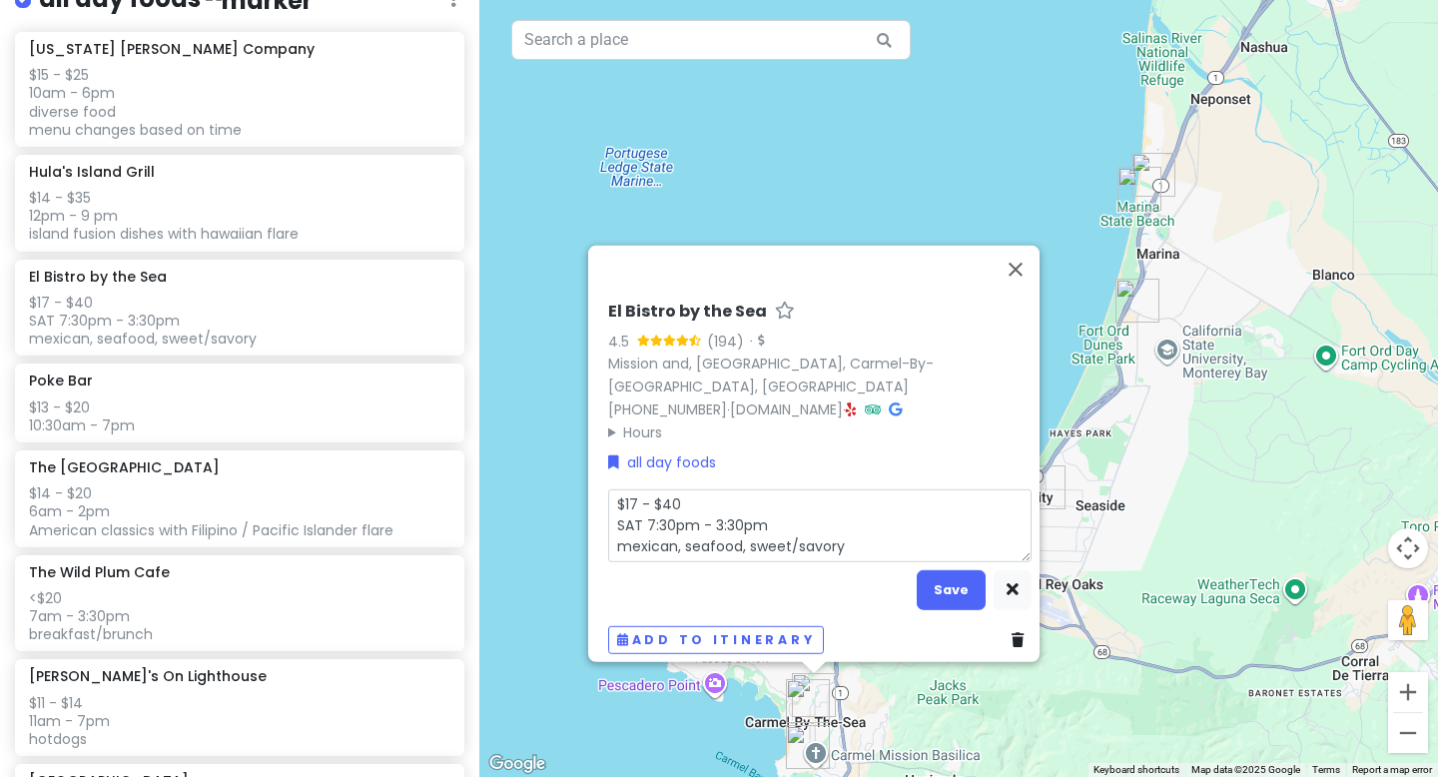
click at [684, 513] on textarea "$17 - $40 SAT 7:30pm - 3:30pm mexican, seafood, sweet/savory" at bounding box center [819, 525] width 423 height 73
click at [608, 419] on div "El Bistro by the Sea 4.5 (194) · Mission and, [GEOGRAPHIC_DATA], [GEOGRAPHIC_DA…" at bounding box center [819, 373] width 423 height 142
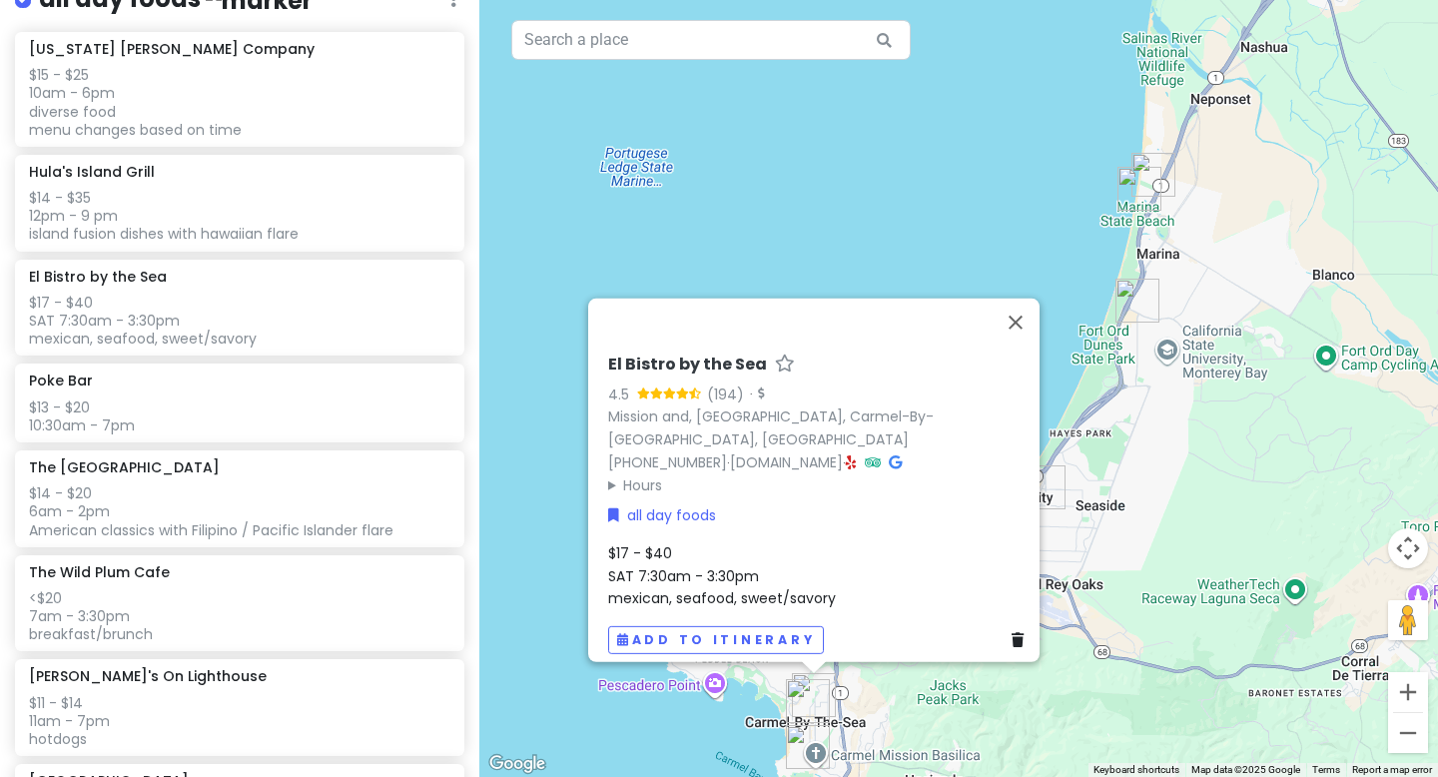
click at [609, 473] on summary "Hours" at bounding box center [819, 484] width 423 height 22
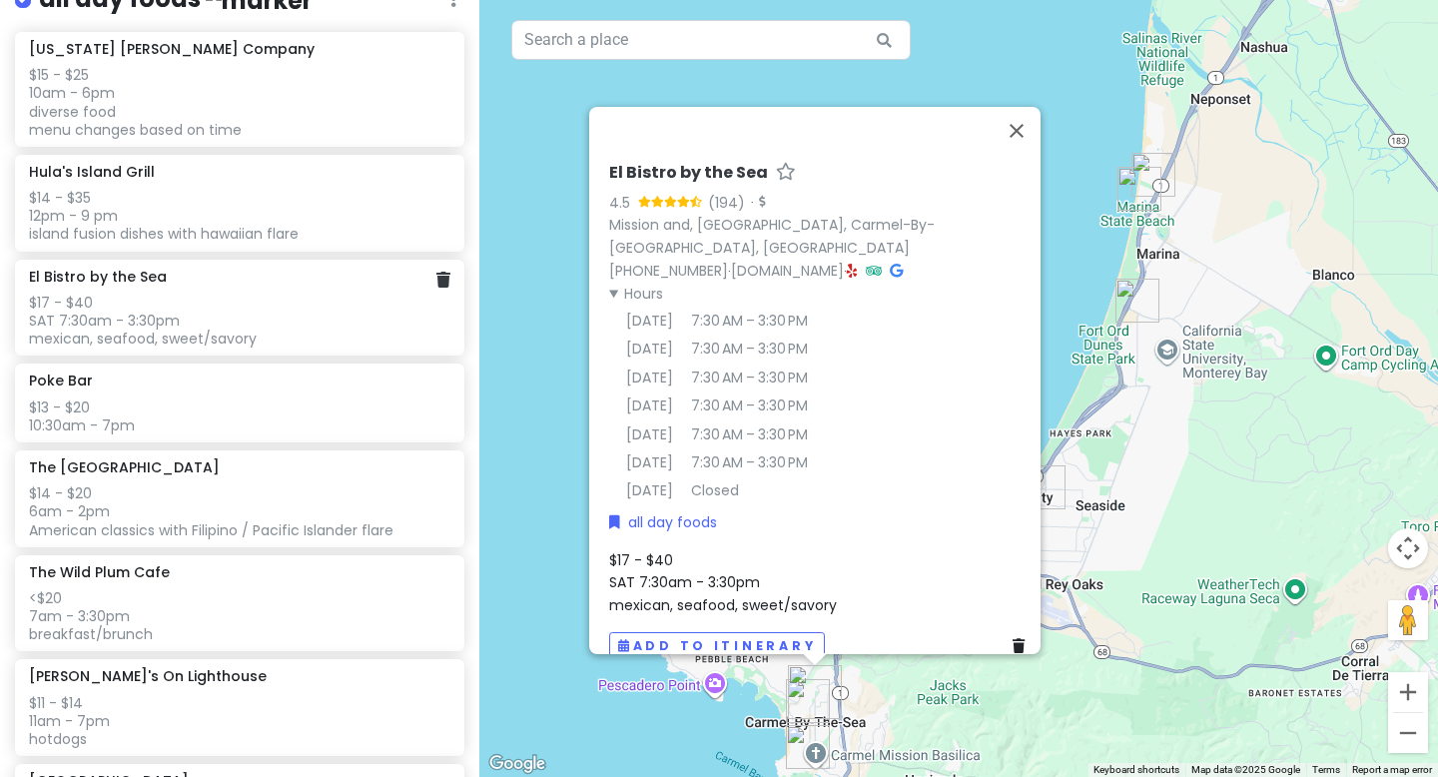
click at [219, 329] on div "$17 - $40 SAT 7:30am - 3:30pm mexican, seafood, sweet/savory" at bounding box center [239, 321] width 420 height 55
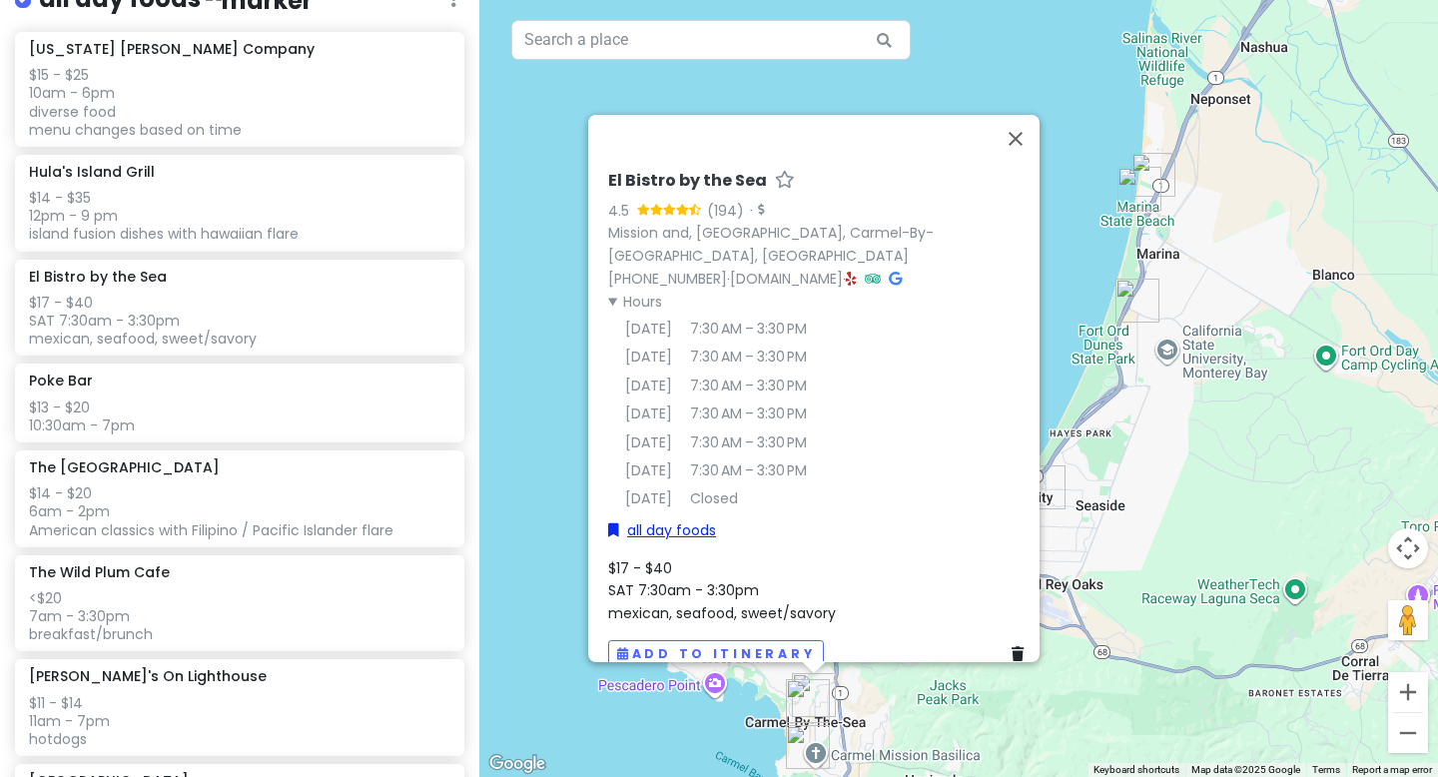
click at [679, 519] on link "all day foods" at bounding box center [662, 530] width 108 height 22
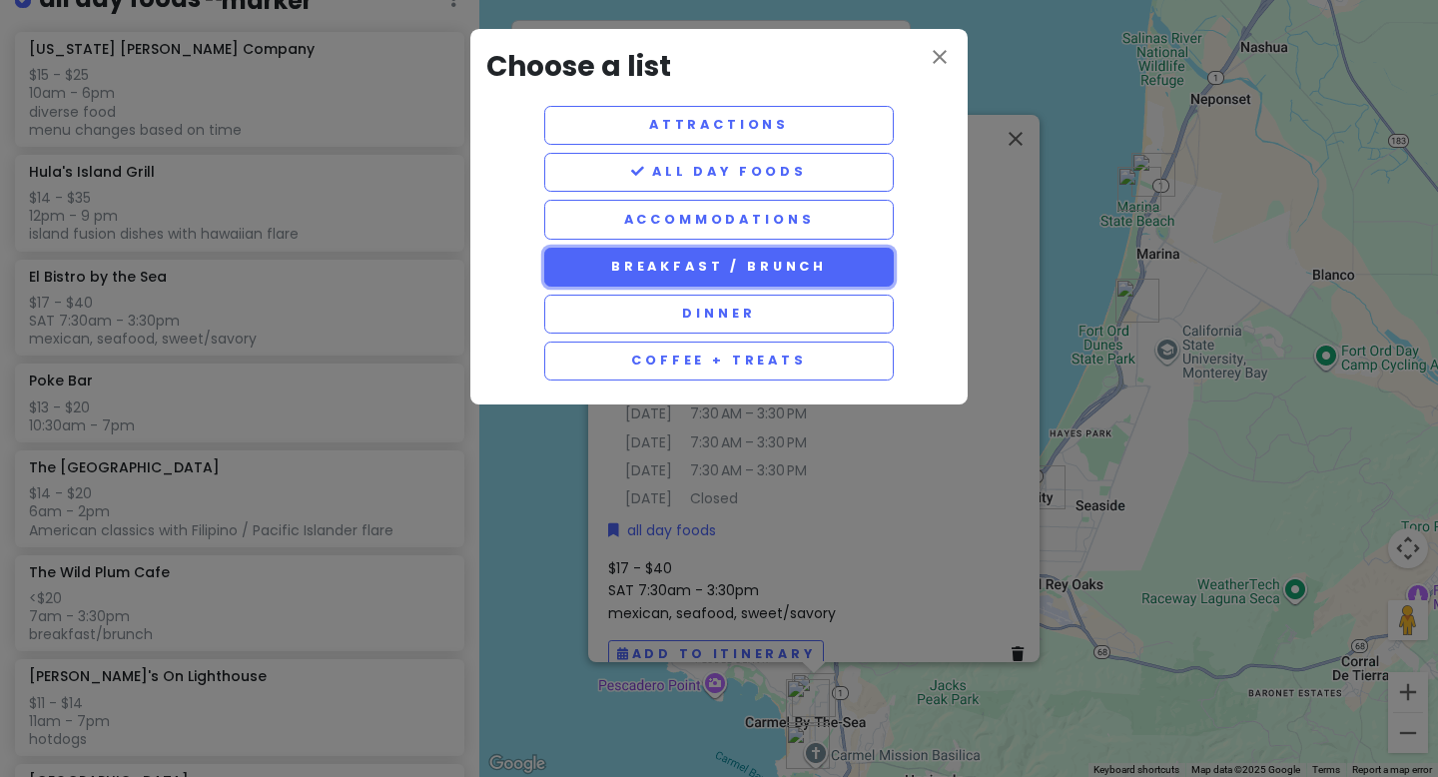
click at [649, 266] on button "breakfast / brunch" at bounding box center [719, 267] width 350 height 39
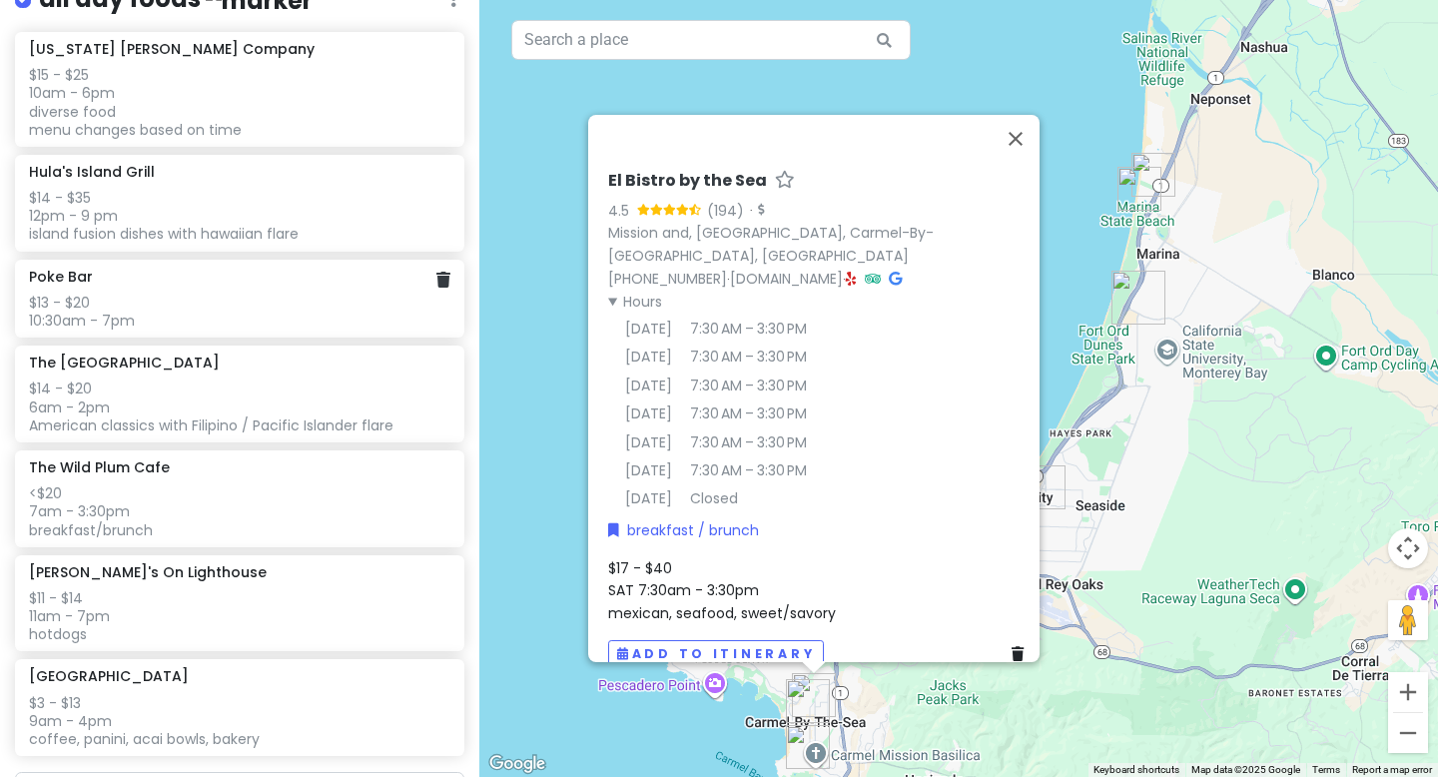
click at [239, 310] on div "$13 - $20 10:30am - 7pm" at bounding box center [239, 312] width 420 height 36
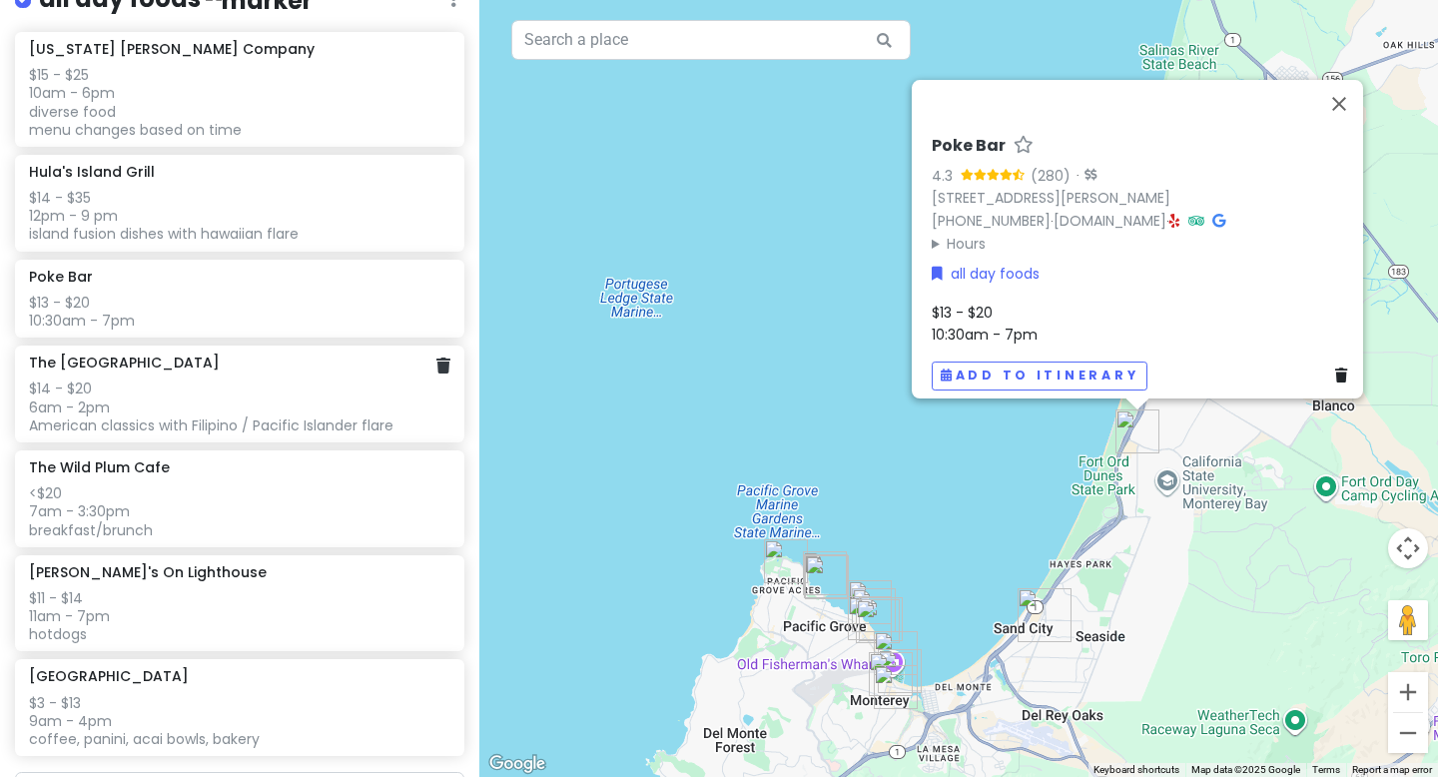
click at [292, 416] on div "$14 - $20 6am - 2pm American classics with Filipino / Pacific Islander flare" at bounding box center [239, 407] width 420 height 55
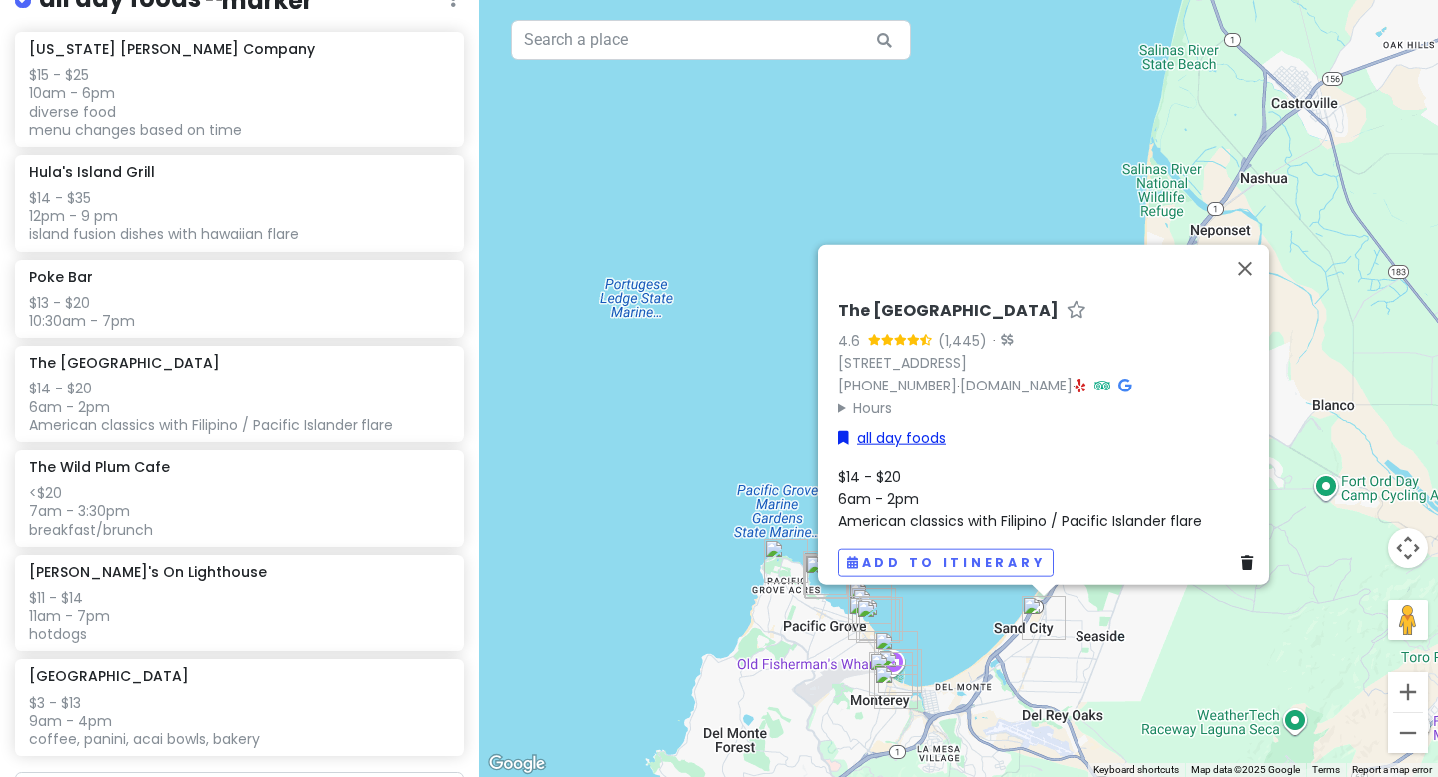
click at [886, 429] on link "all day foods" at bounding box center [892, 438] width 108 height 22
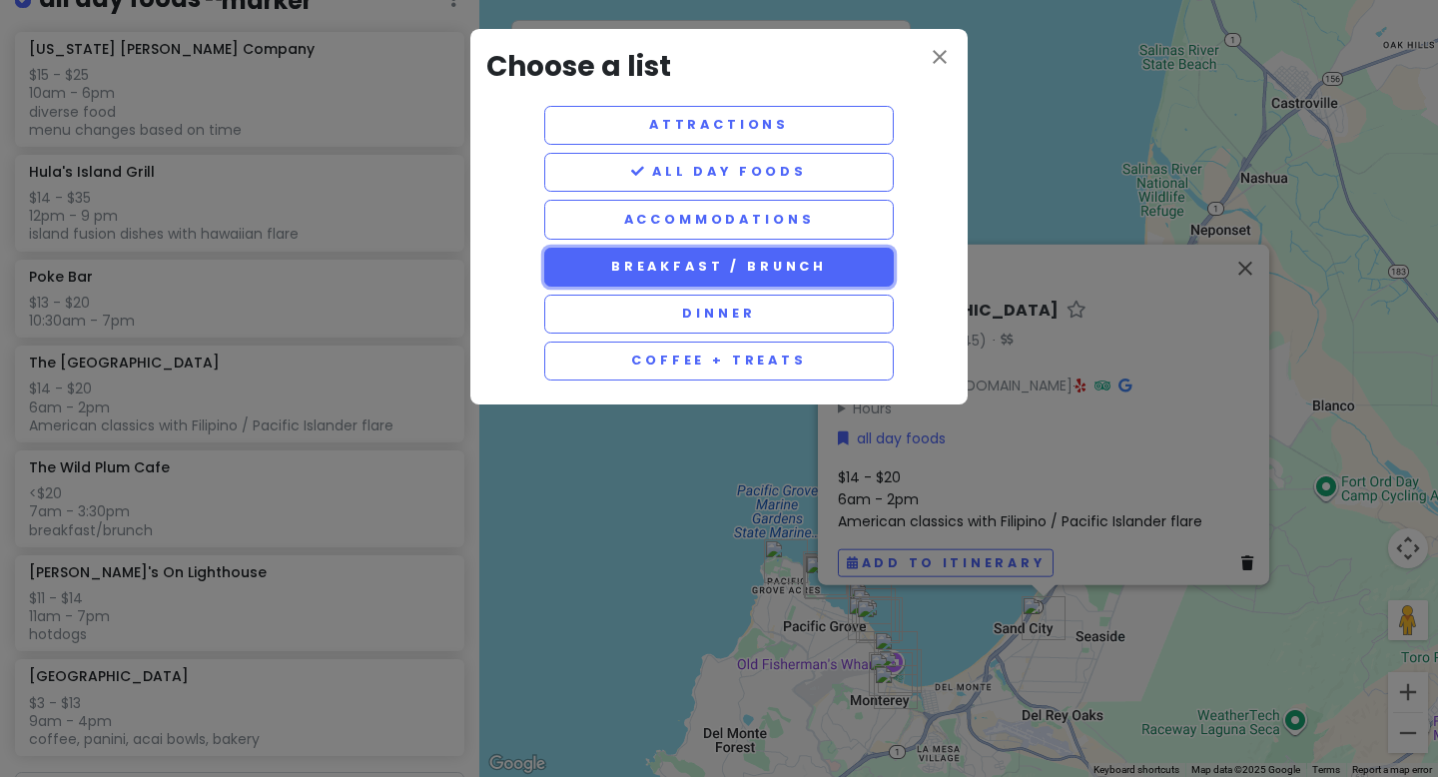
click at [663, 274] on button "breakfast / brunch" at bounding box center [719, 267] width 350 height 39
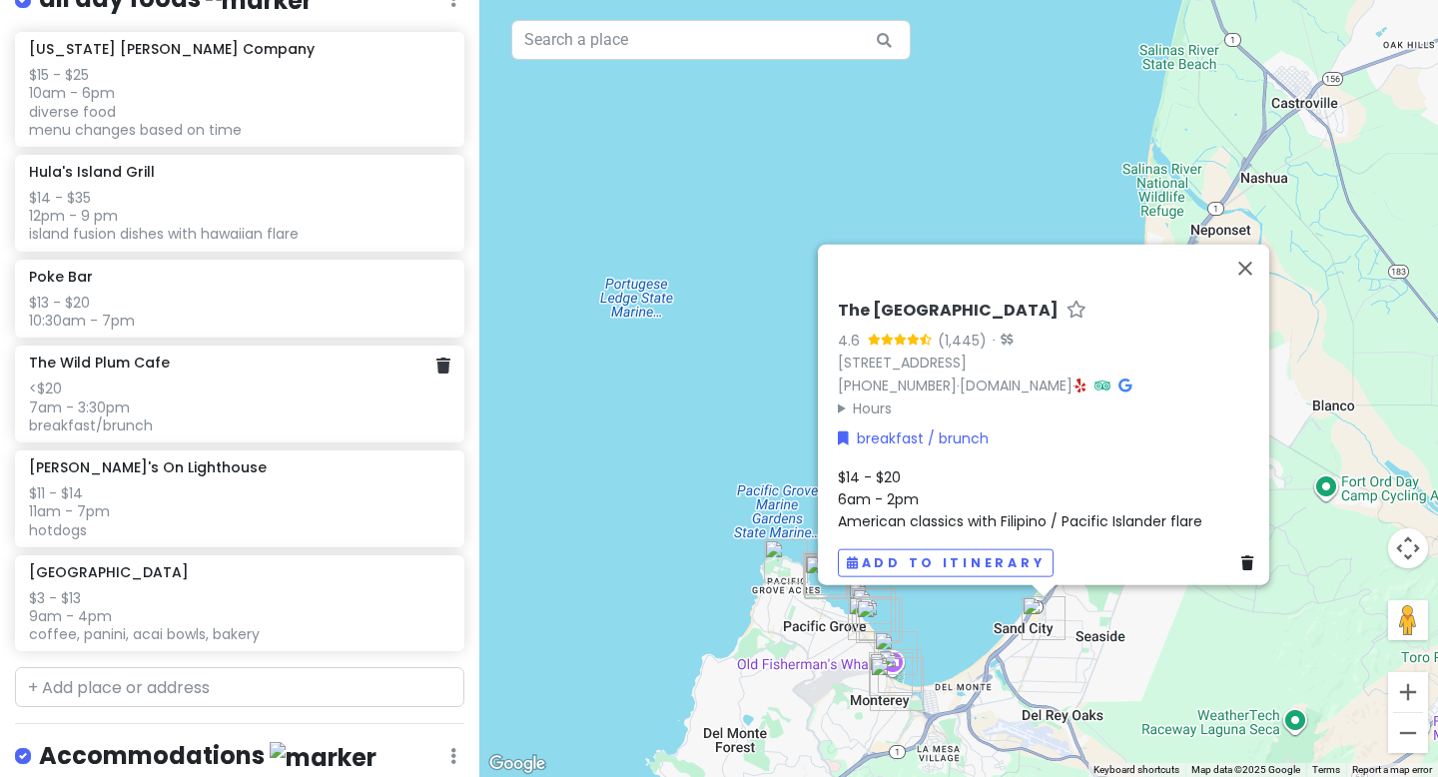
click at [265, 415] on div "<$20 7am - 3:30pm breakfast/brunch" at bounding box center [239, 407] width 420 height 55
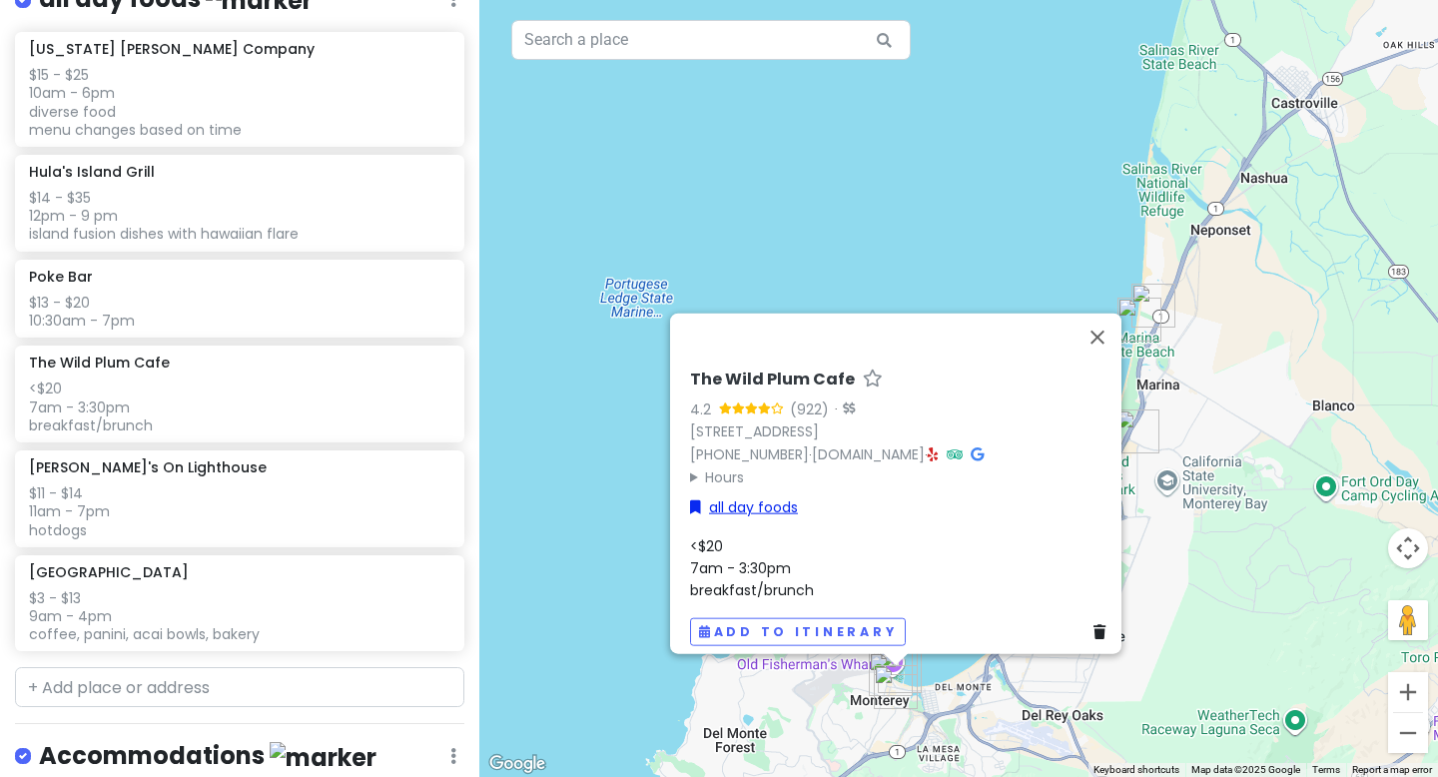
click at [739, 496] on link "all day foods" at bounding box center [744, 507] width 108 height 22
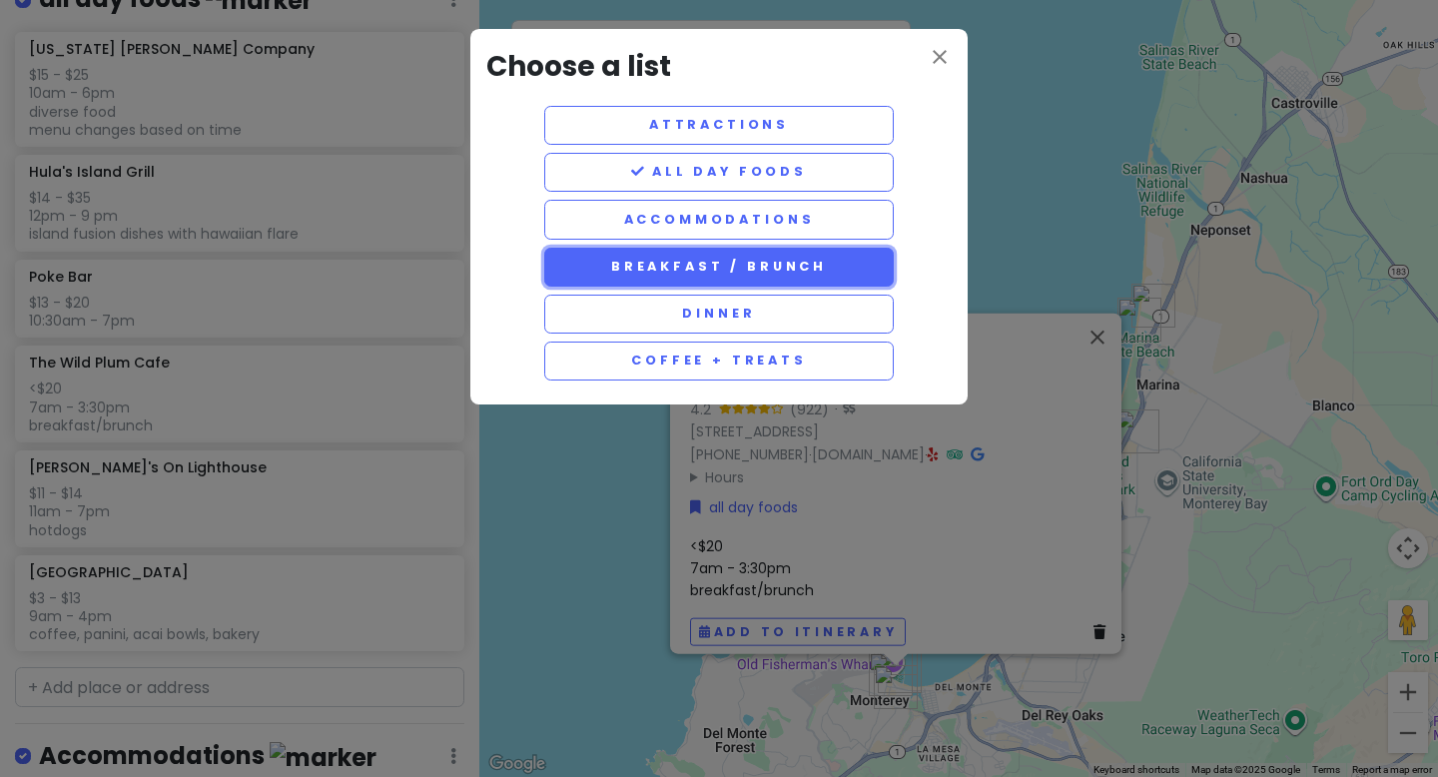
click at [681, 267] on button "breakfast / brunch" at bounding box center [719, 267] width 350 height 39
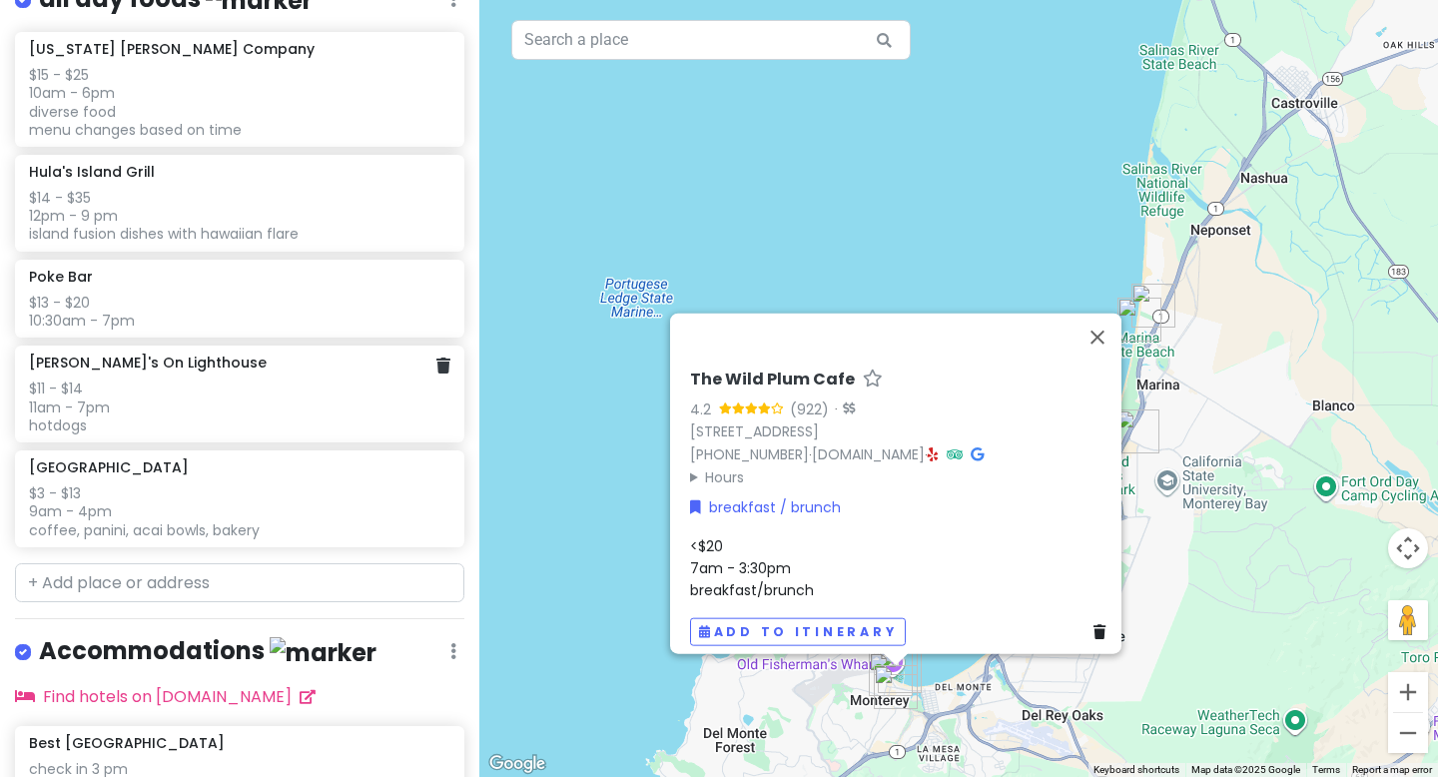
click at [232, 417] on div "$11 - $14 11am - 7pm hotdogs" at bounding box center [239, 407] width 420 height 55
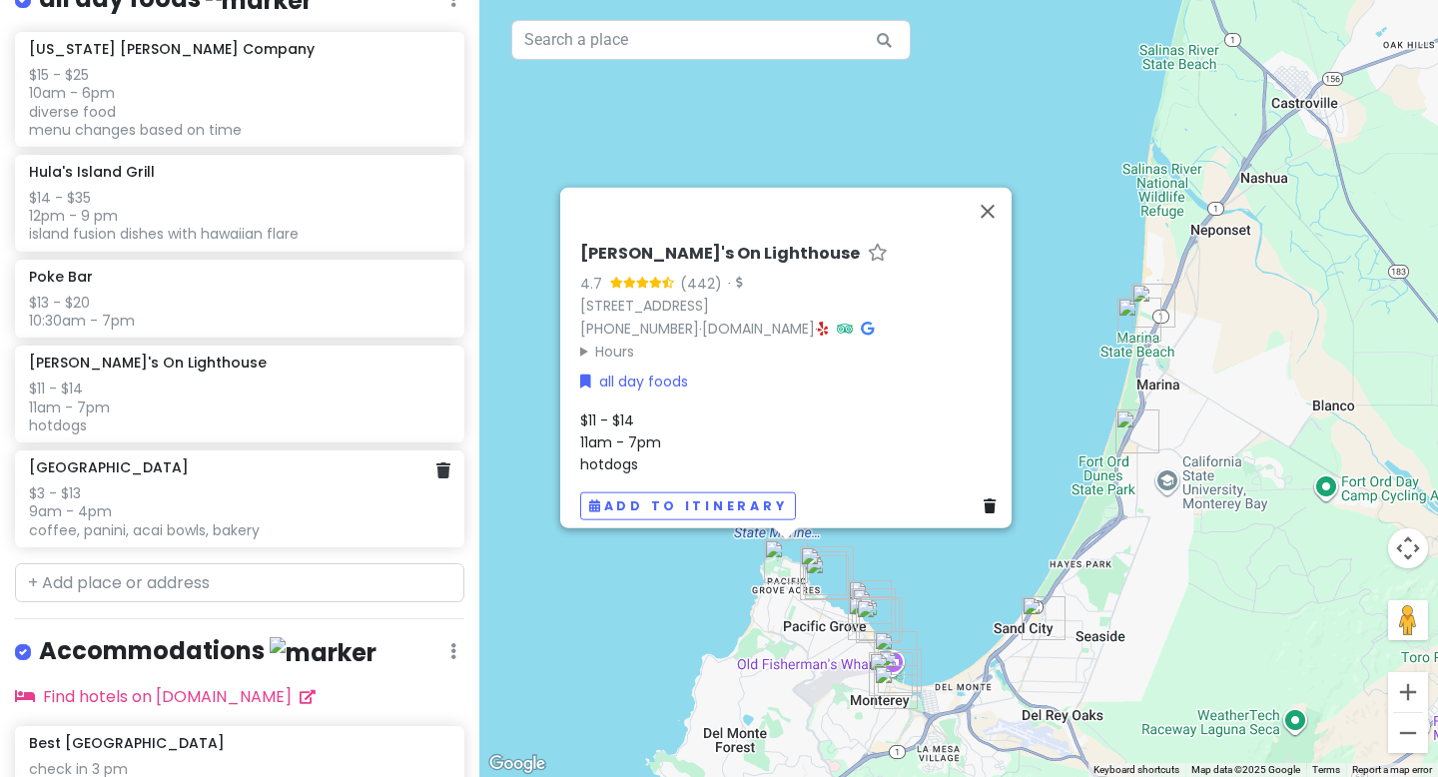
click at [300, 505] on div "$3 - $13 9am - 4pm coffee, panini, acai bowls, bakery" at bounding box center [239, 511] width 420 height 55
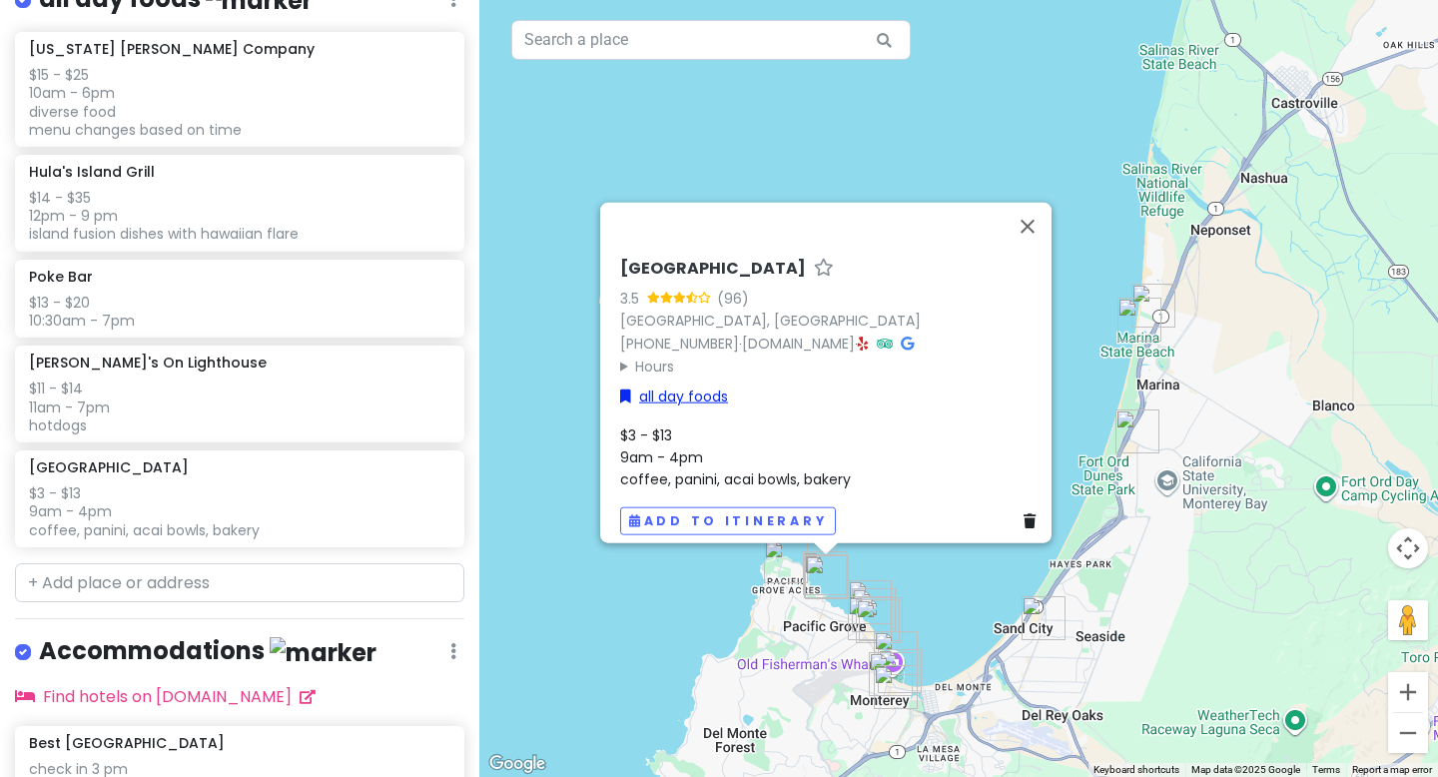
click at [672, 386] on link "all day foods" at bounding box center [674, 397] width 108 height 22
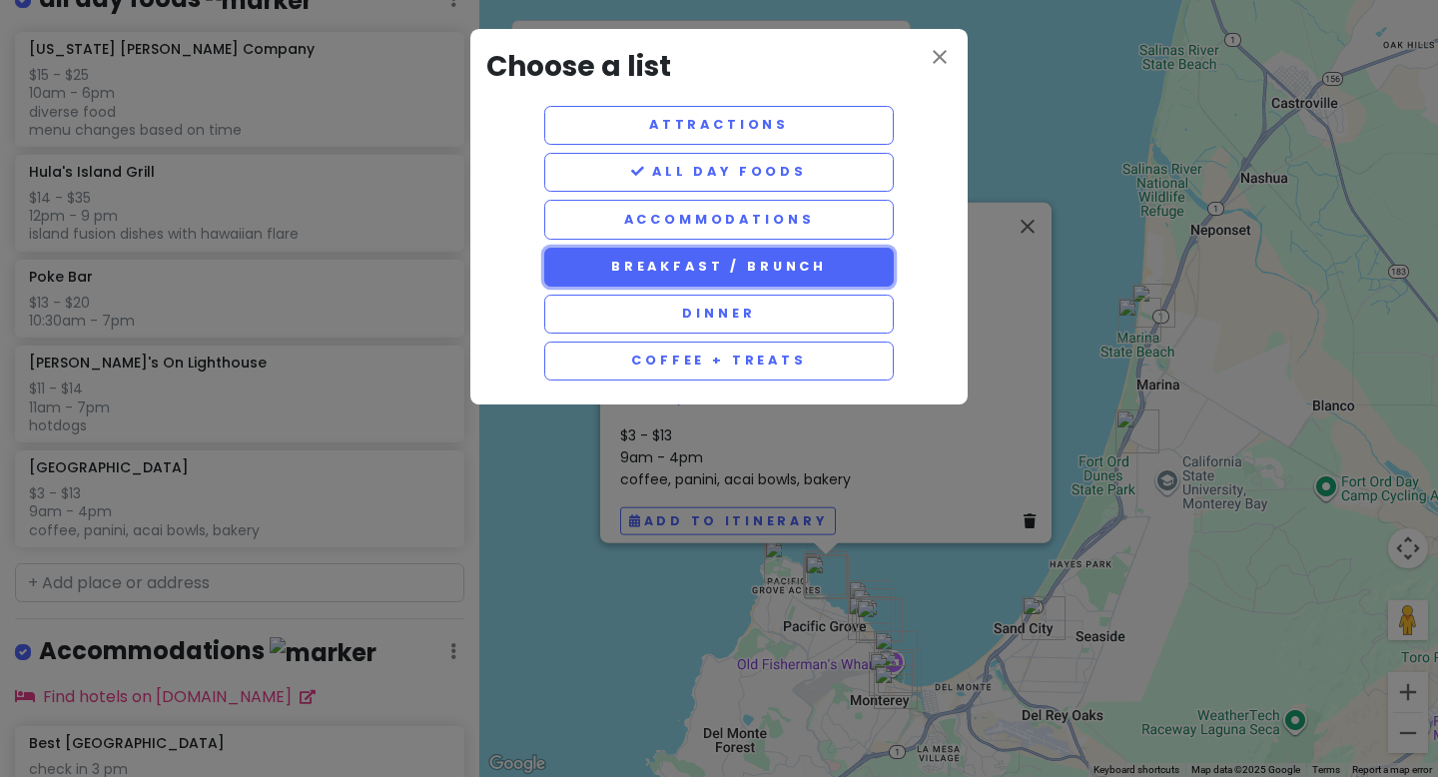
click at [722, 269] on button "breakfast / brunch" at bounding box center [719, 267] width 350 height 39
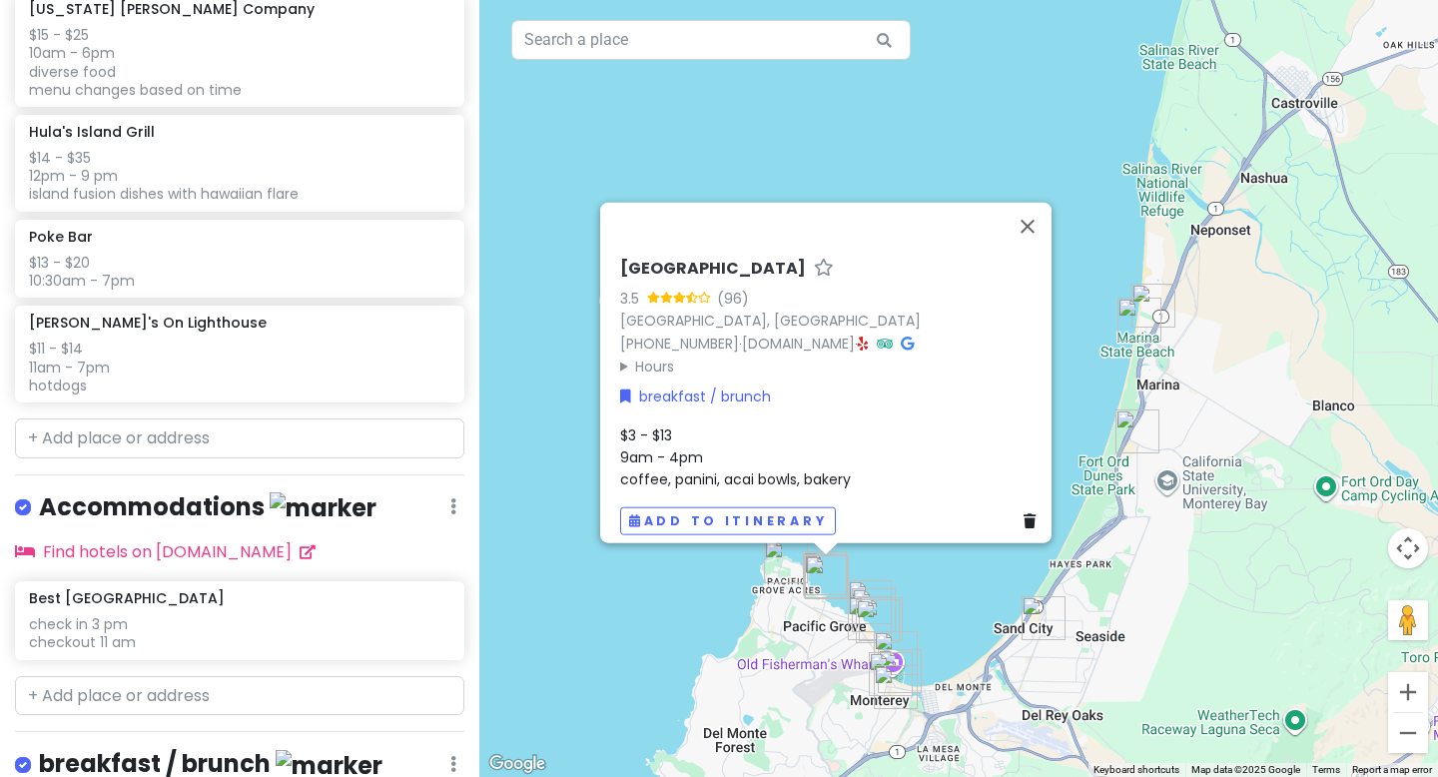
scroll to position [973, 0]
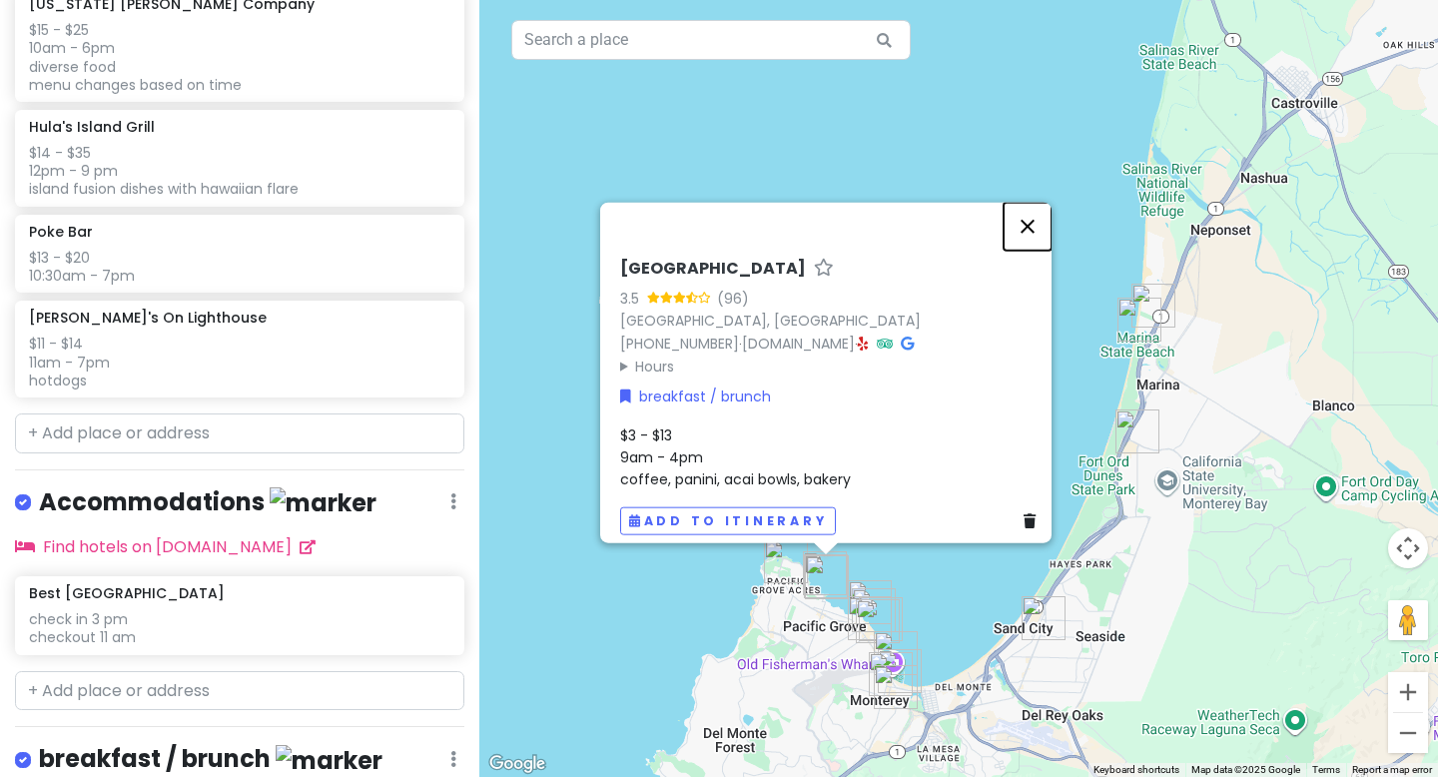
click at [1036, 216] on button "Close" at bounding box center [1028, 227] width 48 height 48
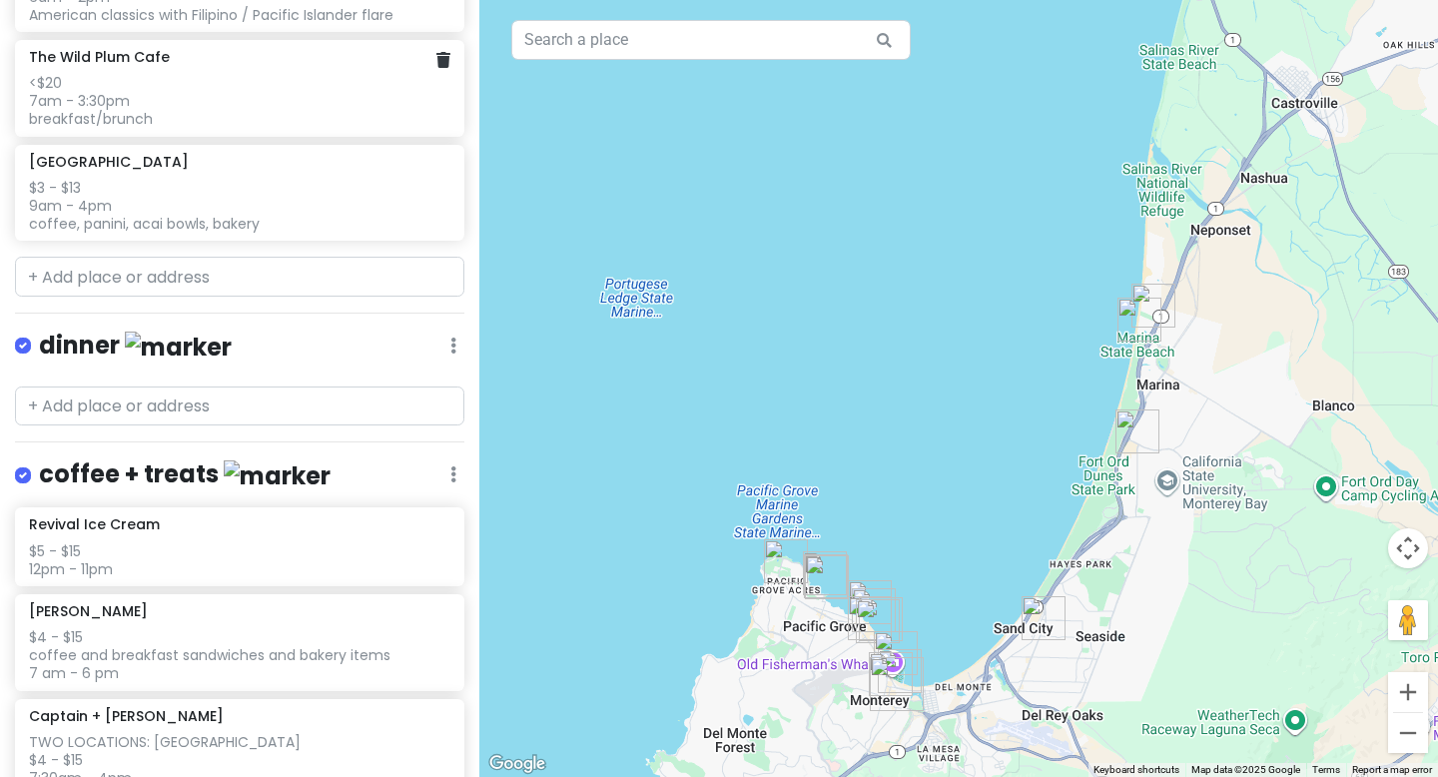
scroll to position [2148, 0]
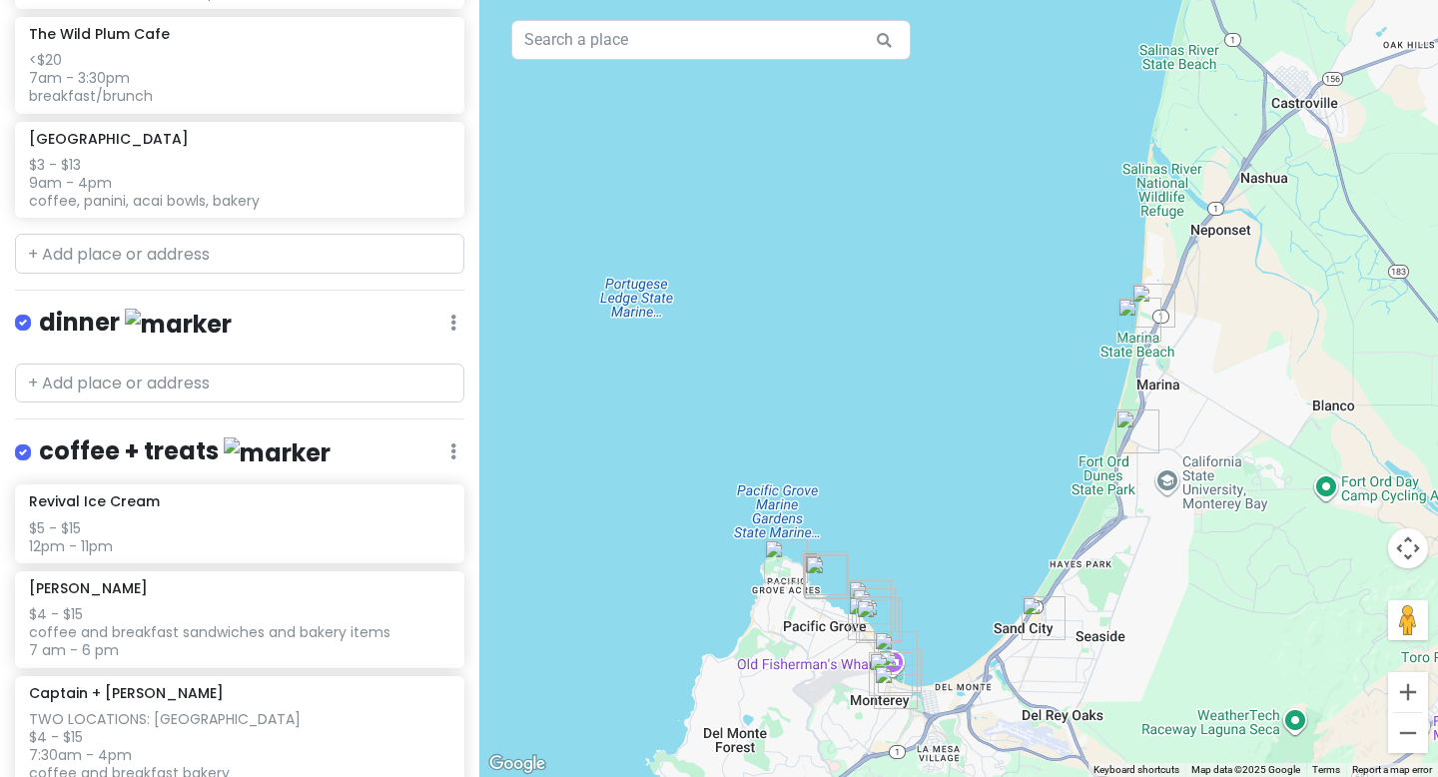
click at [446, 315] on div "dinner Edit Reorder Delete List" at bounding box center [239, 327] width 449 height 41
click at [458, 315] on div "dinner Edit Reorder Delete List" at bounding box center [239, 327] width 449 height 41
click at [450, 315] on icon at bounding box center [453, 323] width 6 height 16
click at [381, 476] on link "Delete List" at bounding box center [395, 478] width 160 height 48
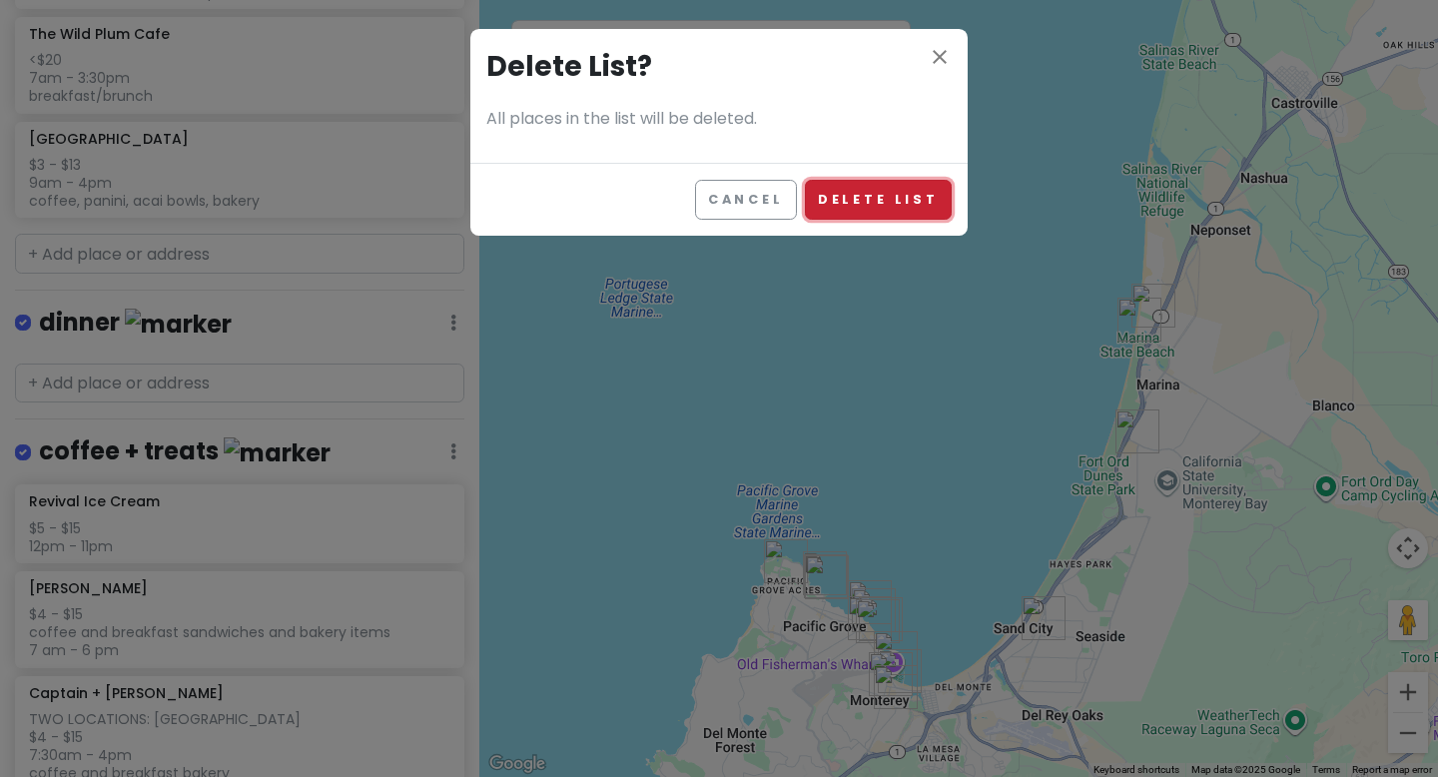
click at [893, 208] on button "Delete List" at bounding box center [878, 199] width 147 height 39
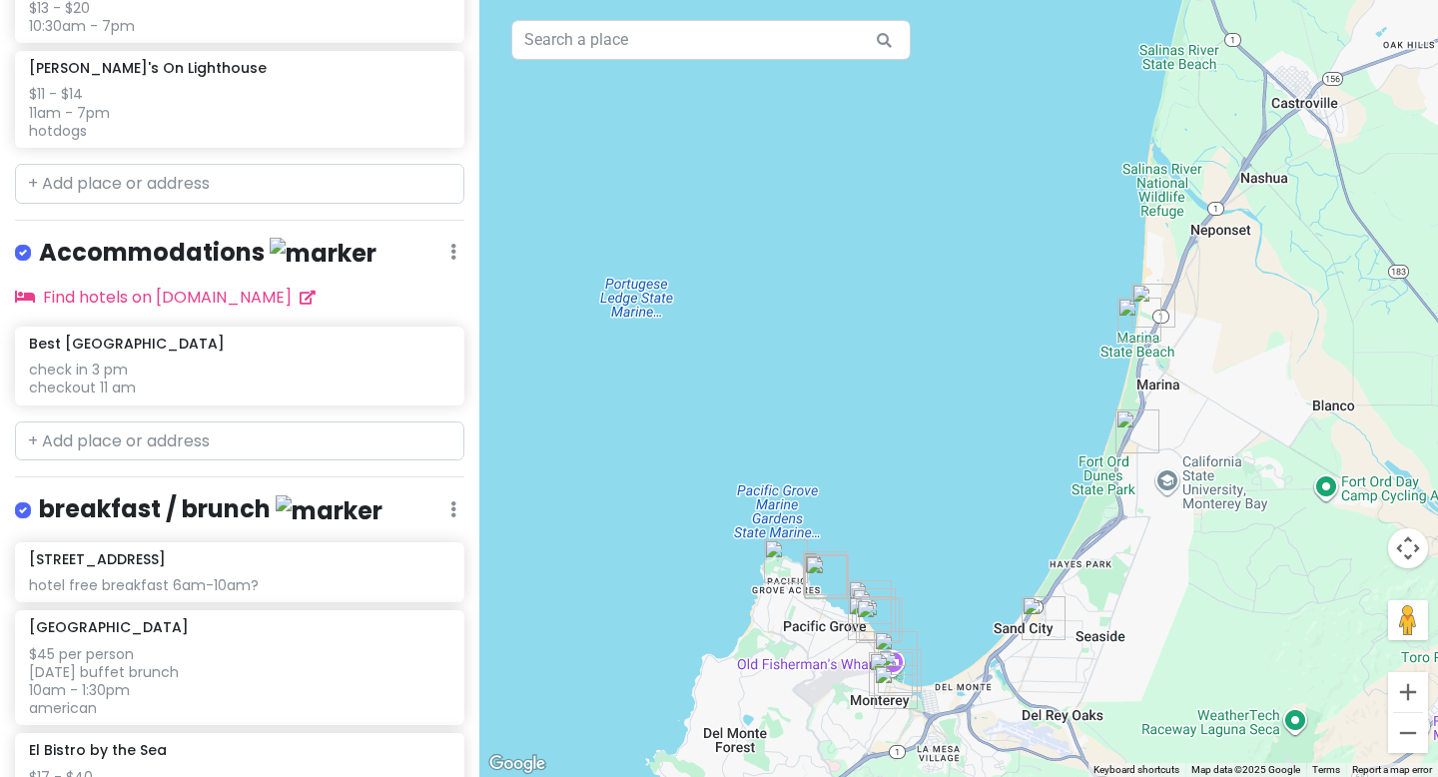
scroll to position [1161, 0]
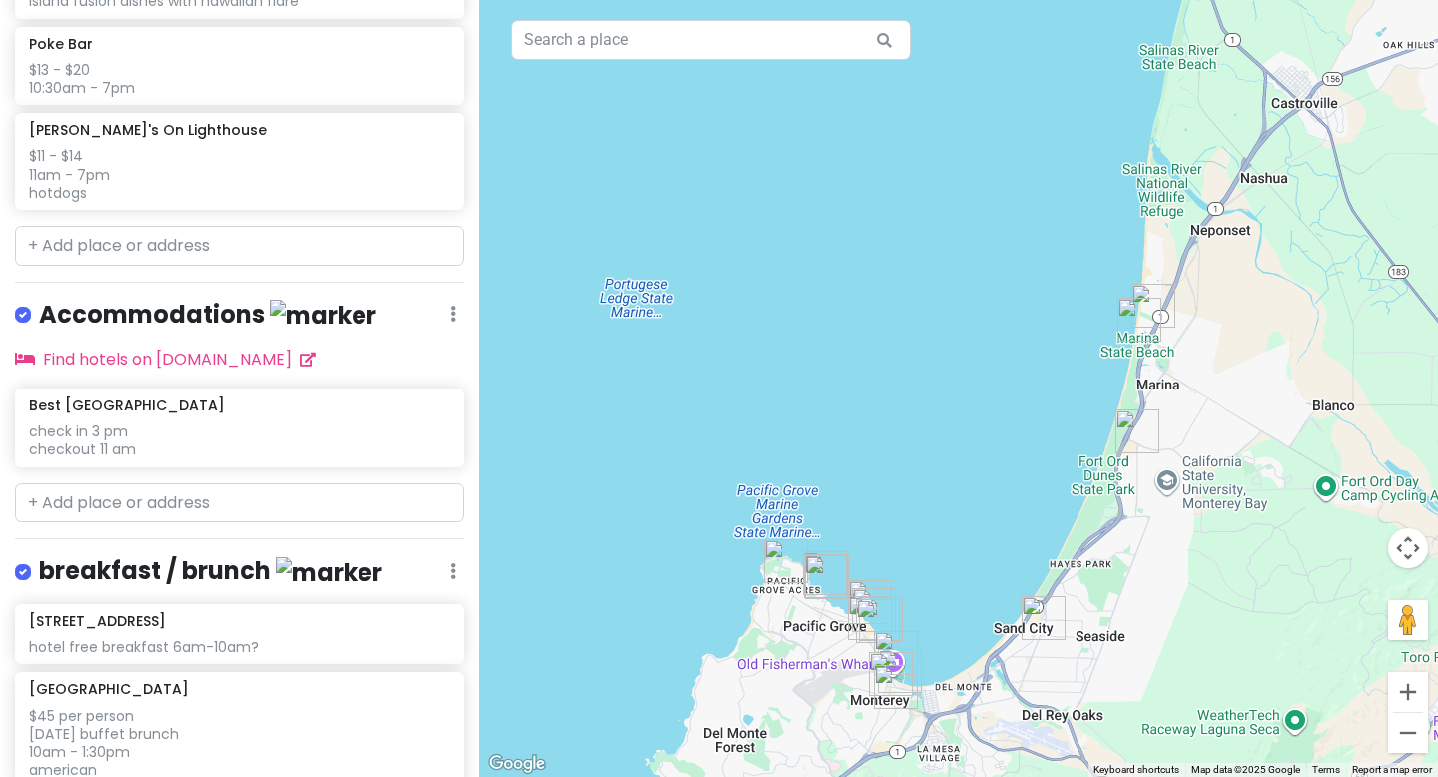
click at [34, 290] on div "Monterey Trip Private Change Dates Make a Copy Delete Trip Go Pro ⚡️ Give Feedb…" at bounding box center [239, 388] width 479 height 777
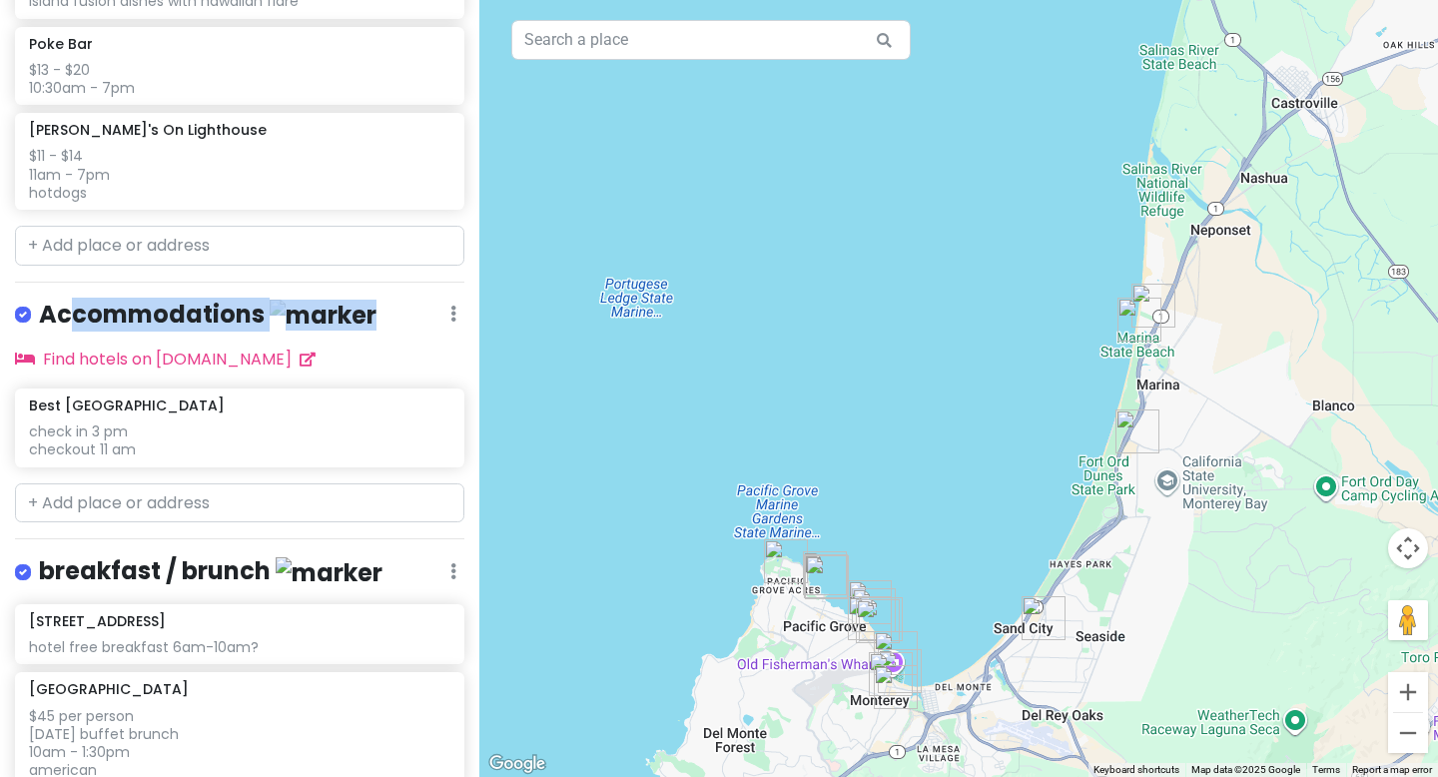
drag, startPoint x: 75, startPoint y: 305, endPoint x: 150, endPoint y: 319, distance: 76.2
click at [127, 336] on div "Monterey Trip Private Change Dates Make a Copy Delete Trip Go Pro ⚡️ Give Feedb…" at bounding box center [239, 388] width 479 height 777
click at [328, 320] on div "Accommodations Edit Reorder Delete List" at bounding box center [239, 319] width 449 height 41
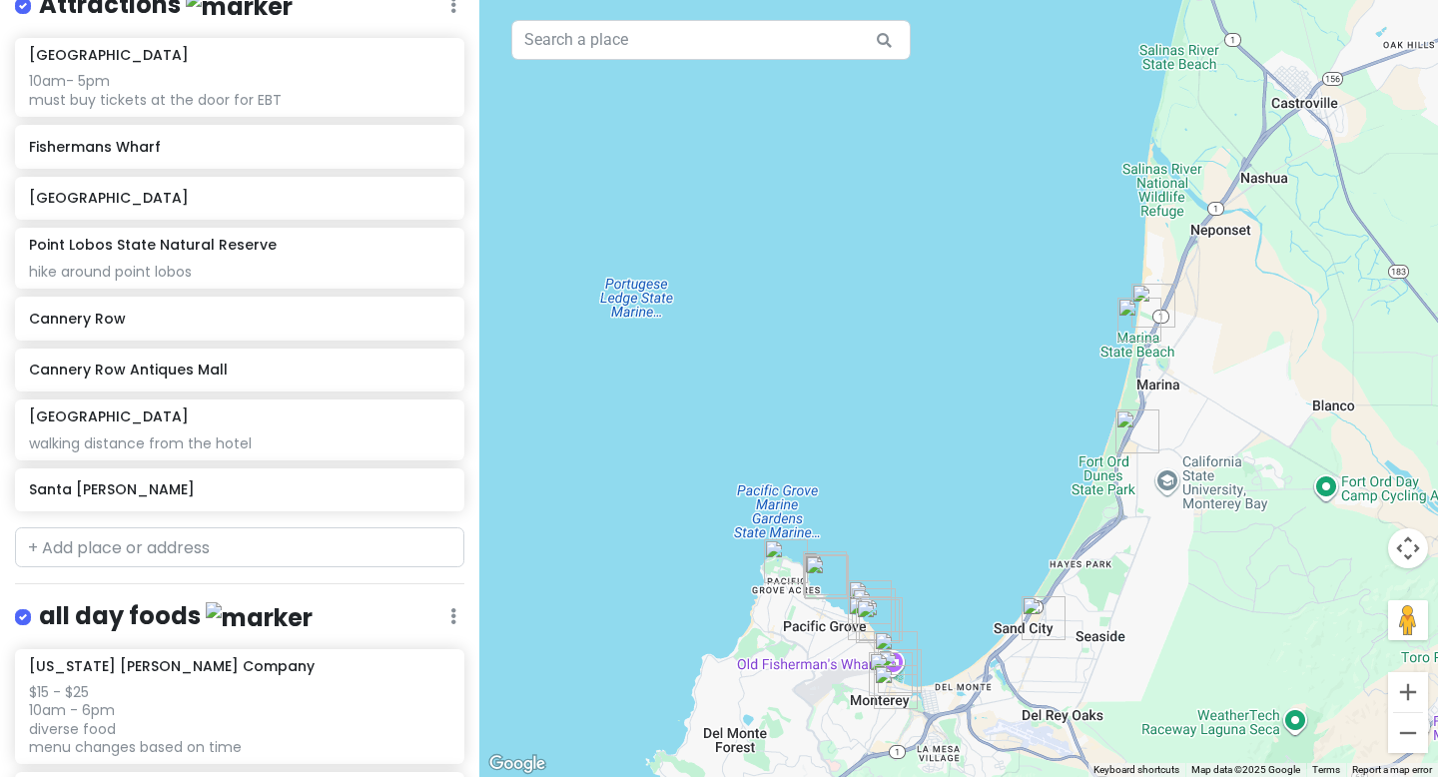
scroll to position [0, 0]
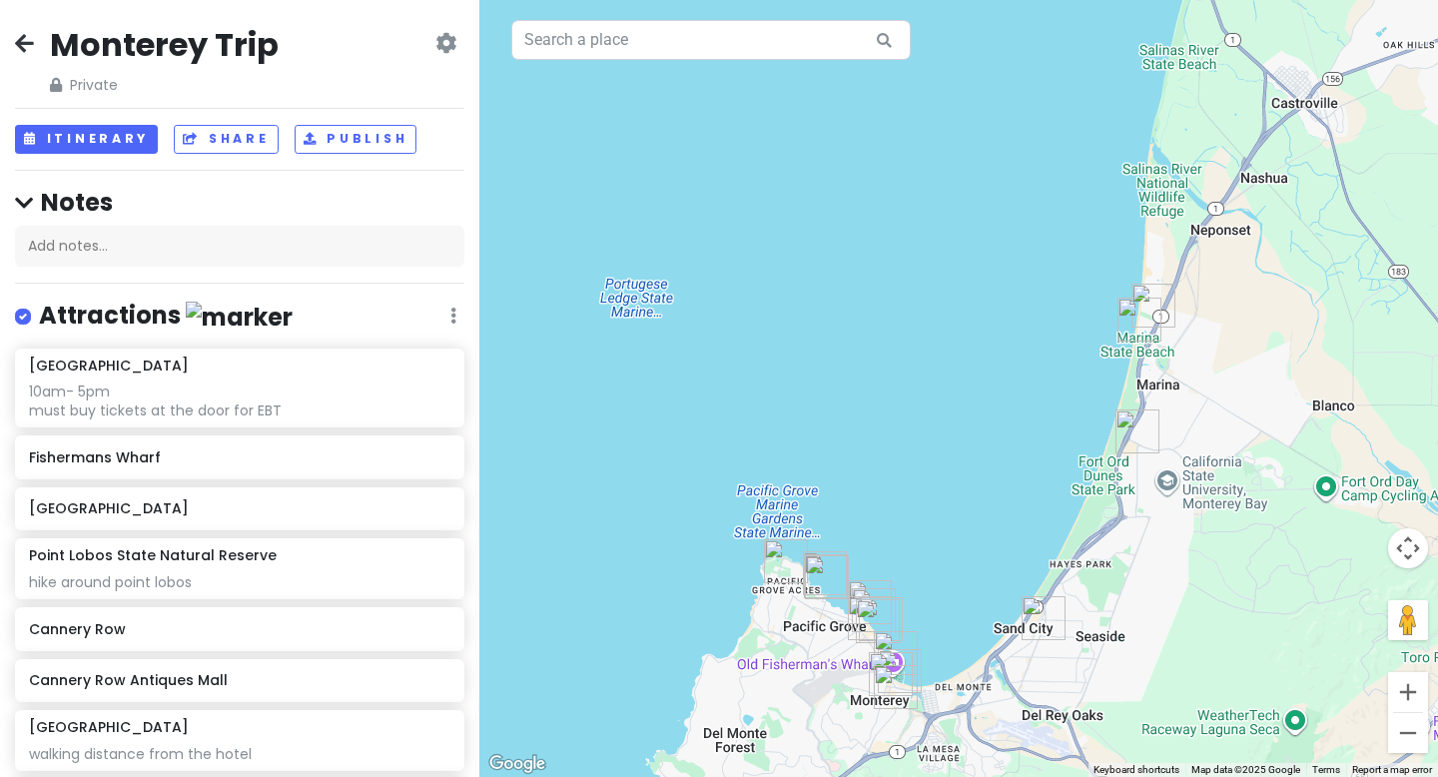
click at [441, 43] on icon at bounding box center [445, 43] width 21 height 16
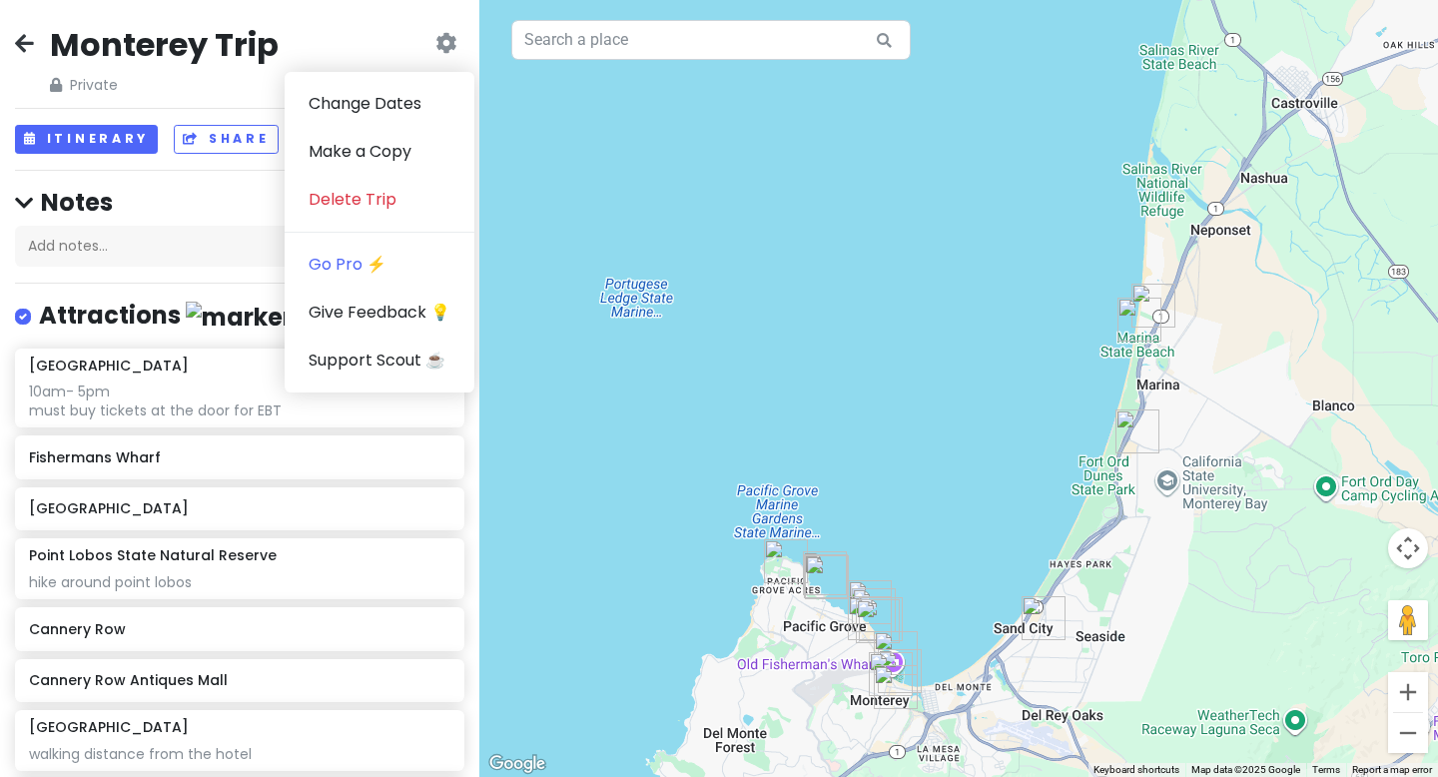
click at [351, 42] on div "Monterey Trip Private Change Dates Make a Copy Delete Trip Go Pro ⚡️ Give Feedb…" at bounding box center [239, 60] width 449 height 72
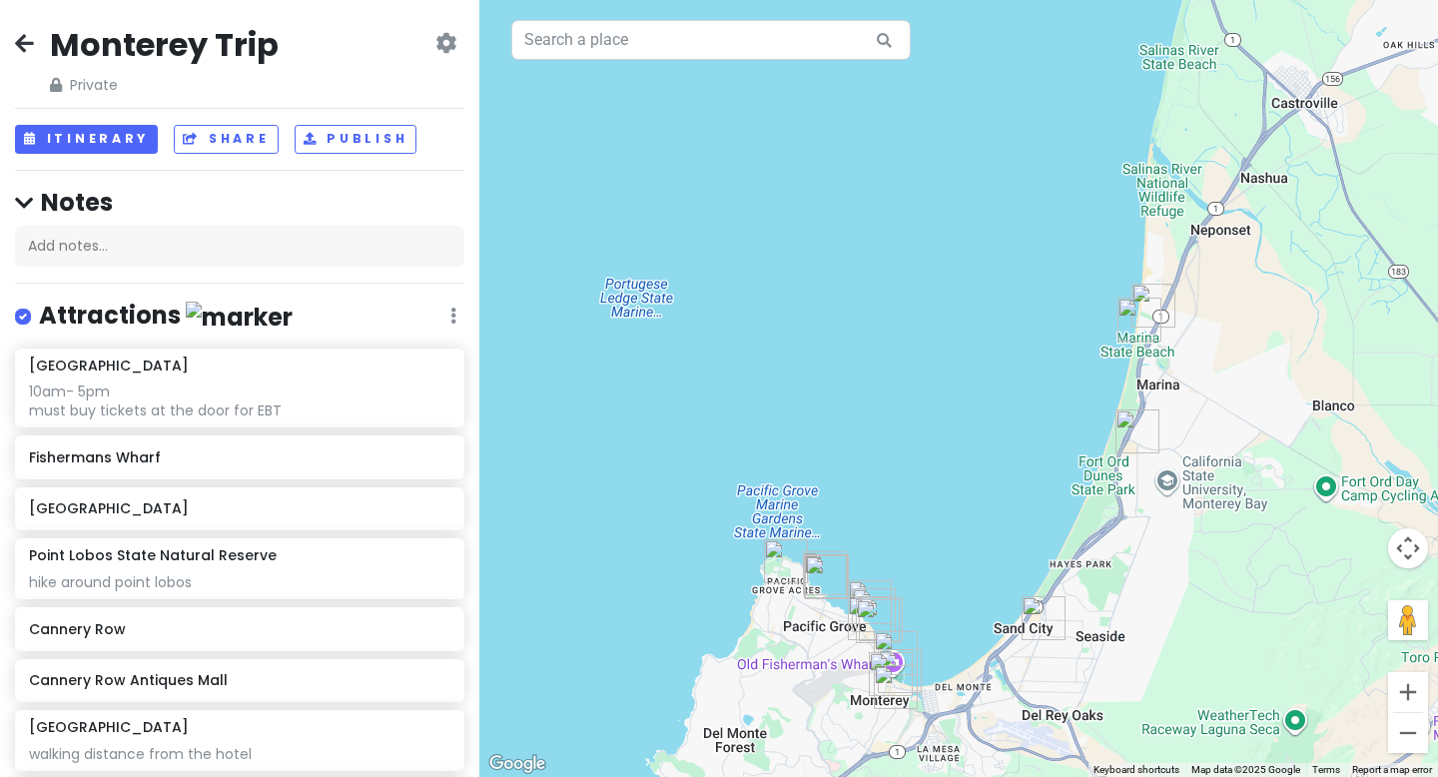
click at [436, 35] on icon at bounding box center [445, 43] width 21 height 16
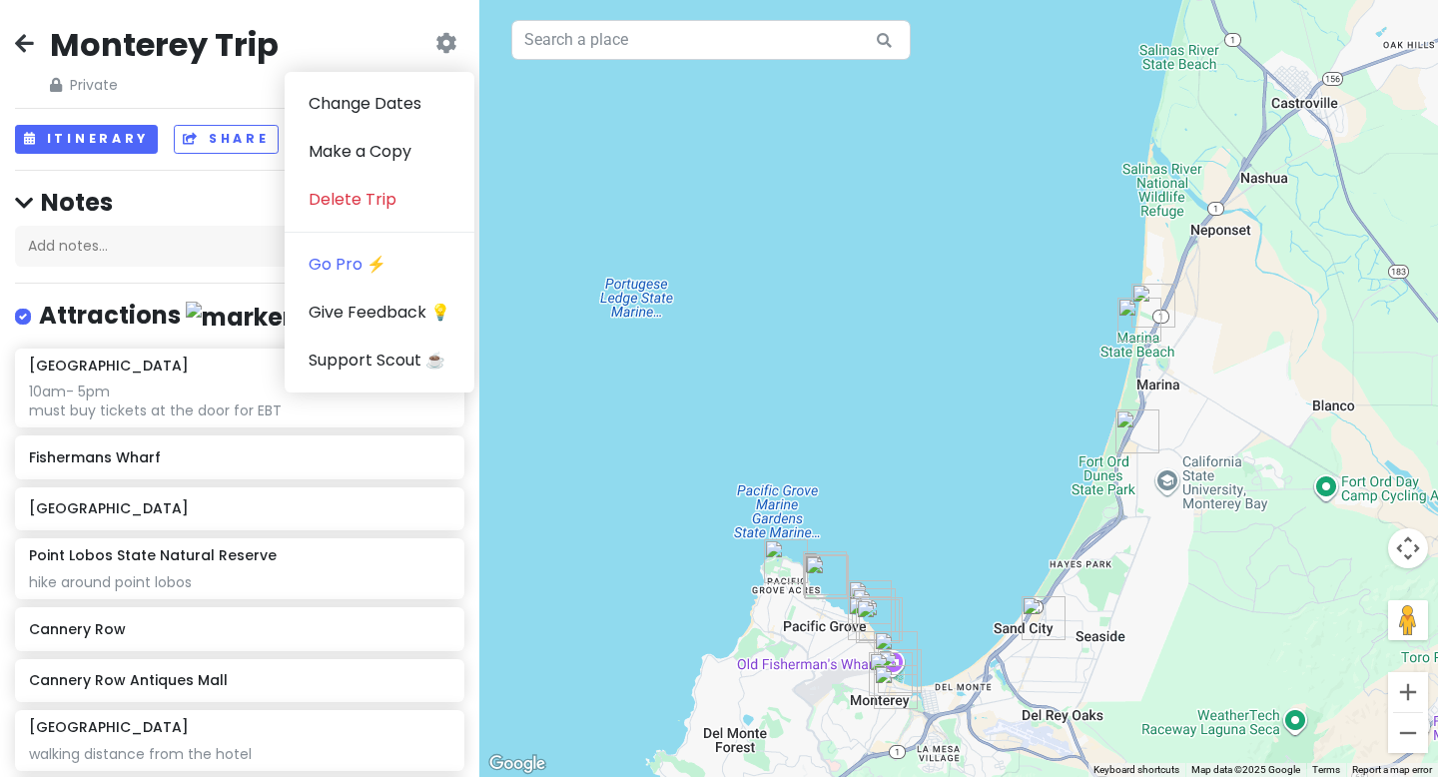
click at [390, 21] on div "Monterey Trip Private Change Dates Make a Copy Delete Trip Go Pro ⚡️ Give Feedb…" at bounding box center [239, 388] width 479 height 777
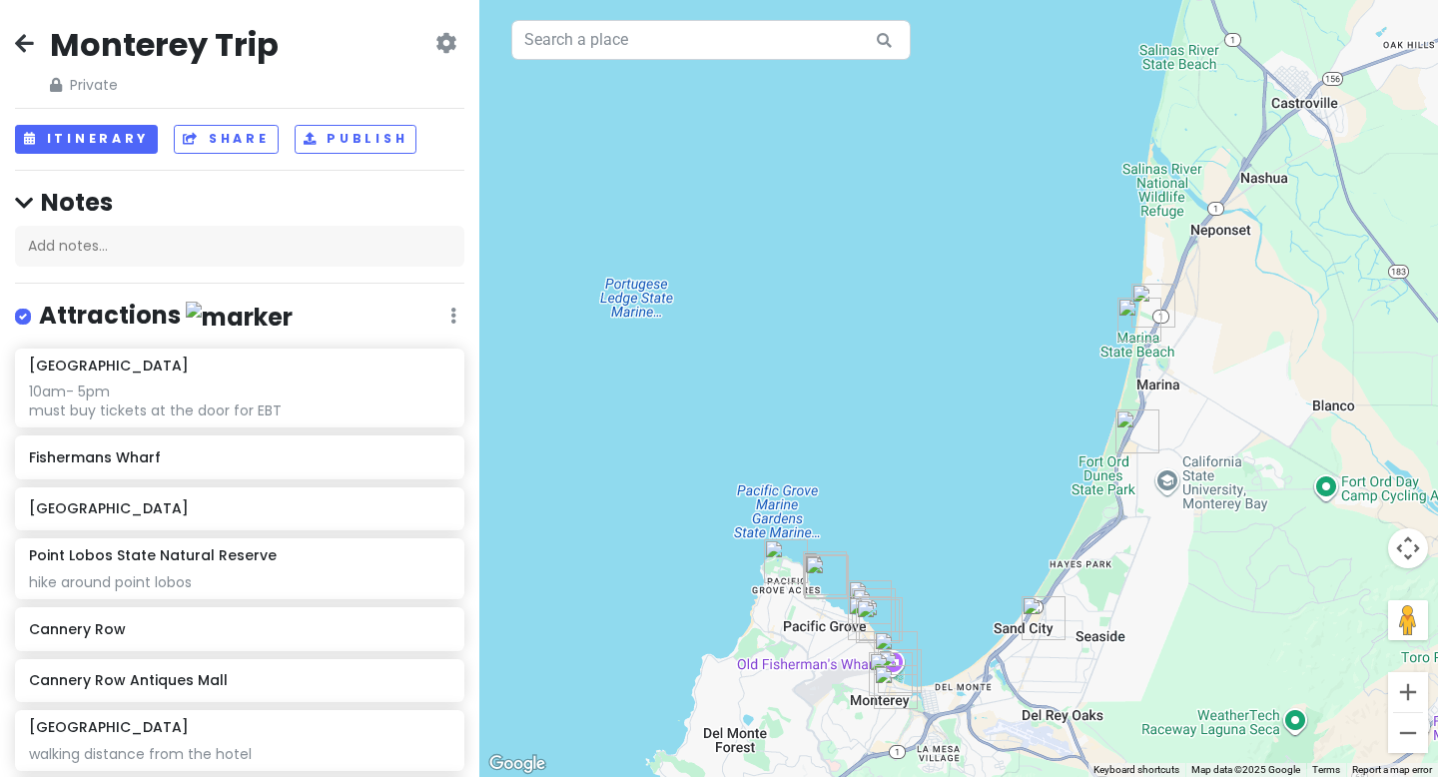
click at [25, 206] on icon at bounding box center [24, 203] width 18 height 21
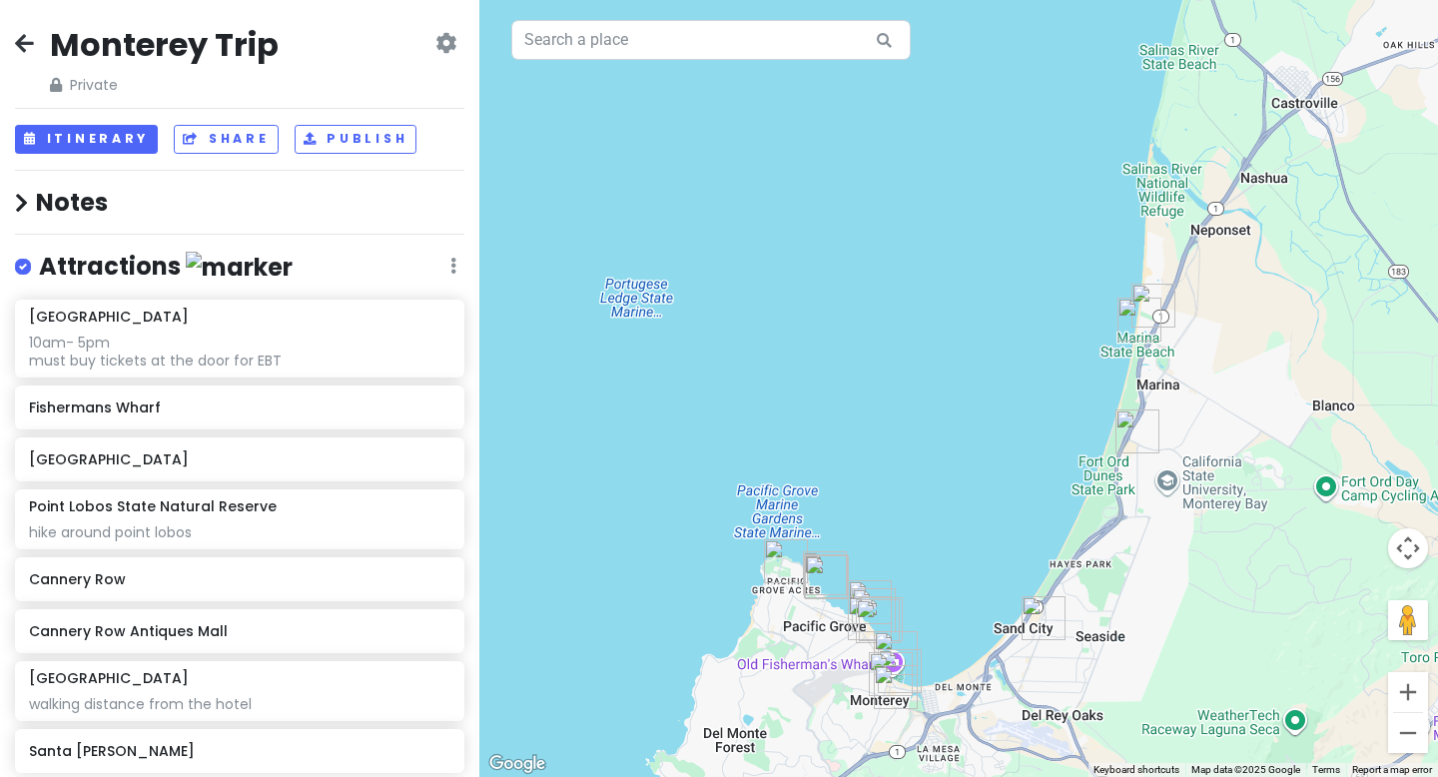
click at [456, 271] on div "Attractions Edit Reorder Delete List" at bounding box center [239, 271] width 449 height 41
click at [452, 266] on icon at bounding box center [453, 266] width 6 height 16
click at [372, 376] on link "Reorder" at bounding box center [395, 374] width 160 height 48
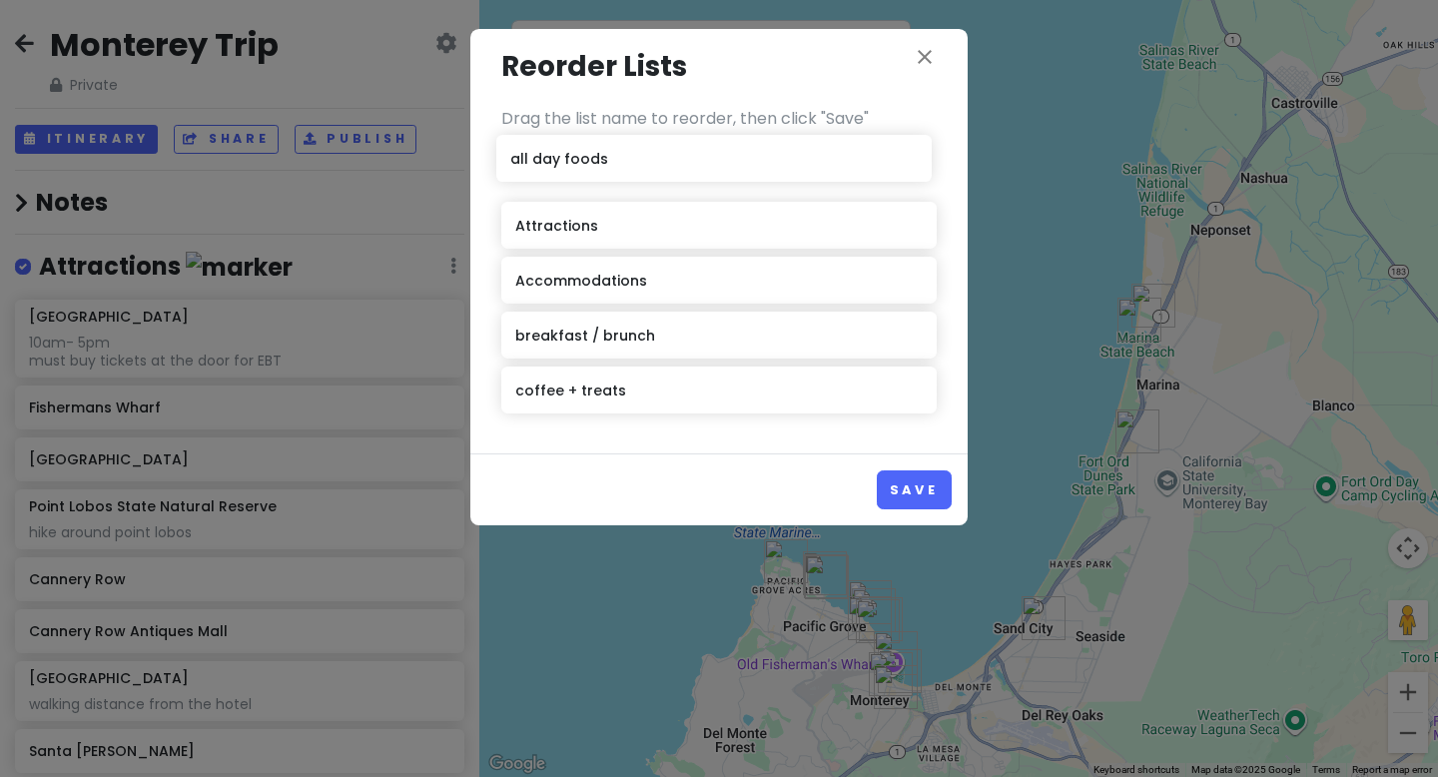
drag, startPoint x: 603, startPoint y: 232, endPoint x: 599, endPoint y: 166, distance: 66.0
click at [599, 166] on div "Attractions all day foods Accommodations breakfast / brunch coffee + treats" at bounding box center [718, 284] width 435 height 275
drag, startPoint x: 614, startPoint y: 403, endPoint x: 610, endPoint y: 182, distance: 220.8
click at [610, 180] on div "all day foods Attractions Accommodations breakfast / brunch coffee + treats" at bounding box center [718, 284] width 435 height 275
drag, startPoint x: 611, startPoint y: 391, endPoint x: 599, endPoint y: 167, distance: 224.1
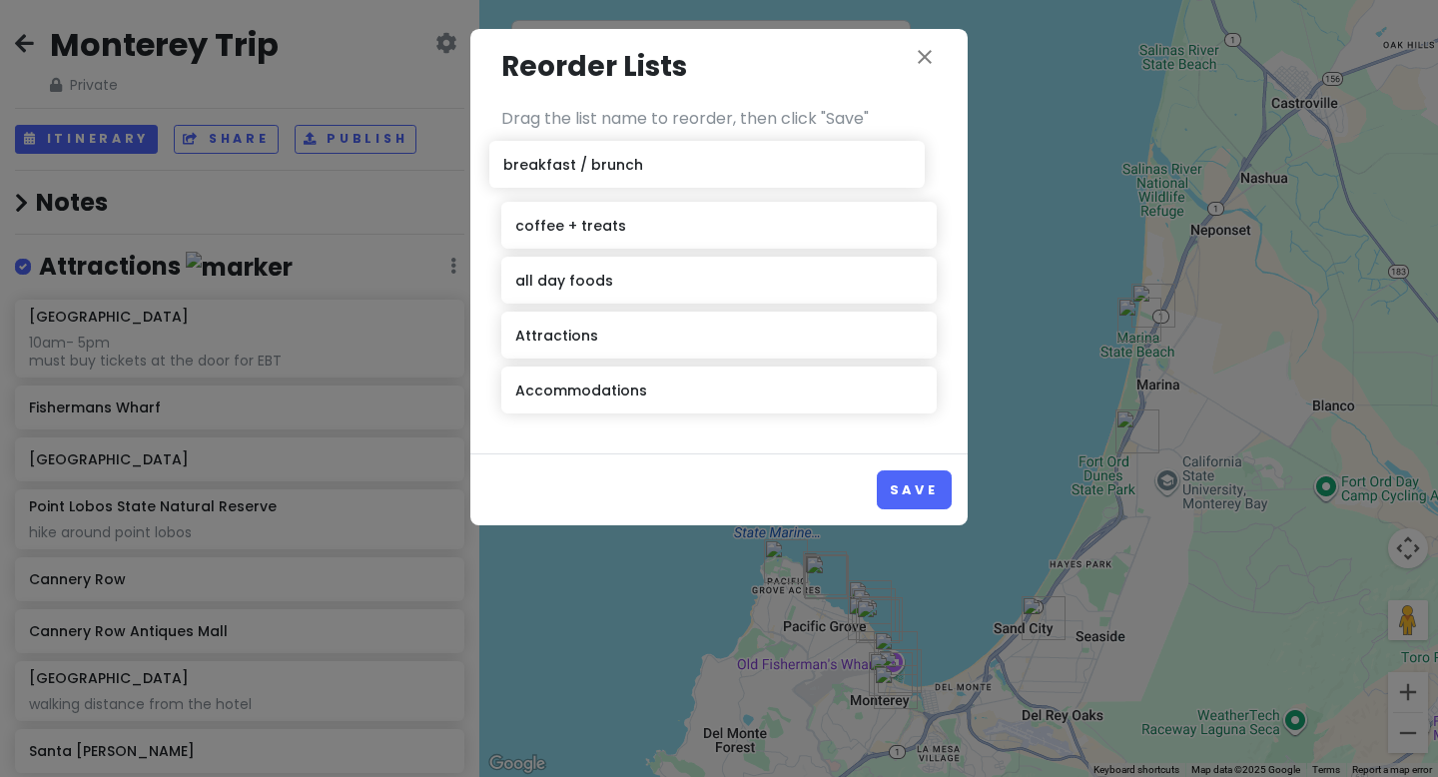
click at [599, 167] on div "coffee + treats all day foods Attractions Accommodations breakfast / brunch" at bounding box center [718, 284] width 435 height 275
click at [897, 488] on button "Save" at bounding box center [914, 489] width 75 height 39
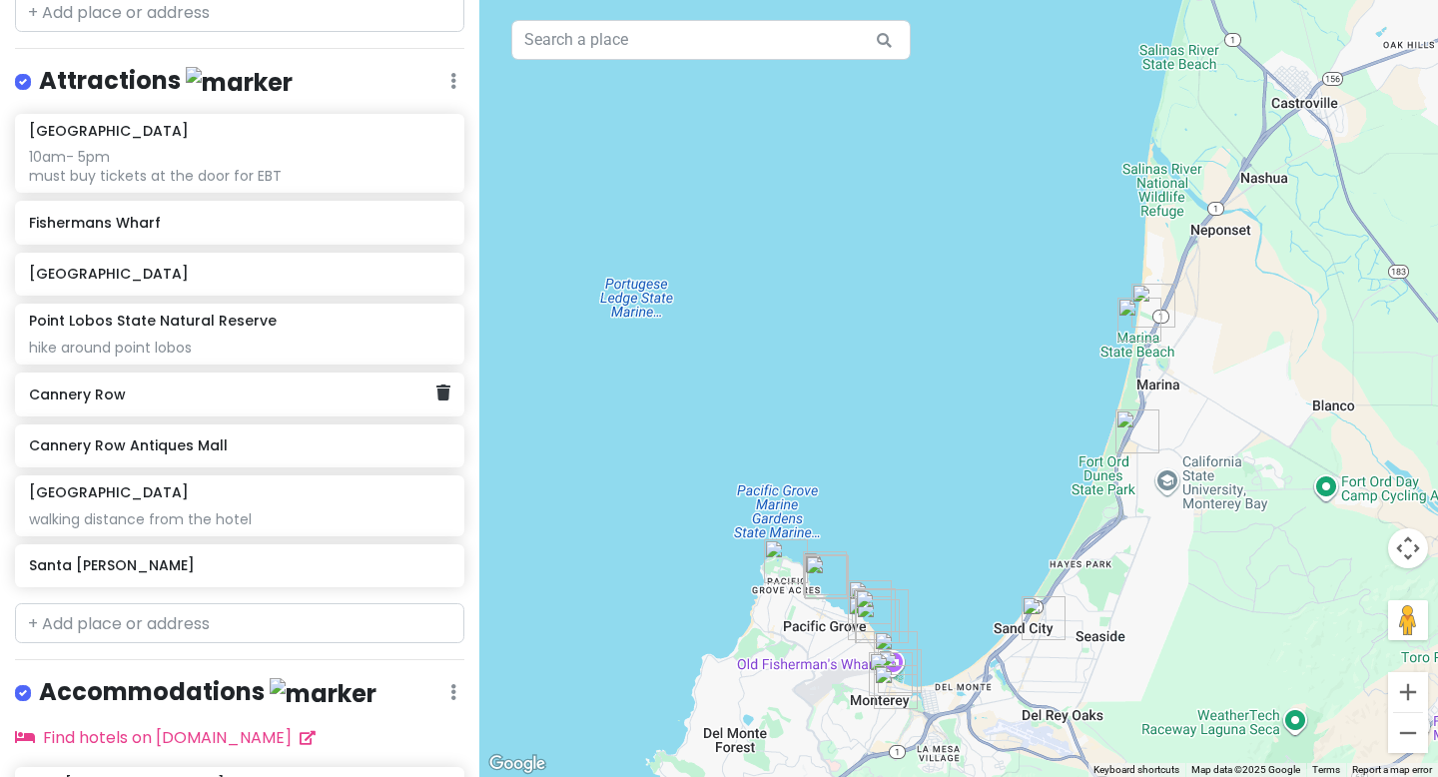
scroll to position [2190, 0]
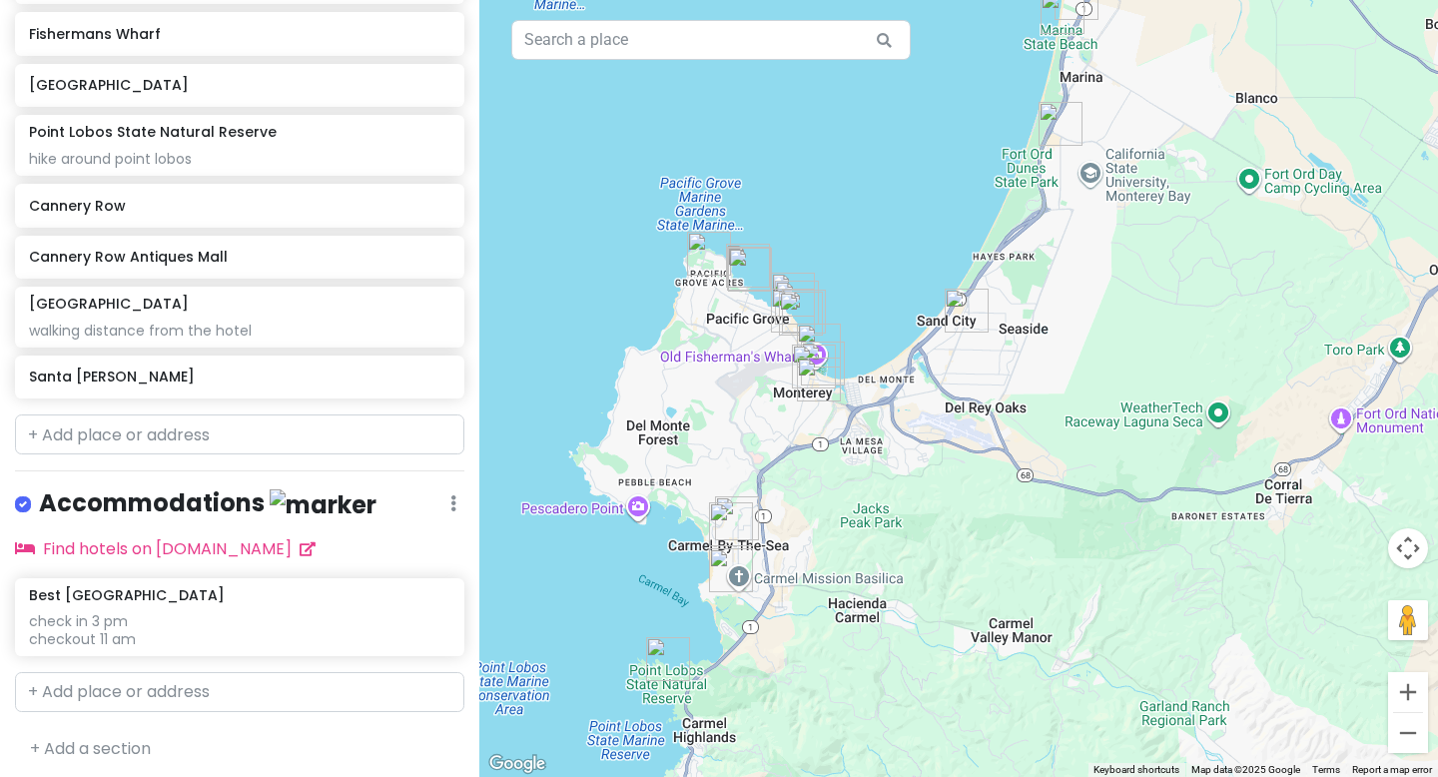
drag, startPoint x: 839, startPoint y: 378, endPoint x: 773, endPoint y: 111, distance: 274.7
click at [762, 68] on div at bounding box center [958, 388] width 959 height 777
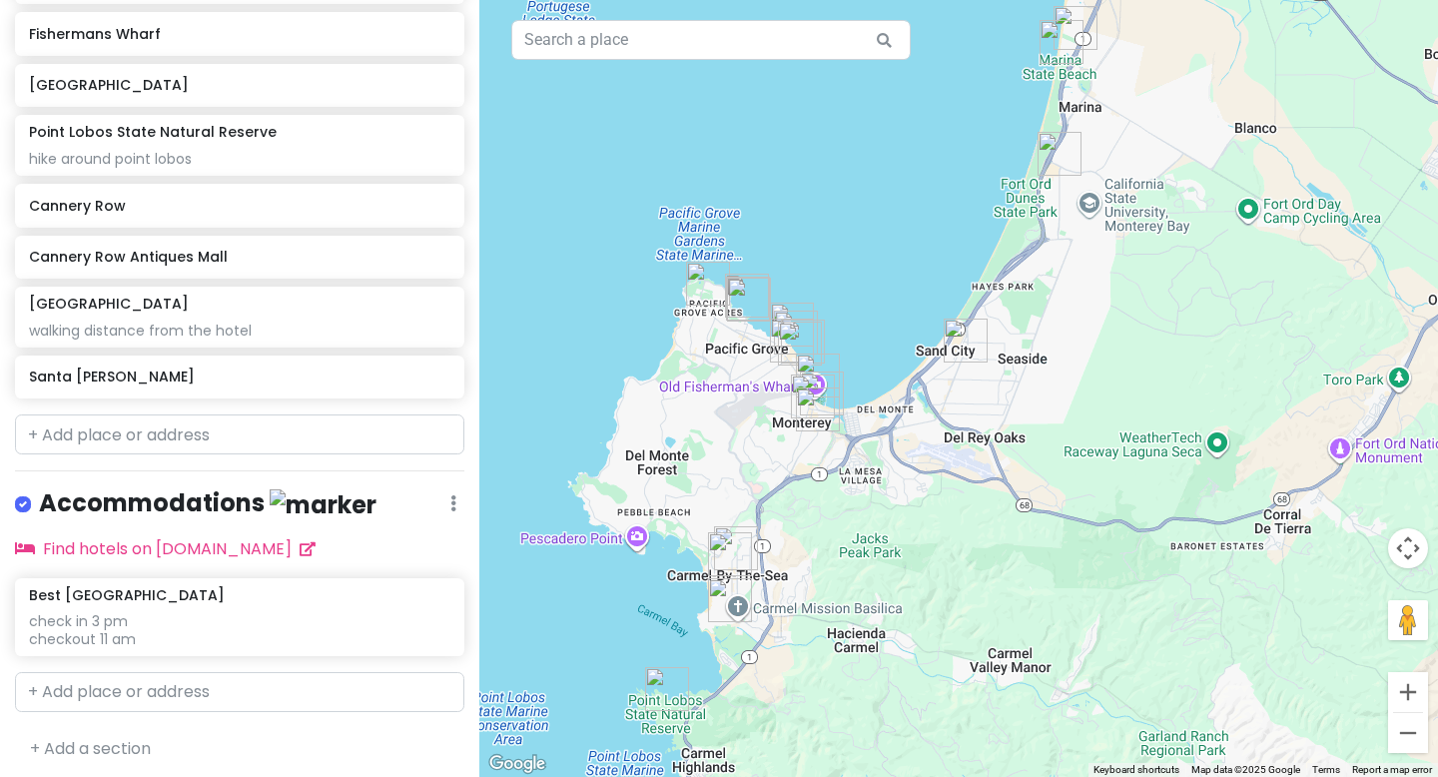
drag, startPoint x: 927, startPoint y: 544, endPoint x: 925, endPoint y: 574, distance: 30.0
click at [925, 575] on div at bounding box center [958, 388] width 959 height 777
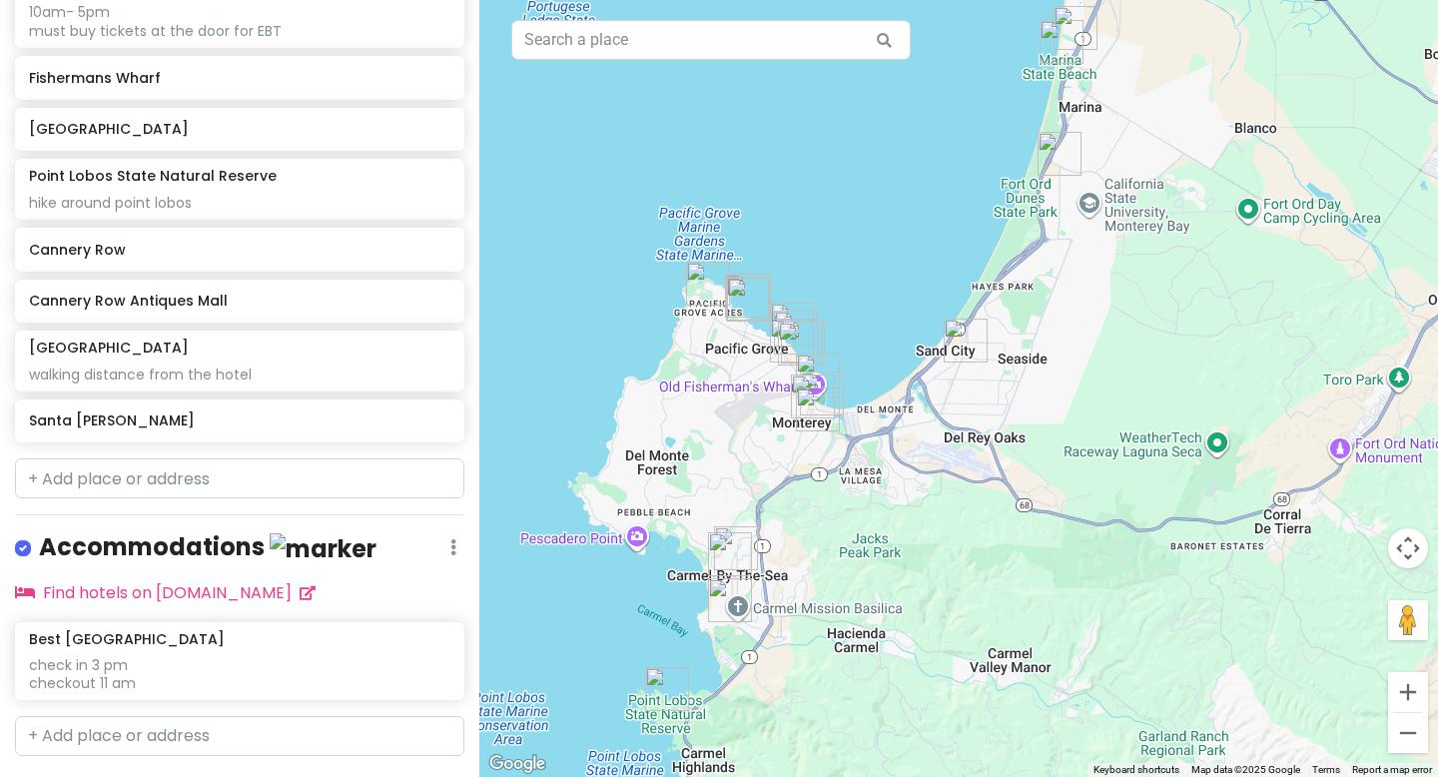
scroll to position [2141, 0]
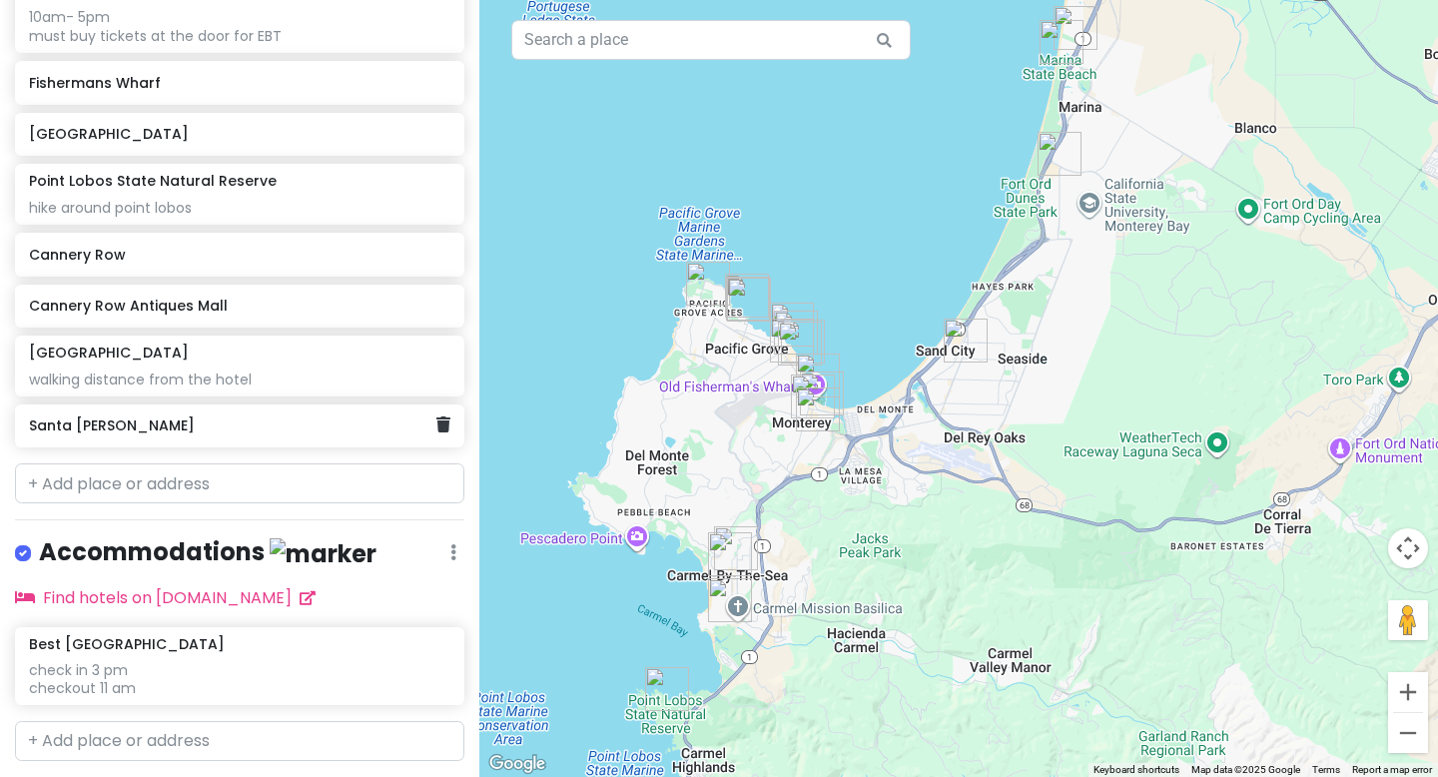
click at [237, 421] on h6 "Santa [PERSON_NAME]" at bounding box center [232, 426] width 407 height 18
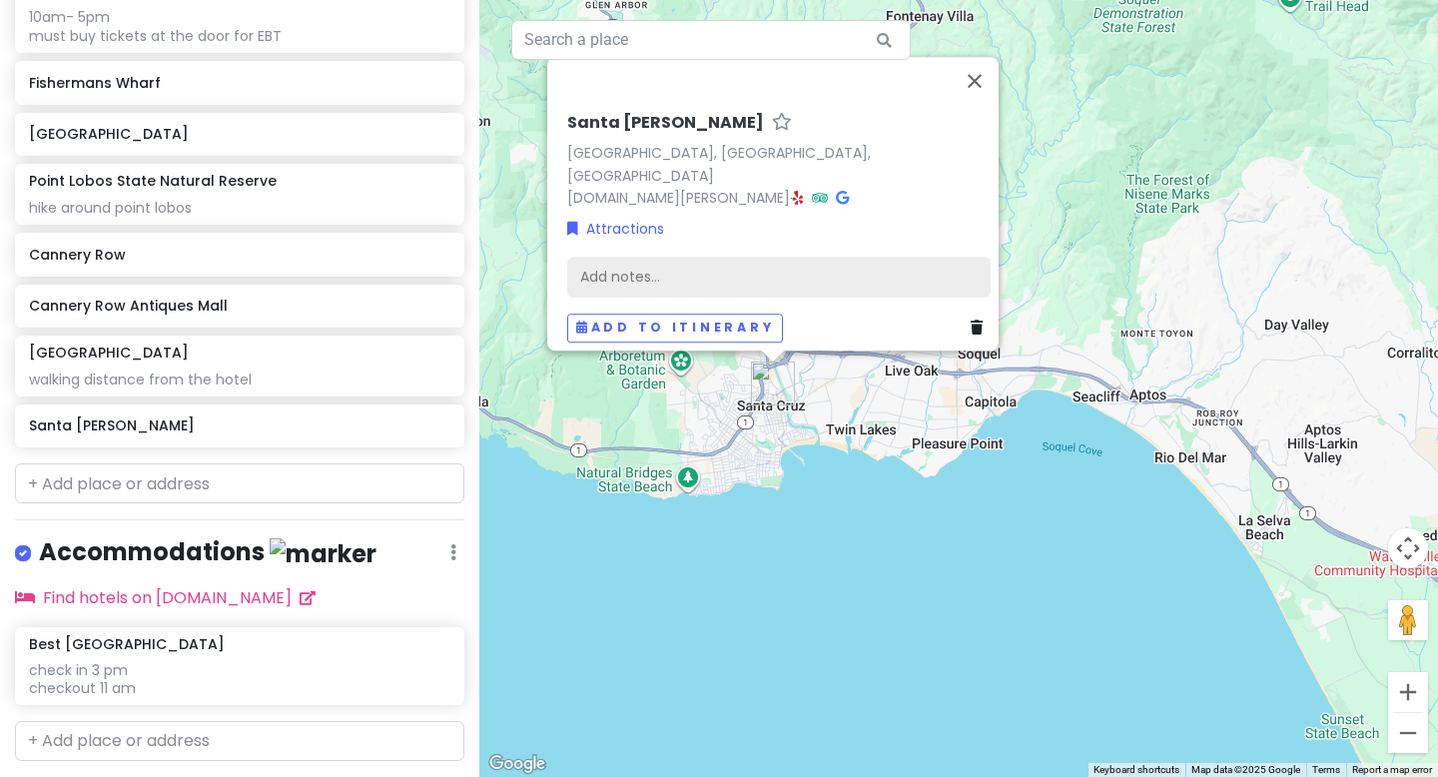
click at [636, 266] on div "Add notes..." at bounding box center [778, 278] width 423 height 42
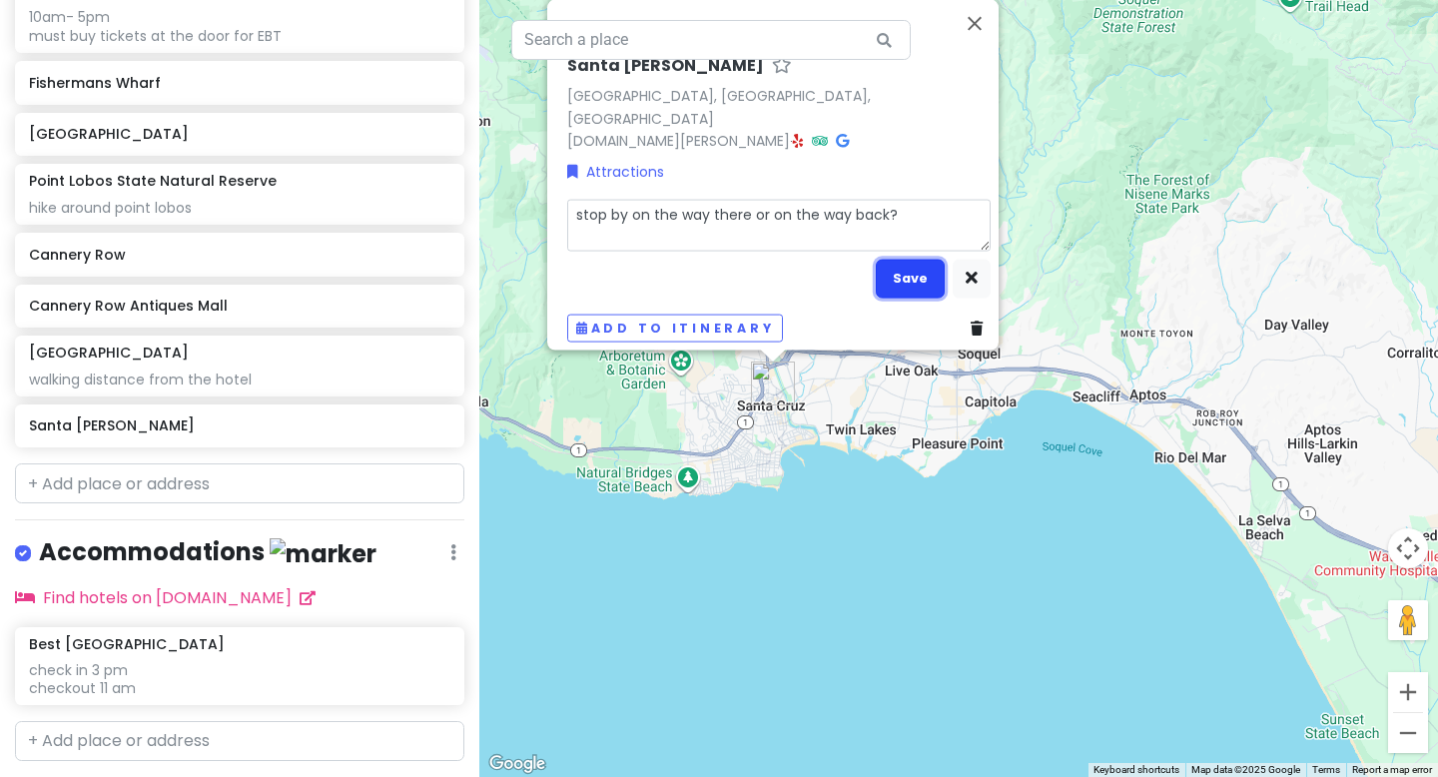
click at [913, 272] on button "Save" at bounding box center [910, 278] width 69 height 39
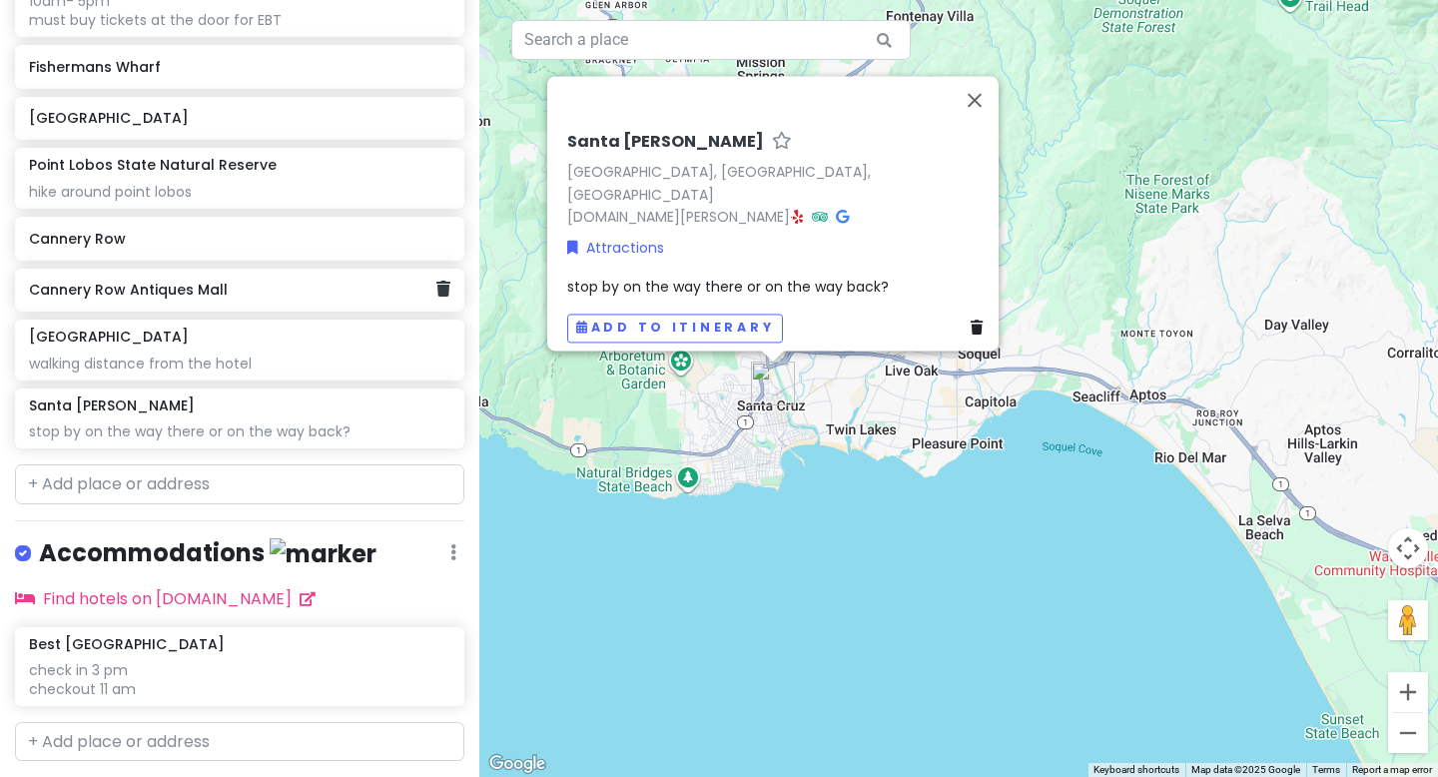
click at [193, 293] on h6 "Cannery Row Antiques Mall" at bounding box center [232, 290] width 407 height 18
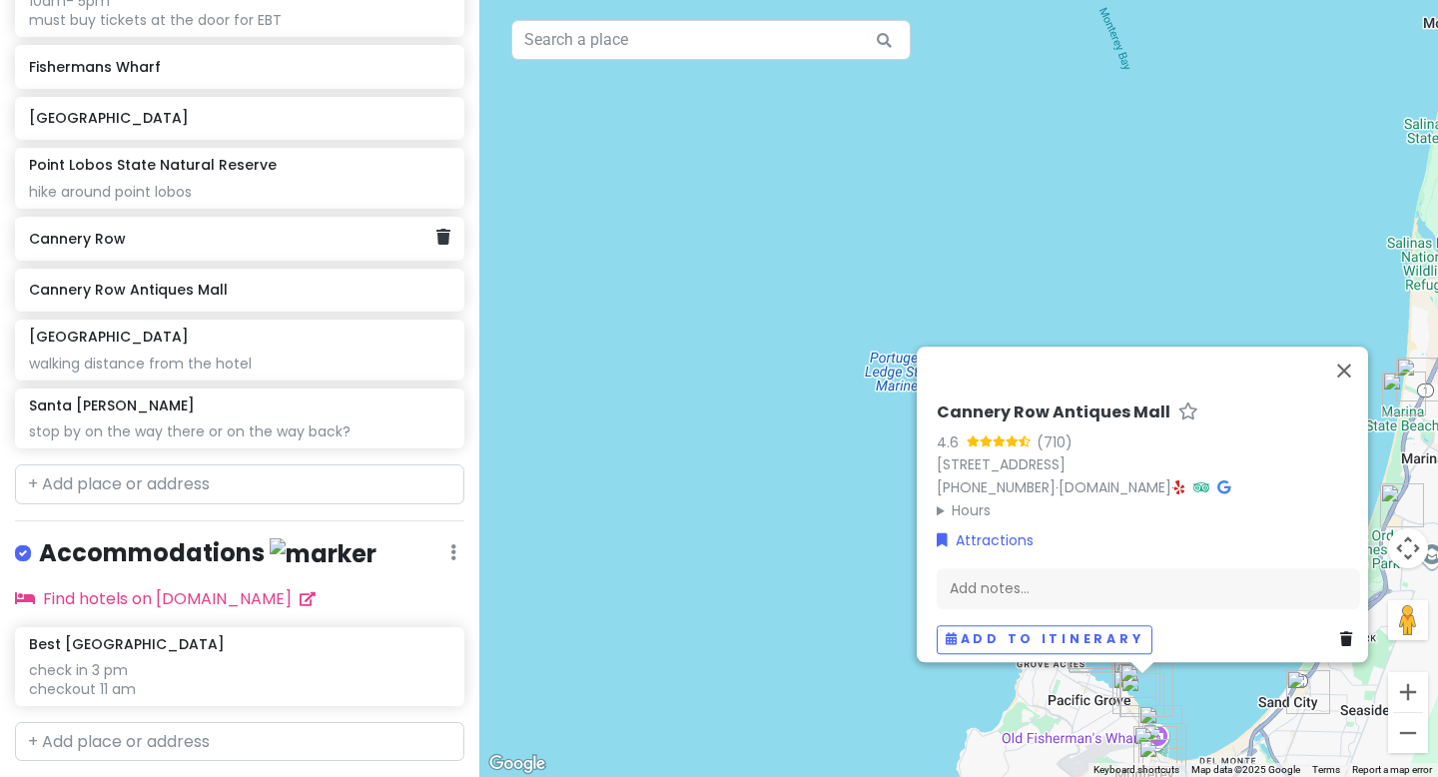
click at [187, 243] on div "Cannery Row" at bounding box center [232, 239] width 407 height 28
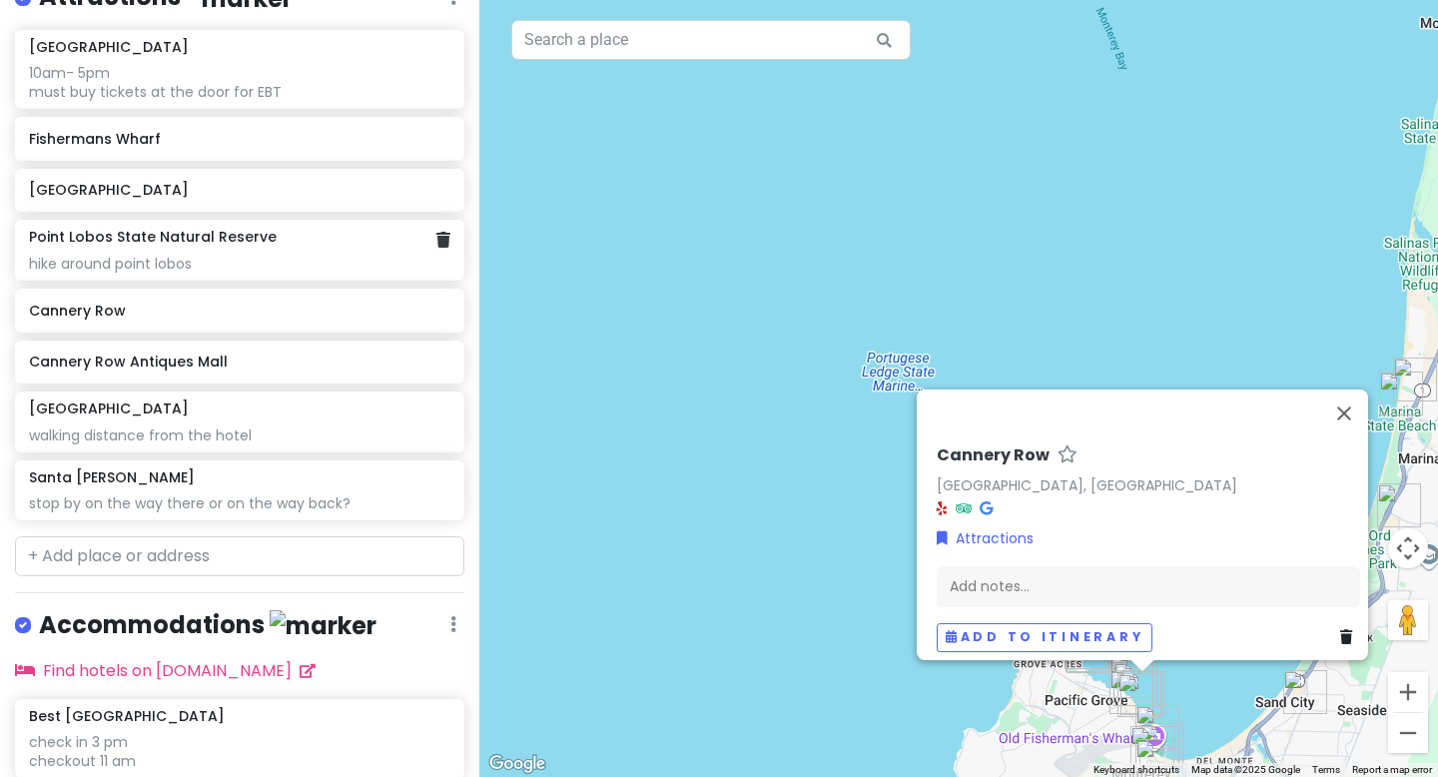
scroll to position [2102, 0]
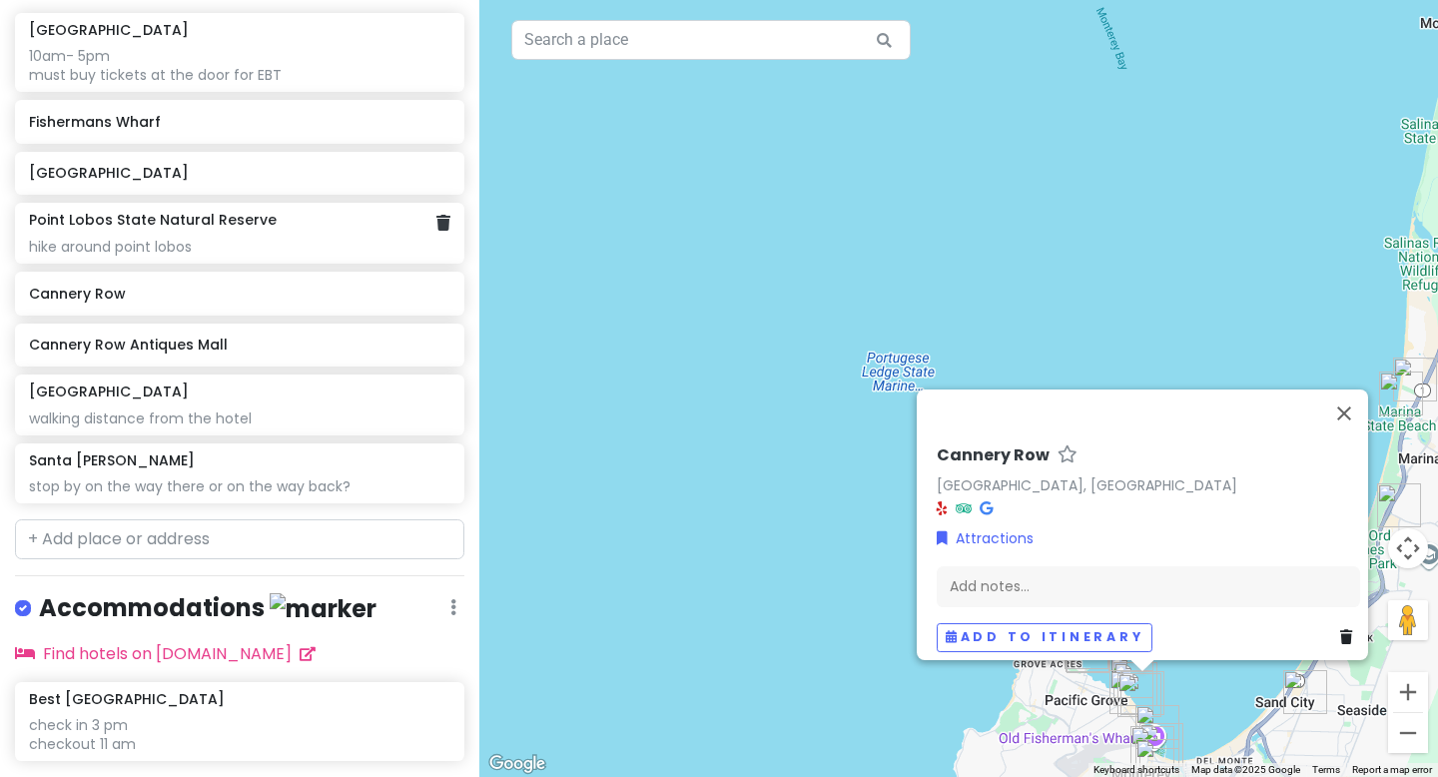
click at [257, 242] on div "hike around point lobos" at bounding box center [239, 247] width 420 height 18
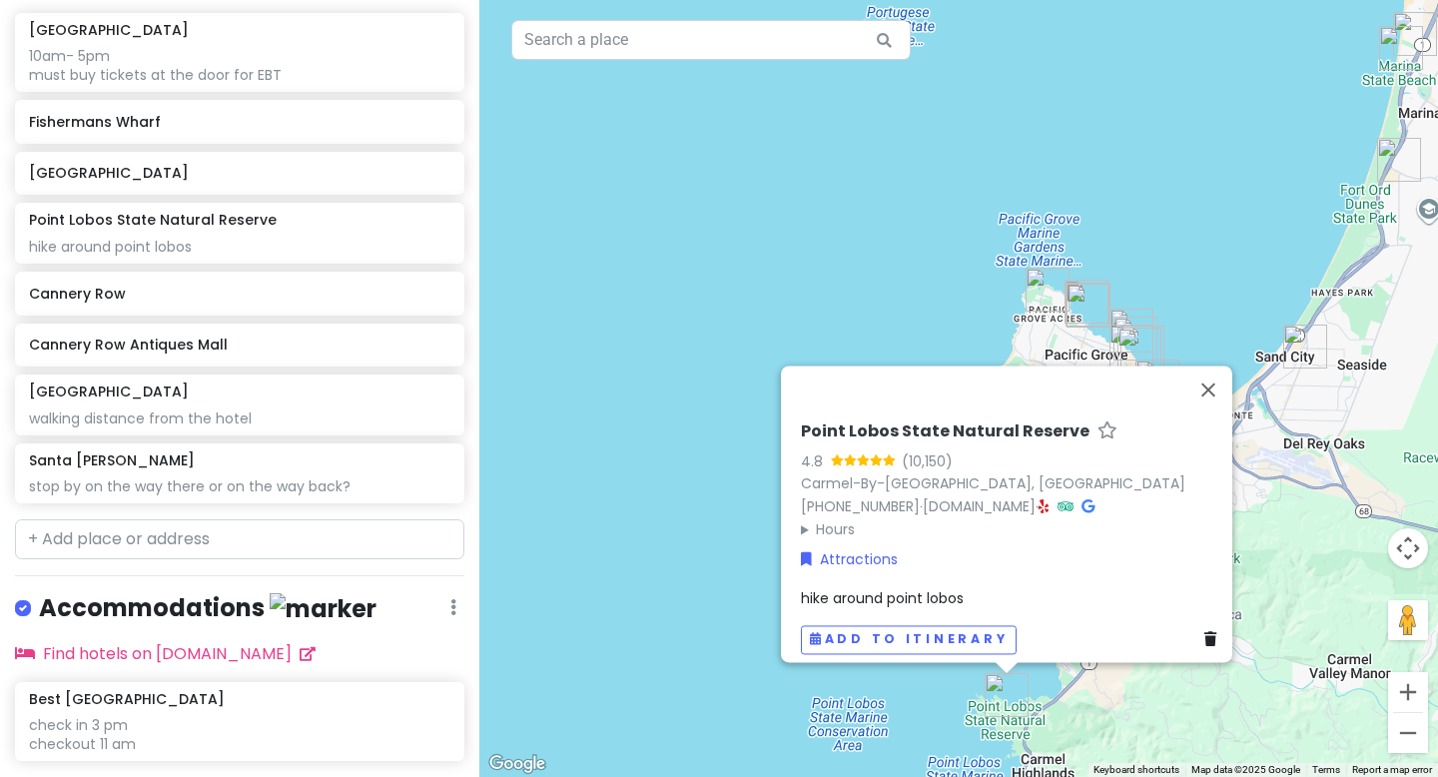
click at [970, 587] on div "hike around point lobos" at bounding box center [1012, 598] width 423 height 22
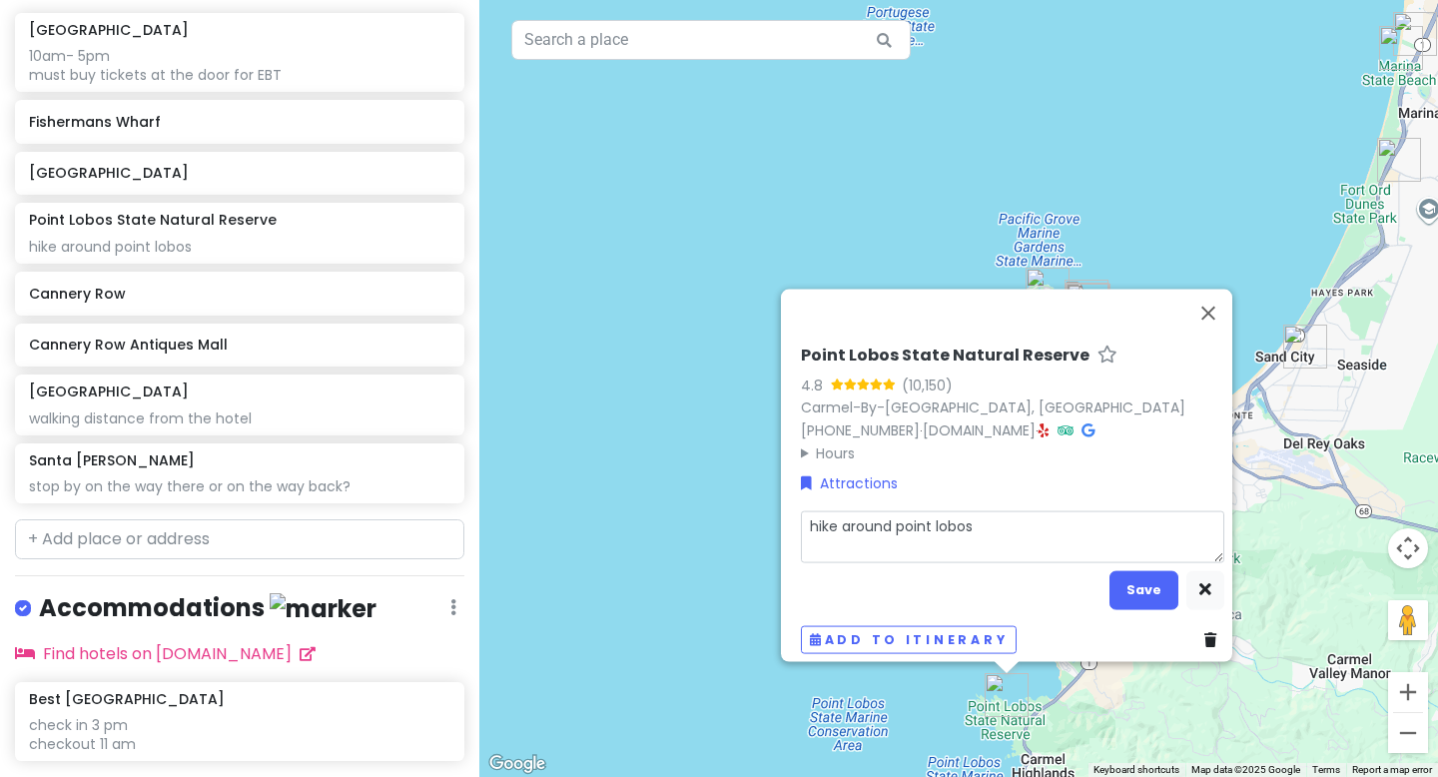
click at [985, 511] on textarea "hike around point lobos" at bounding box center [1012, 536] width 423 height 52
click at [1144, 582] on button "Save" at bounding box center [1144, 589] width 69 height 39
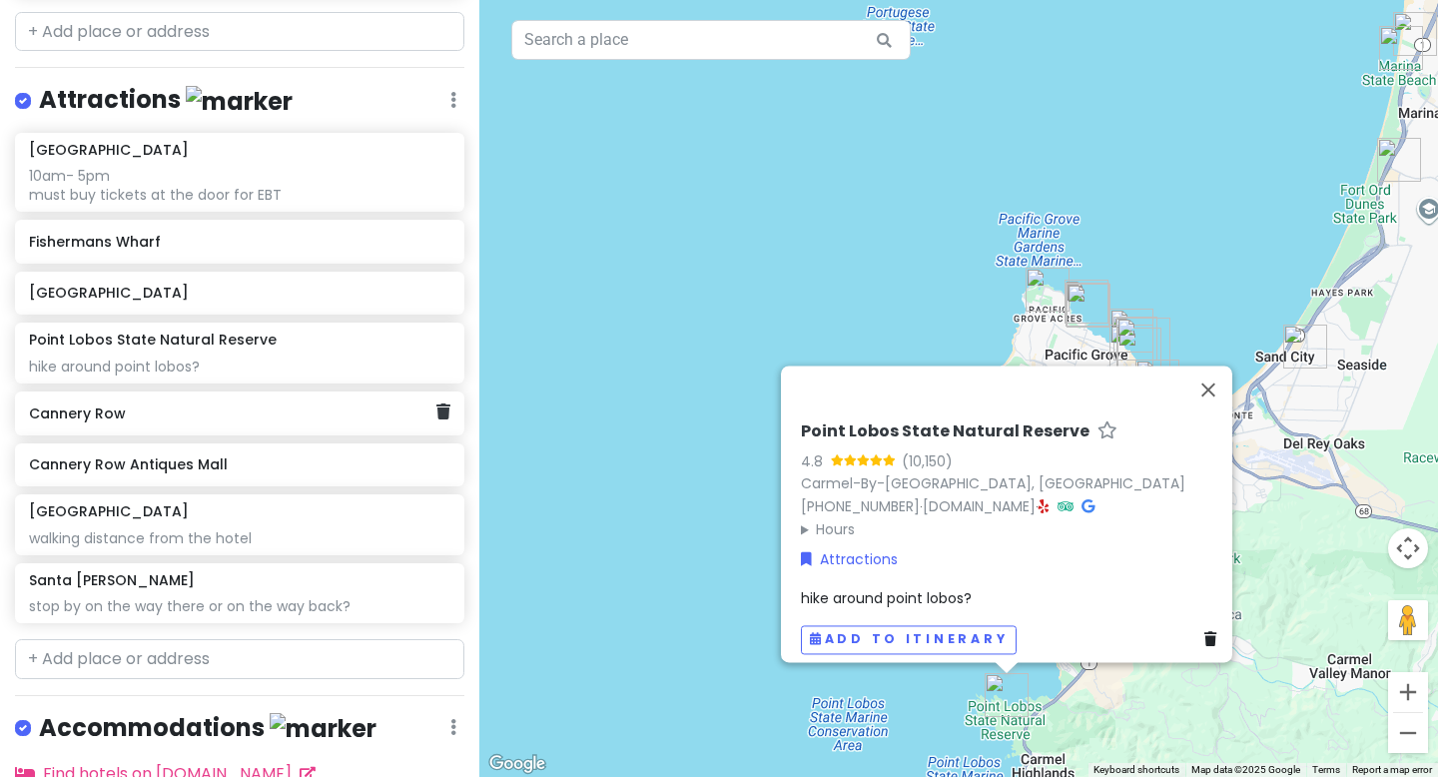
scroll to position [1981, 0]
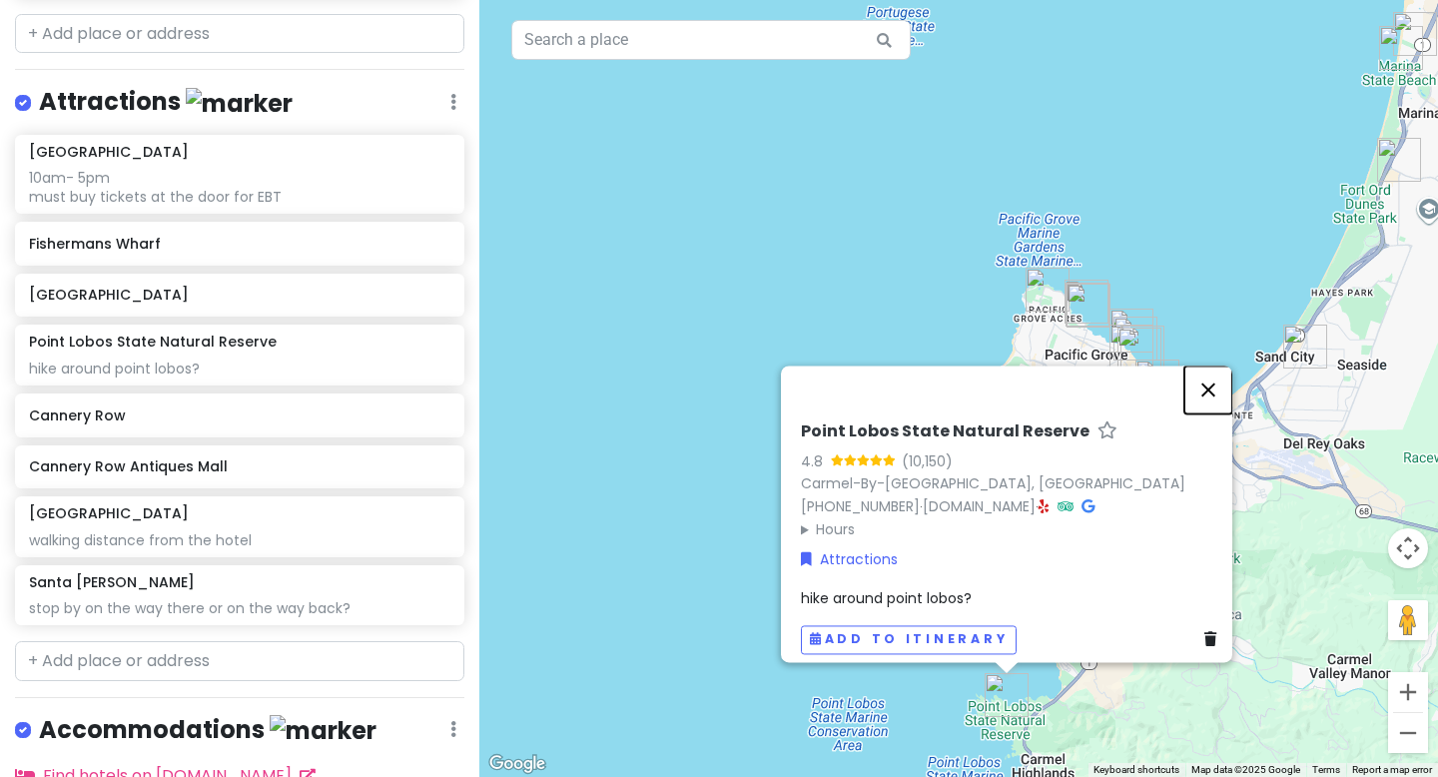
click at [1220, 375] on button "Close" at bounding box center [1209, 390] width 48 height 48
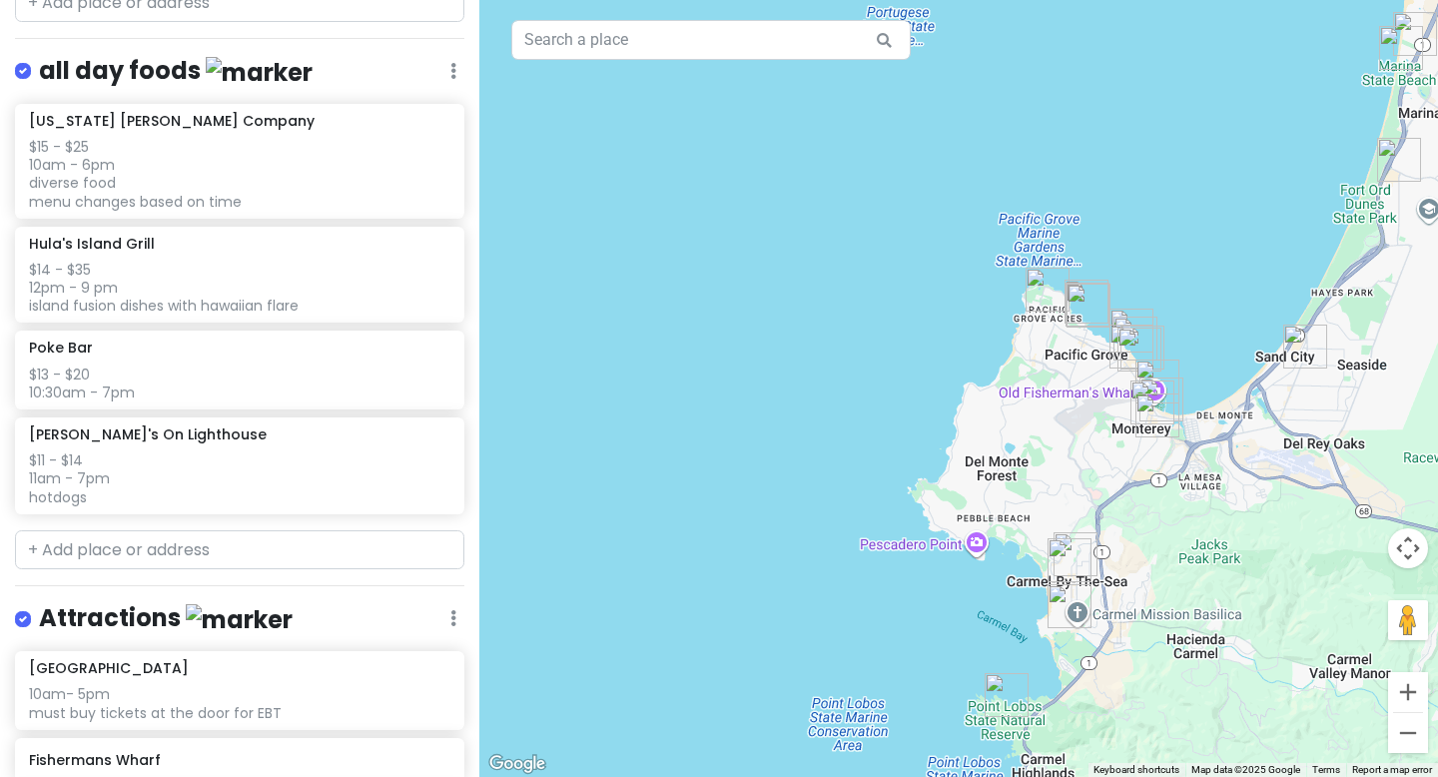
scroll to position [1462, 0]
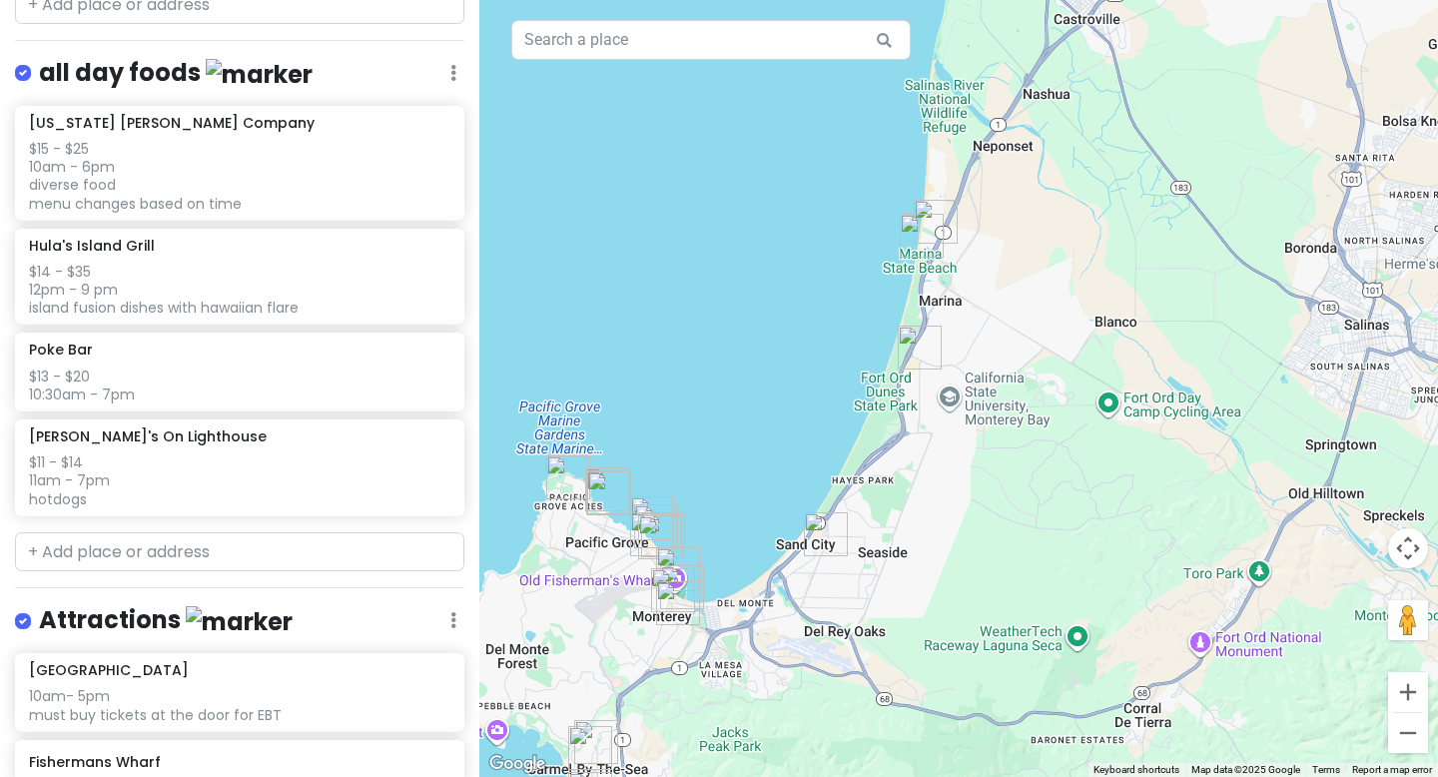
drag, startPoint x: 1260, startPoint y: 525, endPoint x: 775, endPoint y: 713, distance: 520.5
click at [775, 713] on div at bounding box center [958, 388] width 959 height 777
click at [914, 243] on img "Marina State Beach" at bounding box center [922, 236] width 44 height 44
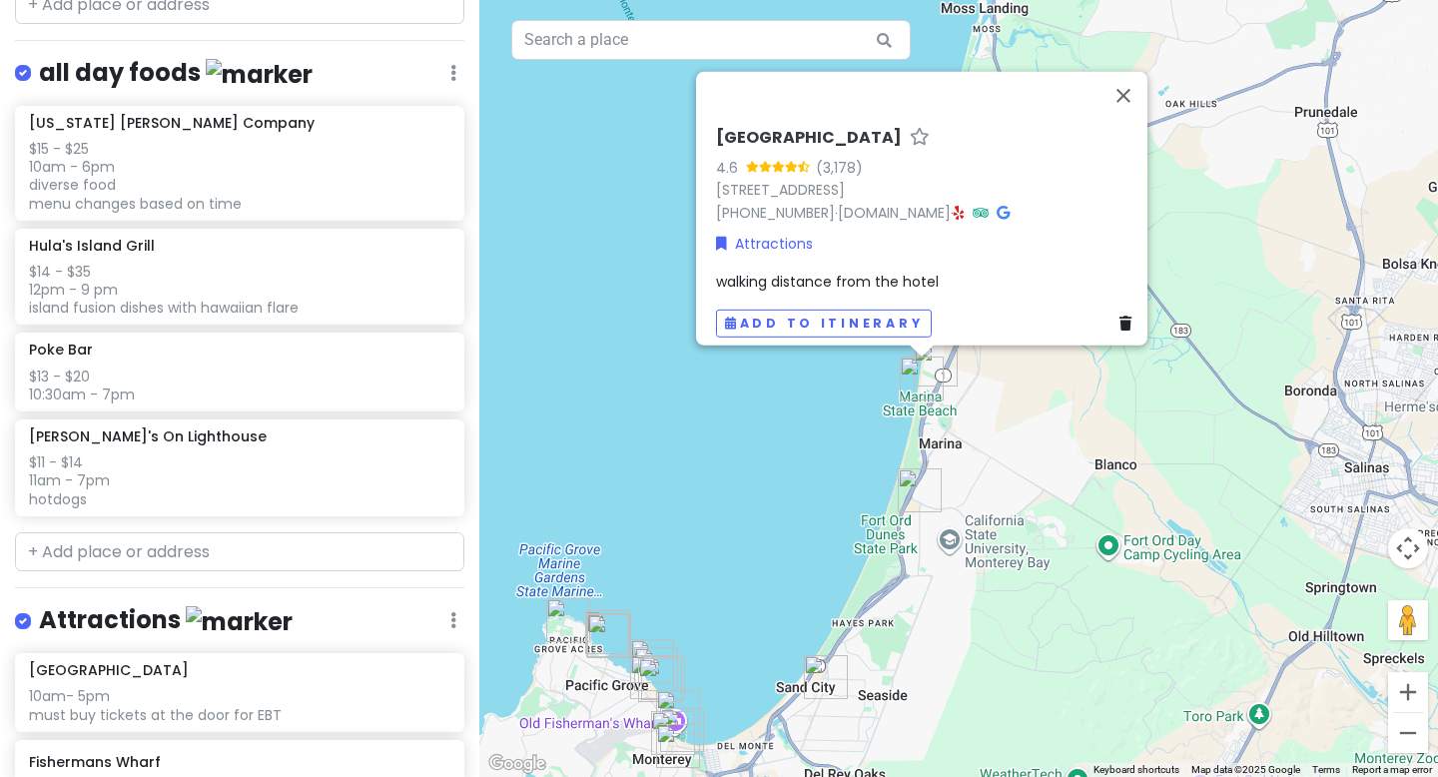
click at [919, 495] on img "Poke Bar" at bounding box center [920, 490] width 44 height 44
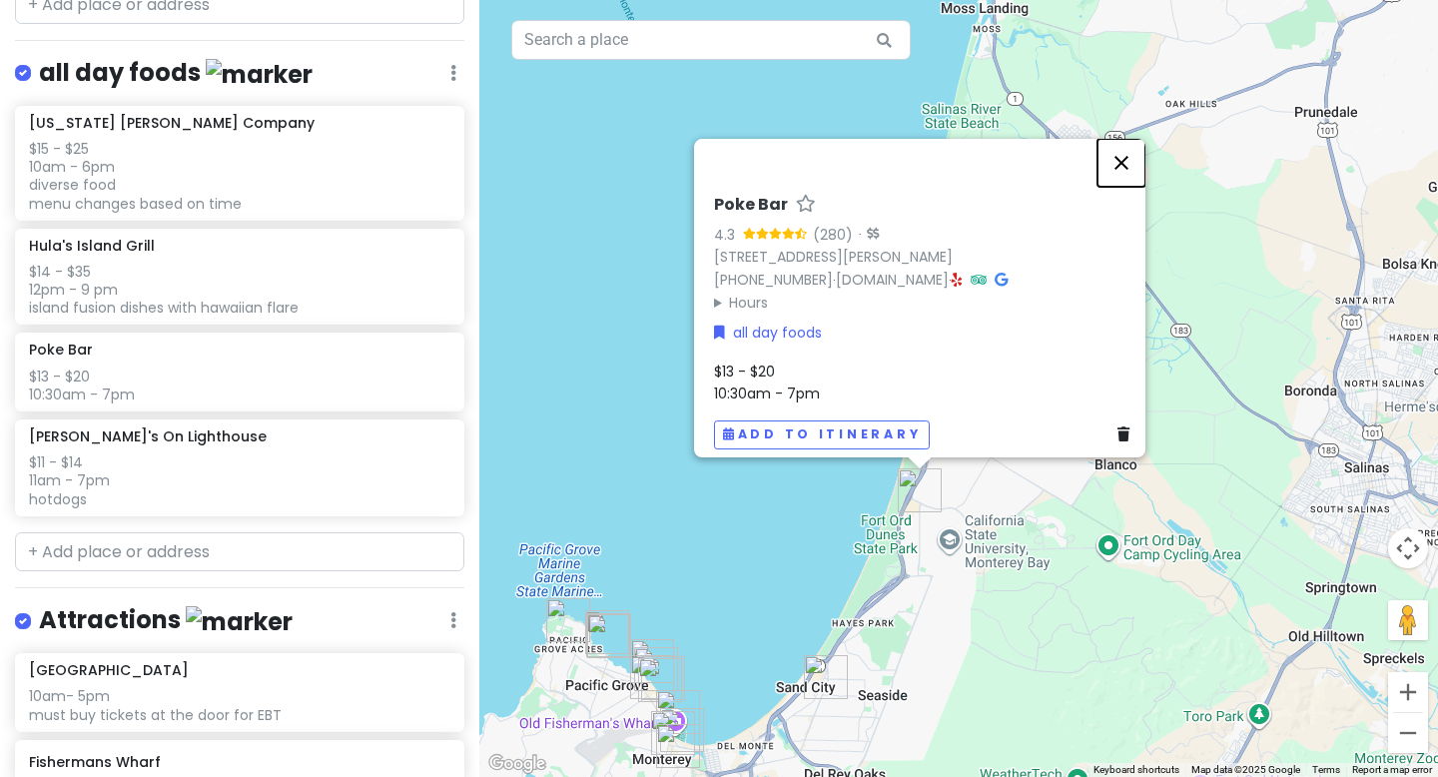
click at [1135, 157] on button "Close" at bounding box center [1122, 163] width 48 height 48
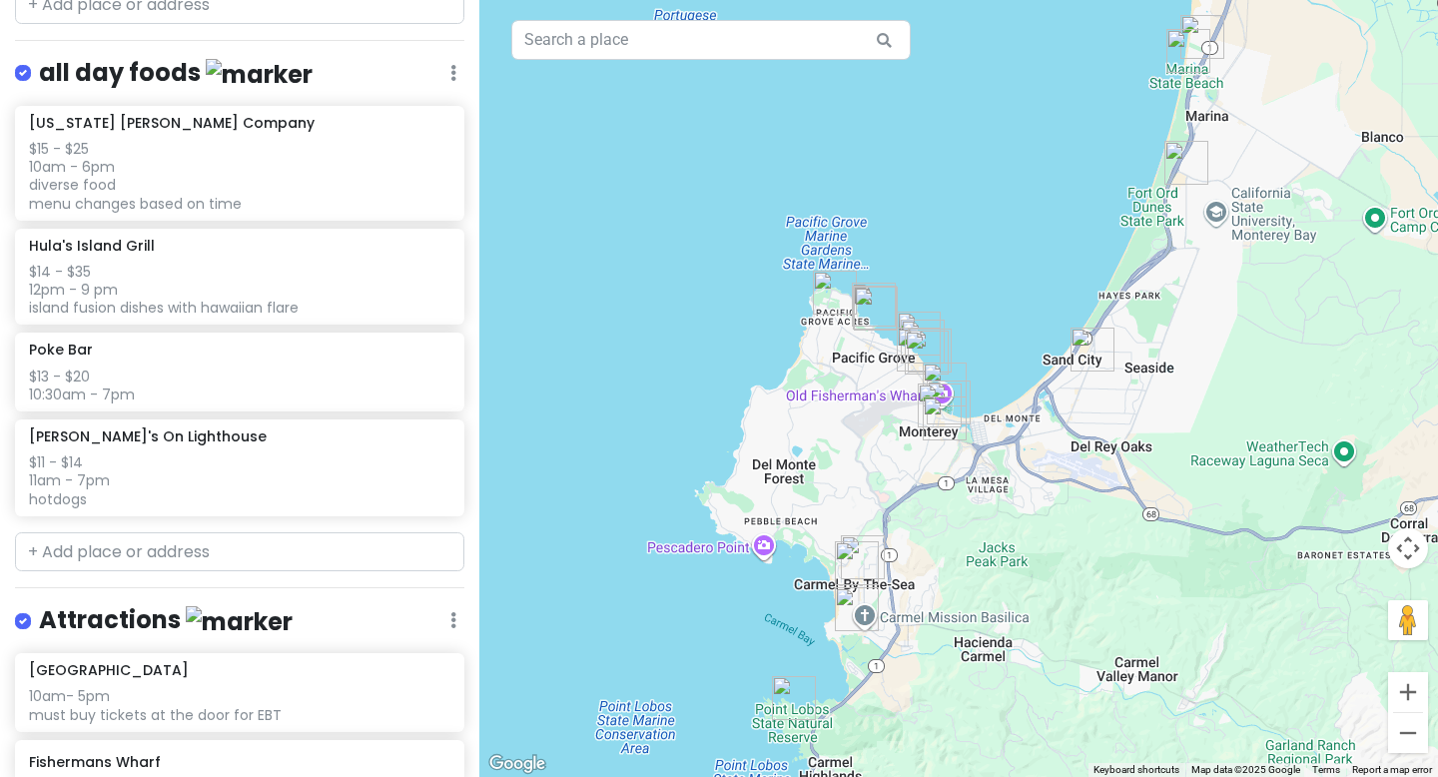
drag, startPoint x: 939, startPoint y: 663, endPoint x: 1206, endPoint y: 333, distance: 424.8
click at [1206, 333] on div at bounding box center [958, 388] width 959 height 777
click at [850, 615] on img "Mission Ranch Restaurant" at bounding box center [857, 611] width 44 height 44
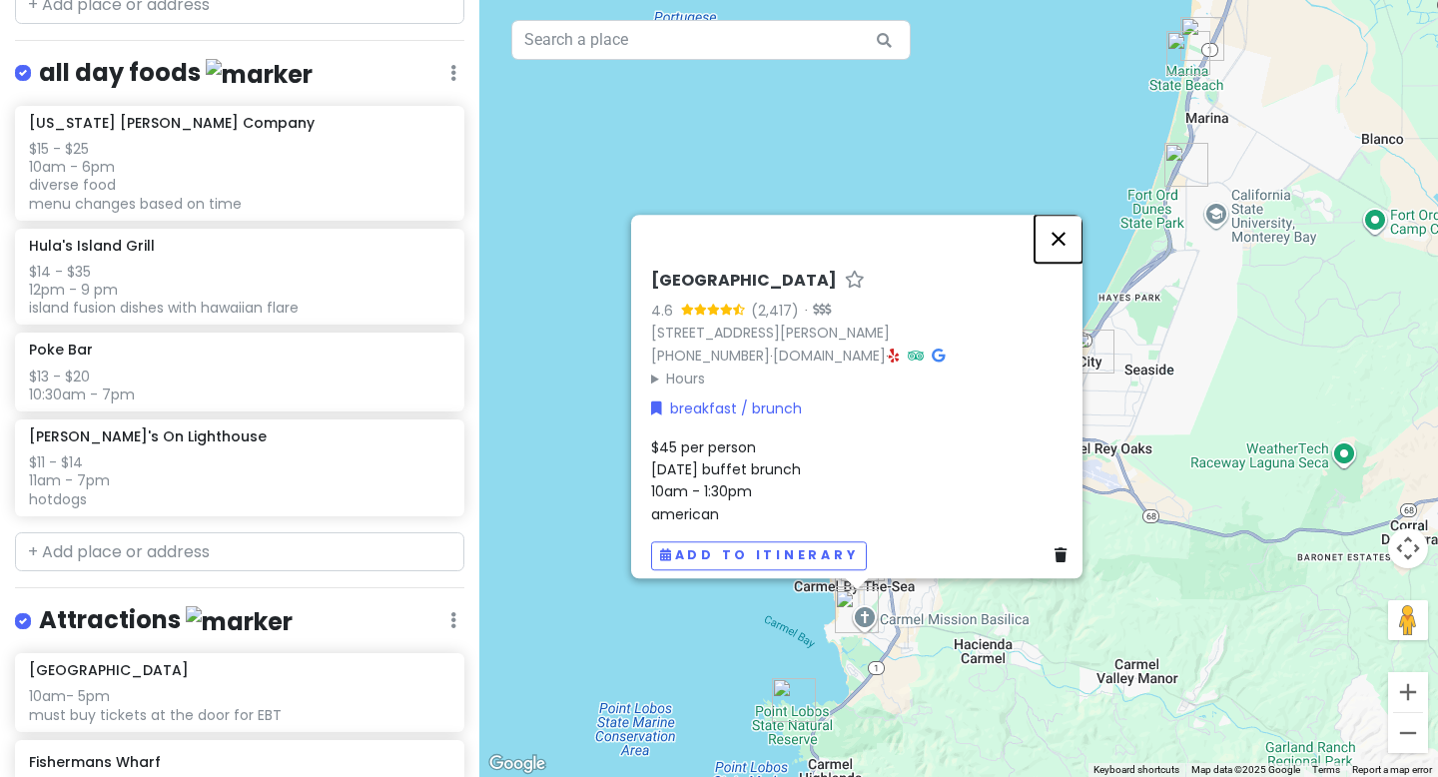
click at [1066, 224] on button "Close" at bounding box center [1059, 239] width 48 height 48
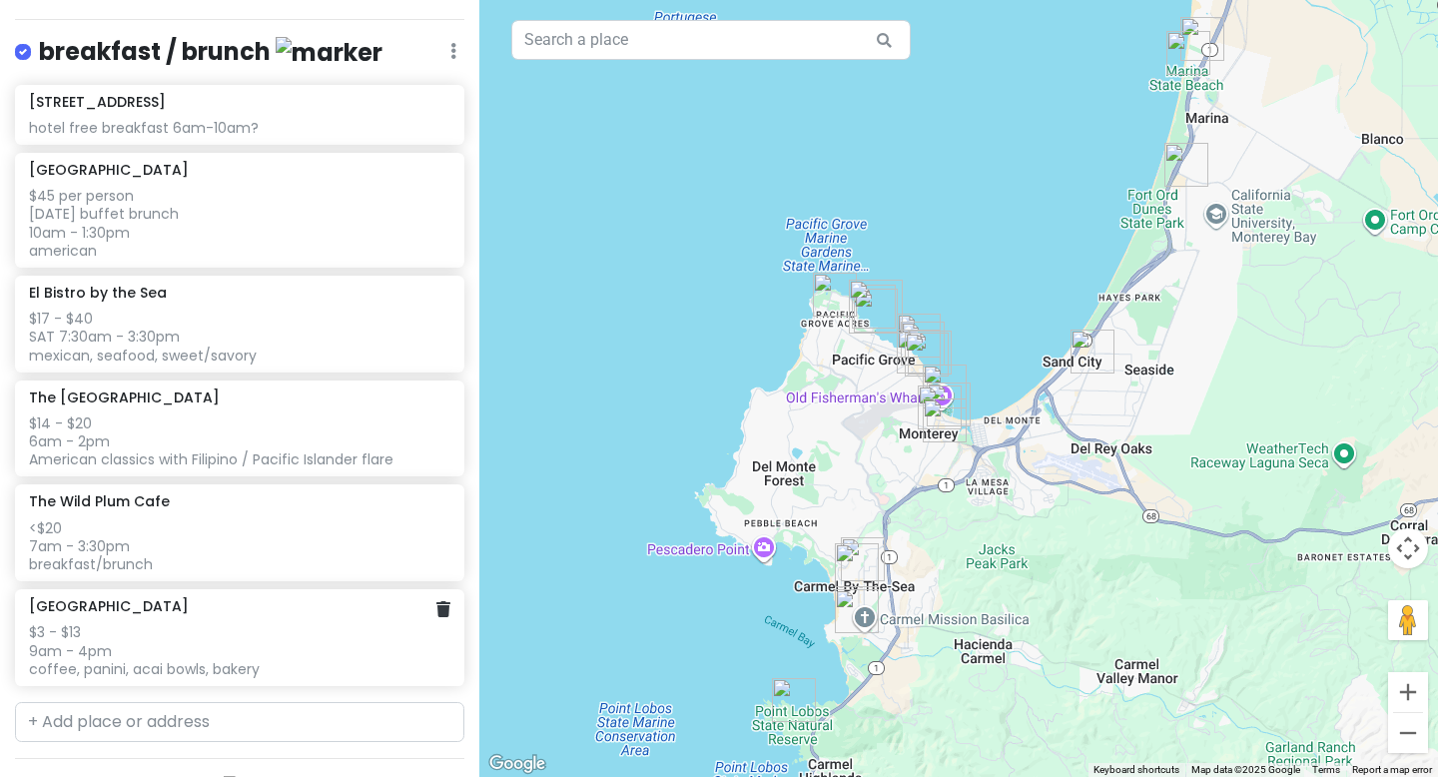
scroll to position [218, 0]
click at [238, 236] on div "$45 per person [DATE] buffet brunch 10am - 1:30pm american" at bounding box center [239, 220] width 420 height 73
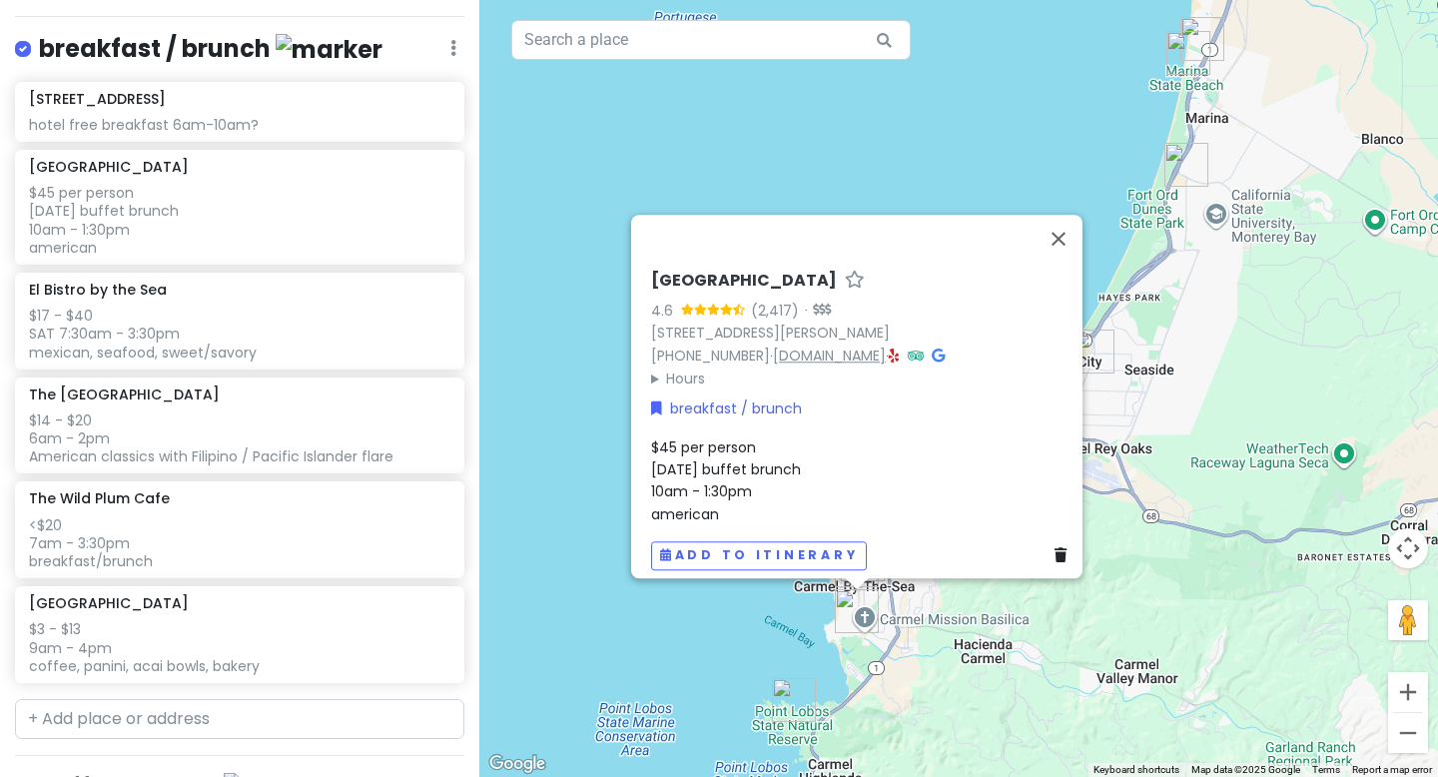
click at [869, 346] on link "[DOMAIN_NAME]" at bounding box center [829, 356] width 113 height 20
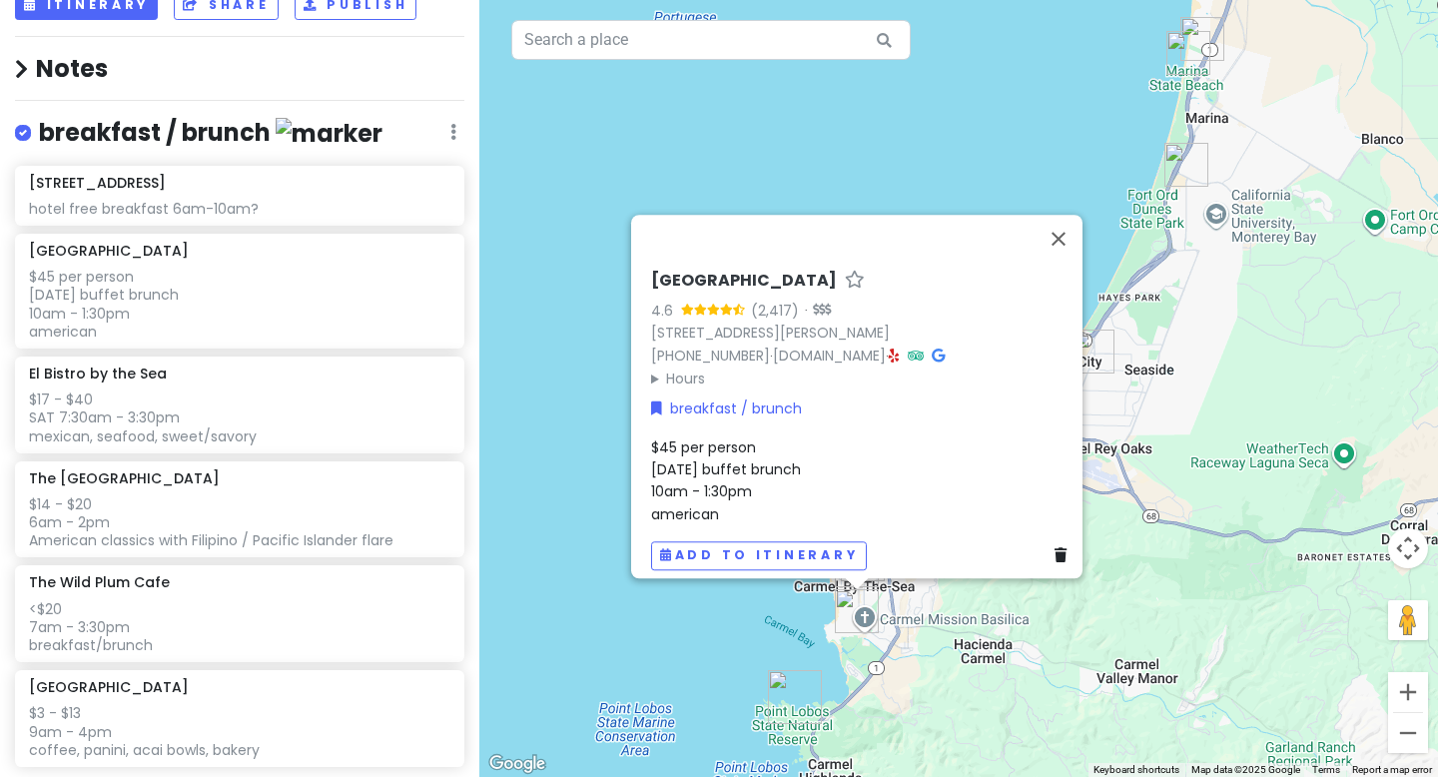
scroll to position [0, 0]
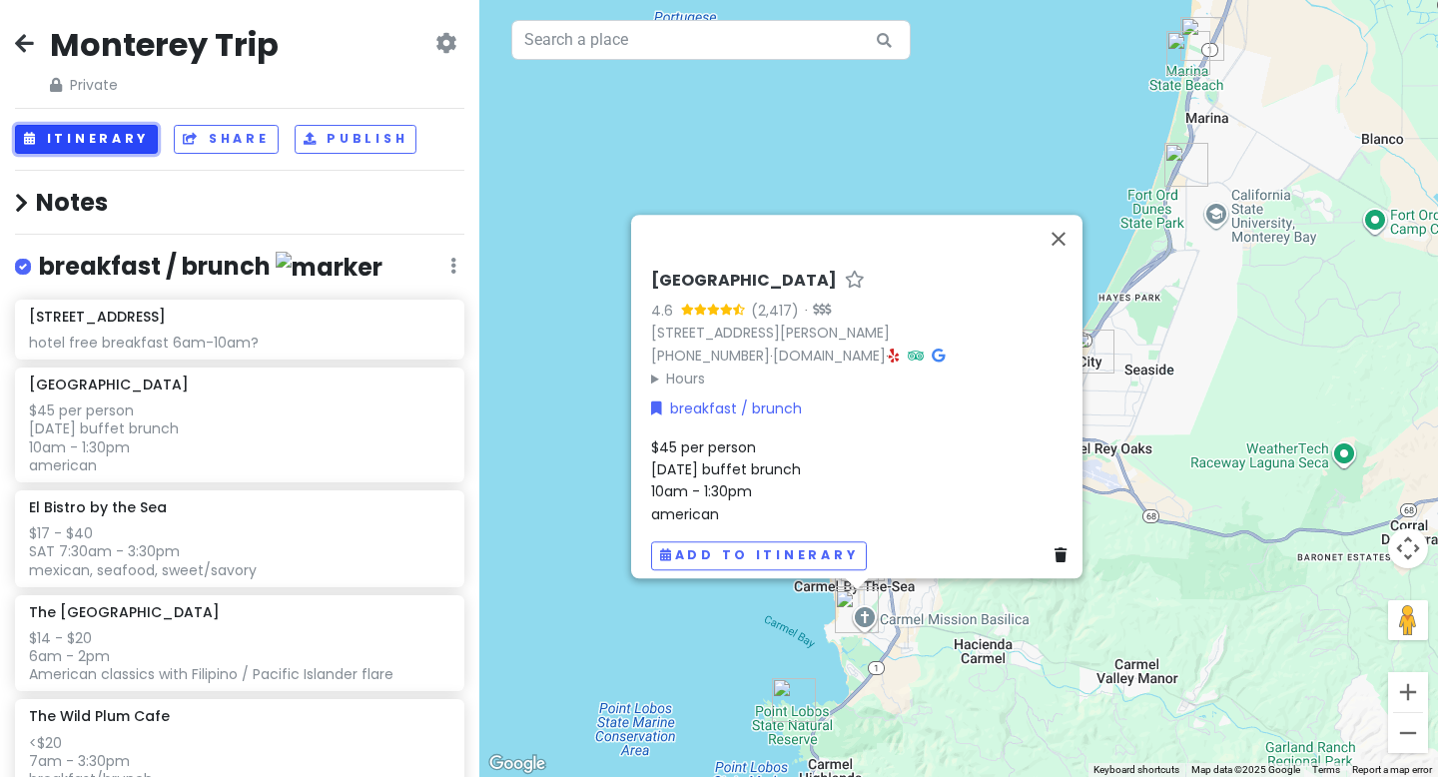
click at [82, 136] on button "Itinerary" at bounding box center [86, 139] width 143 height 29
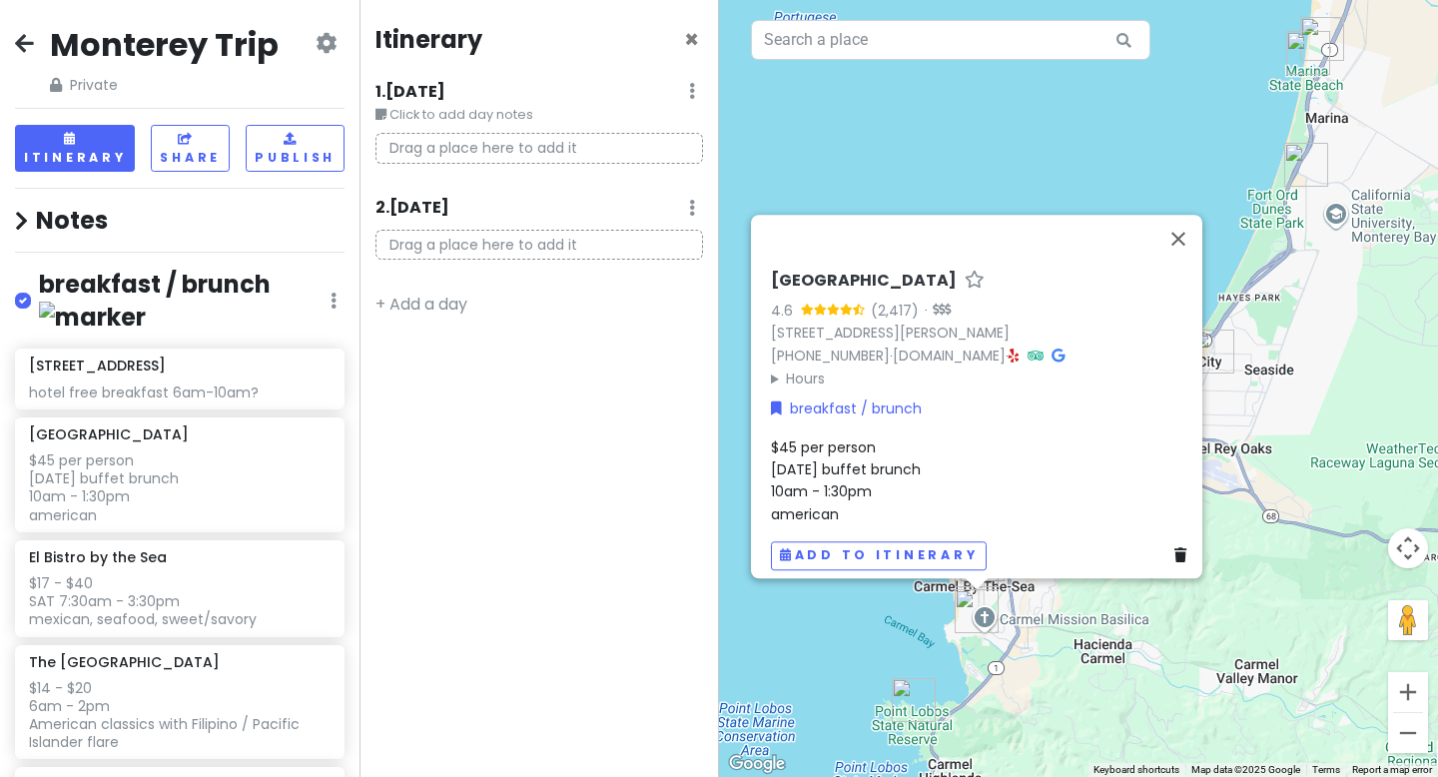
click at [445, 143] on p "Drag a place here to add it" at bounding box center [540, 148] width 328 height 31
click at [412, 151] on p "Drag a place here to add it" at bounding box center [540, 148] width 328 height 31
click at [414, 151] on p "Drag a place here to add it" at bounding box center [540, 148] width 328 height 31
click at [448, 117] on small "Click to add day notes" at bounding box center [540, 115] width 328 height 20
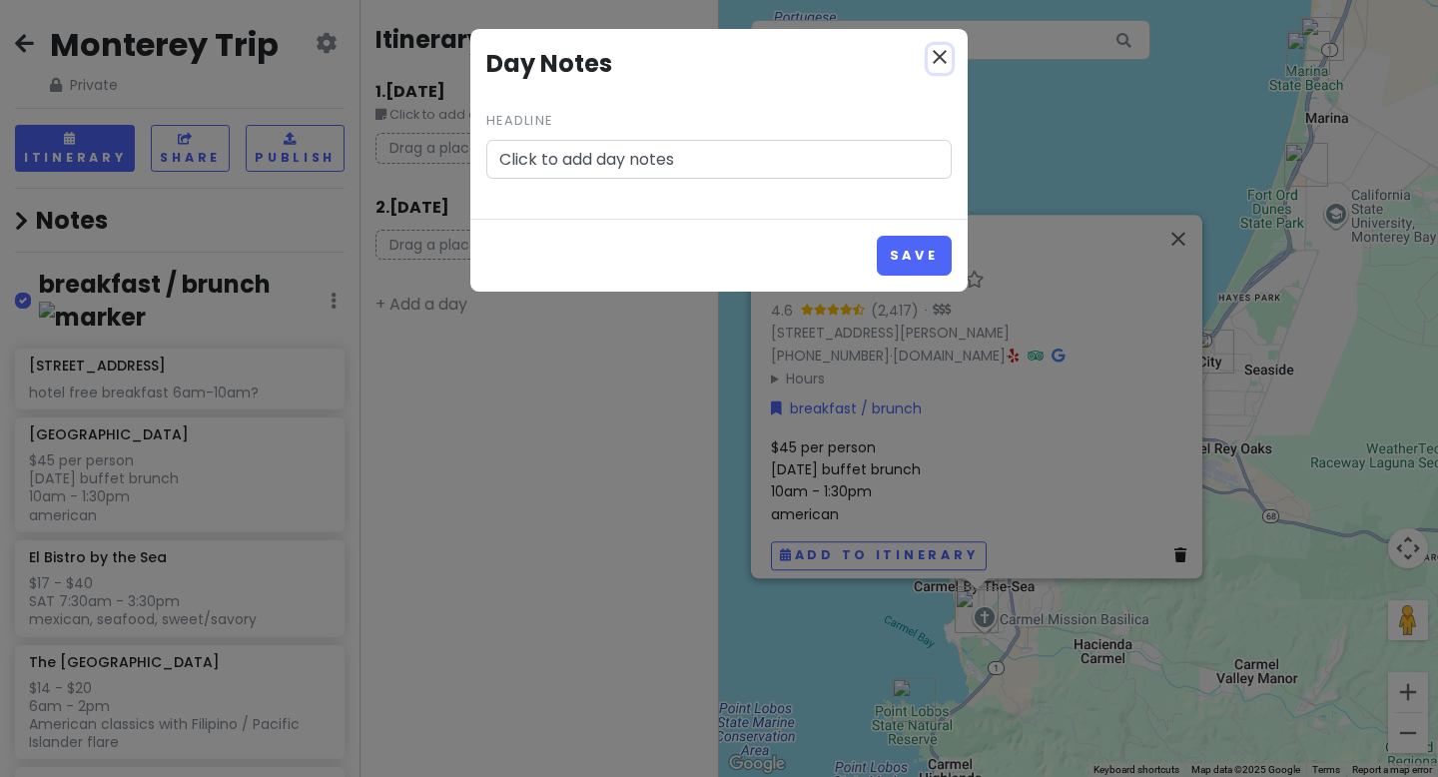
click at [934, 57] on icon "close" at bounding box center [940, 57] width 24 height 24
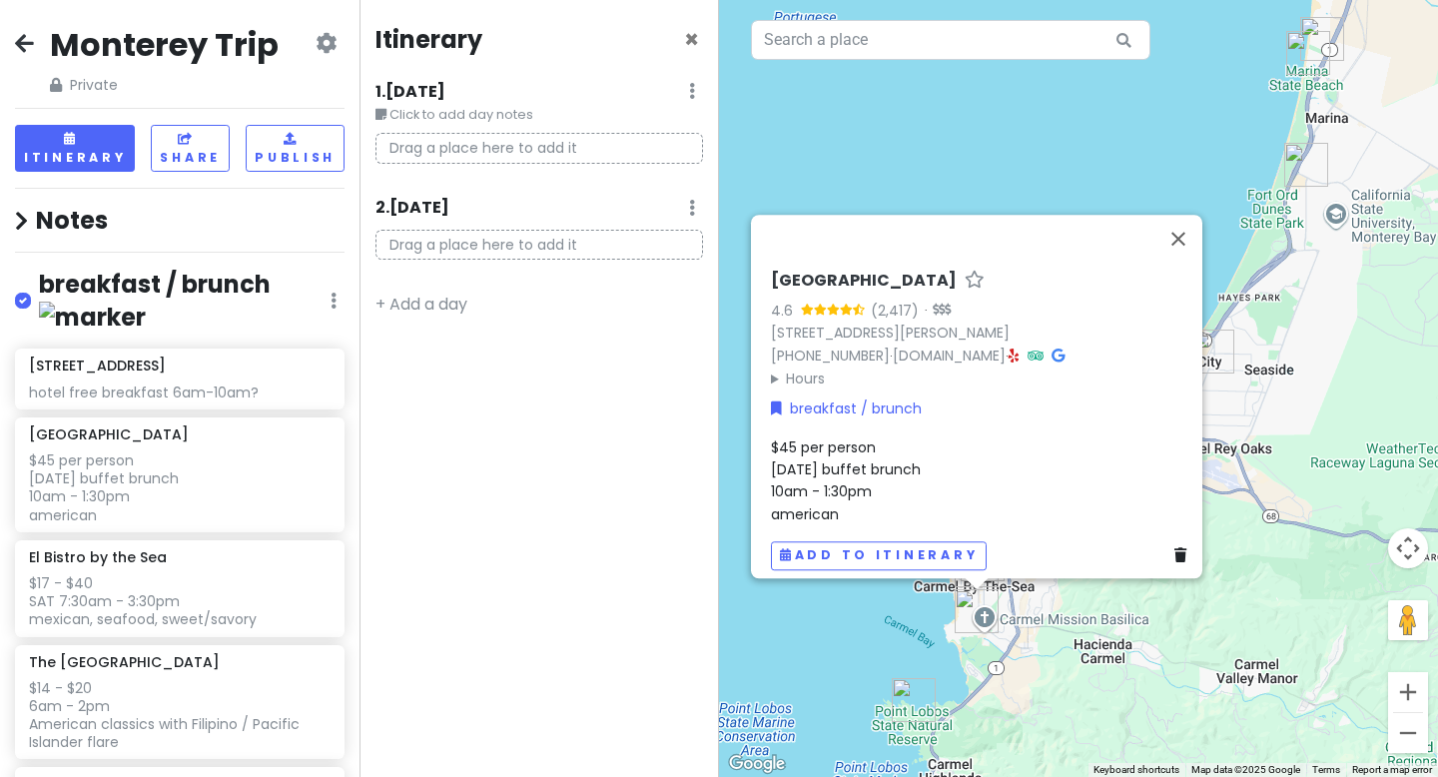
click at [693, 94] on icon at bounding box center [692, 91] width 6 height 16
click at [479, 140] on p "Drag a place here to add it" at bounding box center [540, 148] width 328 height 31
click at [496, 153] on p "Drag a place here to add it" at bounding box center [540, 148] width 328 height 31
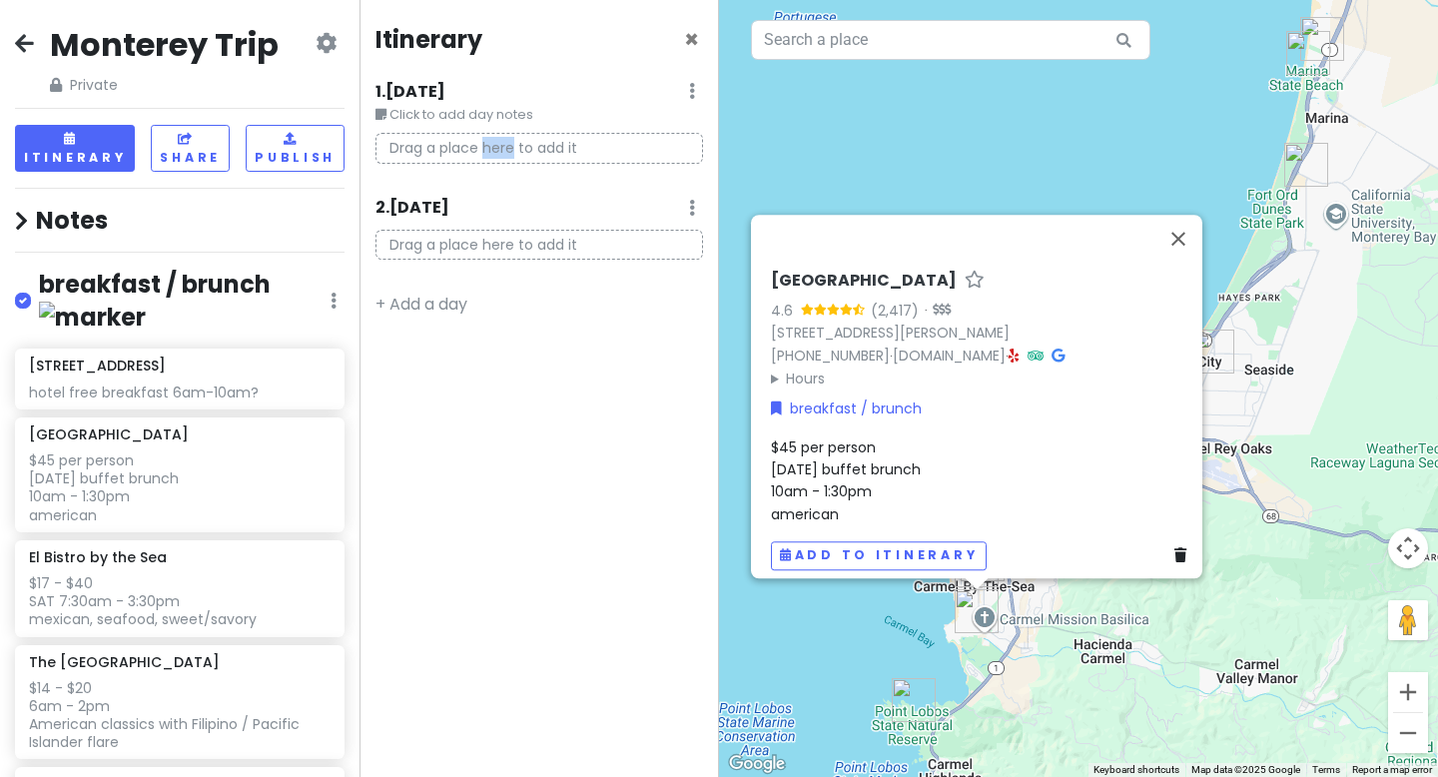
click at [496, 153] on p "Drag a place here to add it" at bounding box center [540, 148] width 328 height 31
click at [449, 113] on small "Click to add day notes" at bounding box center [540, 115] width 328 height 20
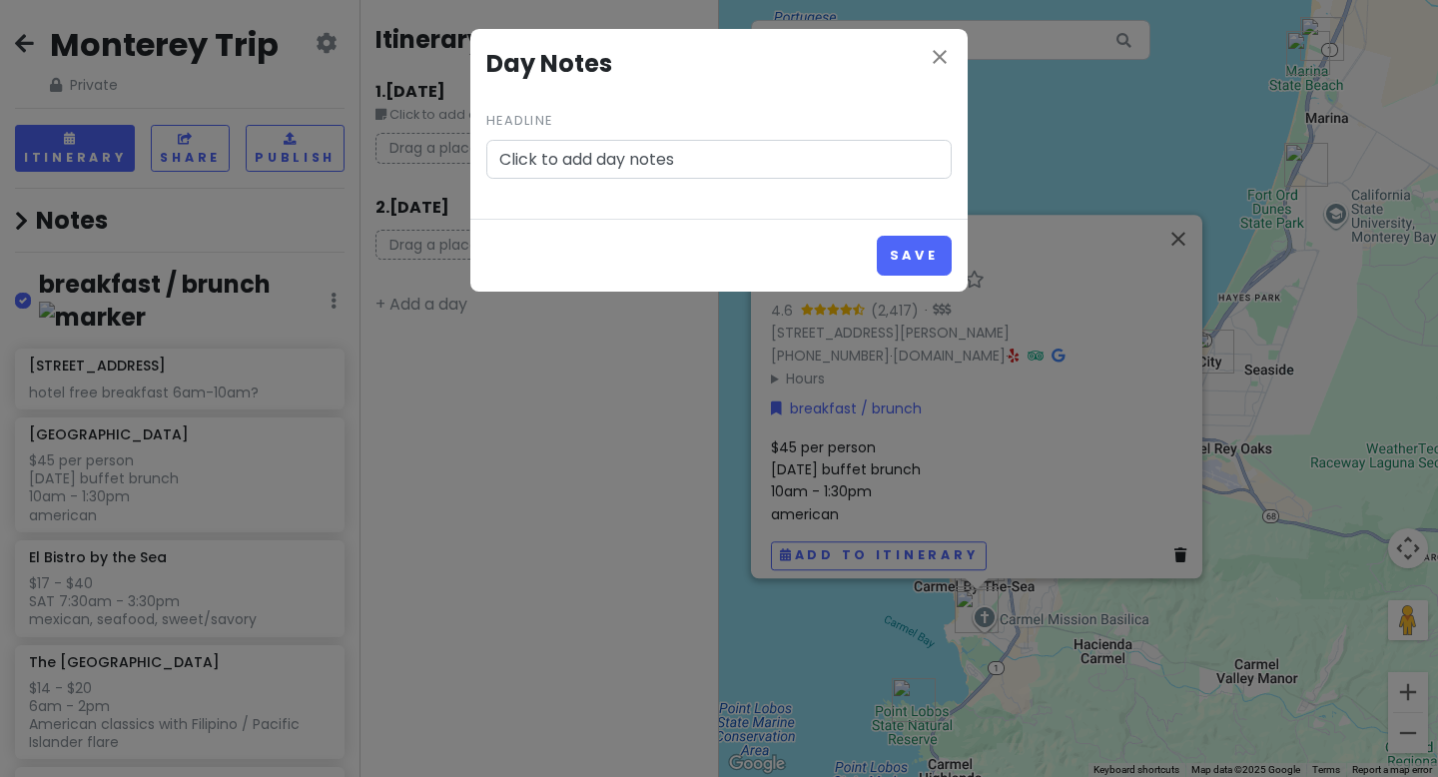
click at [610, 165] on input "Click to add day notes" at bounding box center [718, 160] width 465 height 40
click at [937, 50] on icon "close" at bounding box center [940, 57] width 24 height 24
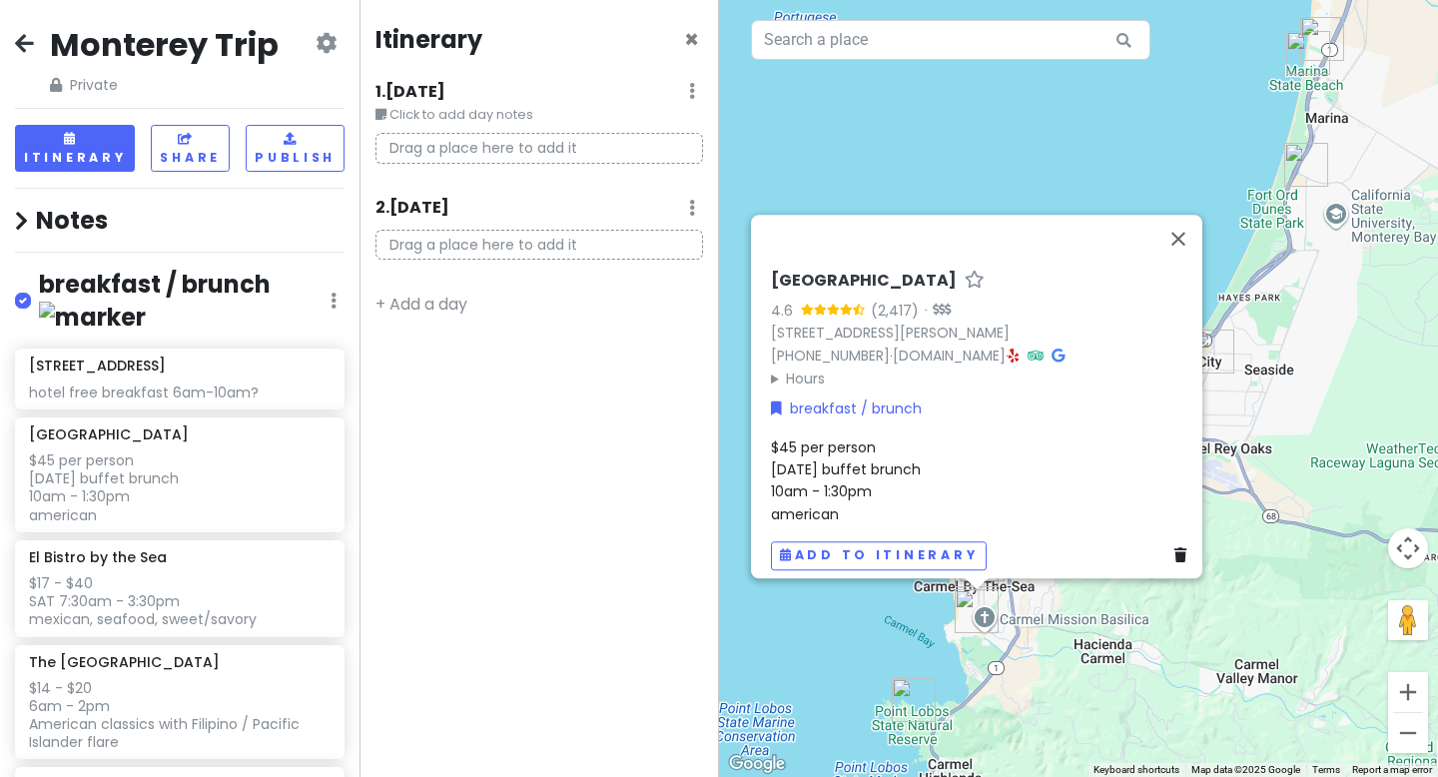
click at [422, 117] on small "Click to add day notes" at bounding box center [540, 115] width 328 height 20
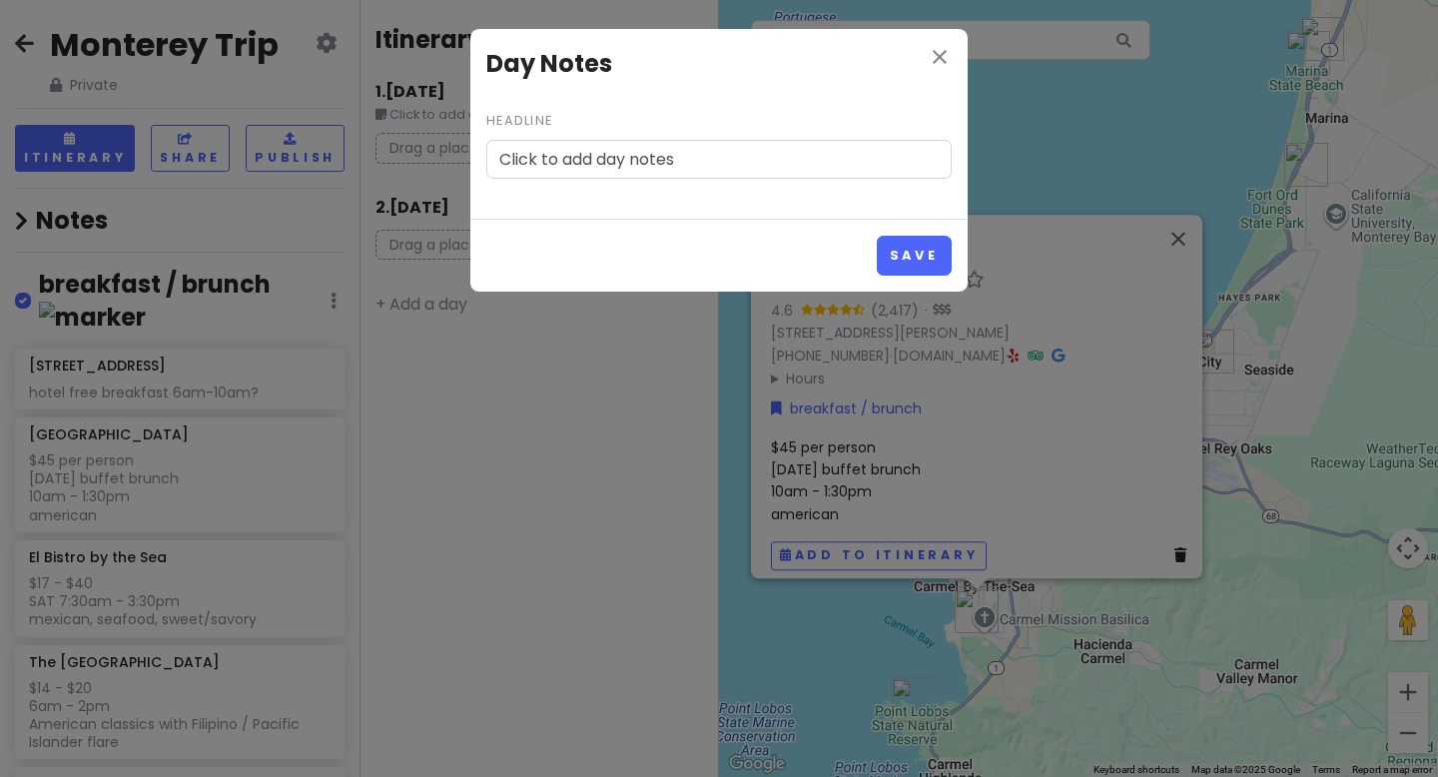
click at [544, 154] on input "Click to add day notes" at bounding box center [718, 160] width 465 height 40
click at [877, 236] on button "Save" at bounding box center [914, 255] width 75 height 39
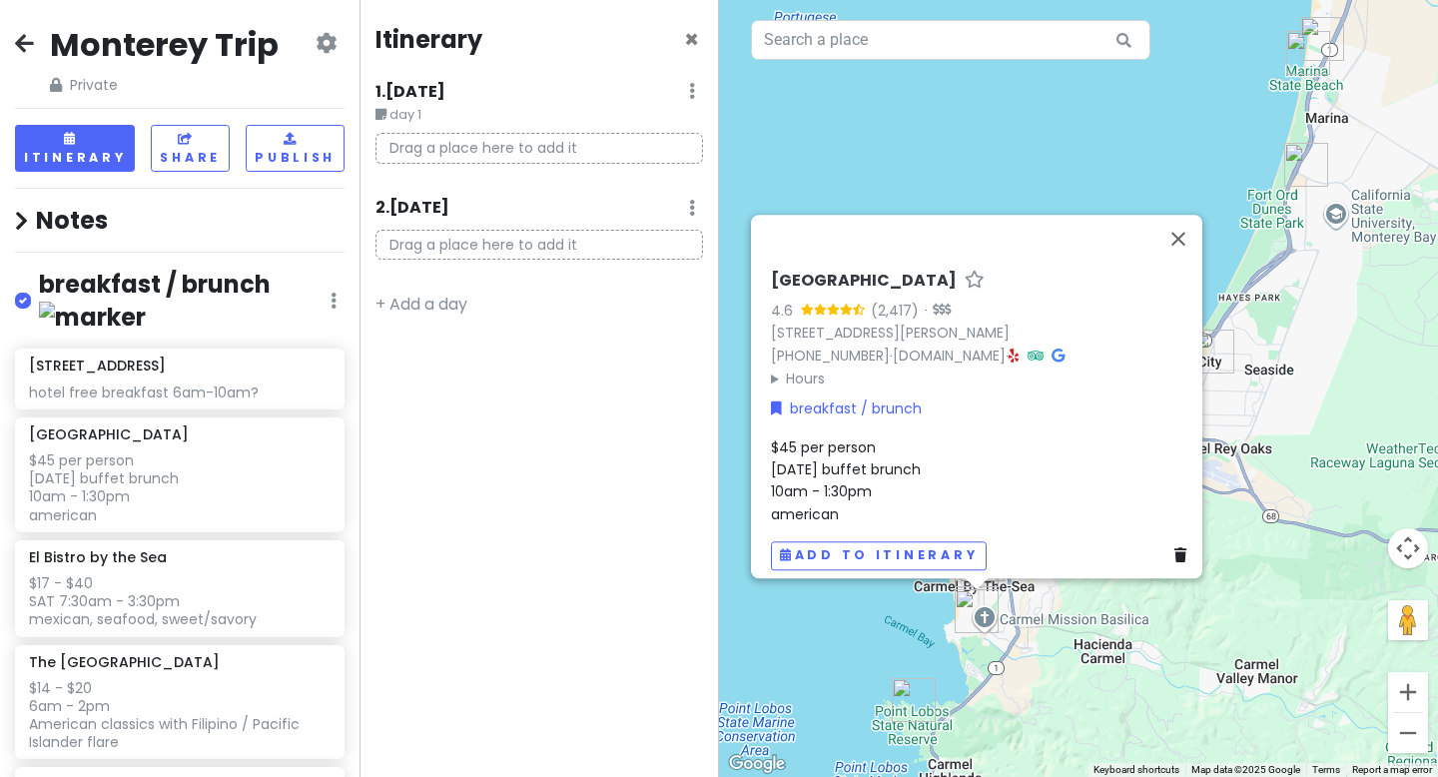
click at [481, 149] on p "Drag a place here to add it" at bounding box center [540, 148] width 328 height 31
click at [689, 94] on icon at bounding box center [692, 91] width 6 height 16
click at [636, 164] on link "Edit Day Notes" at bounding box center [633, 151] width 162 height 48
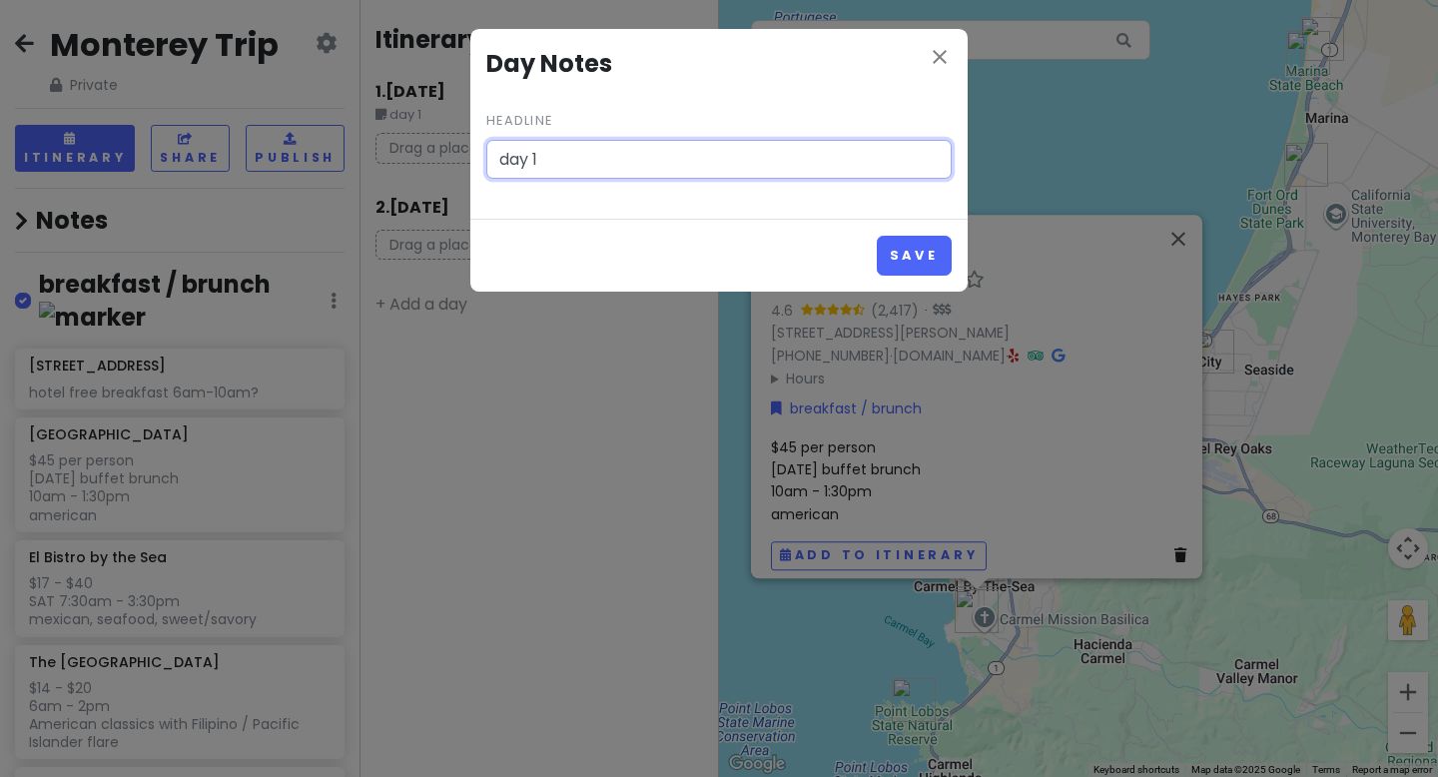
click at [582, 158] on input "day 1" at bounding box center [718, 160] width 465 height 40
click at [938, 54] on icon "close" at bounding box center [940, 57] width 24 height 24
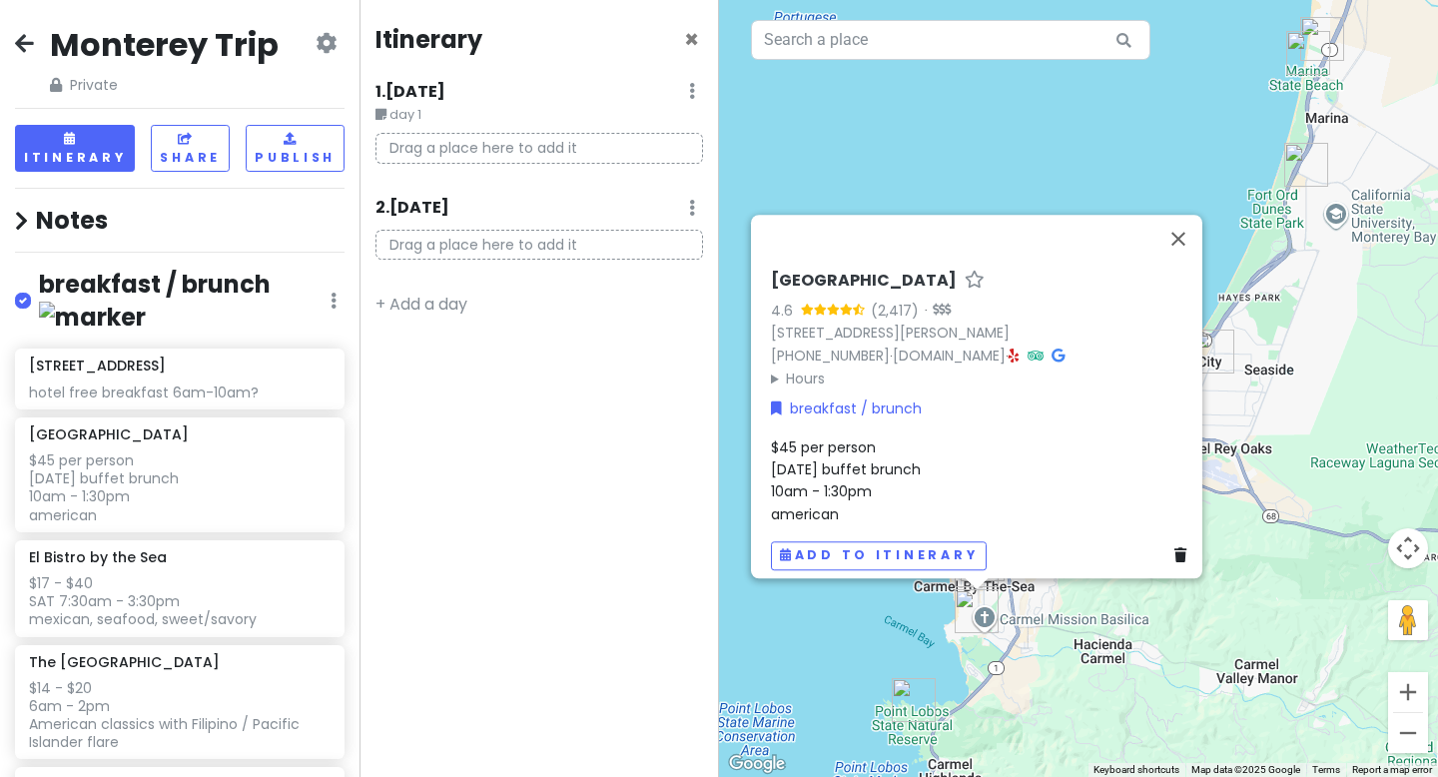
click at [405, 114] on small "day 1" at bounding box center [540, 115] width 328 height 20
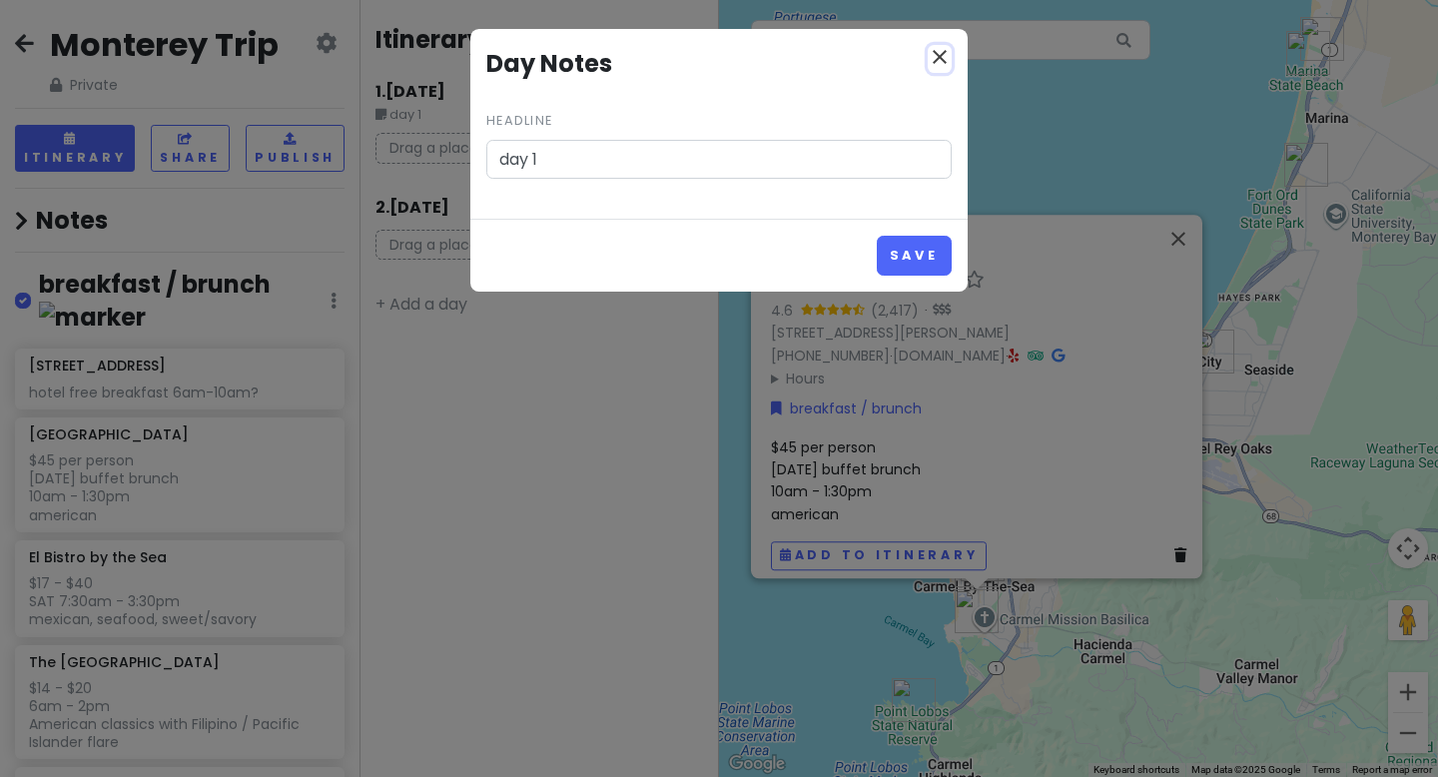
click at [940, 57] on icon "close" at bounding box center [940, 57] width 24 height 24
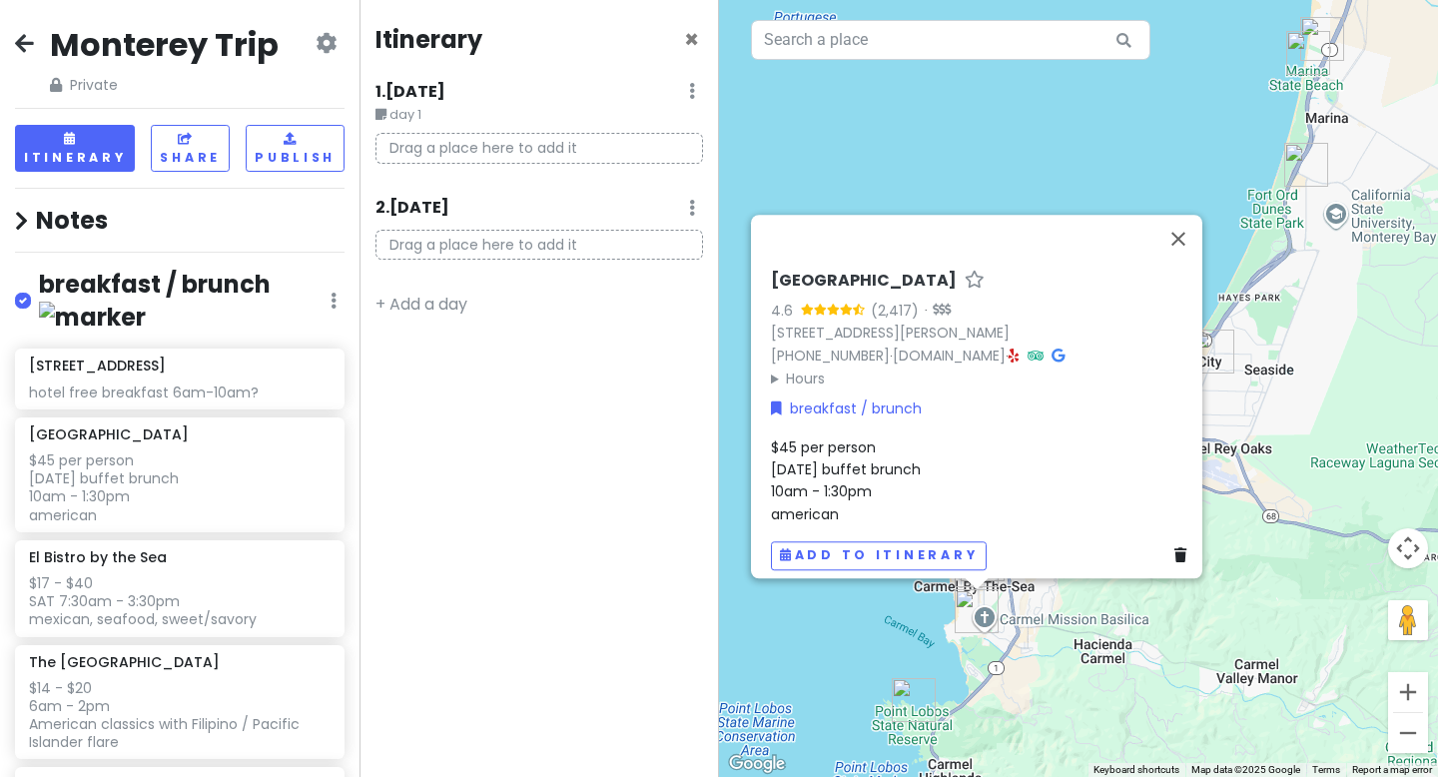
click at [401, 276] on div "Drag a place here to add it" at bounding box center [540, 253] width 358 height 47
click at [417, 271] on div "Drag a place here to add it" at bounding box center [540, 253] width 358 height 47
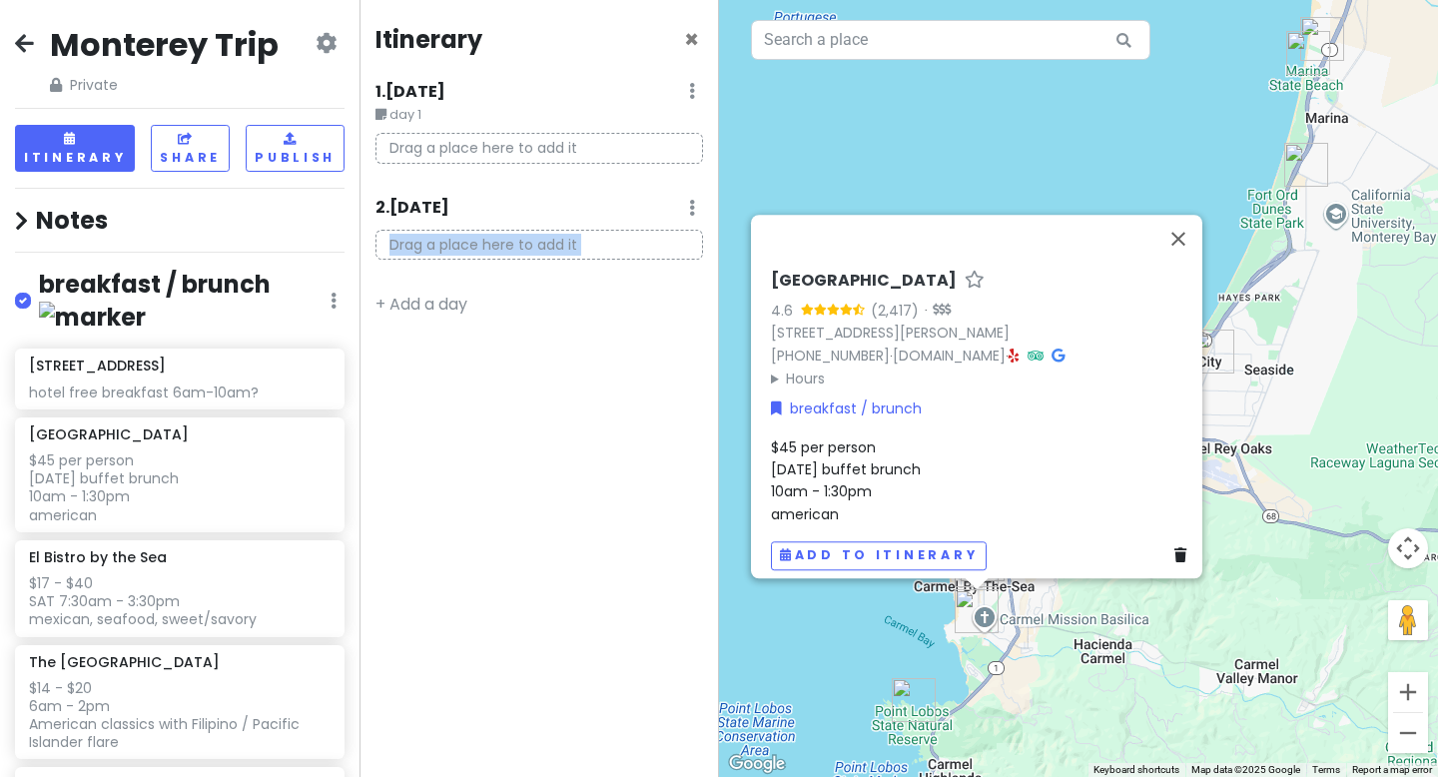
click at [417, 271] on div "Drag a place here to add it" at bounding box center [540, 253] width 358 height 47
click at [391, 279] on div "Itinerary × 1 . [DATE] Edit Day Notes Delete Day day 1 Drag a place here to add…" at bounding box center [540, 388] width 360 height 777
click at [393, 180] on div "Itinerary × 1 . [DATE] Edit Day Notes Delete Day day 1 Drag a place here to add…" at bounding box center [540, 388] width 360 height 777
click at [395, 170] on div "Drag a place here to add it" at bounding box center [540, 156] width 358 height 47
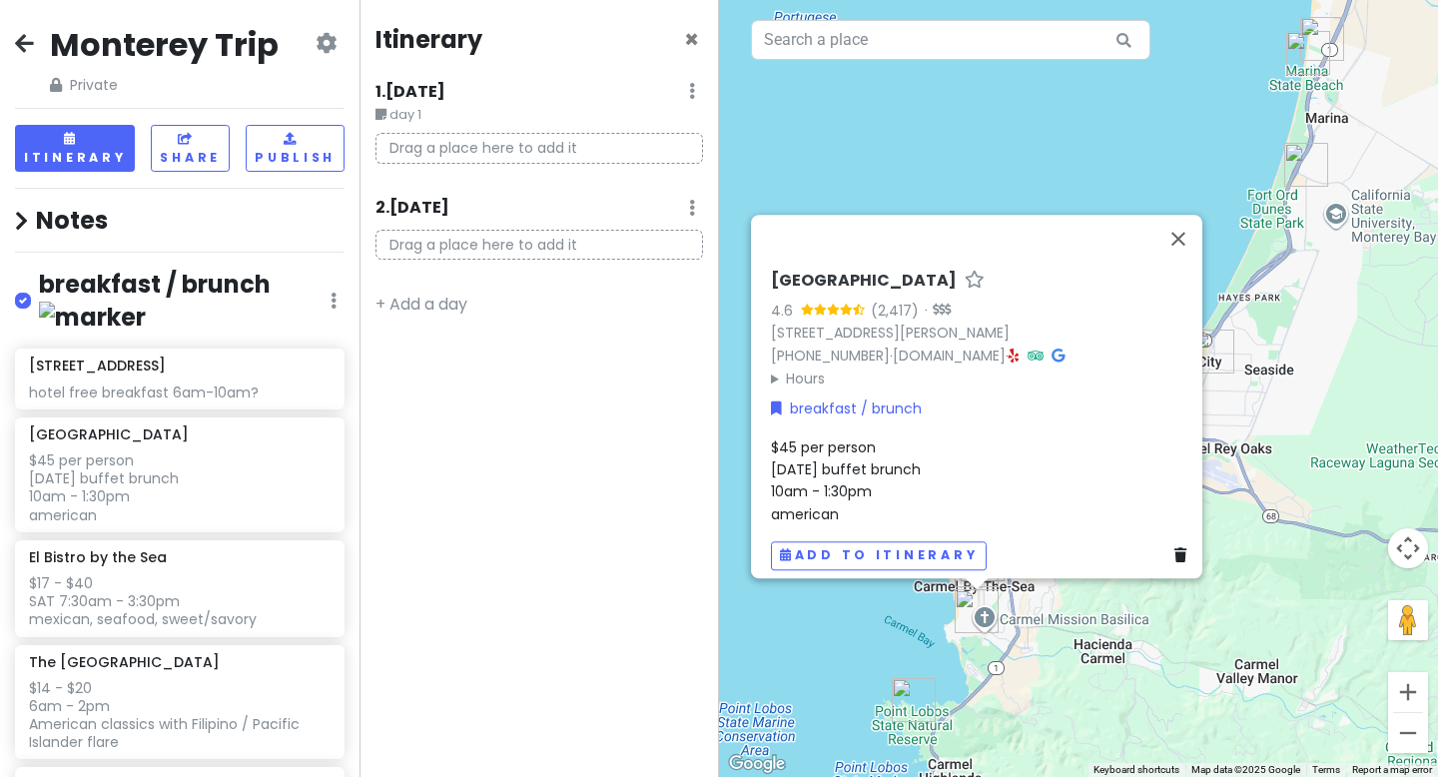
click at [395, 170] on div "Drag a place here to add it" at bounding box center [540, 156] width 358 height 47
click at [432, 93] on h6 "1 . [DATE]" at bounding box center [411, 92] width 70 height 21
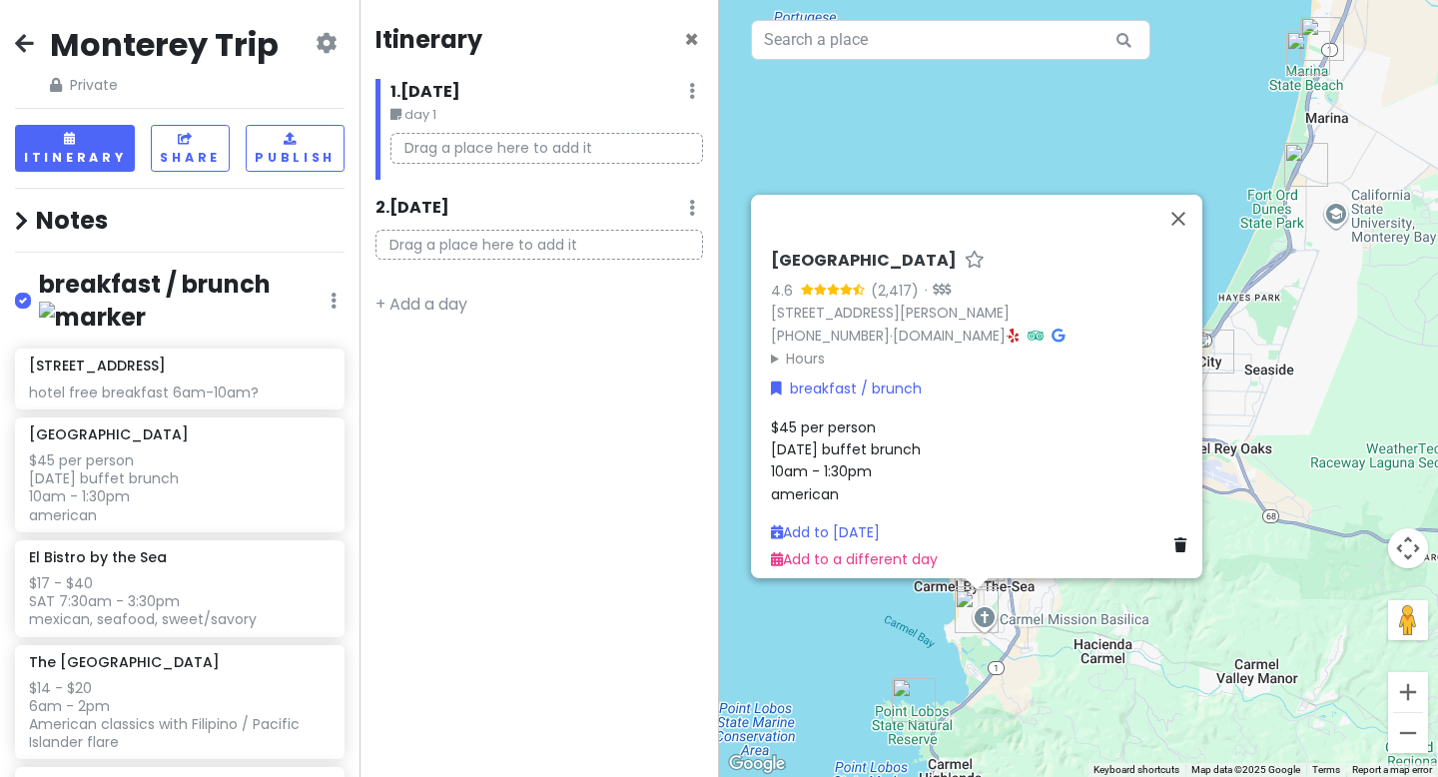
click at [484, 141] on p "Drag a place here to add it" at bounding box center [547, 148] width 313 height 31
click at [419, 201] on h6 "2 . [DATE]" at bounding box center [413, 208] width 74 height 21
click at [427, 89] on h6 "1 . [DATE]" at bounding box center [411, 92] width 70 height 21
click at [424, 86] on h6 "1 . [DATE]" at bounding box center [426, 92] width 70 height 21
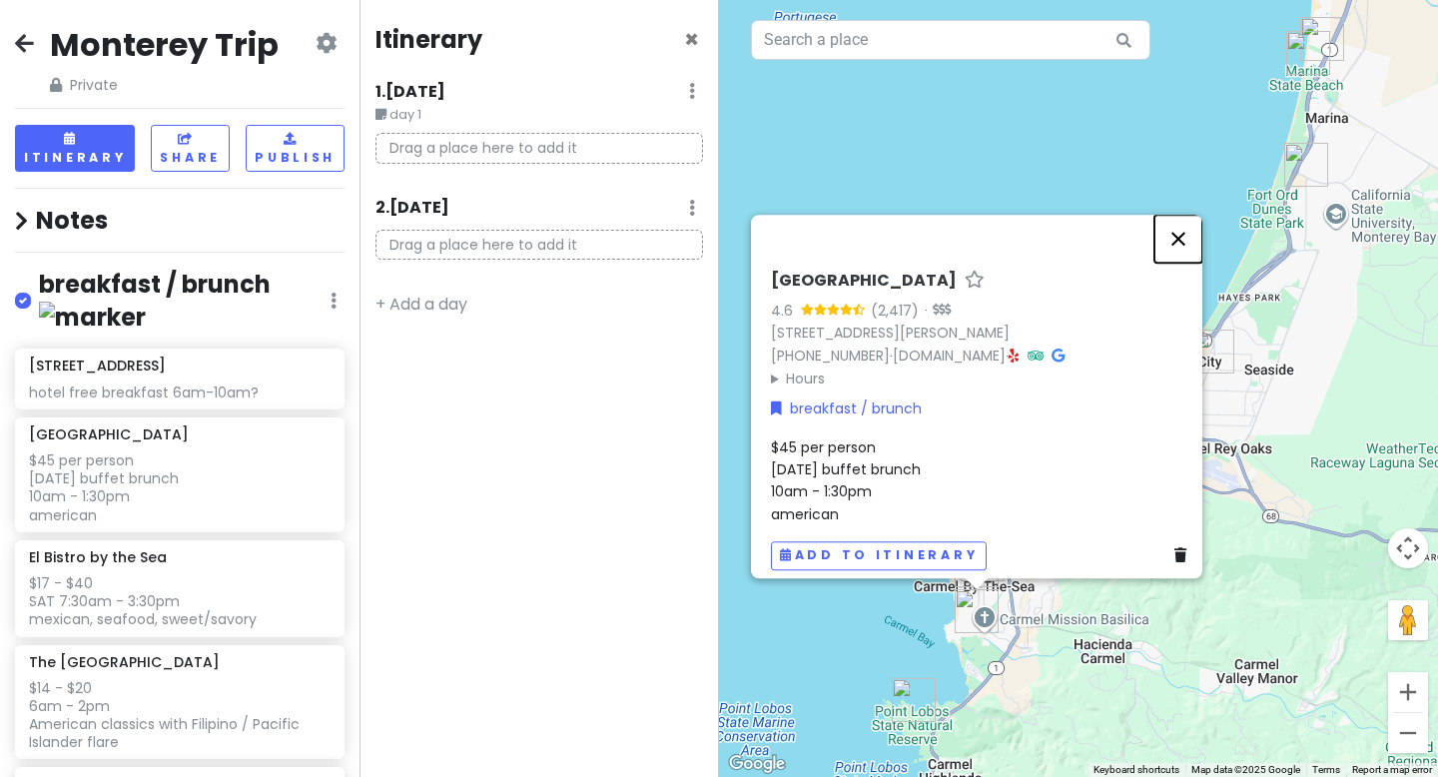
click at [1185, 221] on button "Close" at bounding box center [1179, 239] width 48 height 48
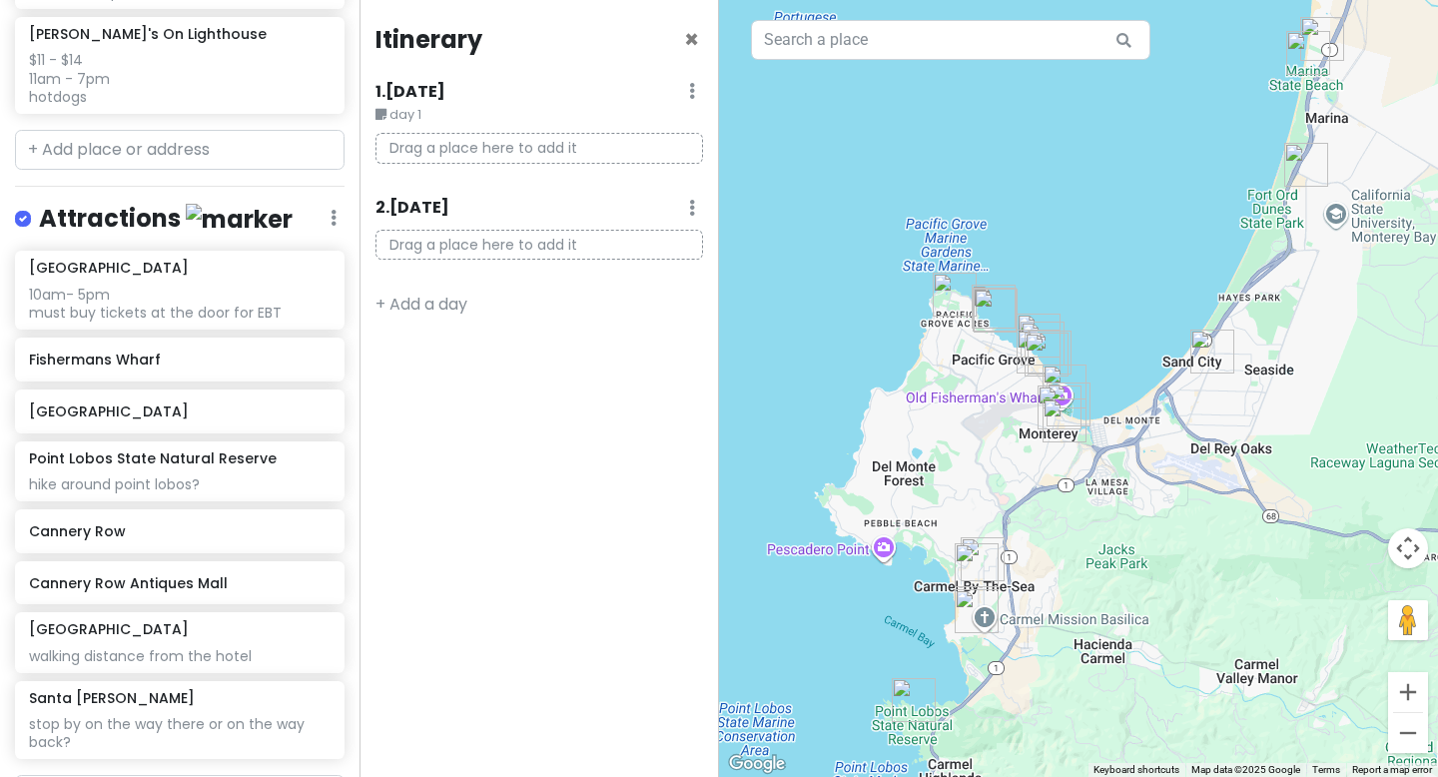
scroll to position [1960, 0]
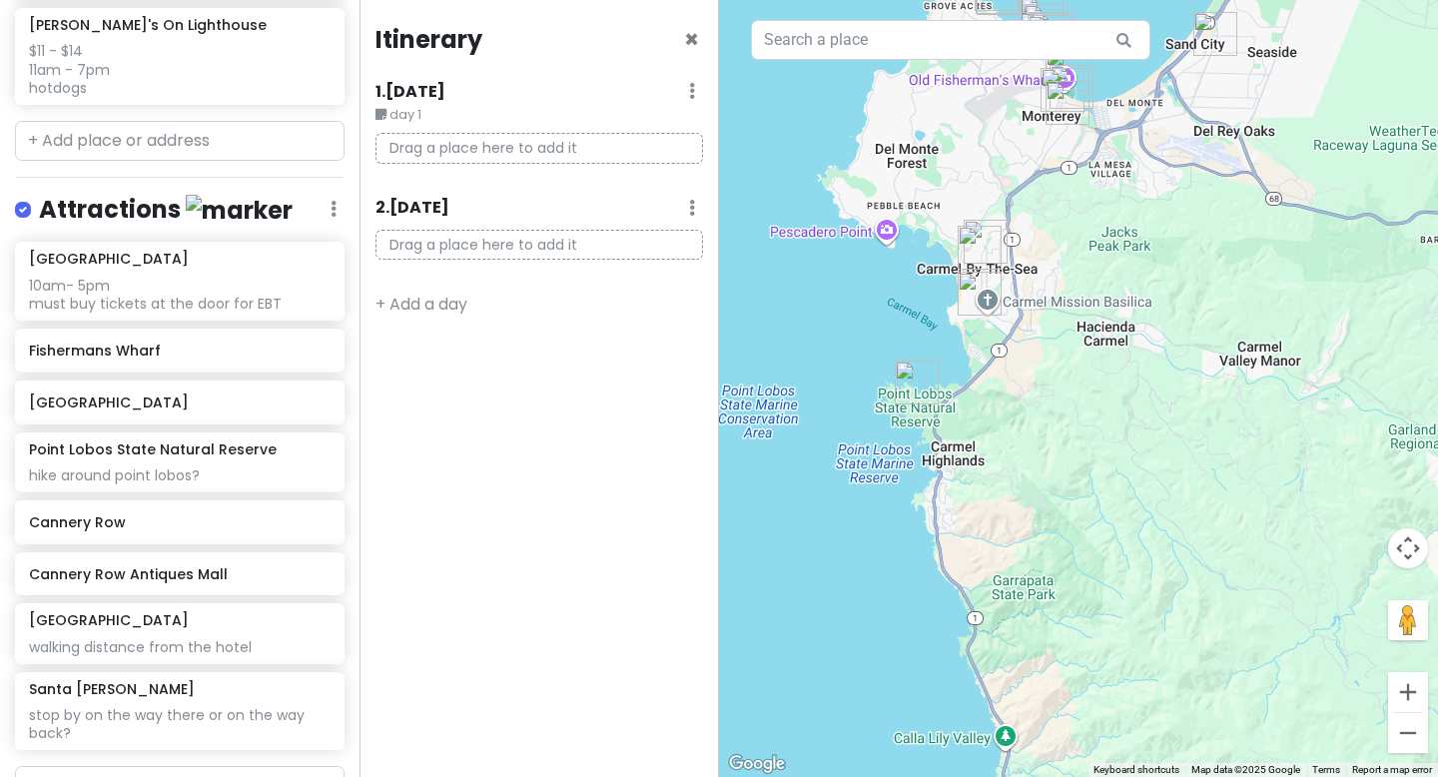
drag, startPoint x: 963, startPoint y: 460, endPoint x: 967, endPoint y: 141, distance: 319.6
click at [967, 141] on div at bounding box center [1078, 388] width 719 height 777
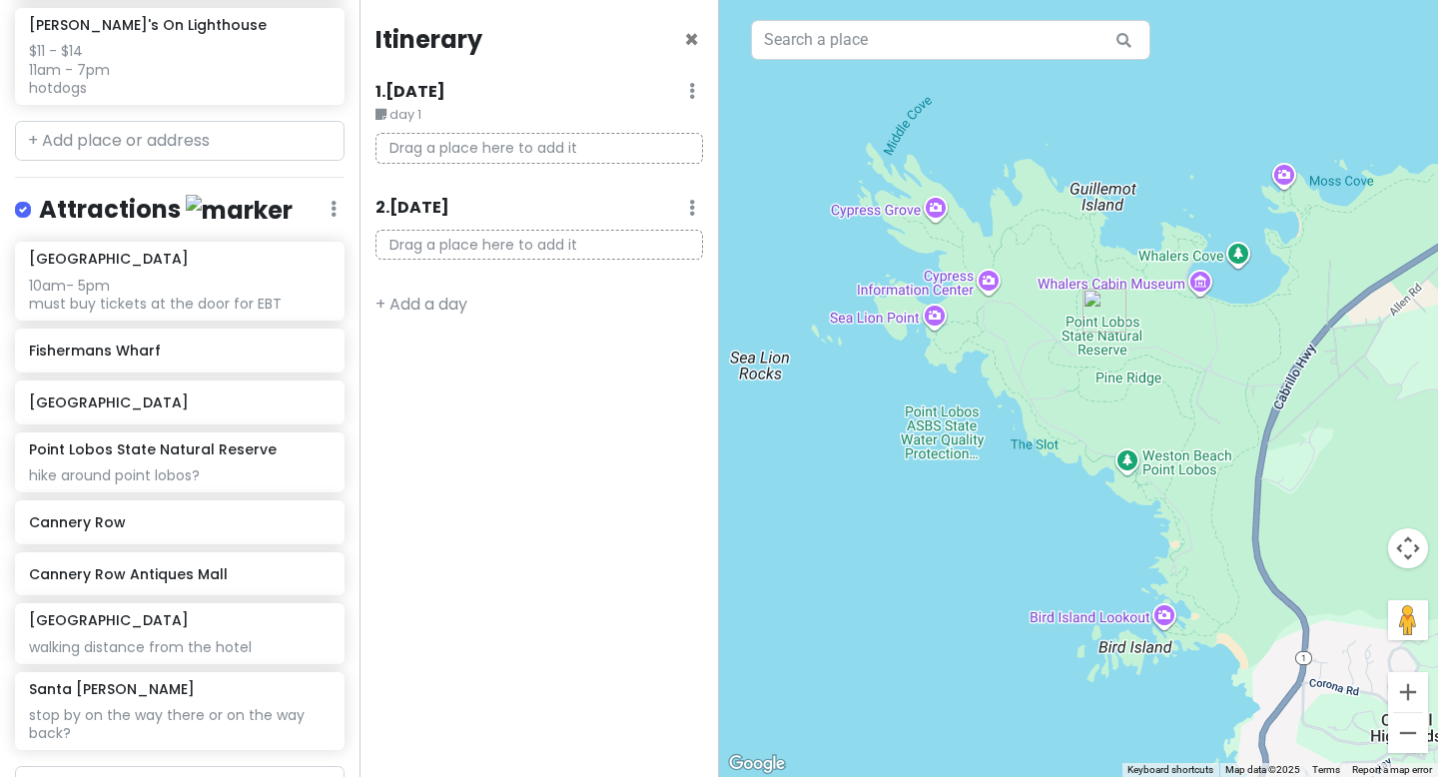
drag, startPoint x: 876, startPoint y: 436, endPoint x: 1253, endPoint y: 204, distance: 442.7
click at [1253, 204] on div at bounding box center [1078, 388] width 719 height 777
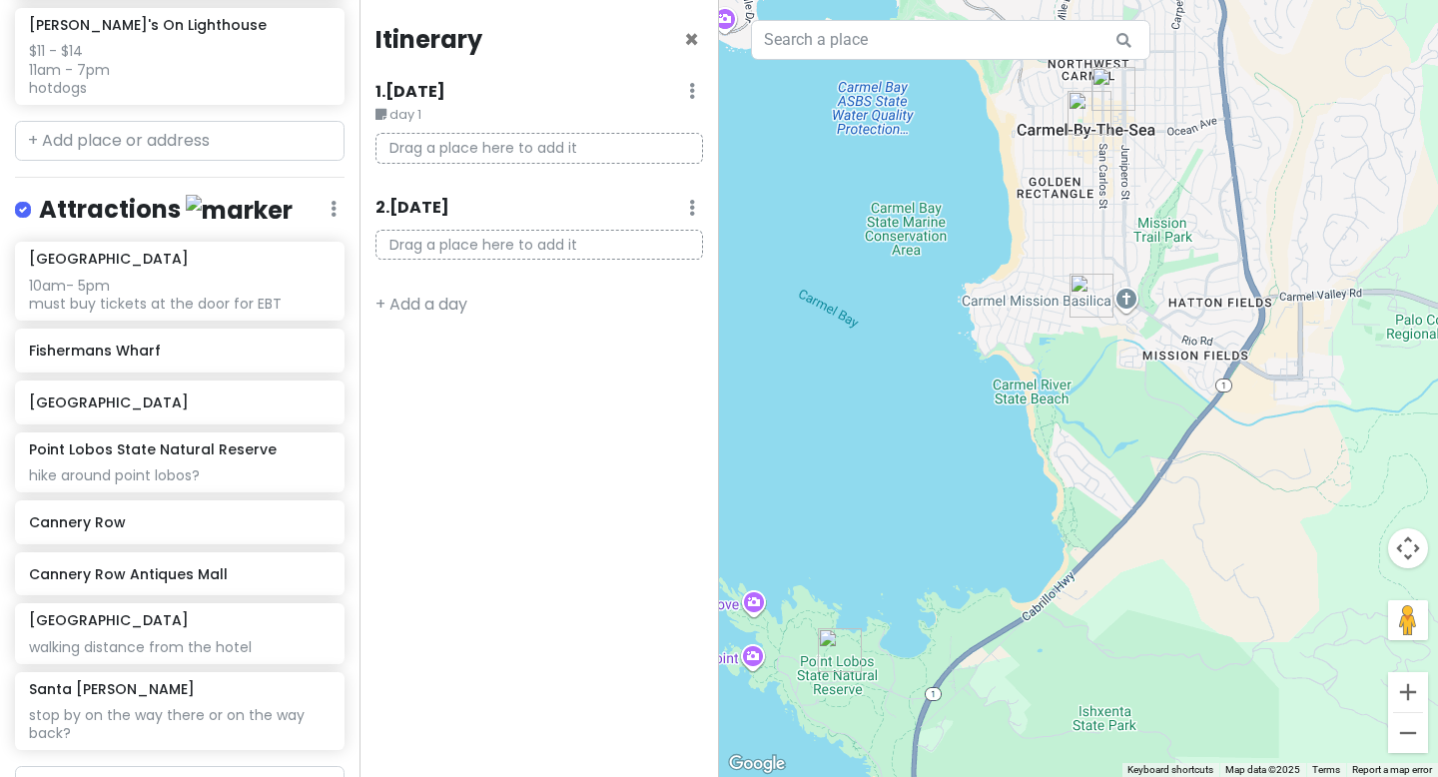
drag, startPoint x: 1244, startPoint y: 386, endPoint x: 912, endPoint y: 695, distance: 453.7
click at [912, 695] on div at bounding box center [1078, 388] width 719 height 777
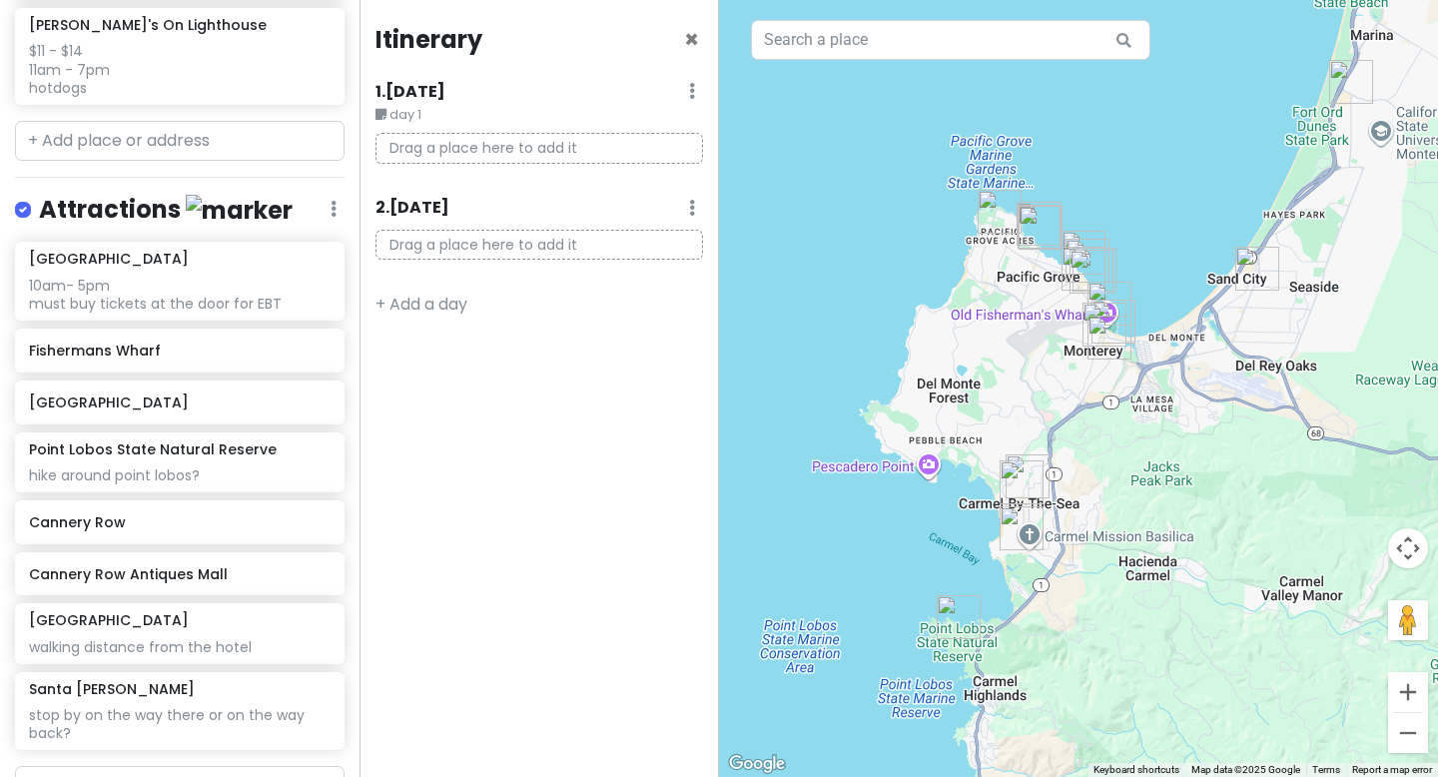
drag, startPoint x: 1350, startPoint y: 209, endPoint x: 1293, endPoint y: 302, distance: 108.9
click at [1293, 302] on div at bounding box center [1078, 388] width 719 height 777
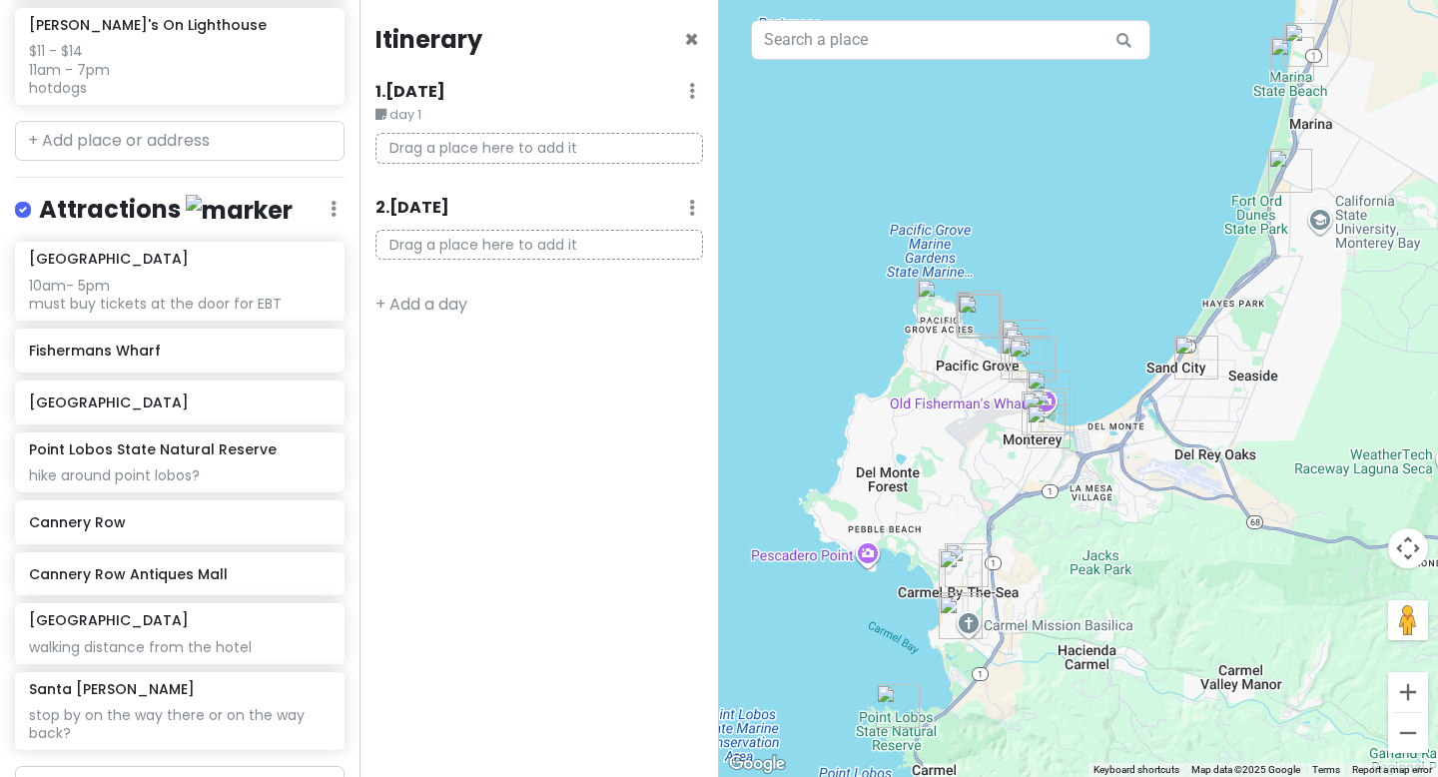
drag, startPoint x: 1150, startPoint y: 658, endPoint x: 1096, endPoint y: 749, distance: 105.7
click at [1096, 749] on div at bounding box center [1078, 388] width 719 height 777
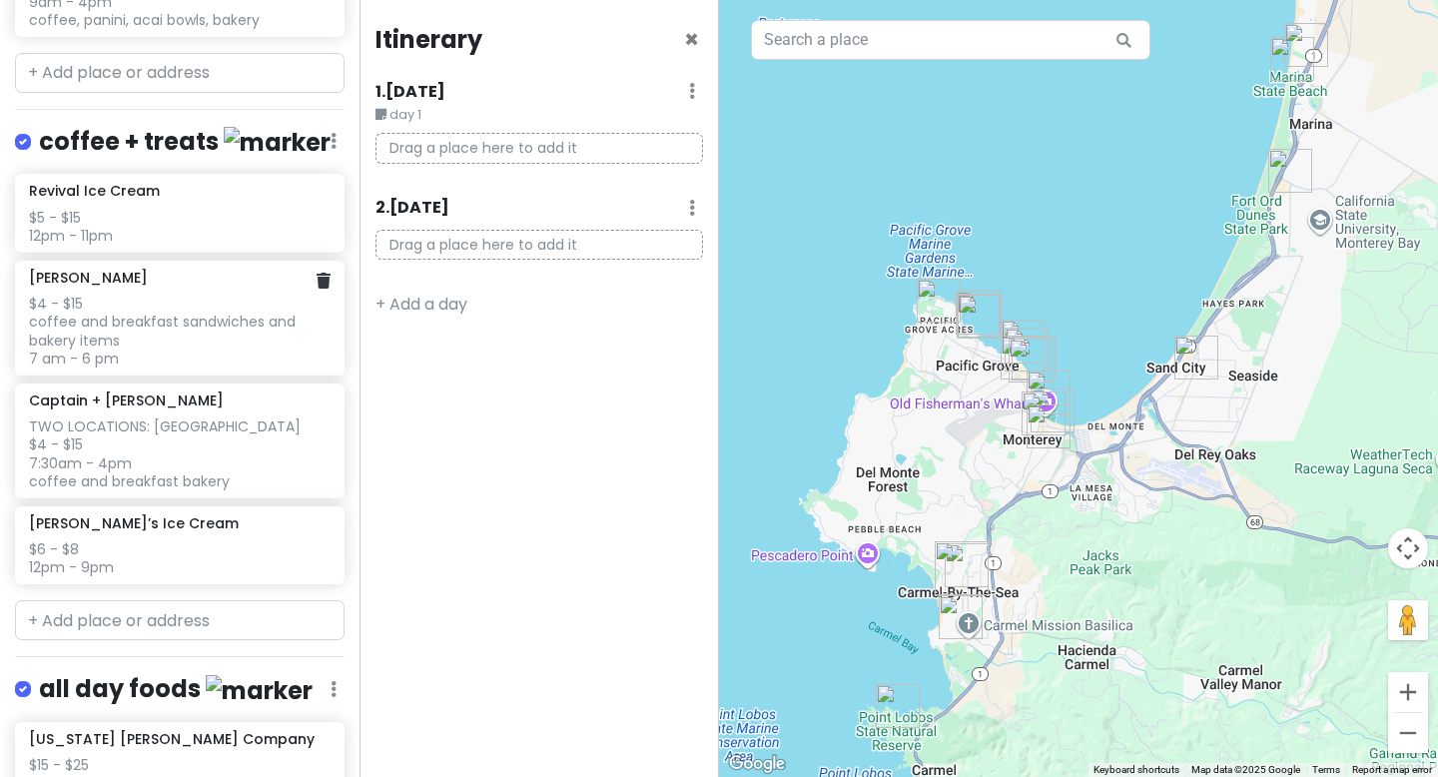
scroll to position [957, 0]
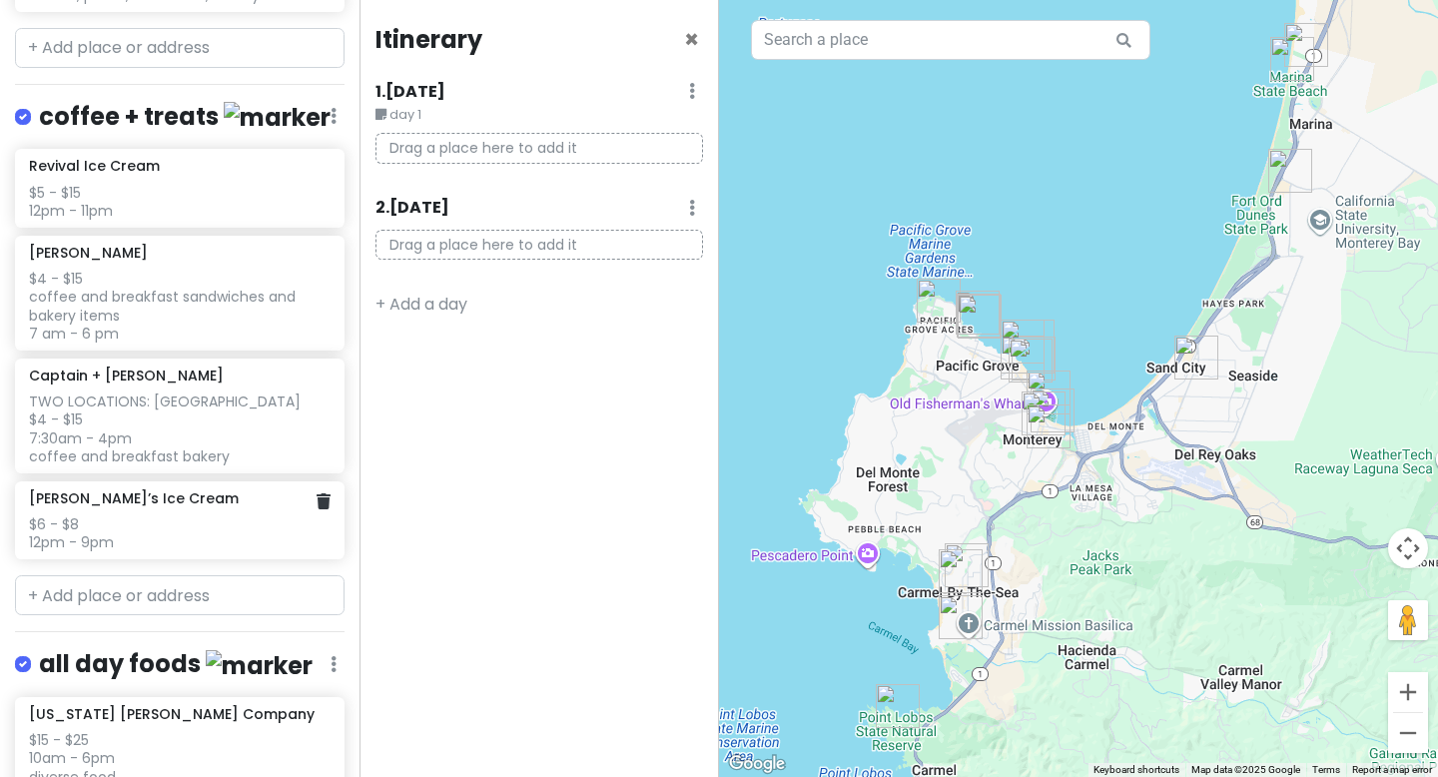
click at [142, 489] on h6 "[PERSON_NAME]’s Ice Cream" at bounding box center [134, 498] width 210 height 18
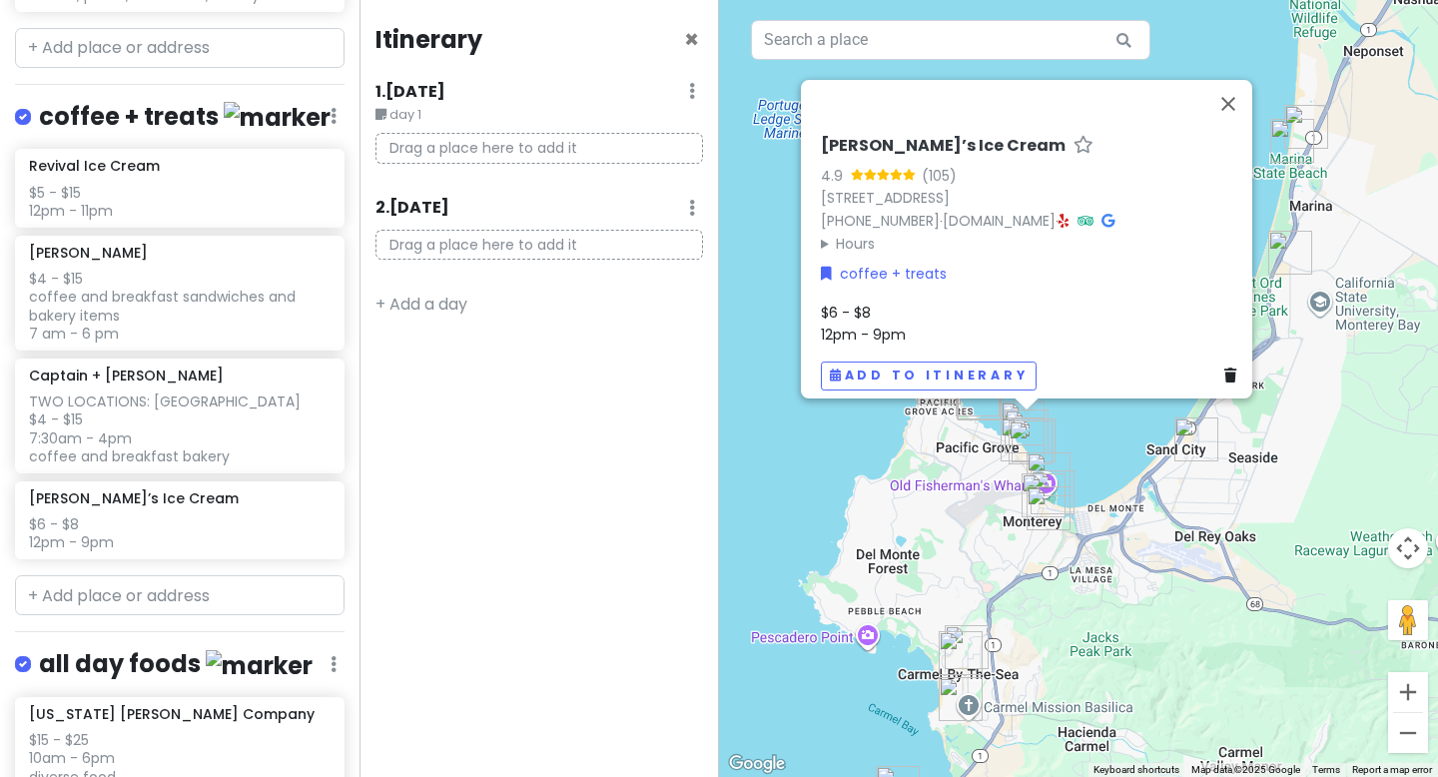
click at [917, 140] on h6 "[PERSON_NAME]’s Ice Cream" at bounding box center [943, 146] width 245 height 21
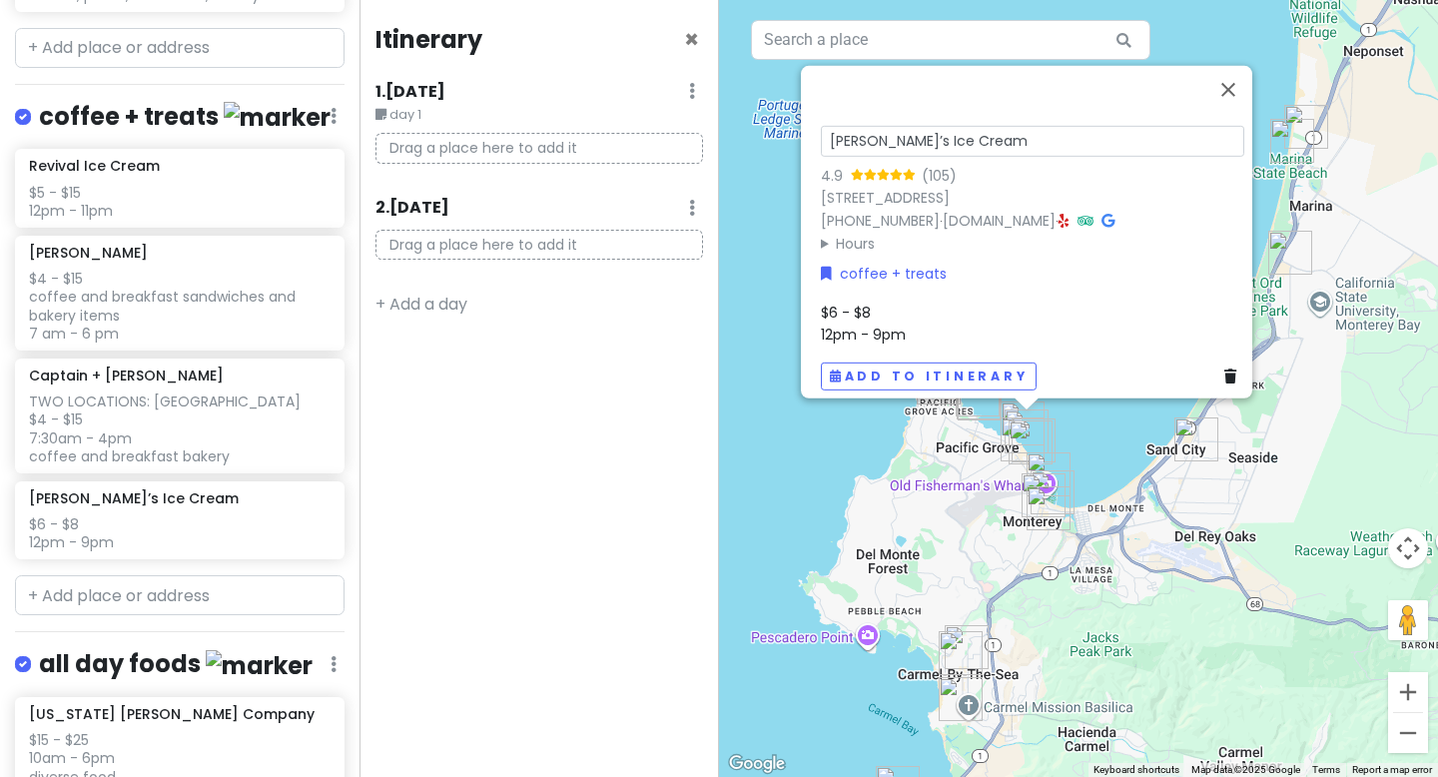
click at [962, 233] on summary "Hours" at bounding box center [1032, 244] width 423 height 22
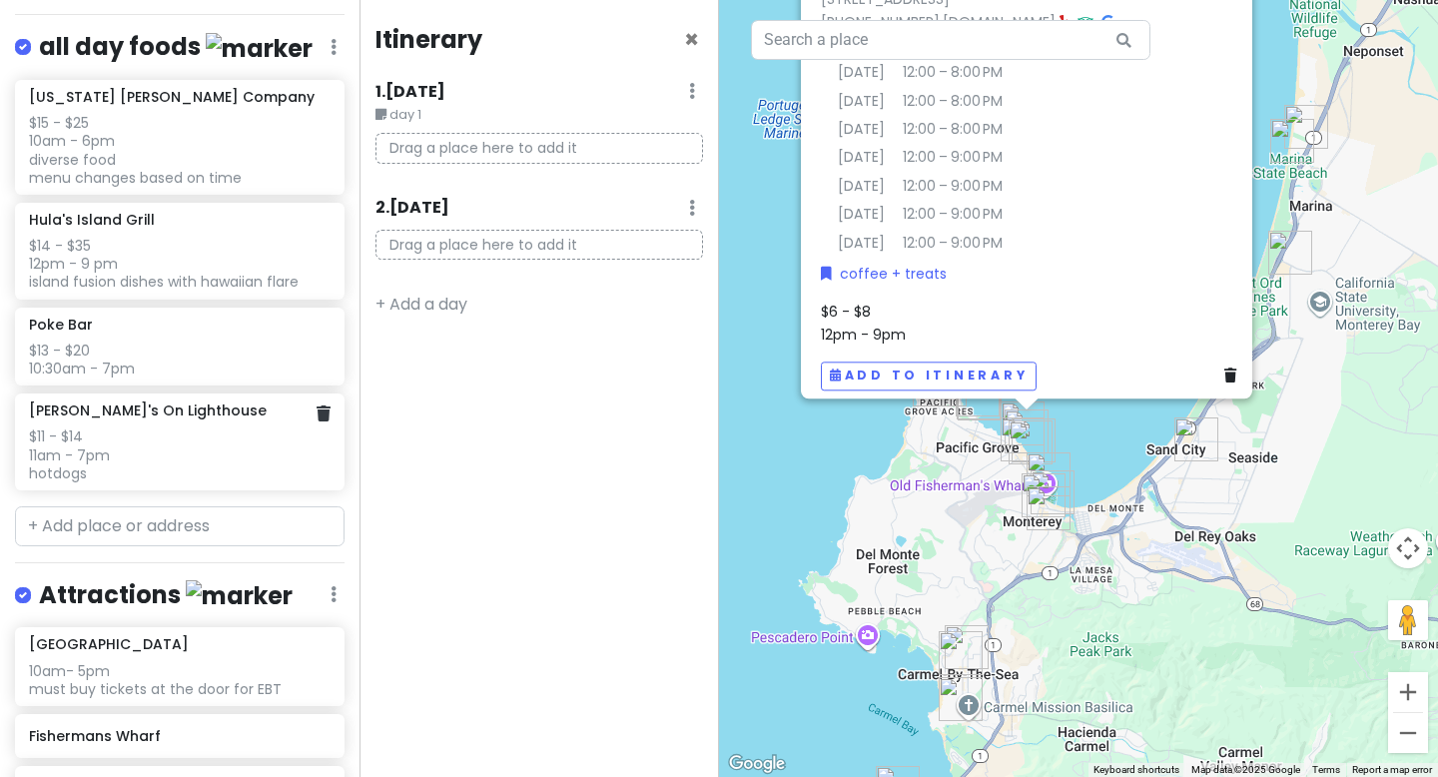
scroll to position [1552, 0]
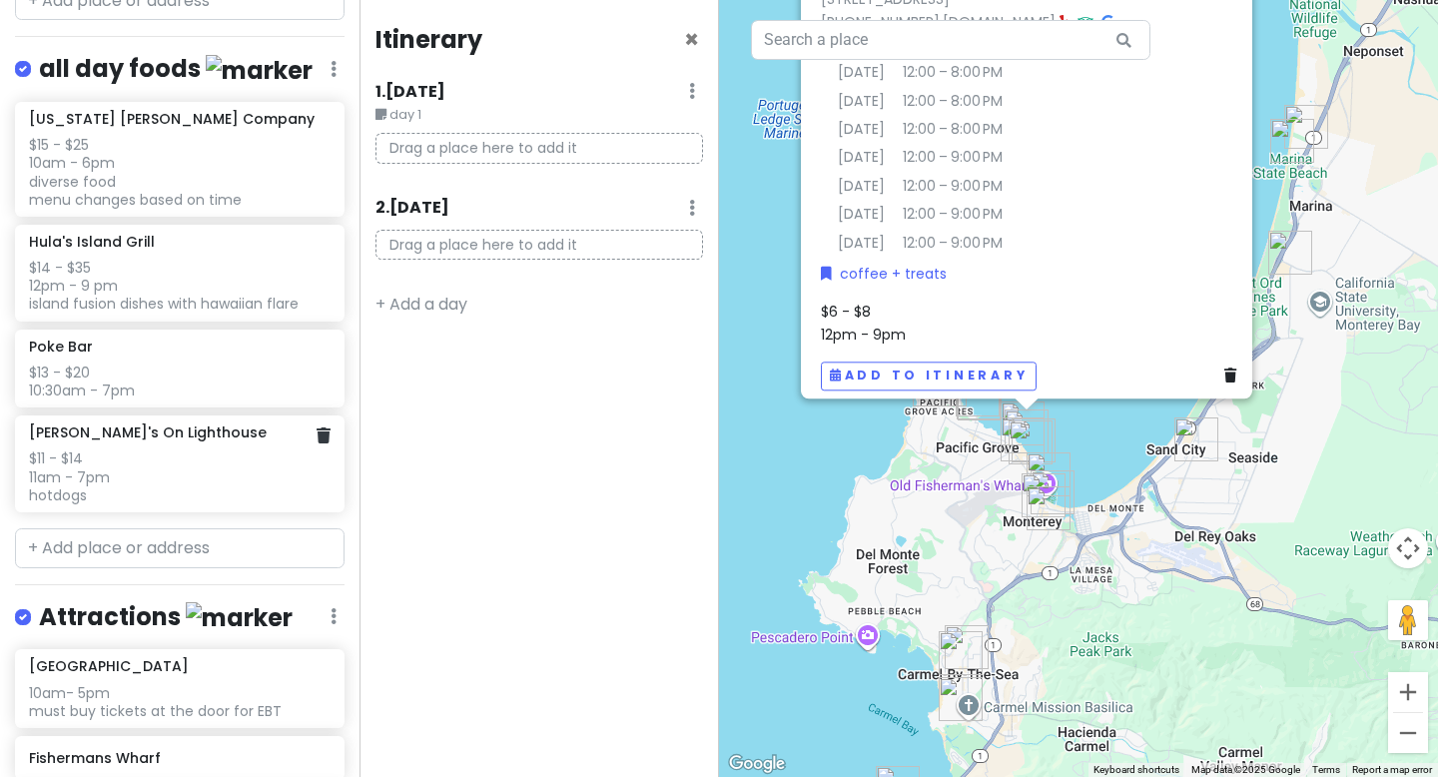
click at [150, 423] on h6 "[PERSON_NAME]'s On Lighthouse" at bounding box center [148, 432] width 238 height 18
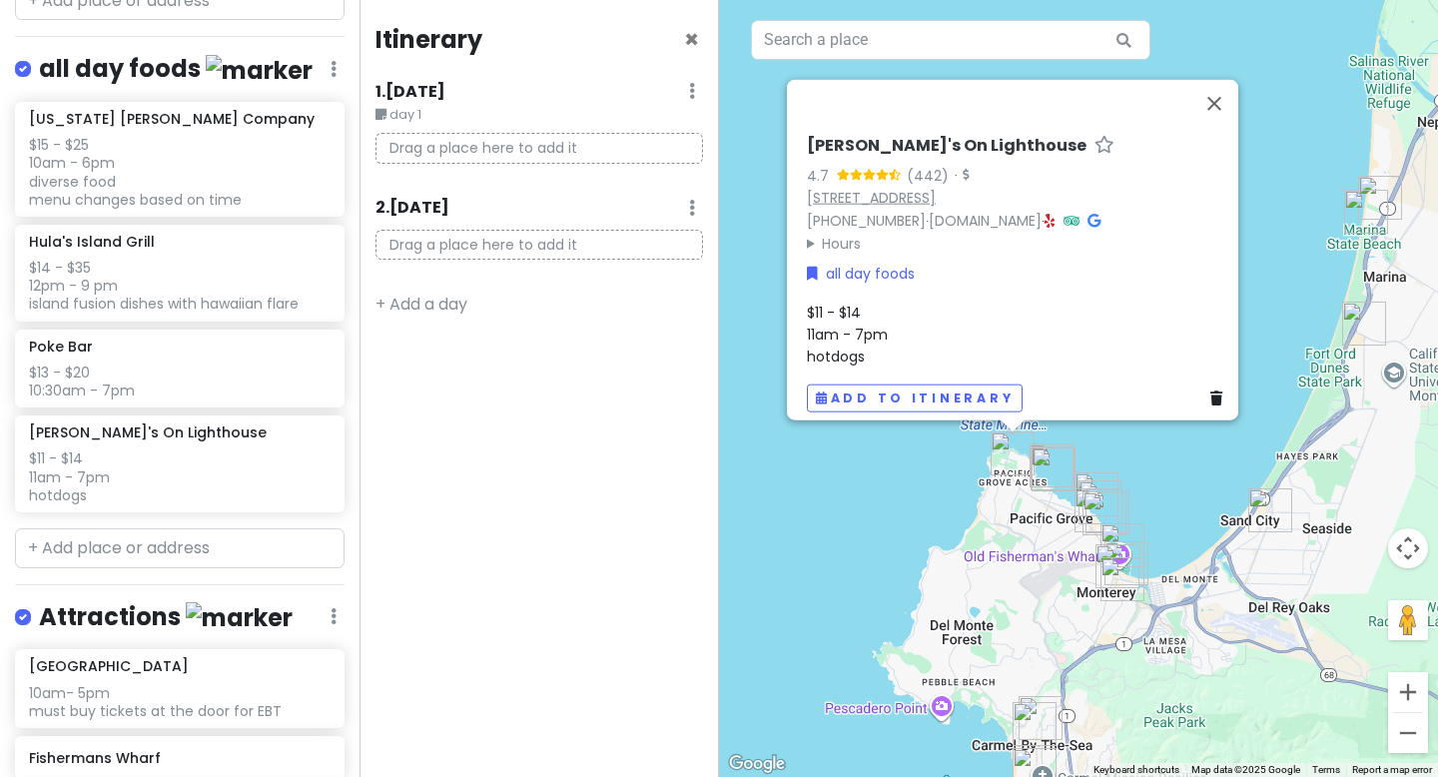
click at [936, 189] on link "[STREET_ADDRESS]" at bounding box center [871, 198] width 129 height 20
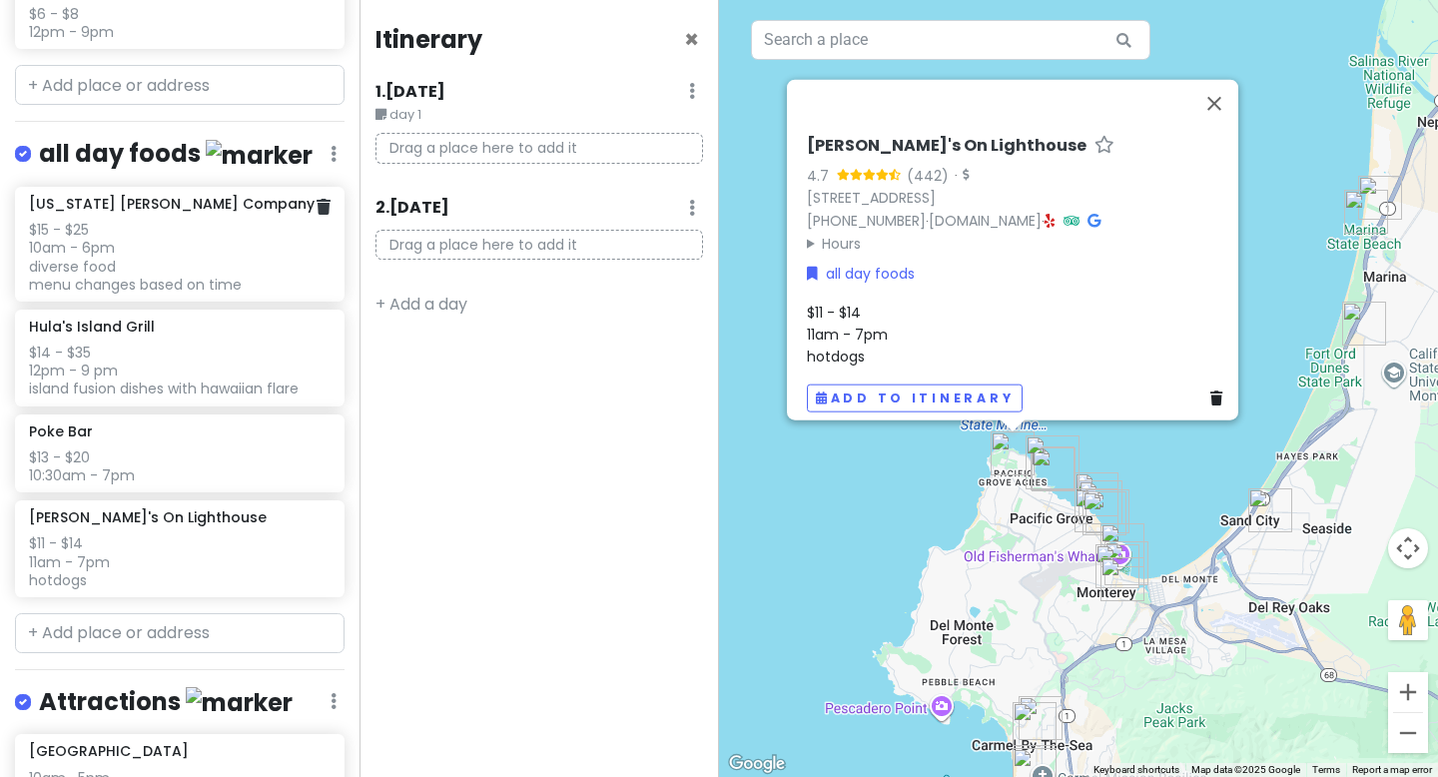
scroll to position [1465, 0]
click at [176, 202] on div "[US_STATE] [PERSON_NAME] Company $15 - $25 10am - 6pm diverse food menu changes…" at bounding box center [179, 246] width 301 height 99
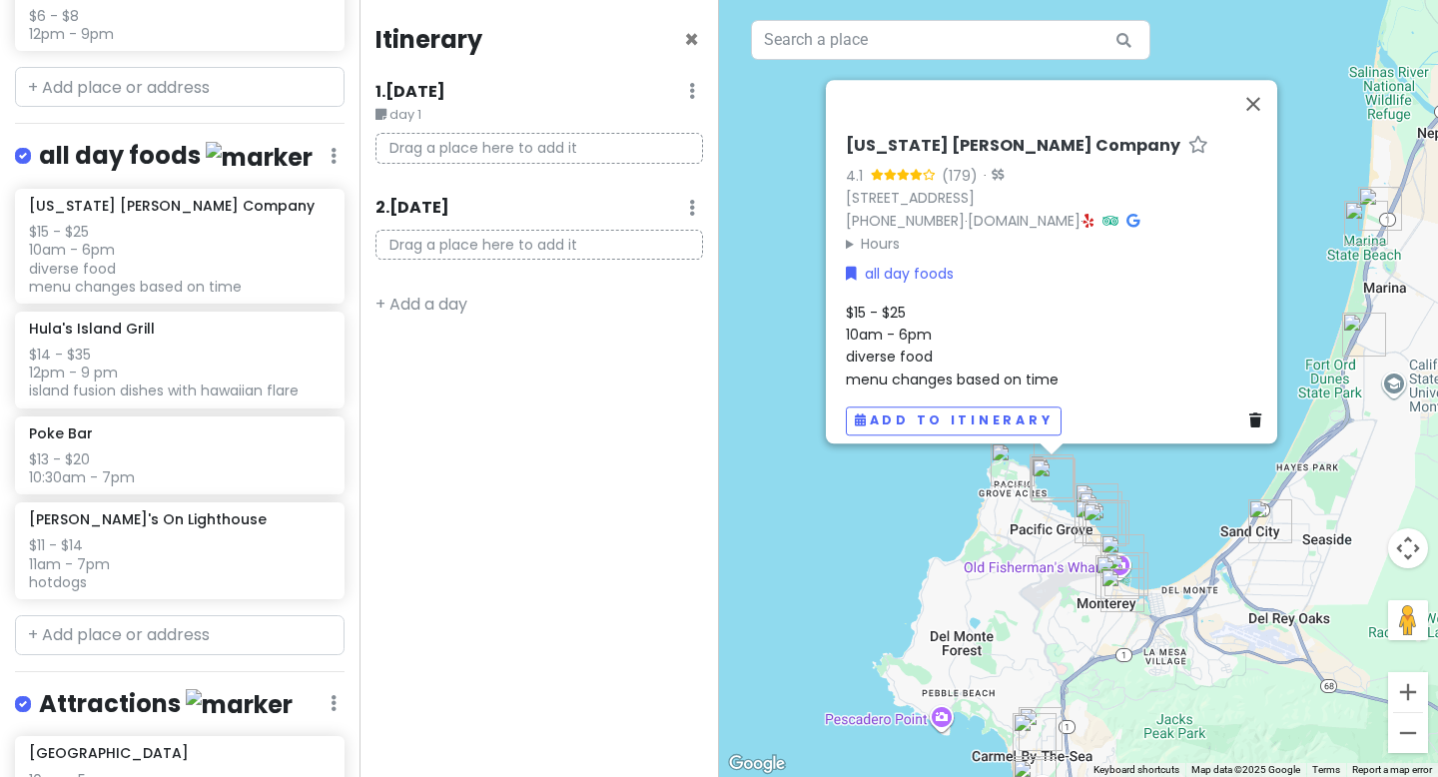
click at [851, 136] on h6 "[US_STATE] [PERSON_NAME] Company" at bounding box center [1013, 146] width 335 height 21
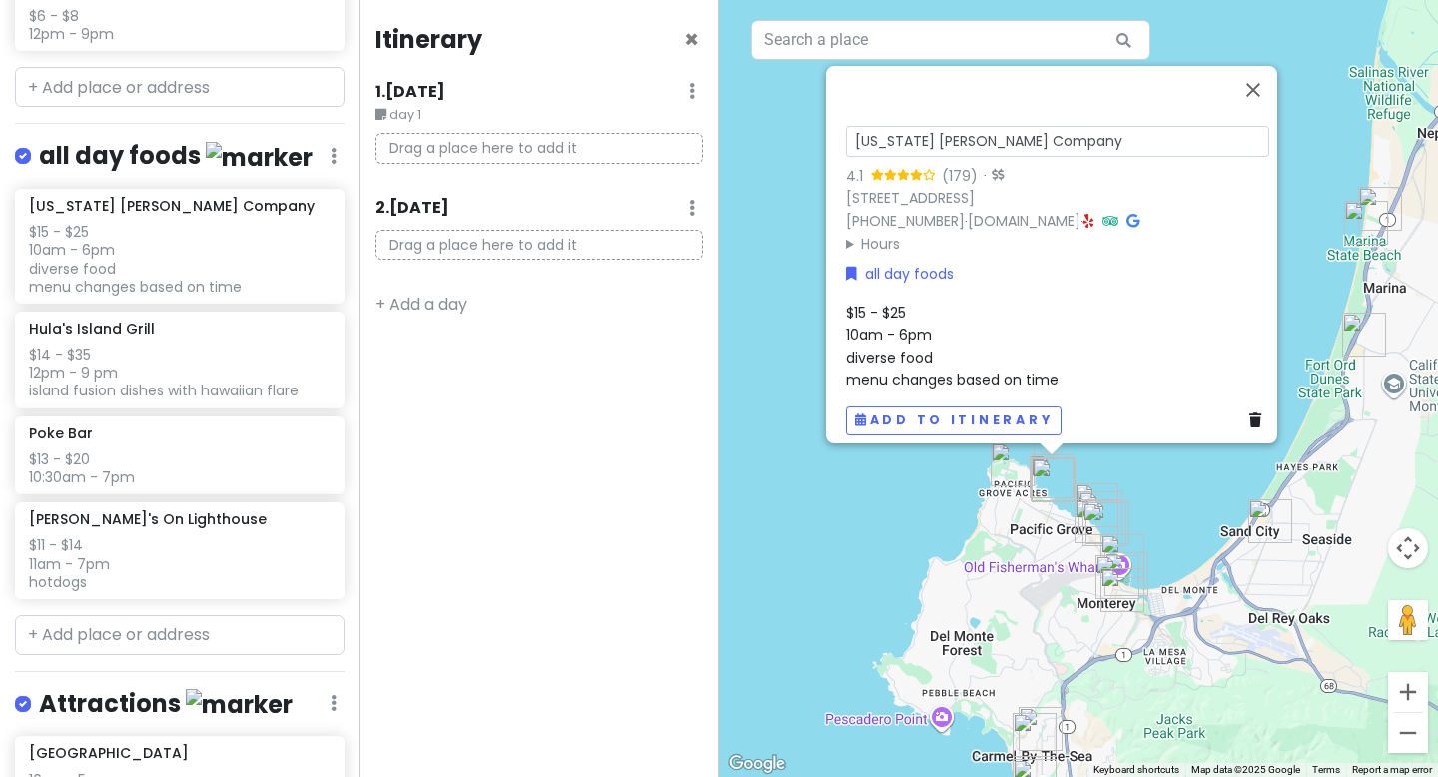
click at [851, 133] on input "[US_STATE] [PERSON_NAME] Company" at bounding box center [1057, 141] width 423 height 31
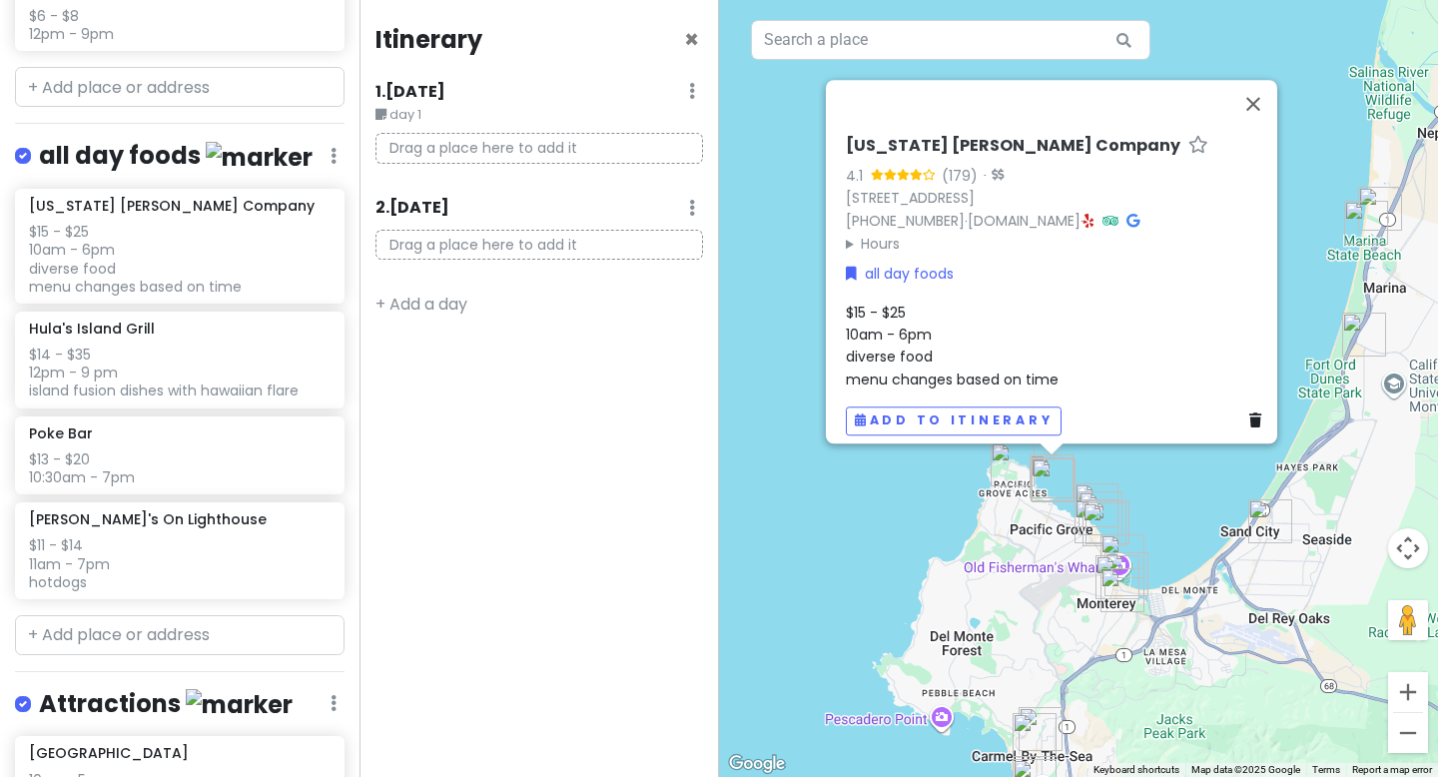
click at [1004, 233] on summary "Hours" at bounding box center [1057, 244] width 423 height 22
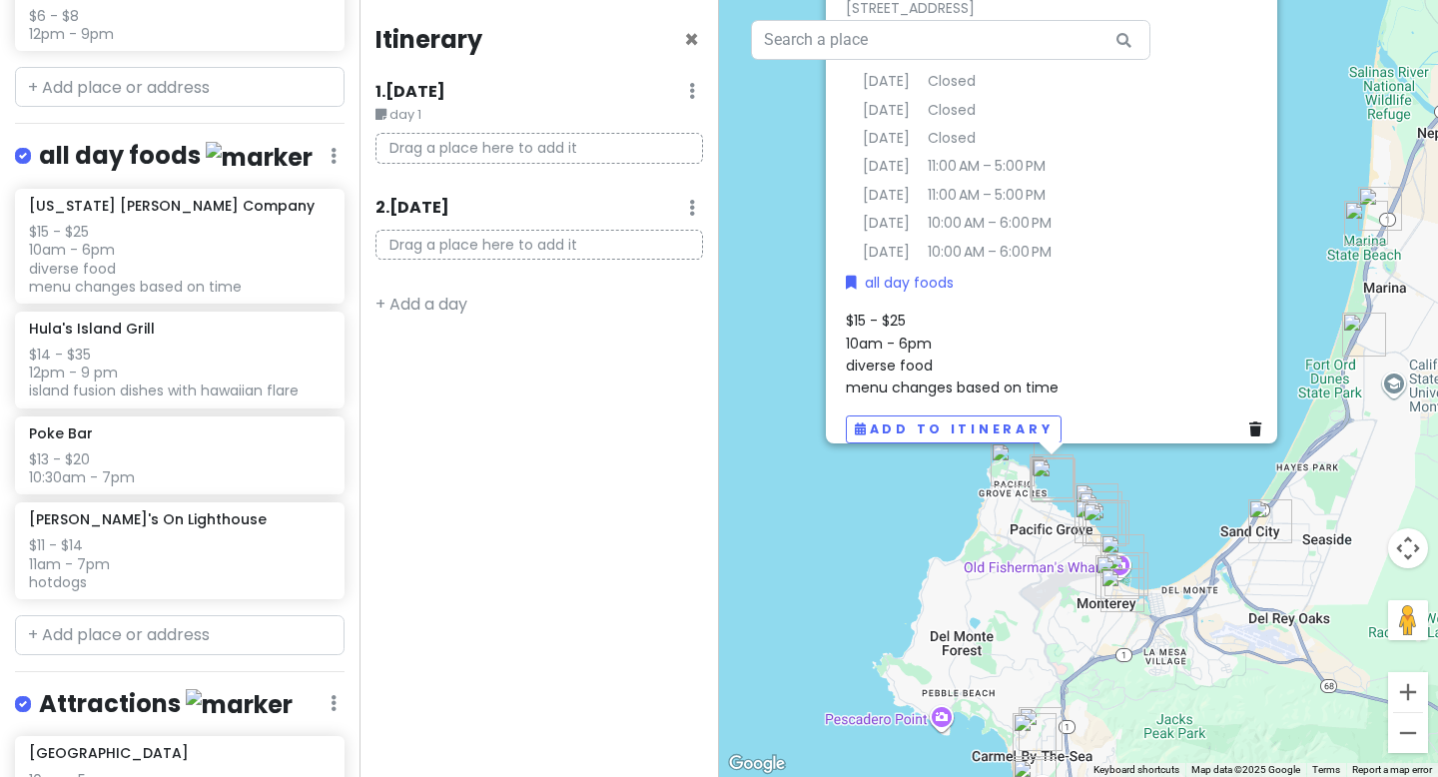
scroll to position [0, 0]
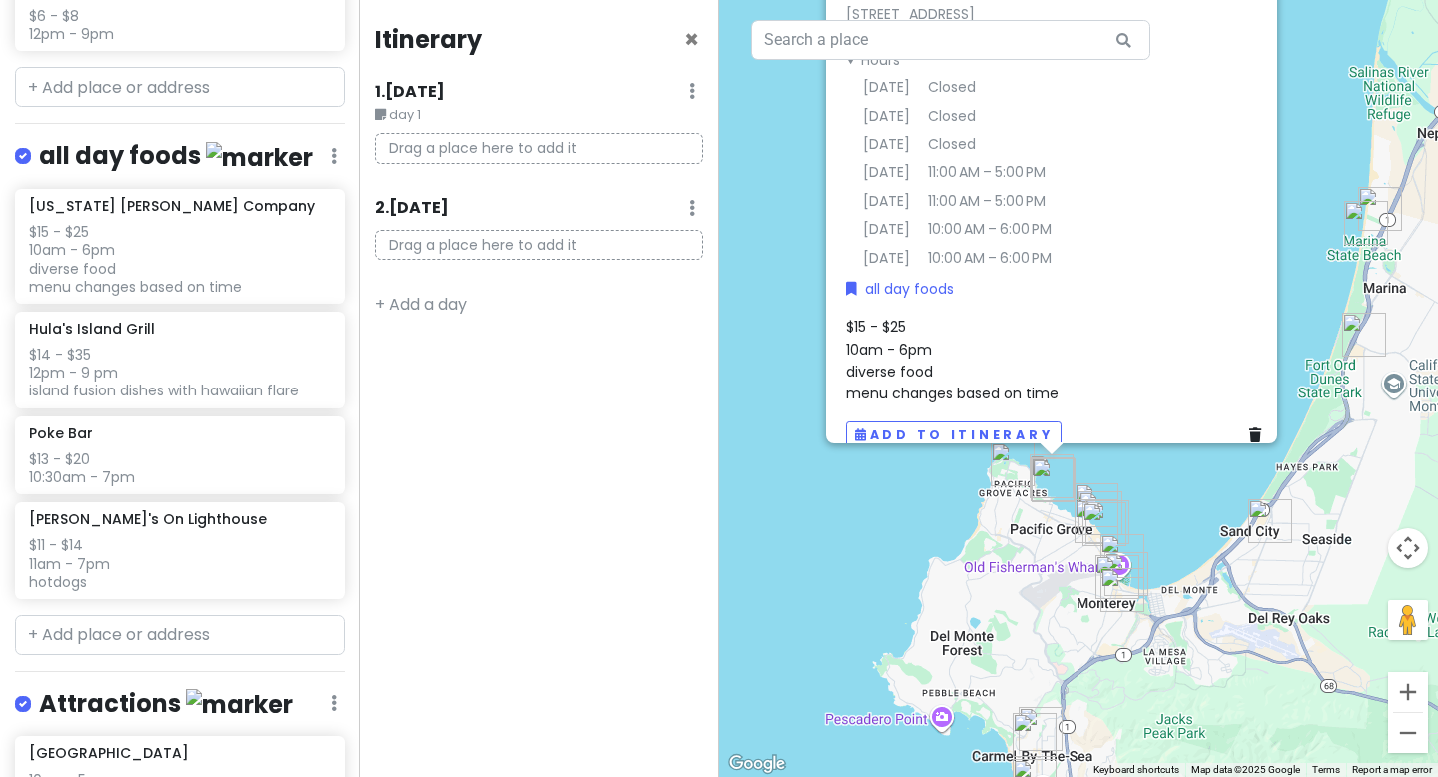
click at [670, 396] on div "Itinerary × 1 . [DATE] Edit Day Notes Delete Day day 1 Drag a place here to add…" at bounding box center [540, 388] width 360 height 777
click at [235, 354] on div "$14 - $35 12pm - 9 pm island fusion dishes with hawaiian flare" at bounding box center [179, 373] width 301 height 55
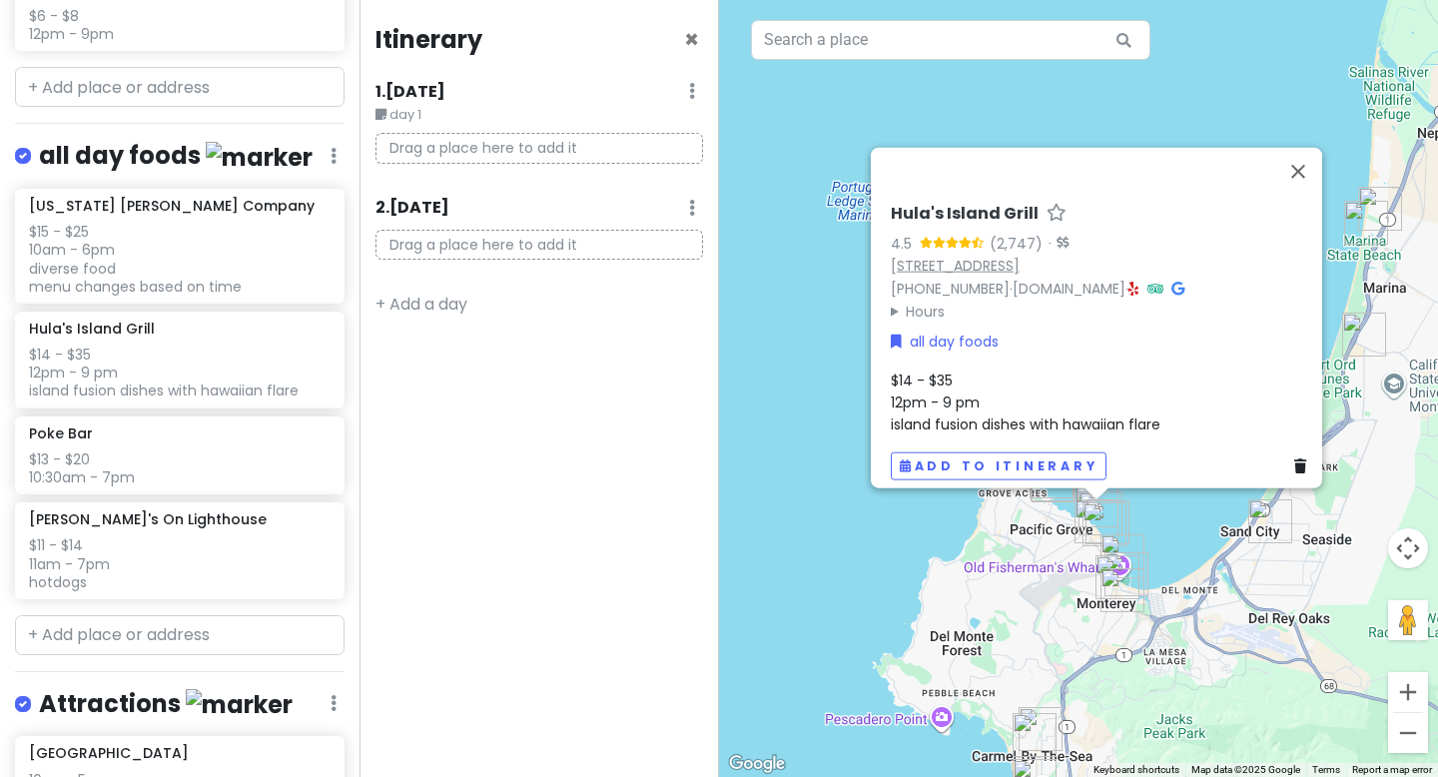
click at [926, 256] on link "[STREET_ADDRESS]" at bounding box center [955, 266] width 129 height 20
click at [139, 462] on div "$13 - $20 10:30am - 7pm" at bounding box center [179, 468] width 301 height 36
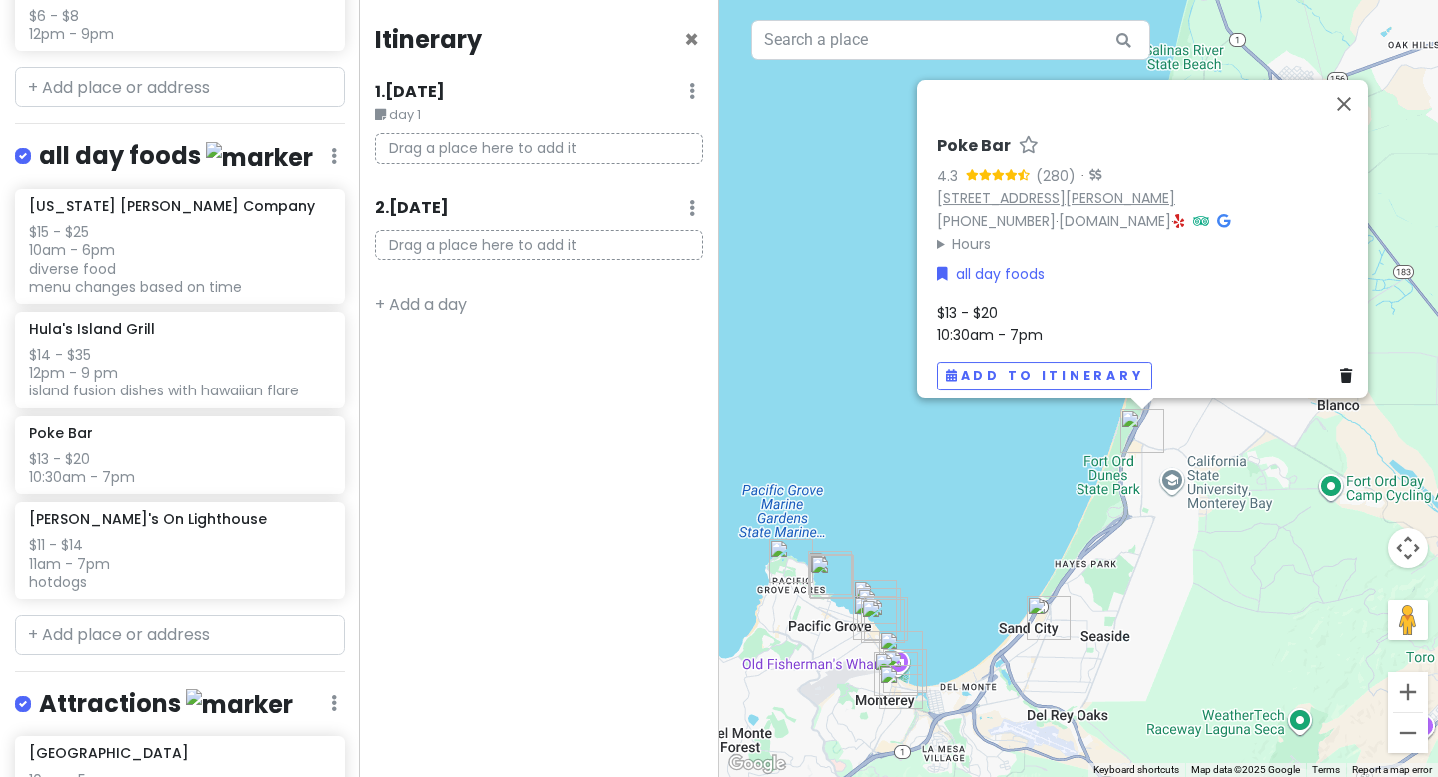
click at [949, 188] on link "[STREET_ADDRESS][PERSON_NAME]" at bounding box center [1056, 198] width 239 height 20
click at [174, 254] on div "$15 - $25 10am - 6pm diverse food menu changes based on time" at bounding box center [179, 259] width 301 height 73
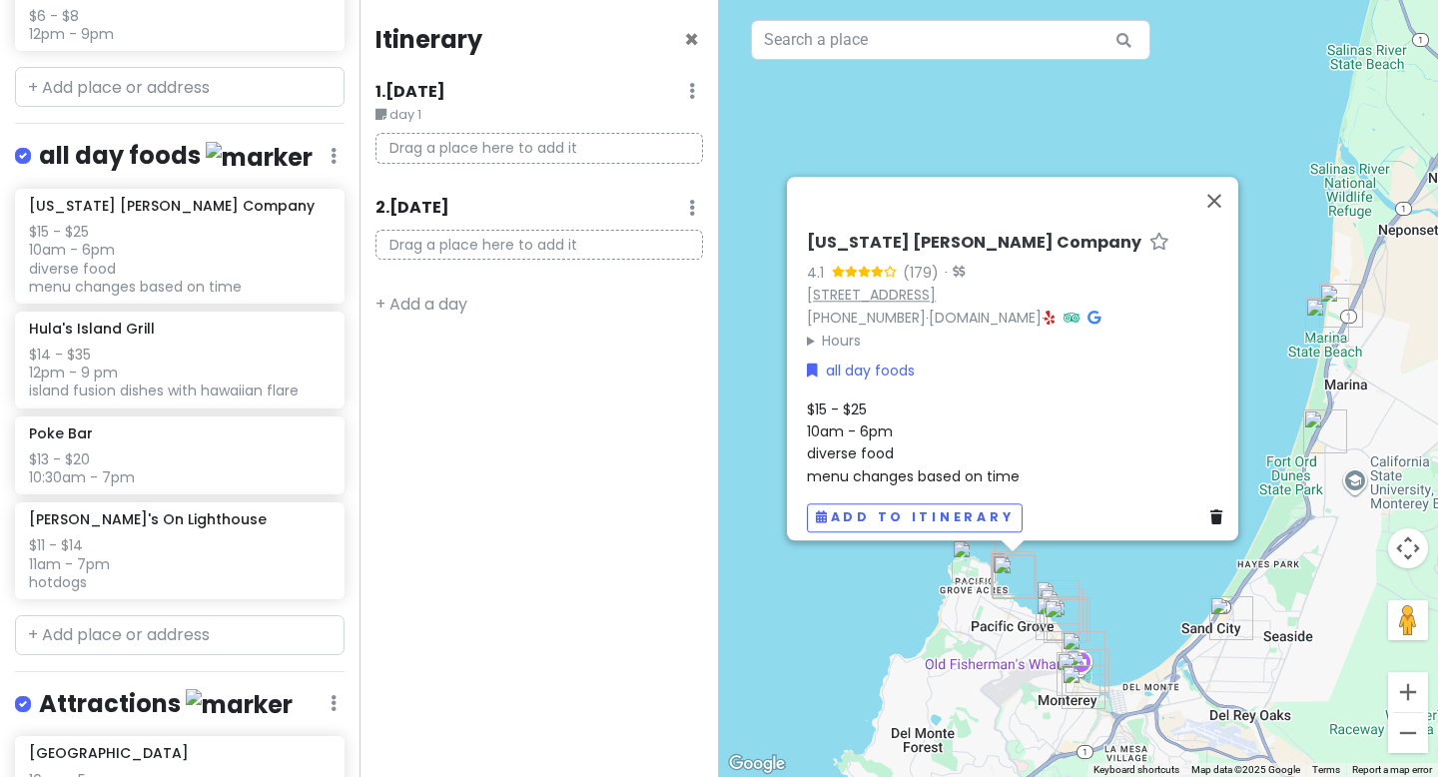
click at [821, 285] on link "[STREET_ADDRESS]" at bounding box center [871, 295] width 129 height 20
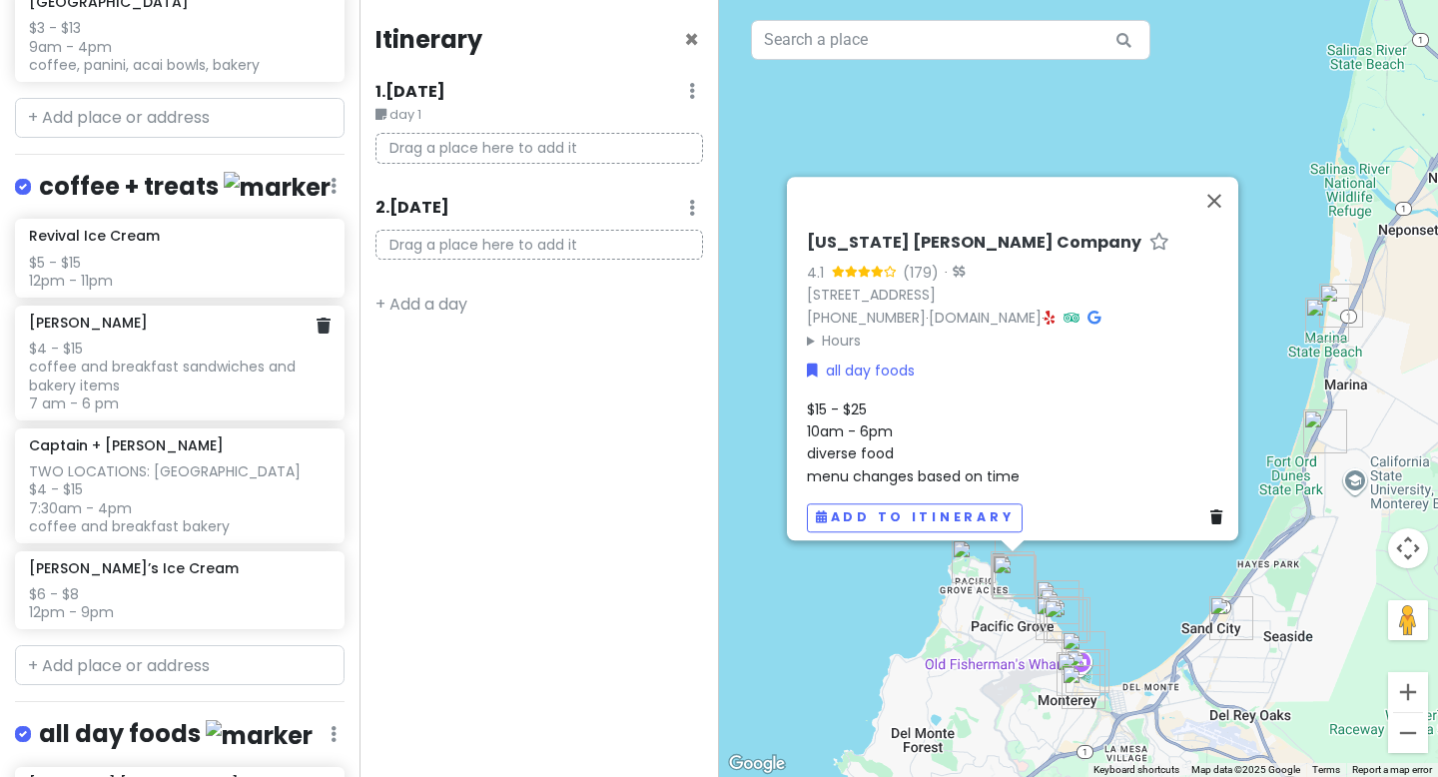
scroll to position [878, 0]
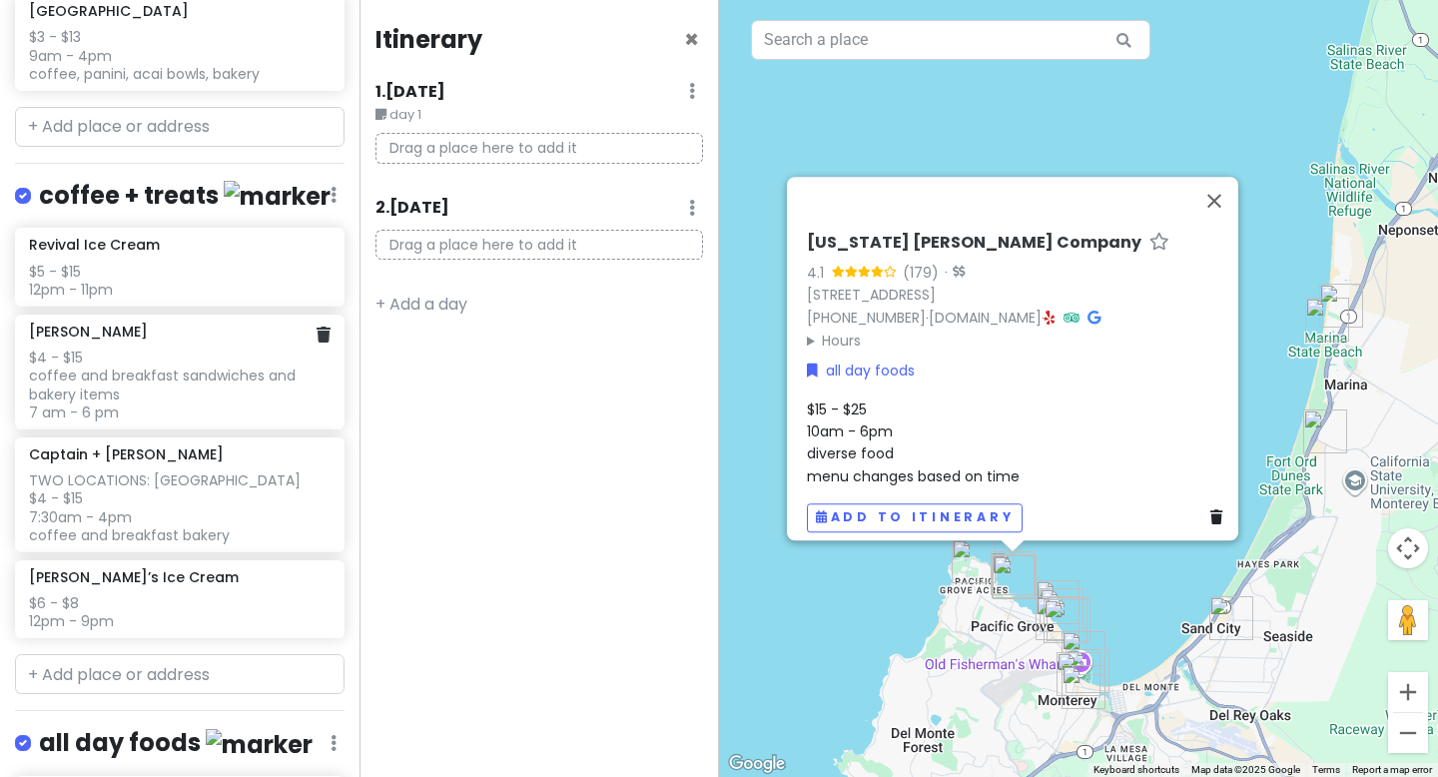
click at [171, 331] on div "Carmel Bakery $4 - $15 coffee and breakfast sandwiches and bakery items 7 am - …" at bounding box center [179, 372] width 301 height 99
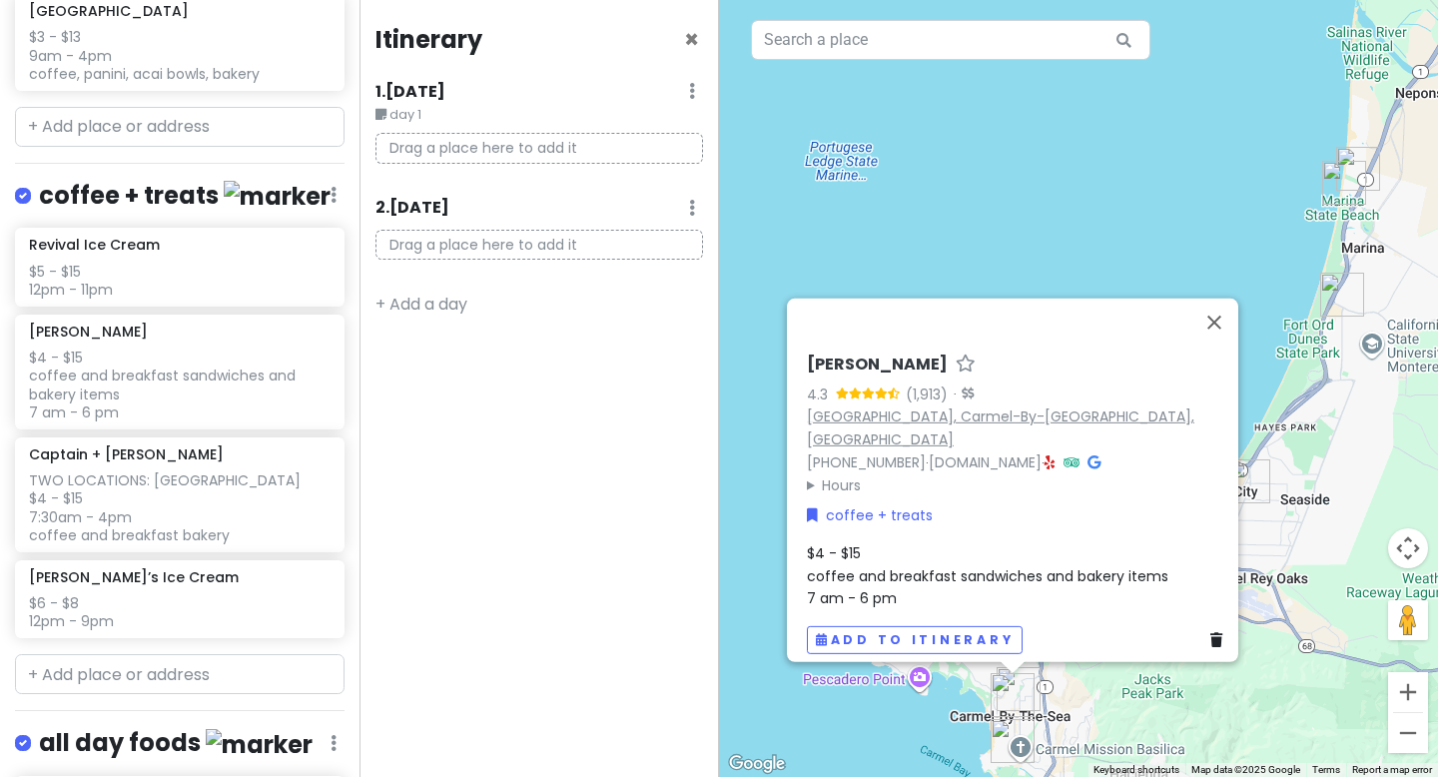
click at [838, 433] on link "[GEOGRAPHIC_DATA], Carmel-By-[GEOGRAPHIC_DATA], [GEOGRAPHIC_DATA]" at bounding box center [1001, 428] width 388 height 43
click at [195, 275] on div "$5 - $15 12pm - 11pm" at bounding box center [179, 281] width 301 height 36
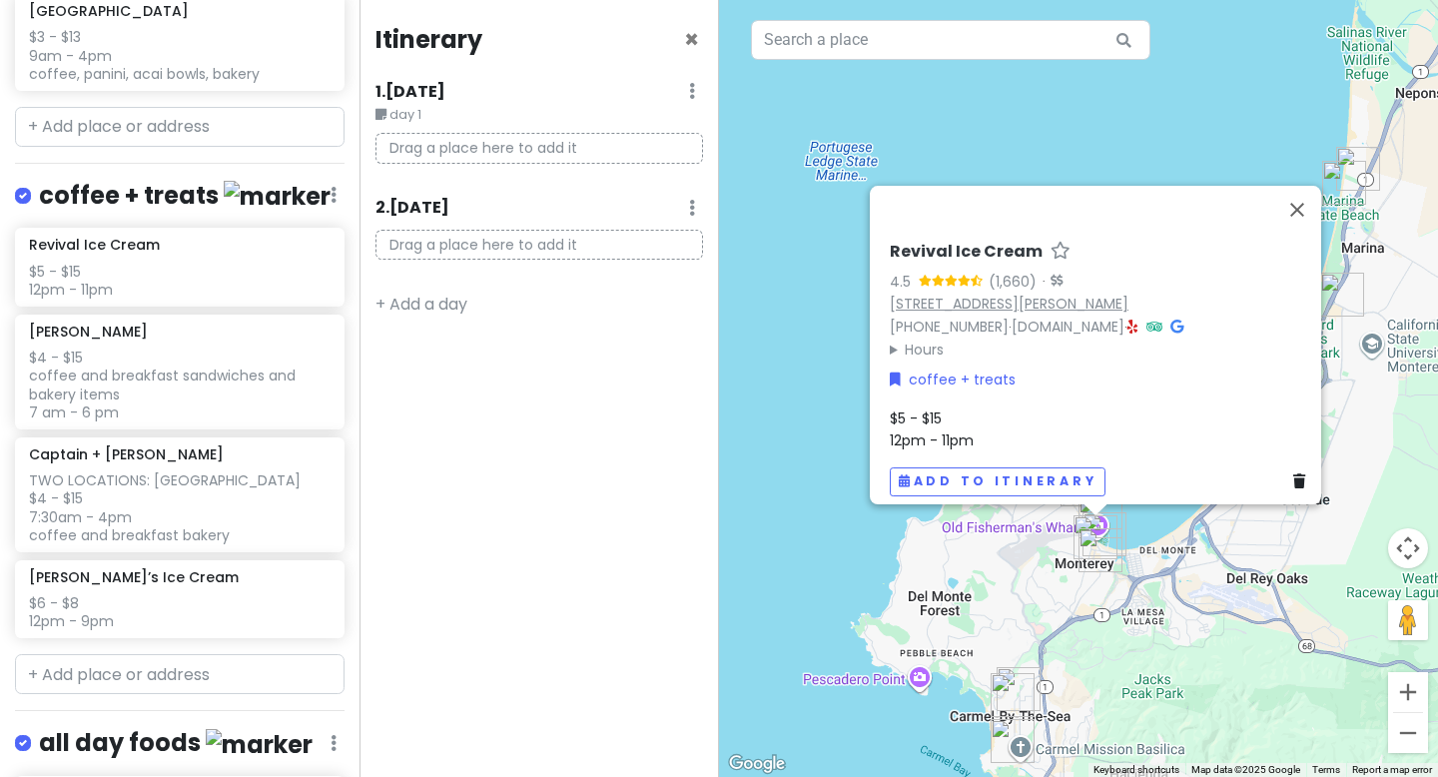
click at [978, 294] on link "[STREET_ADDRESS][PERSON_NAME]" at bounding box center [1009, 304] width 239 height 20
click at [135, 568] on h6 "[PERSON_NAME]’s Ice Cream" at bounding box center [134, 577] width 210 height 18
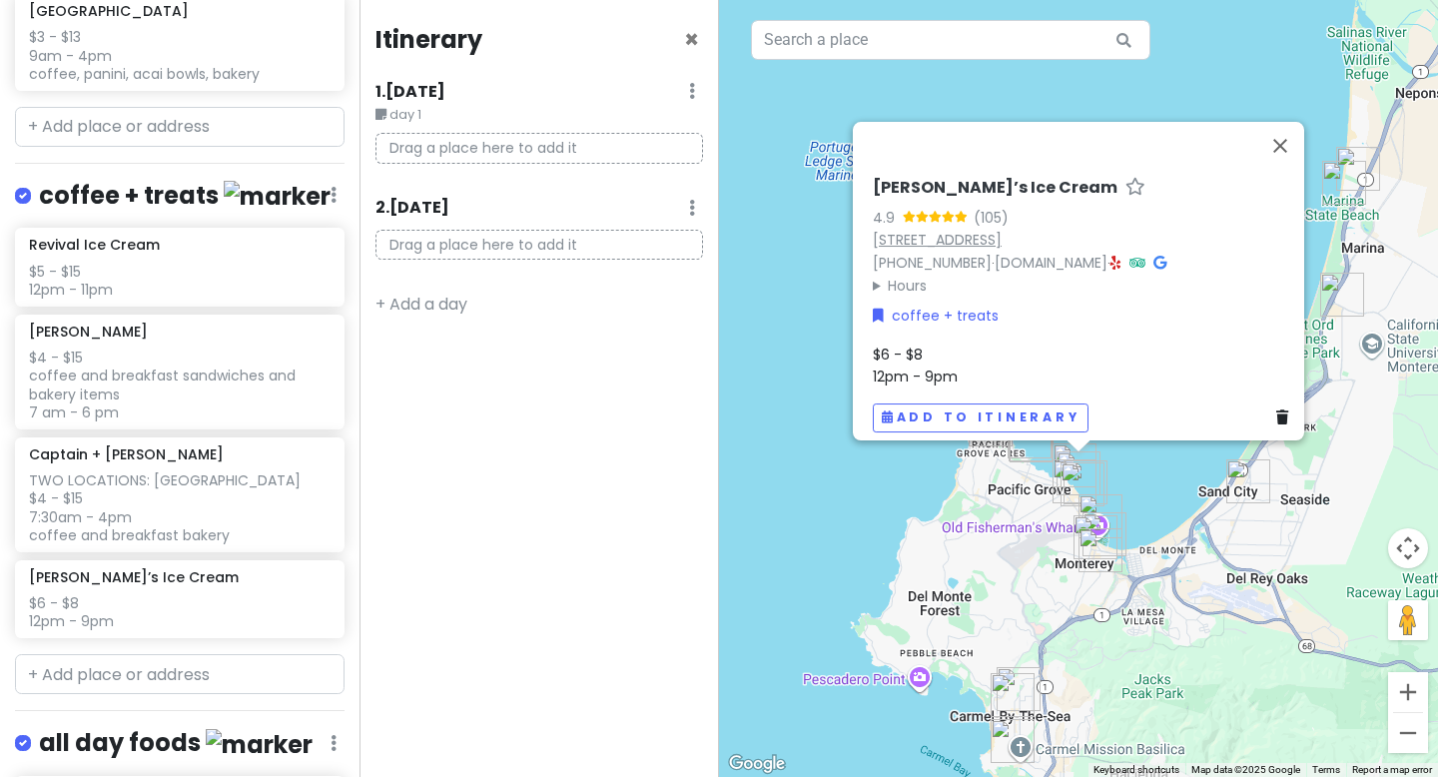
click at [1002, 230] on link "[STREET_ADDRESS]" at bounding box center [937, 240] width 129 height 20
click at [189, 264] on div "$5 - $15 12pm - 11pm" at bounding box center [179, 281] width 301 height 36
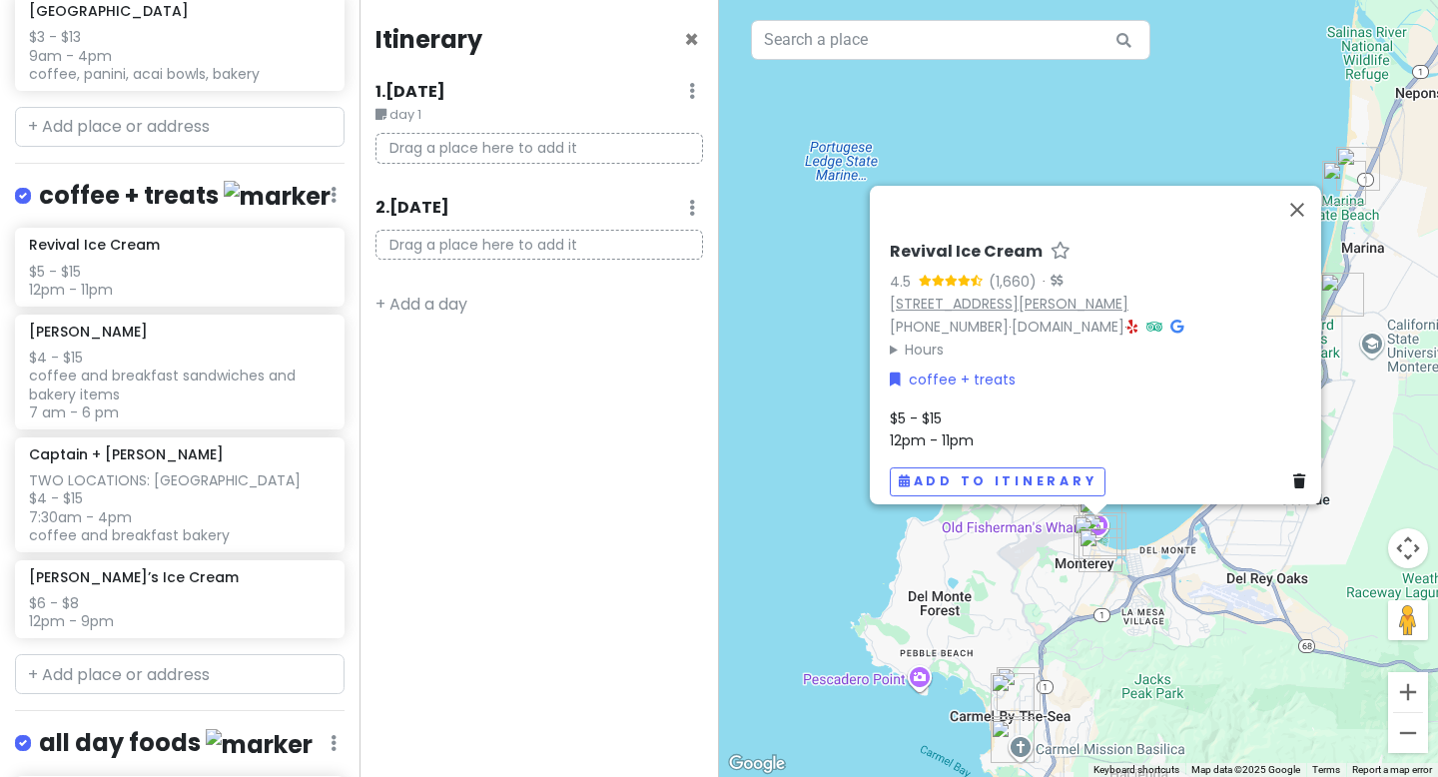
click at [962, 294] on link "[STREET_ADDRESS][PERSON_NAME]" at bounding box center [1009, 304] width 239 height 20
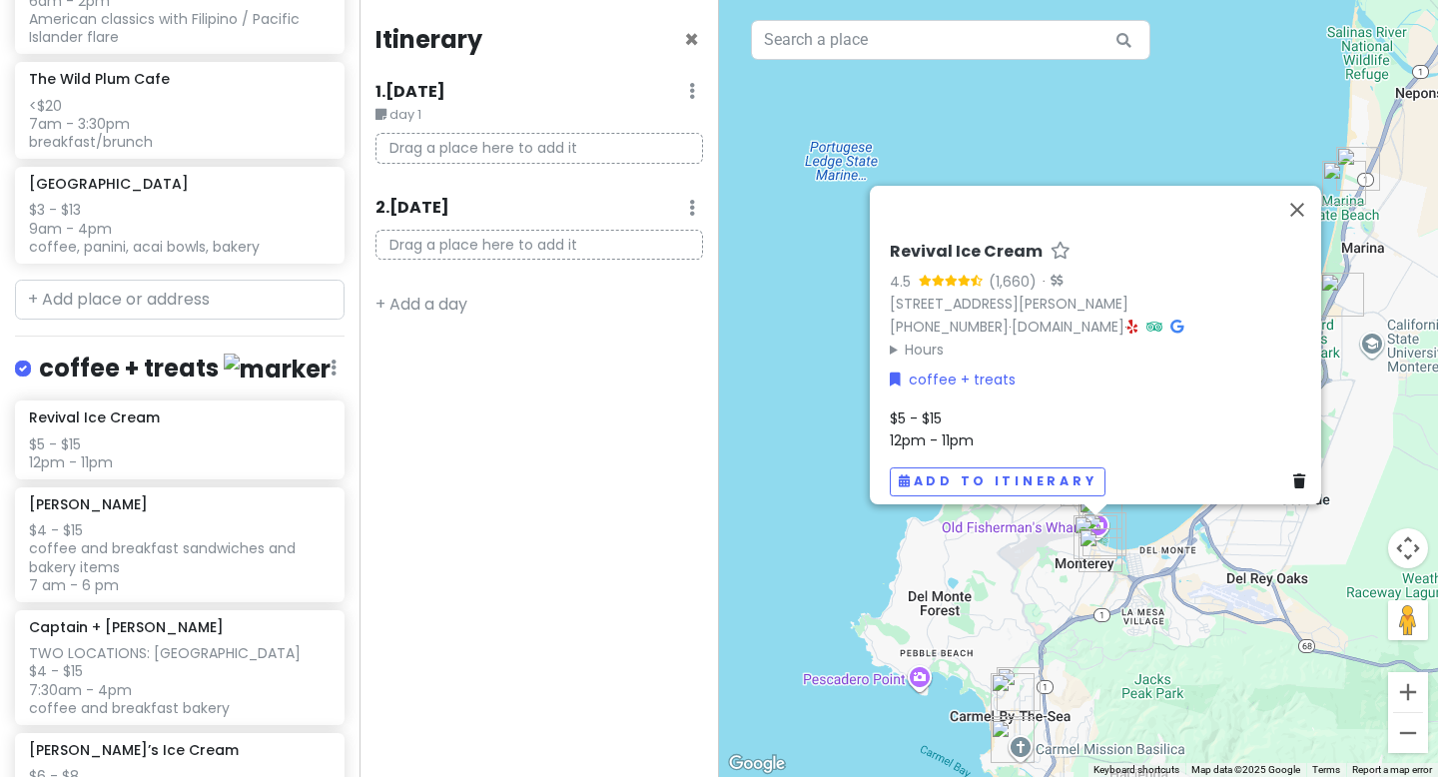
scroll to position [711, 0]
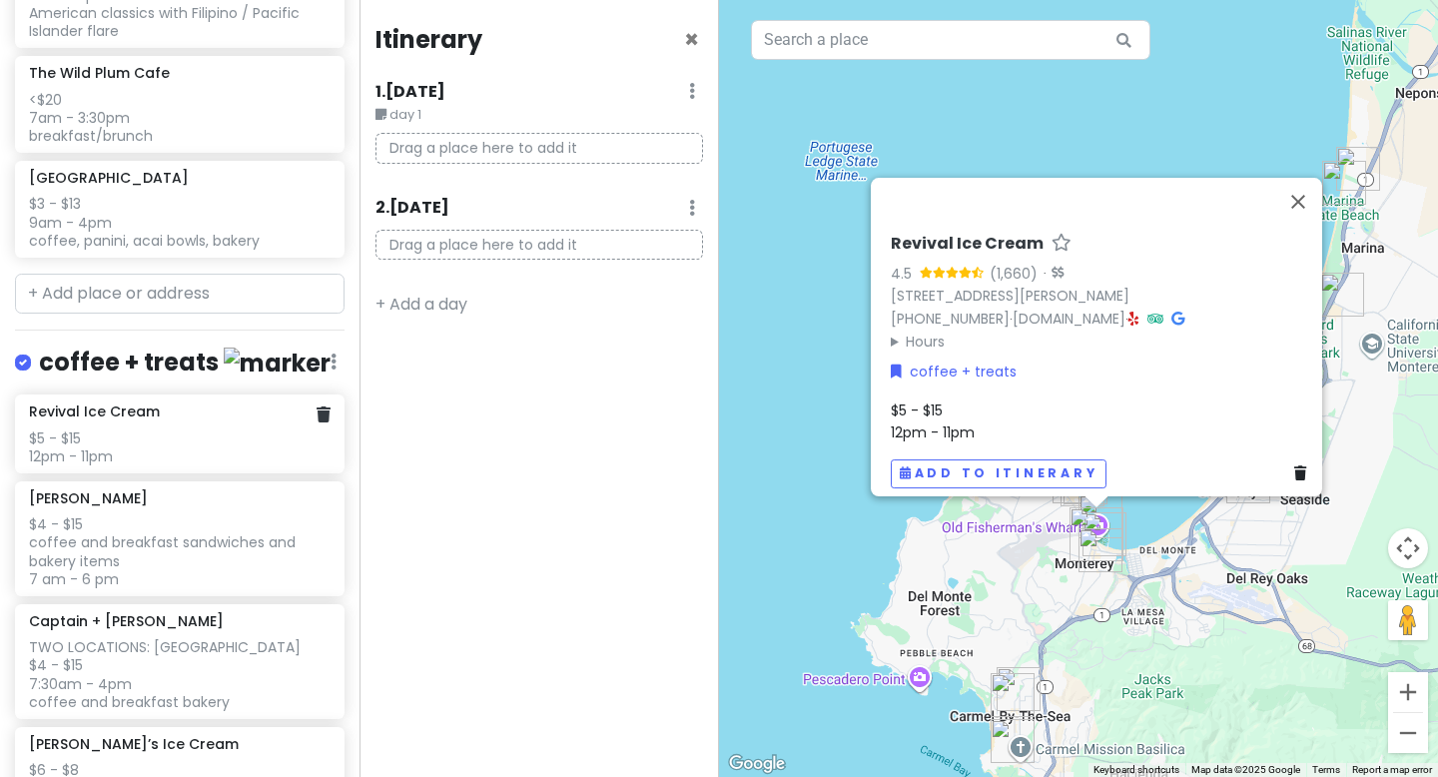
click at [136, 403] on h6 "Revival Ice Cream" at bounding box center [94, 412] width 131 height 18
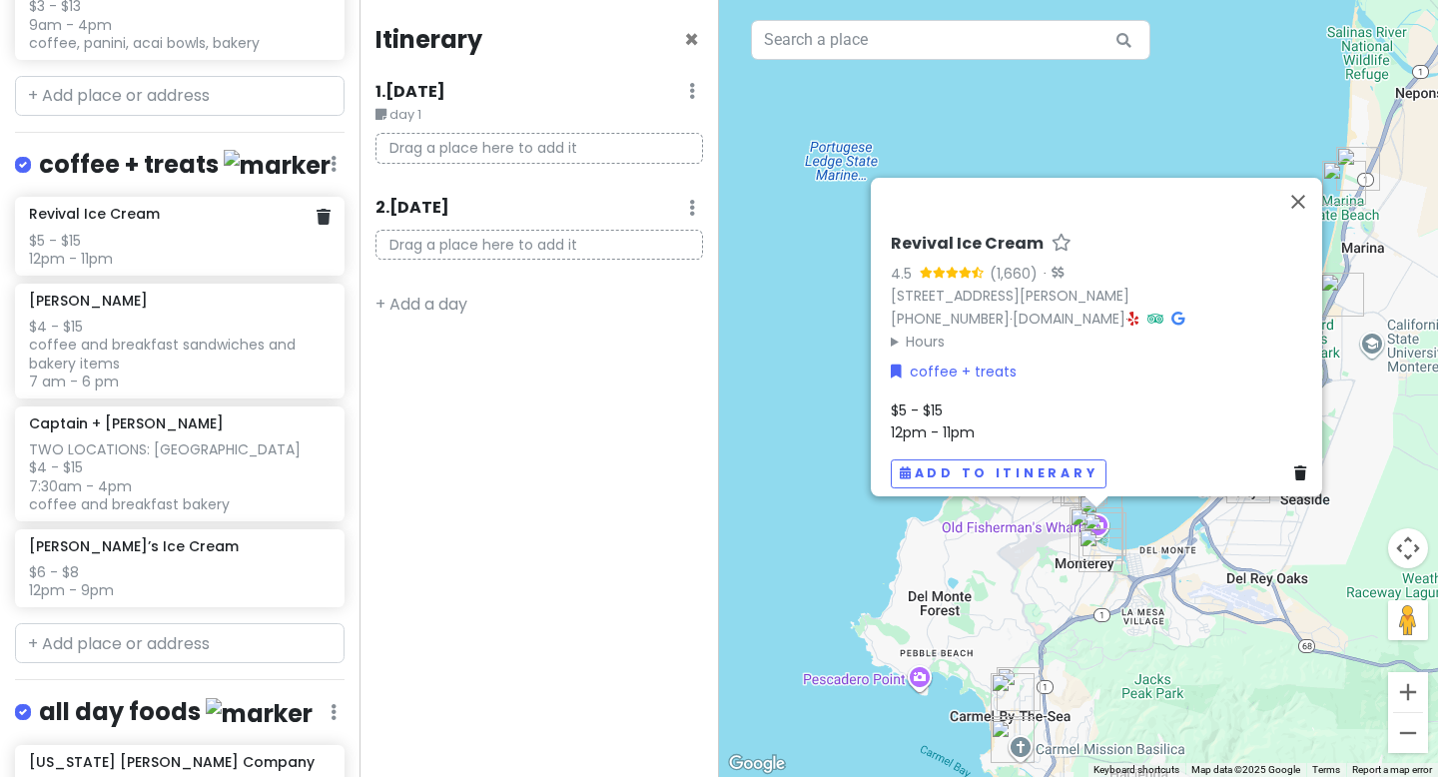
scroll to position [912, 0]
